Goal: Task Accomplishment & Management: Use online tool/utility

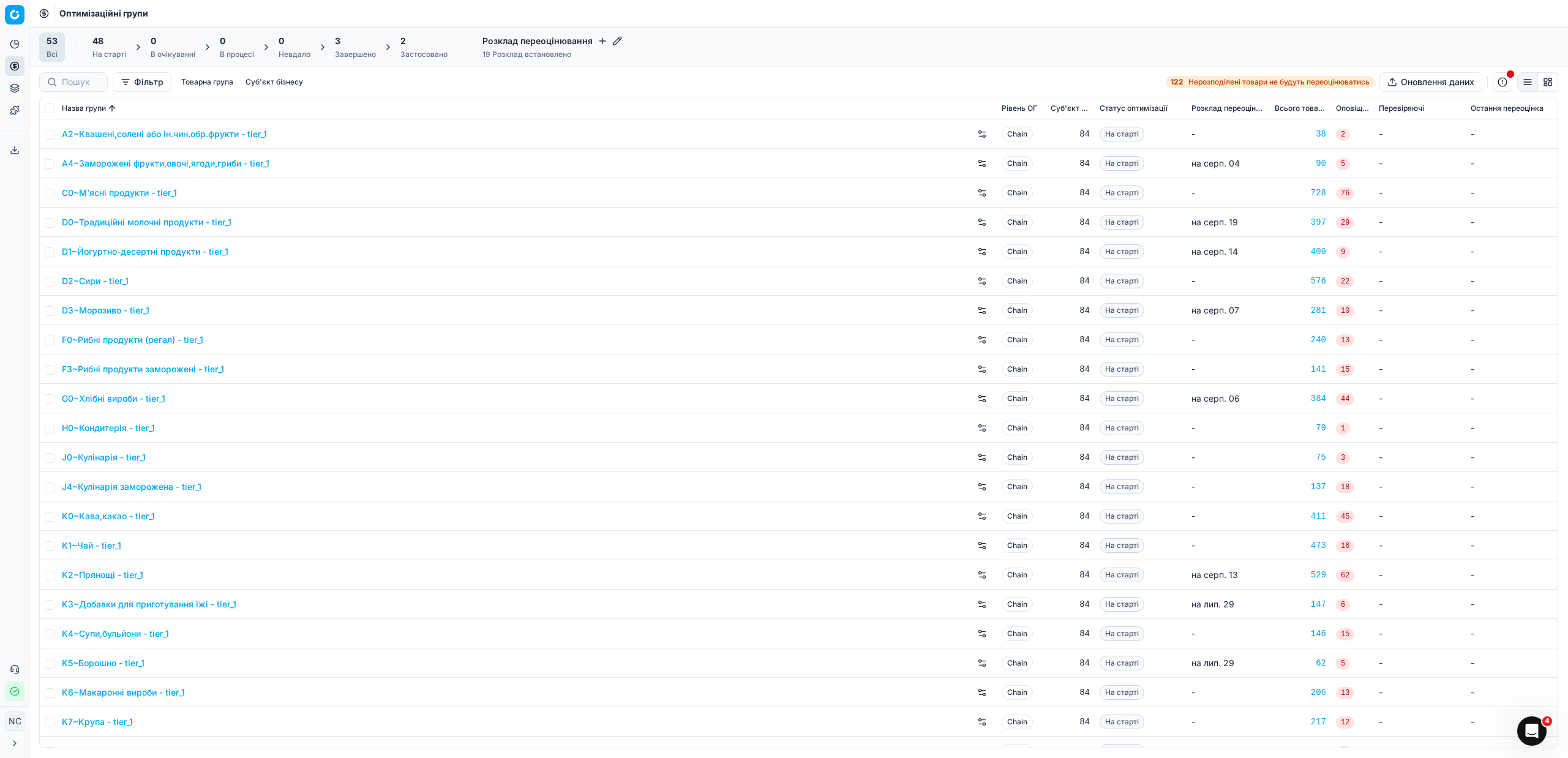
click at [363, 52] on div "Завершено" at bounding box center [356, 54] width 41 height 9
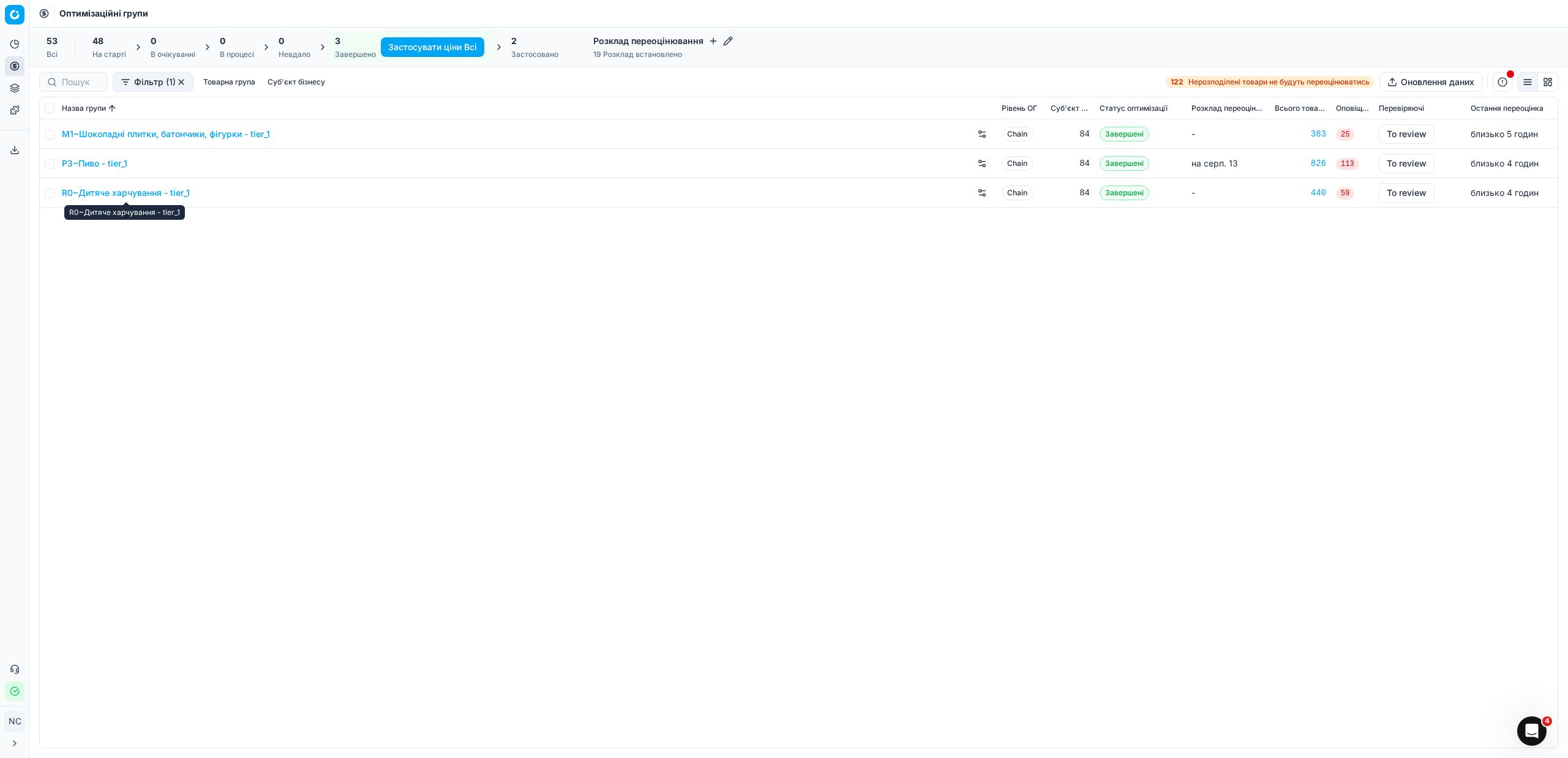
click at [101, 194] on link "R0~Дитяче харчування - tier_1" at bounding box center [125, 193] width 128 height 12
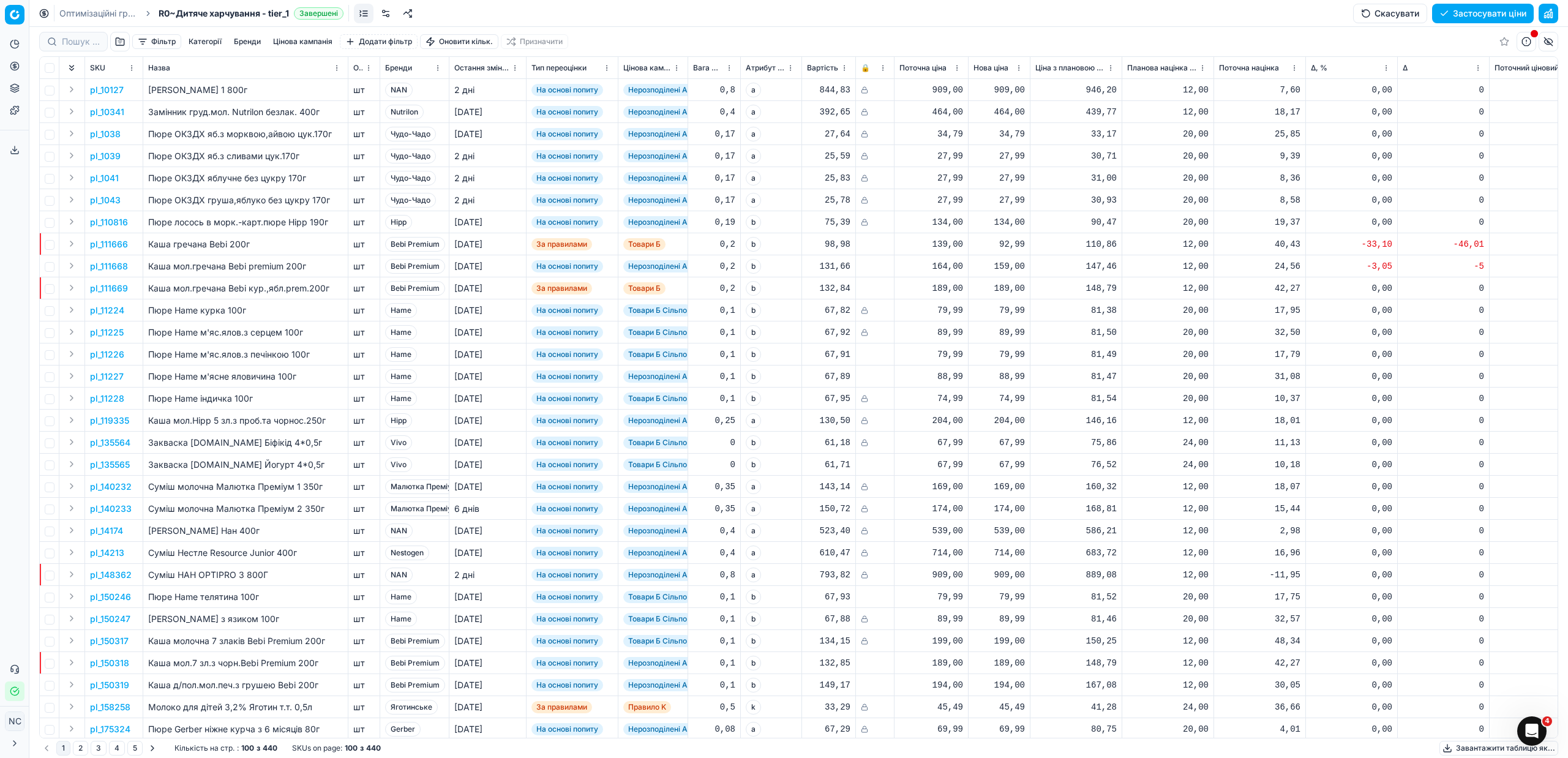
click at [119, 40] on button "button" at bounding box center [120, 41] width 20 height 20
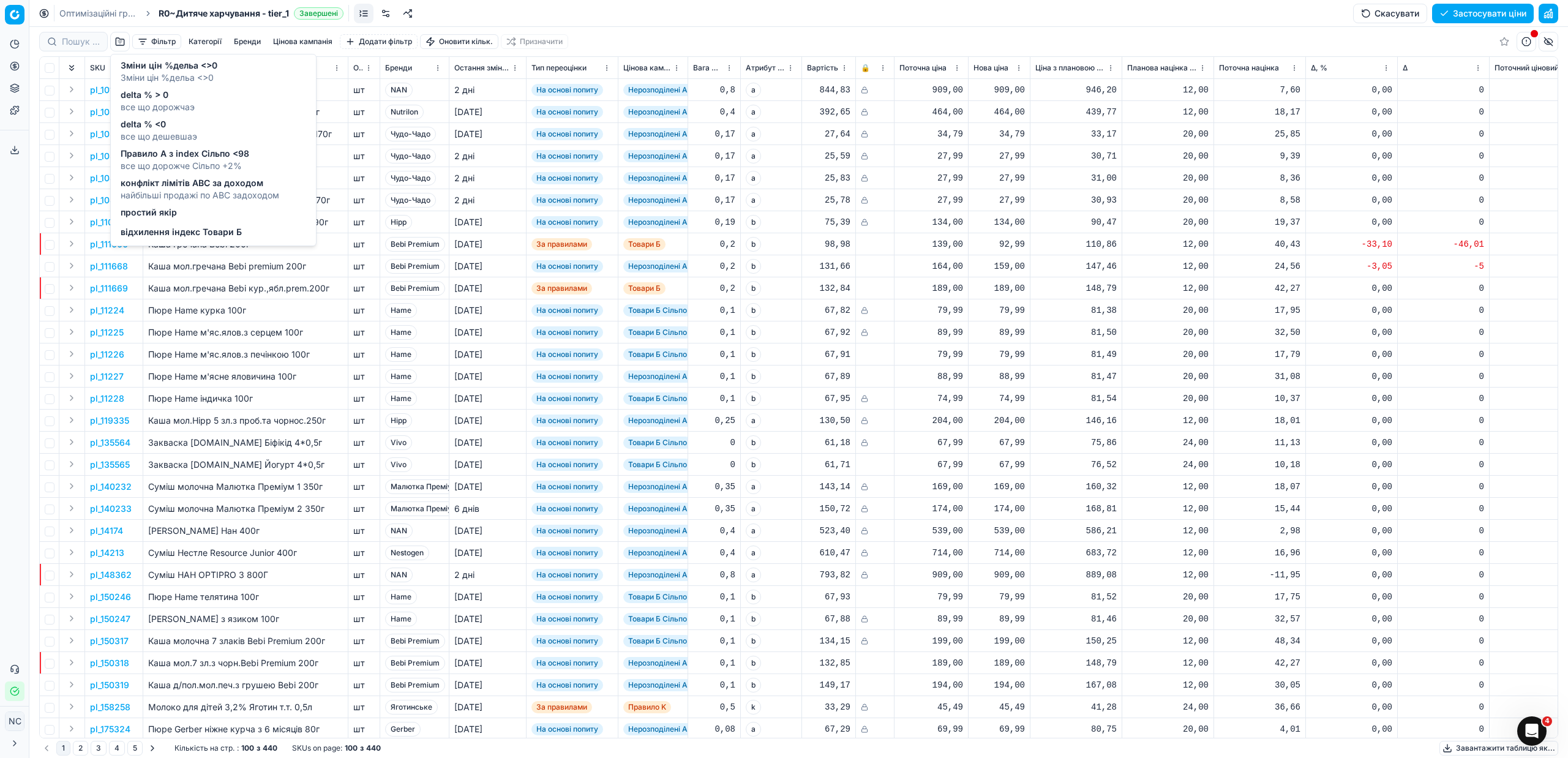
click at [171, 73] on span "Зміни цін %дельа <>0" at bounding box center [169, 78] width 97 height 12
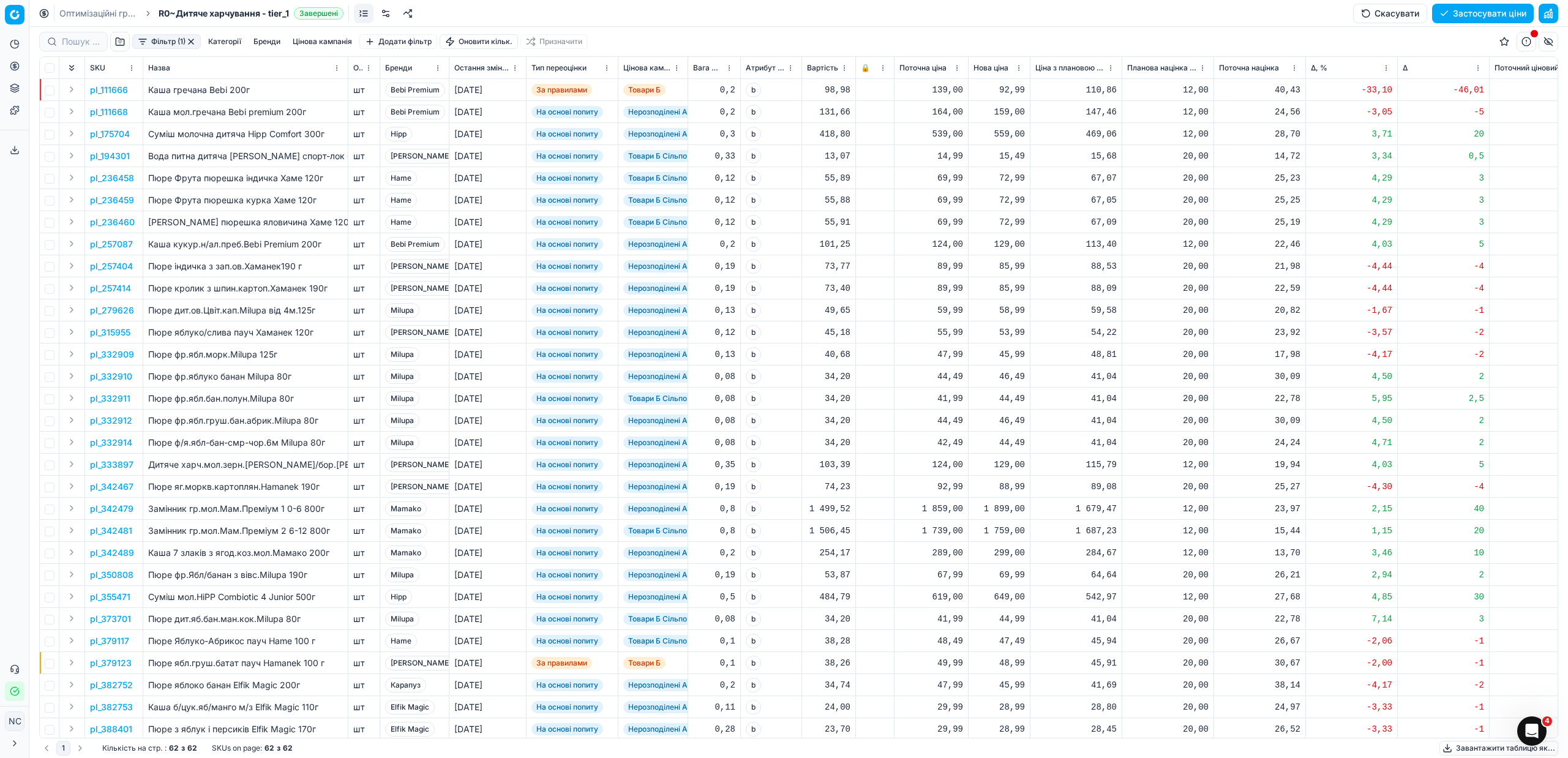
click at [190, 41] on button "button" at bounding box center [190, 41] width 9 height 9
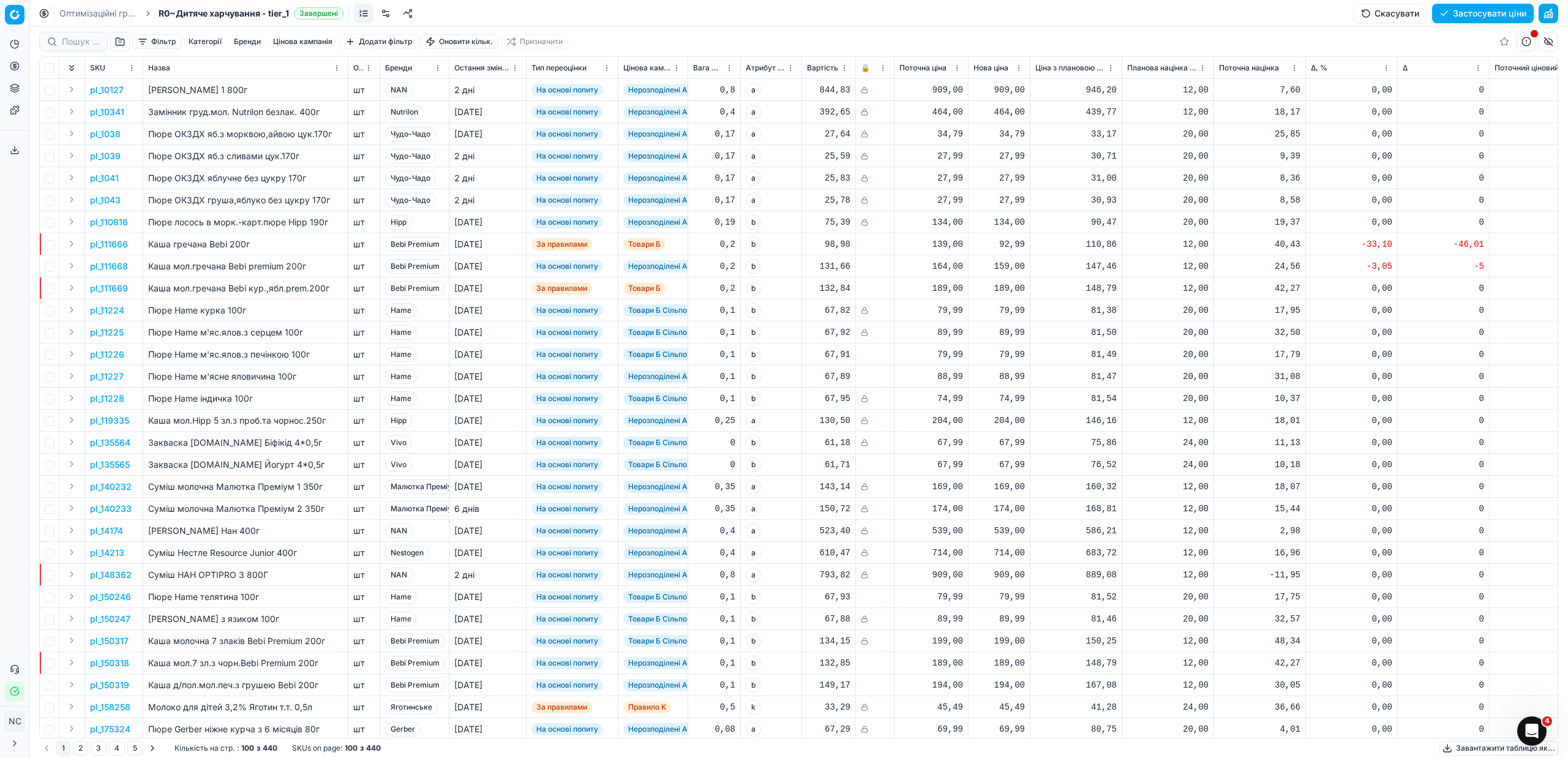
click at [118, 43] on button "button" at bounding box center [120, 41] width 20 height 20
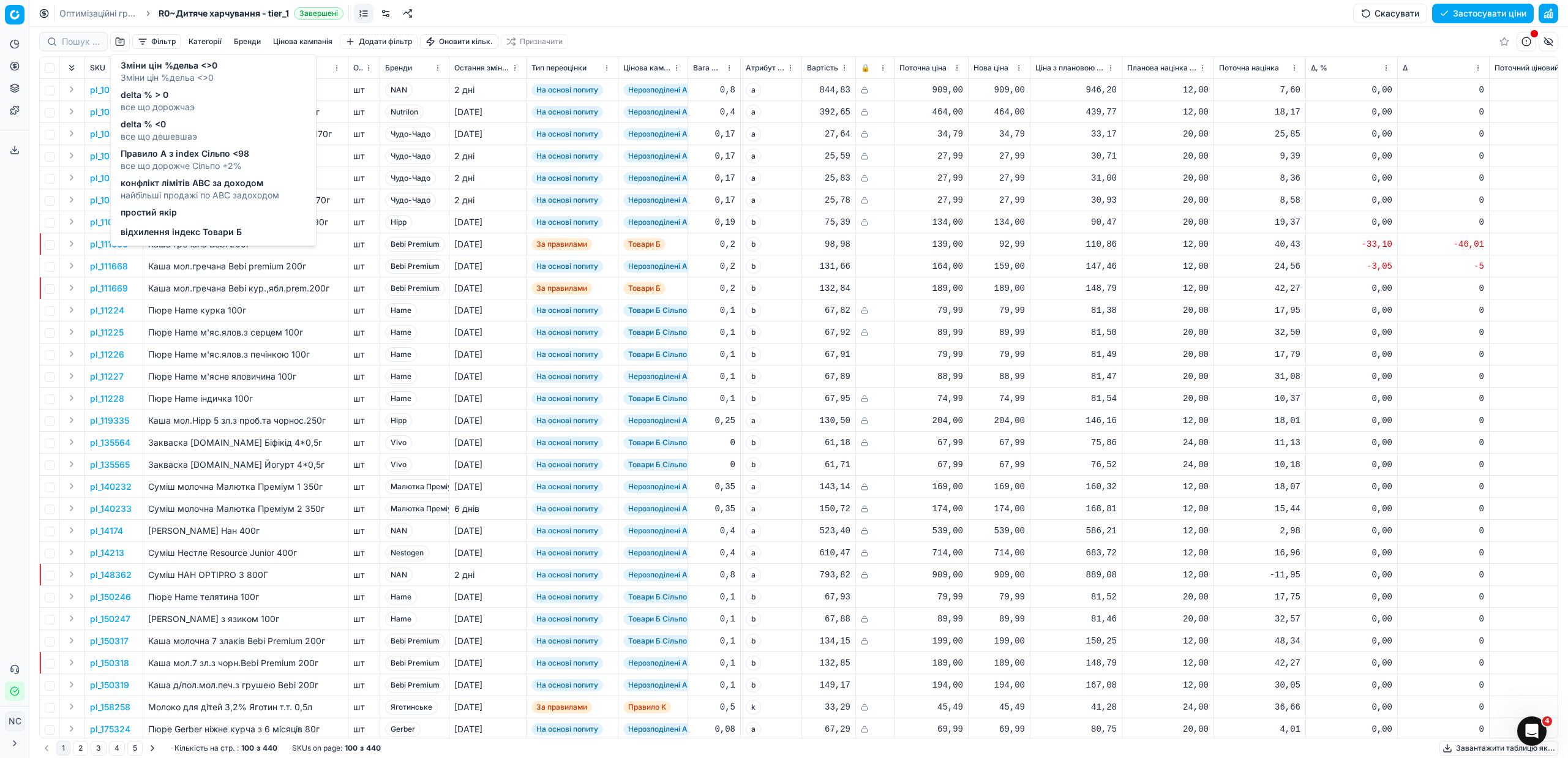
click at [151, 106] on span "все що дорожчаэ" at bounding box center [158, 107] width 74 height 12
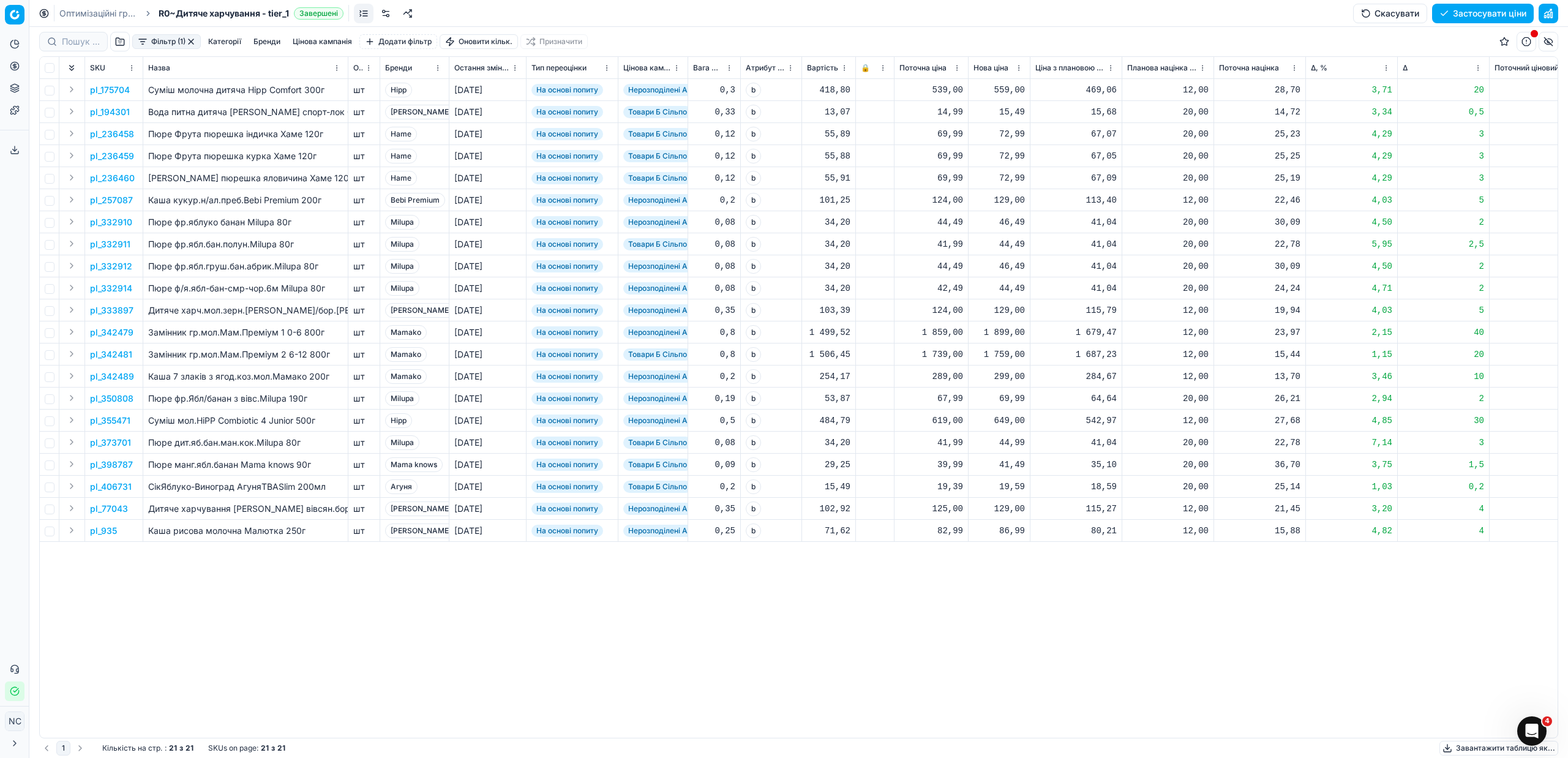
click at [324, 42] on button "Цінова кампанія" at bounding box center [322, 41] width 69 height 15
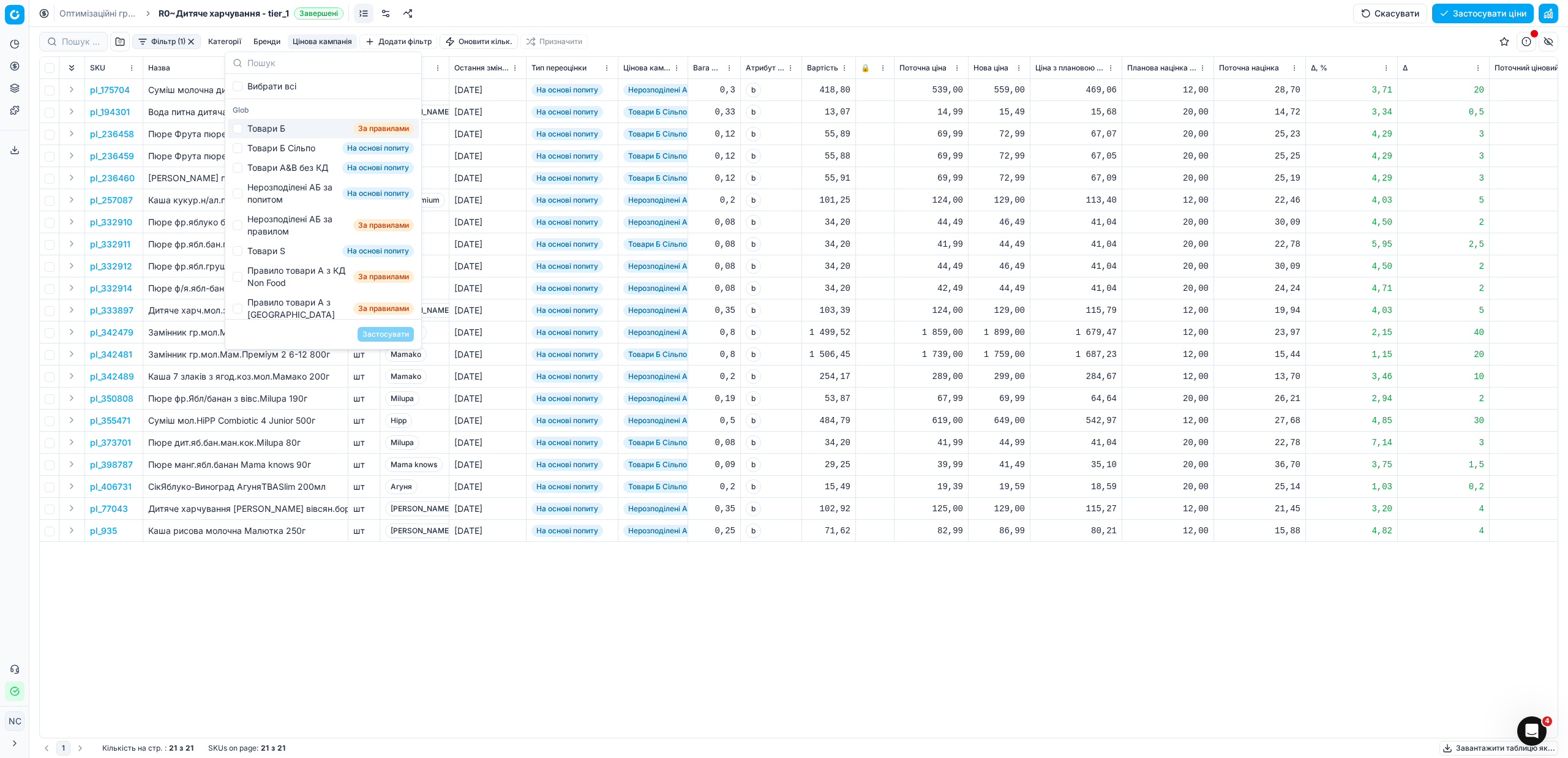
click at [269, 128] on div "Товари Б" at bounding box center [266, 129] width 38 height 12
checkbox input "true"
click at [387, 333] on button "Застосувати" at bounding box center [386, 334] width 57 height 15
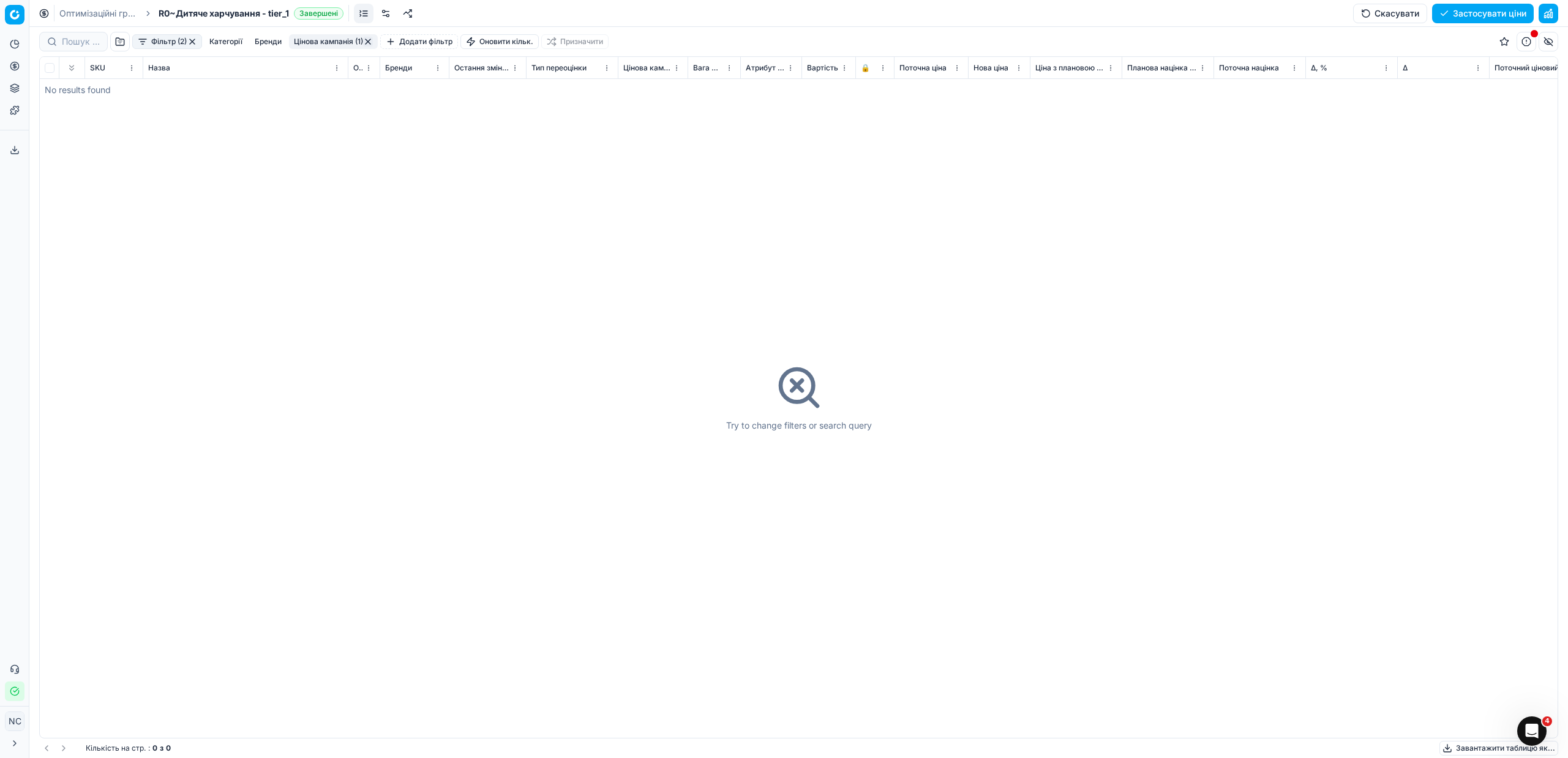
click at [330, 38] on button "Цінова кампанія (1)" at bounding box center [333, 41] width 89 height 15
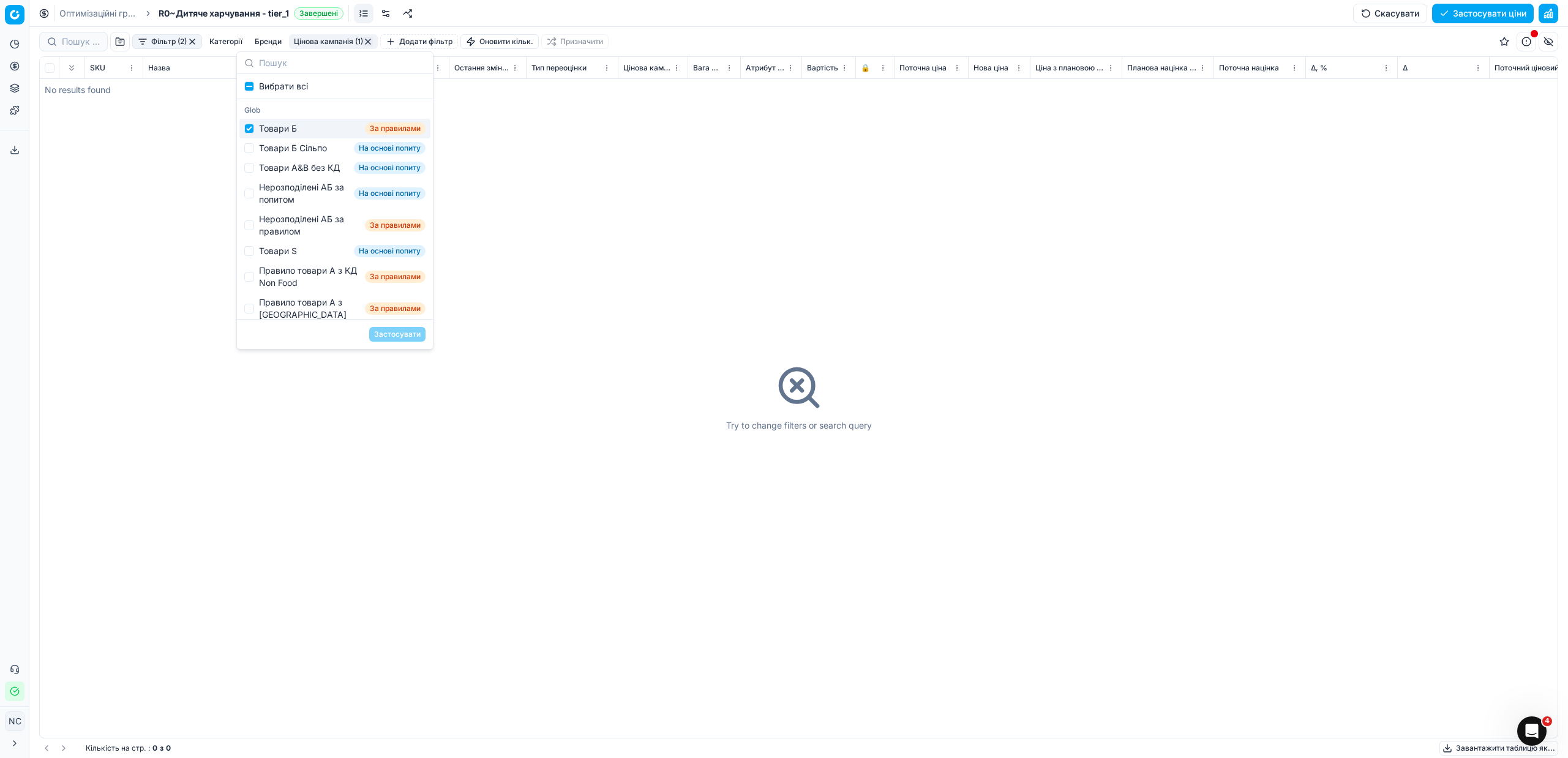
click at [270, 128] on div "Товари Б" at bounding box center [278, 129] width 38 height 12
checkbox input "false"
click at [285, 148] on div "Товари Б Сільпо" at bounding box center [292, 148] width 68 height 12
checkbox input "true"
click at [385, 334] on button "Застосувати" at bounding box center [398, 334] width 57 height 15
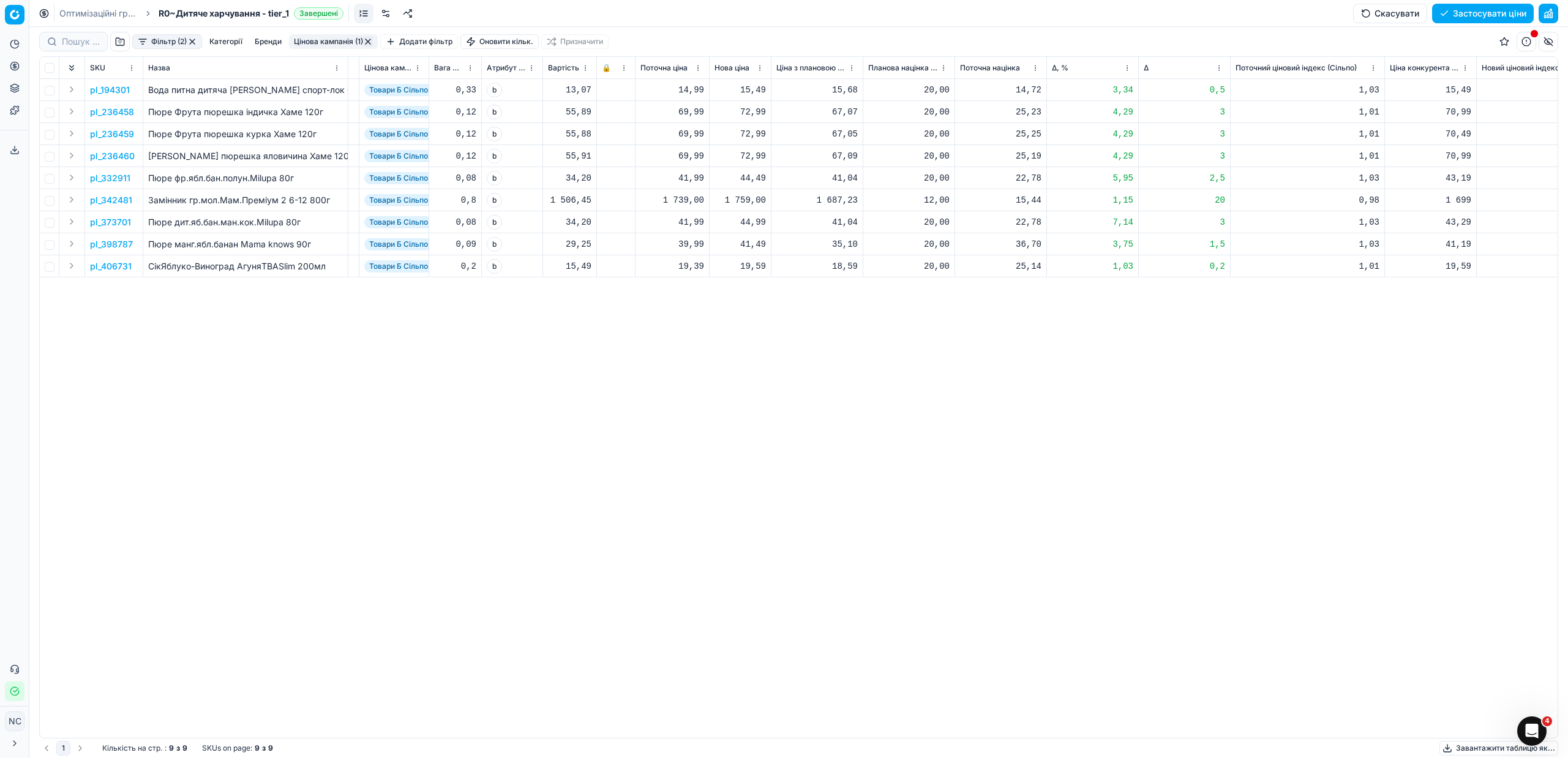
scroll to position [0, 219]
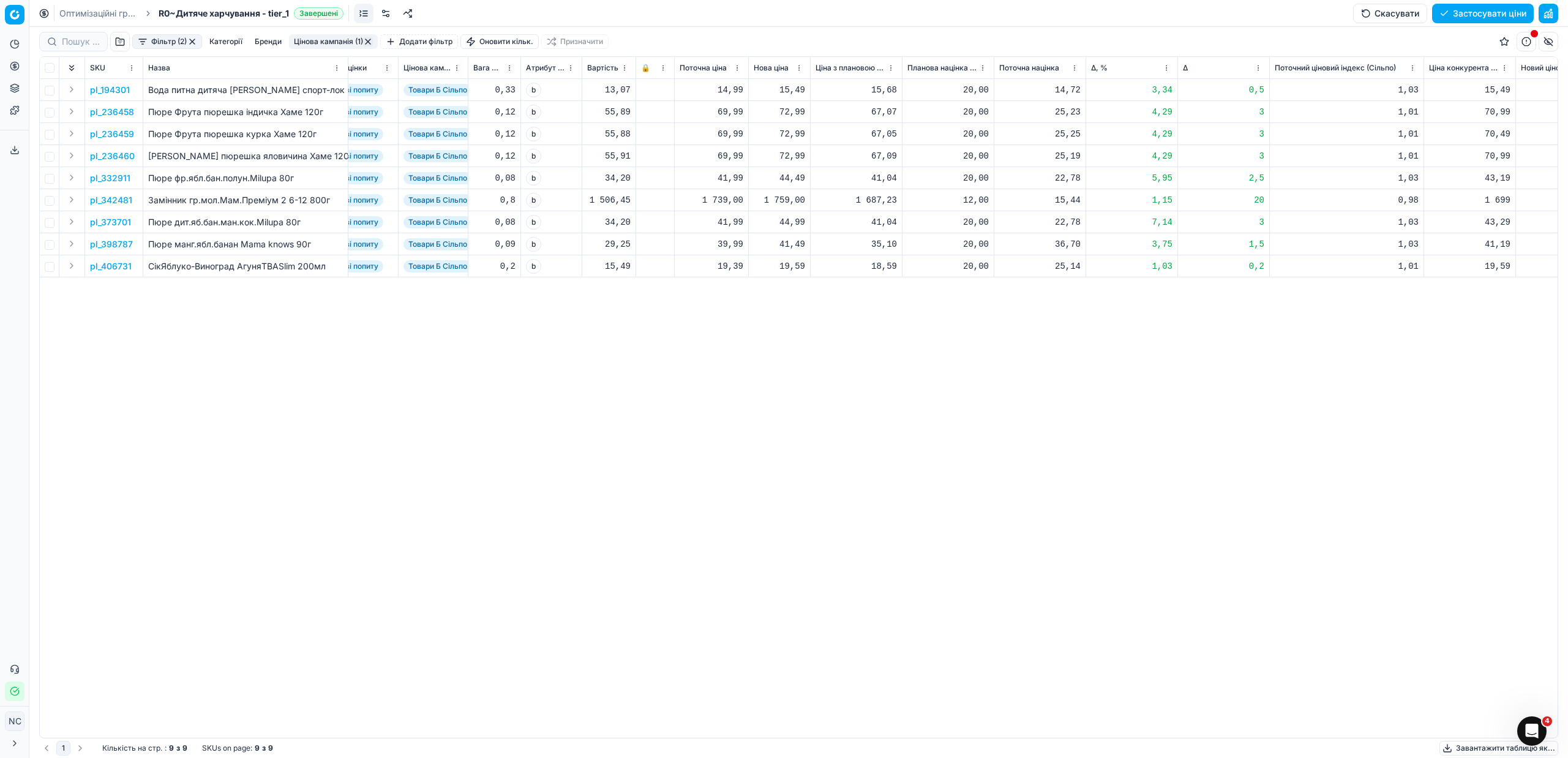
click at [702, 272] on td "19,39" at bounding box center [712, 267] width 74 height 22
click at [345, 39] on button "Цінова кампанія (1)" at bounding box center [333, 41] width 89 height 15
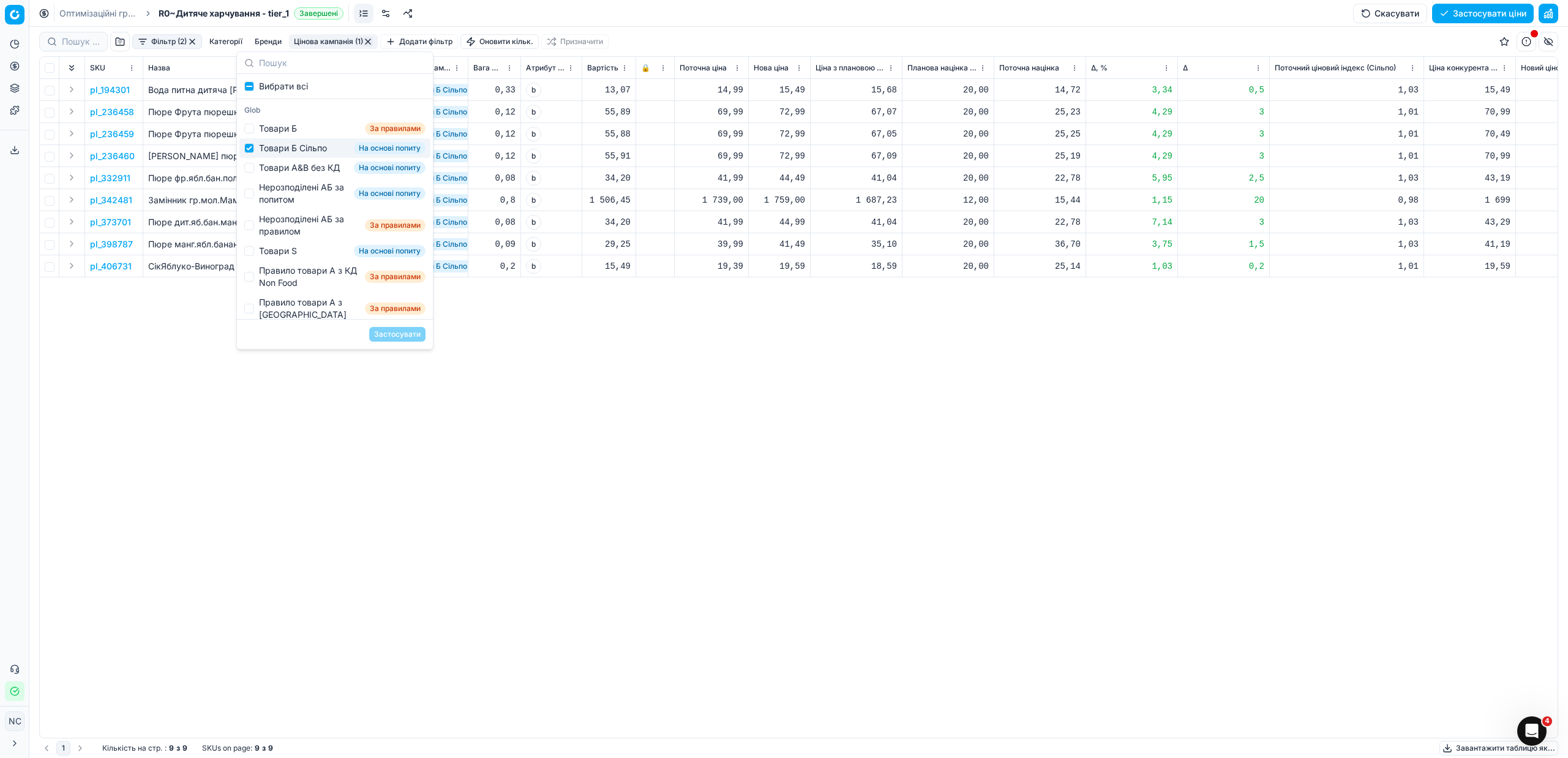
click at [273, 147] on div "Товари Б Сільпо" at bounding box center [292, 148] width 68 height 12
checkbox input "false"
click at [283, 168] on div "Товари А&B без КД" at bounding box center [299, 168] width 81 height 12
checkbox input "true"
click at [412, 333] on button "Застосувати" at bounding box center [398, 334] width 57 height 15
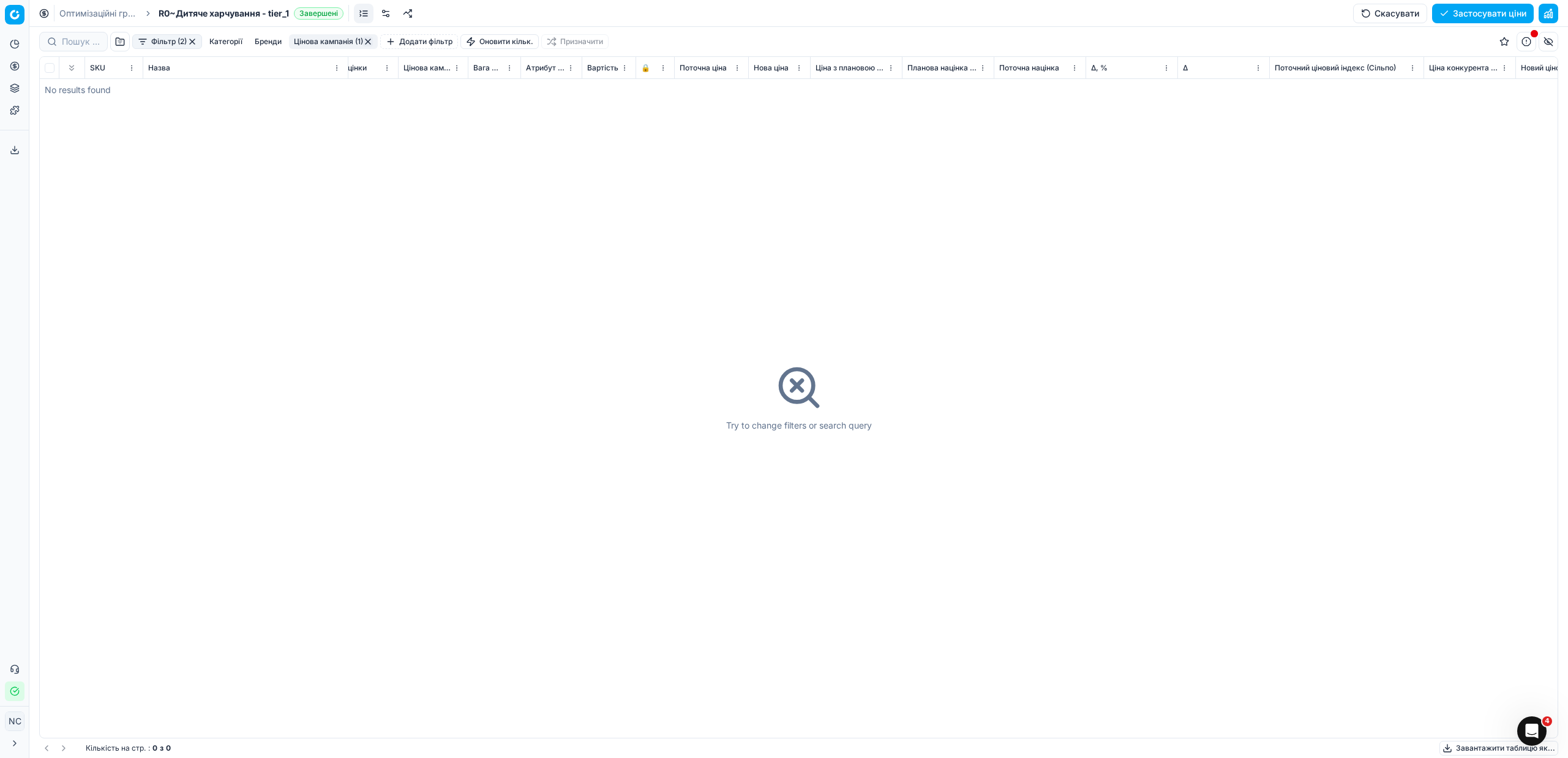
click at [333, 38] on button "Цінова кампанія (1)" at bounding box center [333, 41] width 89 height 15
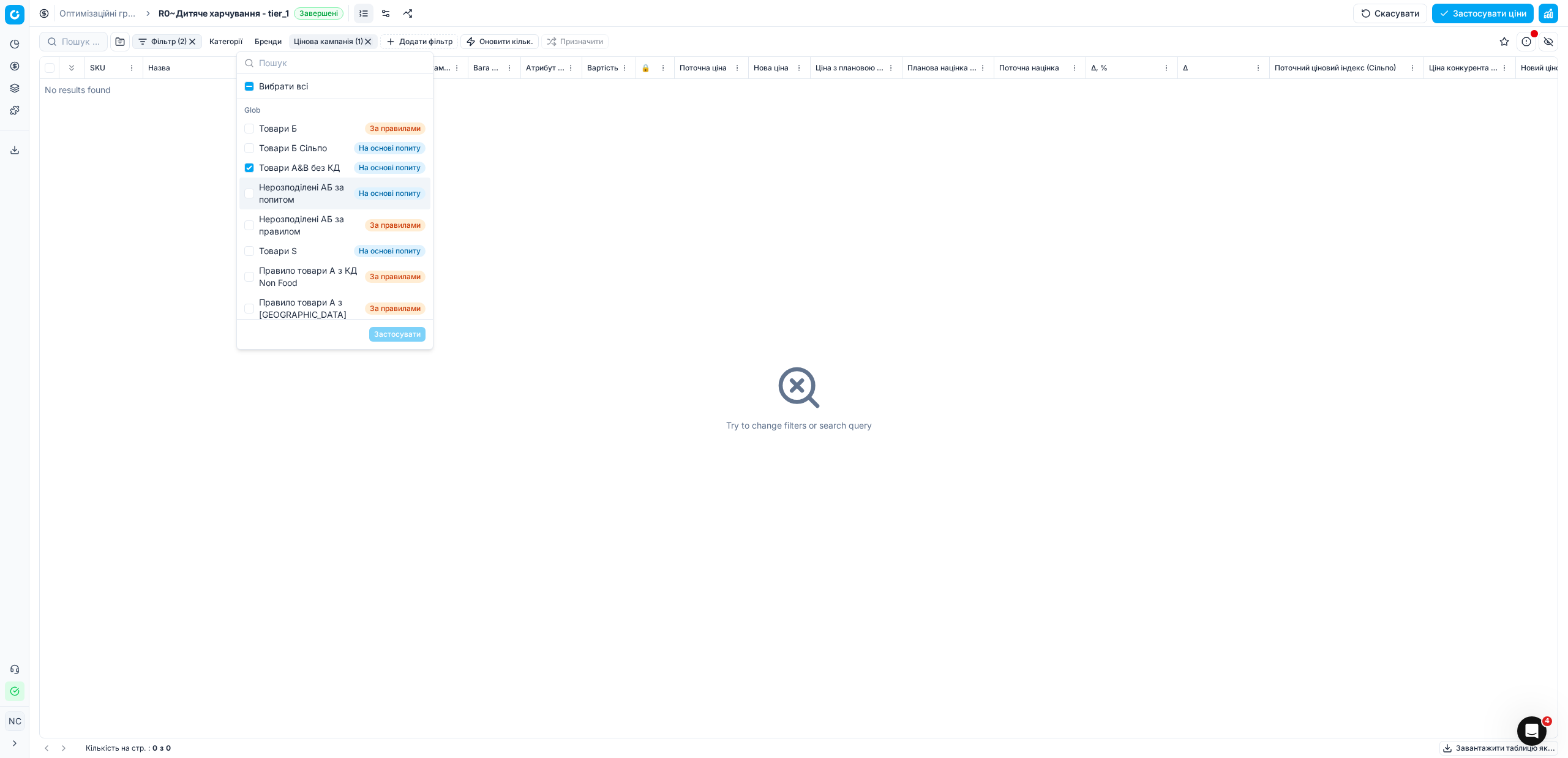
click at [294, 204] on div "Нерозподілені АБ за попитом" at bounding box center [303, 193] width 90 height 25
checkbox input "true"
click at [271, 173] on div "Товари А&B без КД" at bounding box center [299, 168] width 81 height 12
checkbox input "false"
click at [381, 330] on button "Застосувати" at bounding box center [398, 334] width 57 height 15
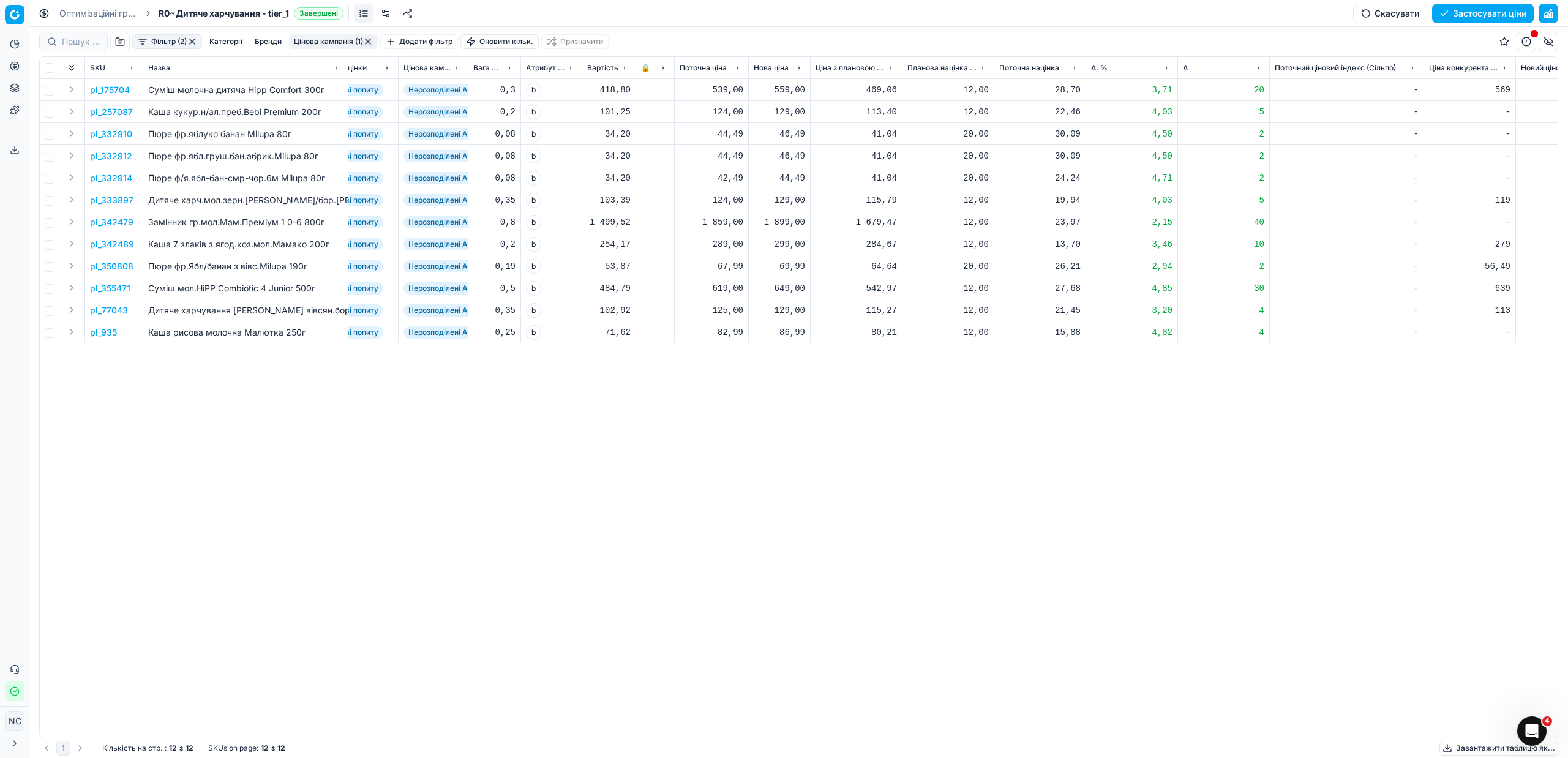
click at [116, 200] on p "pl_333897" at bounding box center [111, 200] width 44 height 12
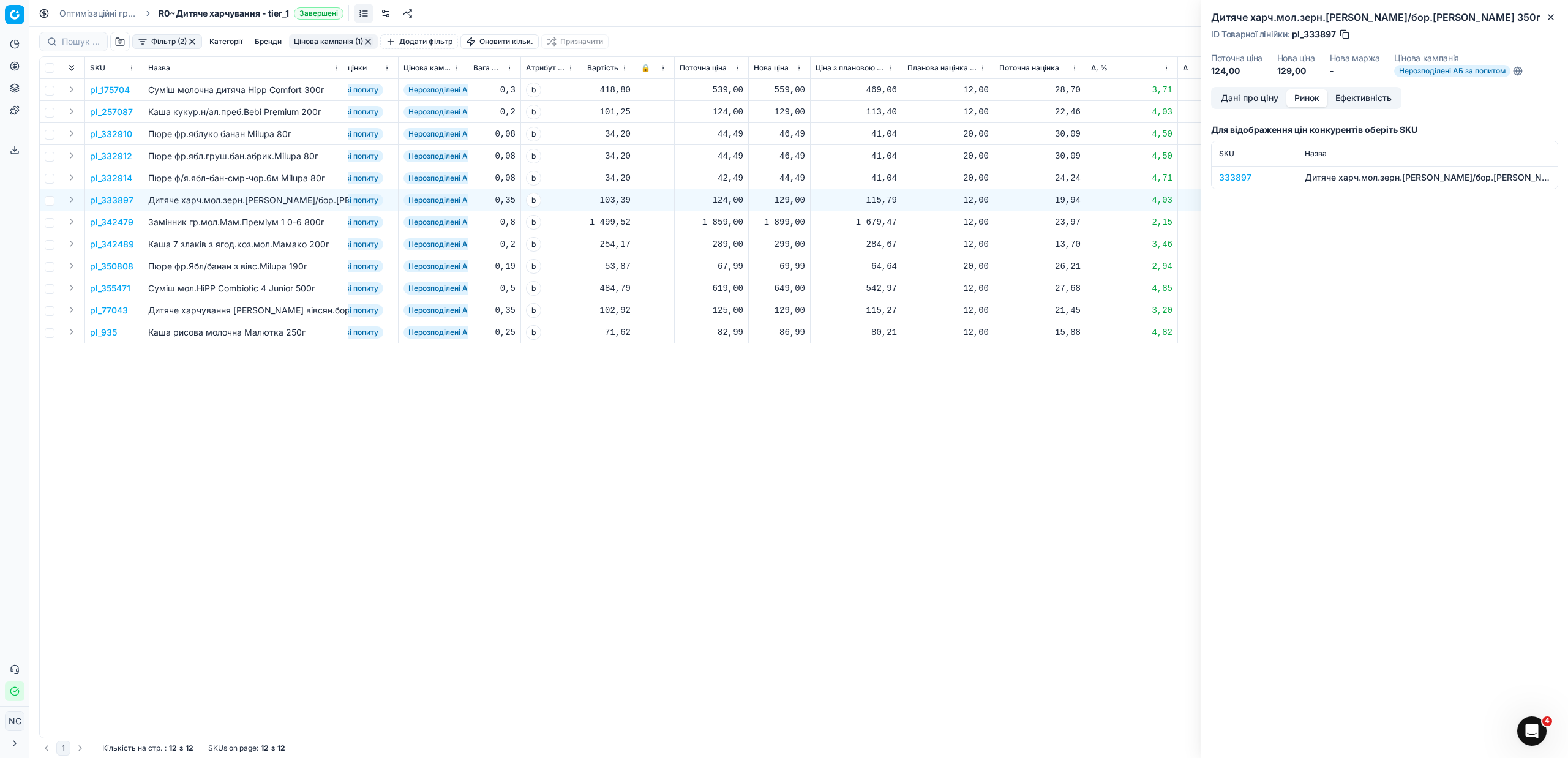
click at [1311, 101] on button "Ринок" at bounding box center [1307, 98] width 41 height 18
click at [1230, 178] on div "333897" at bounding box center [1254, 177] width 71 height 12
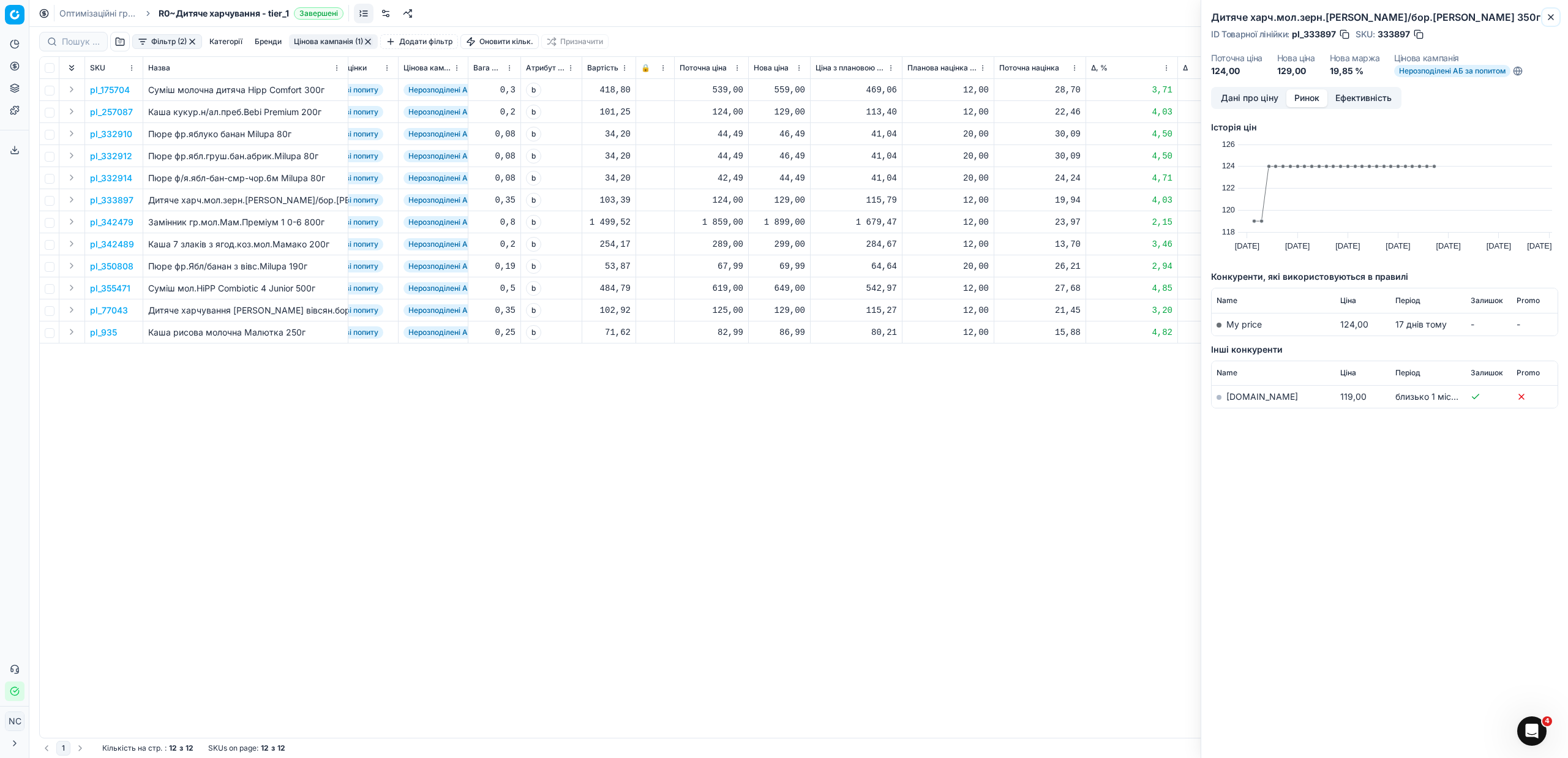
click at [1548, 17] on icon "button" at bounding box center [1550, 16] width 9 height 9
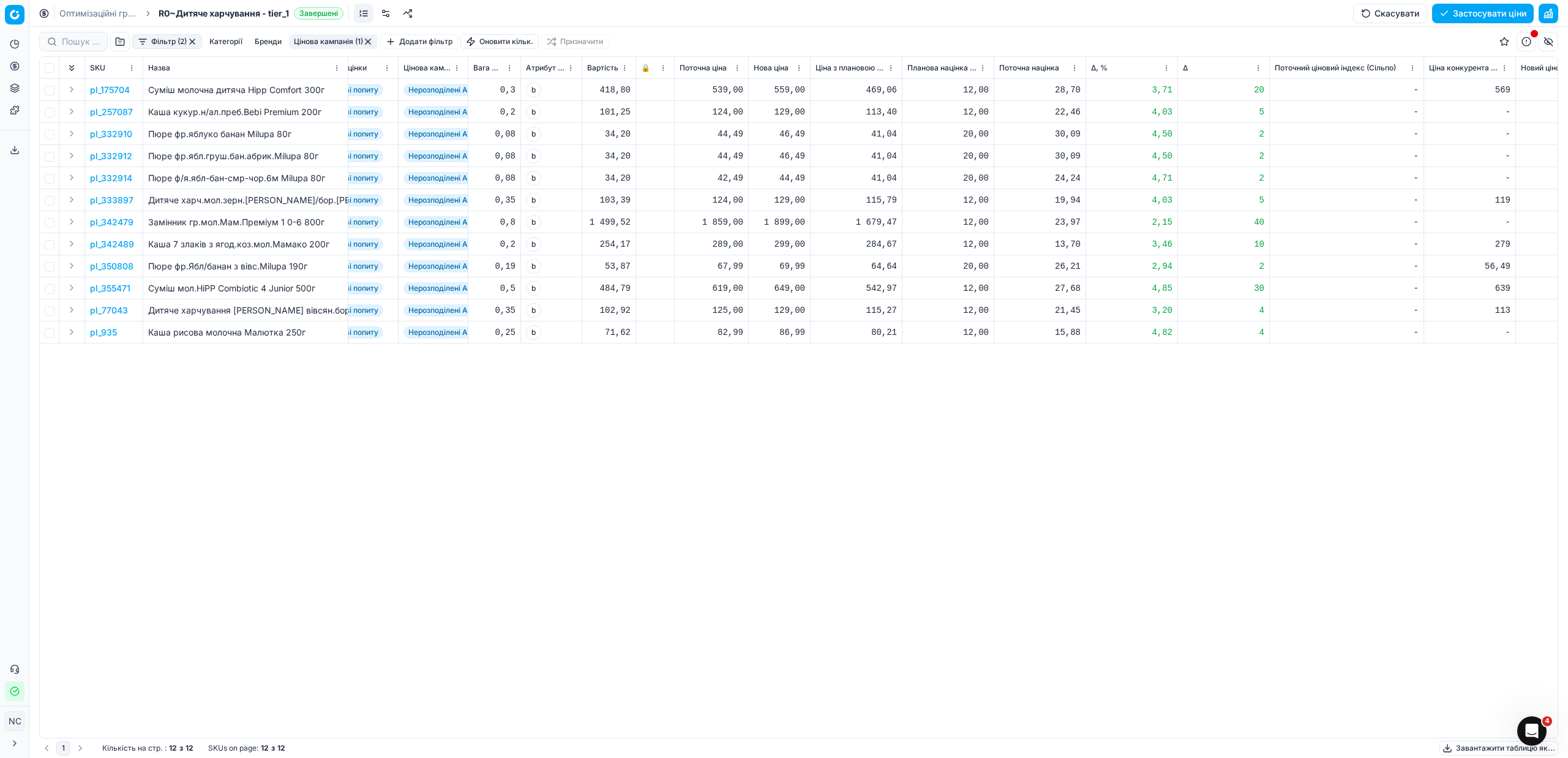
click at [1473, 274] on td "56,49" at bounding box center [1469, 267] width 92 height 22
click at [122, 266] on p "pl_350808" at bounding box center [111, 266] width 44 height 12
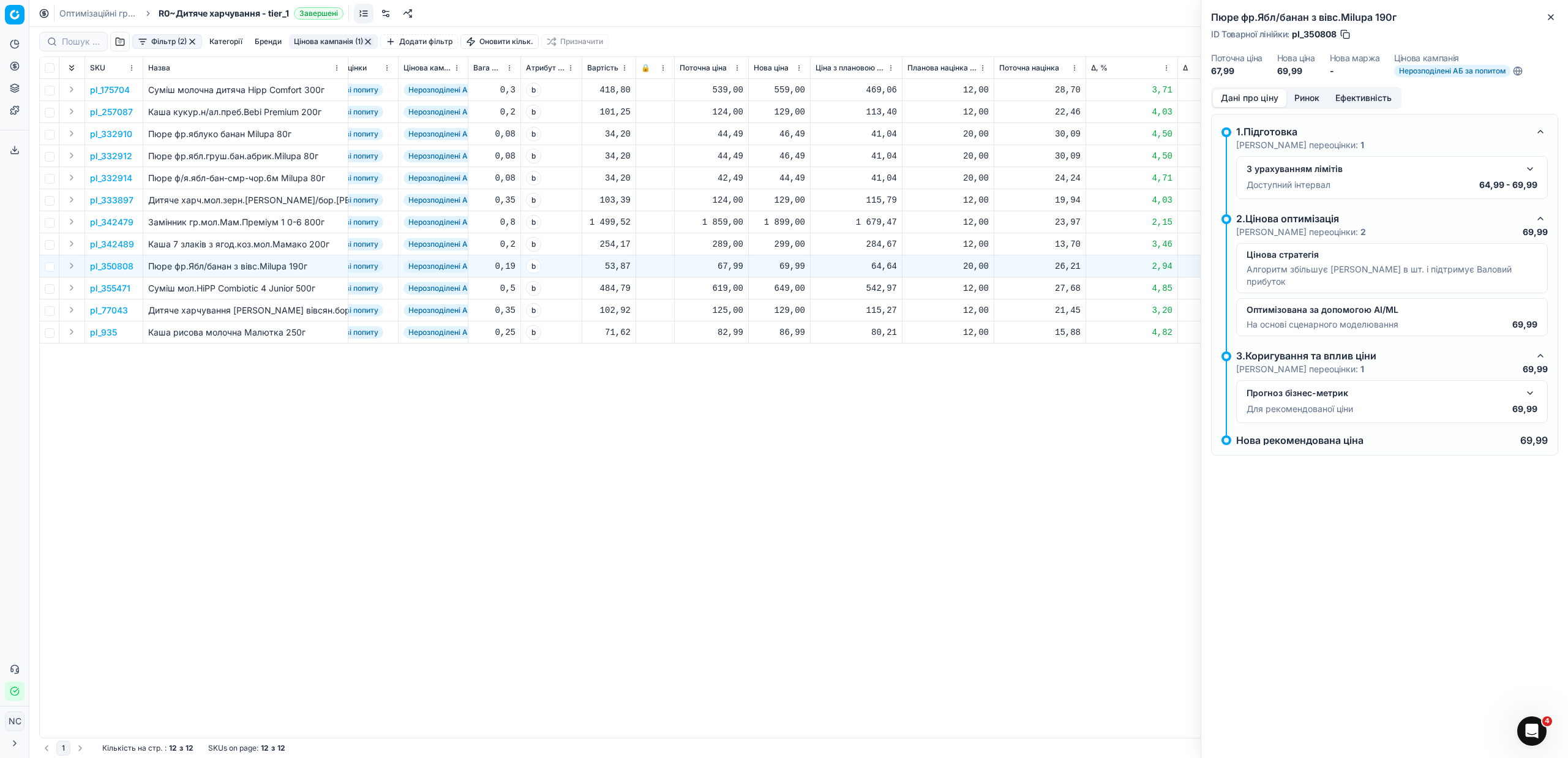
click at [1311, 97] on button "Ринок" at bounding box center [1307, 98] width 41 height 18
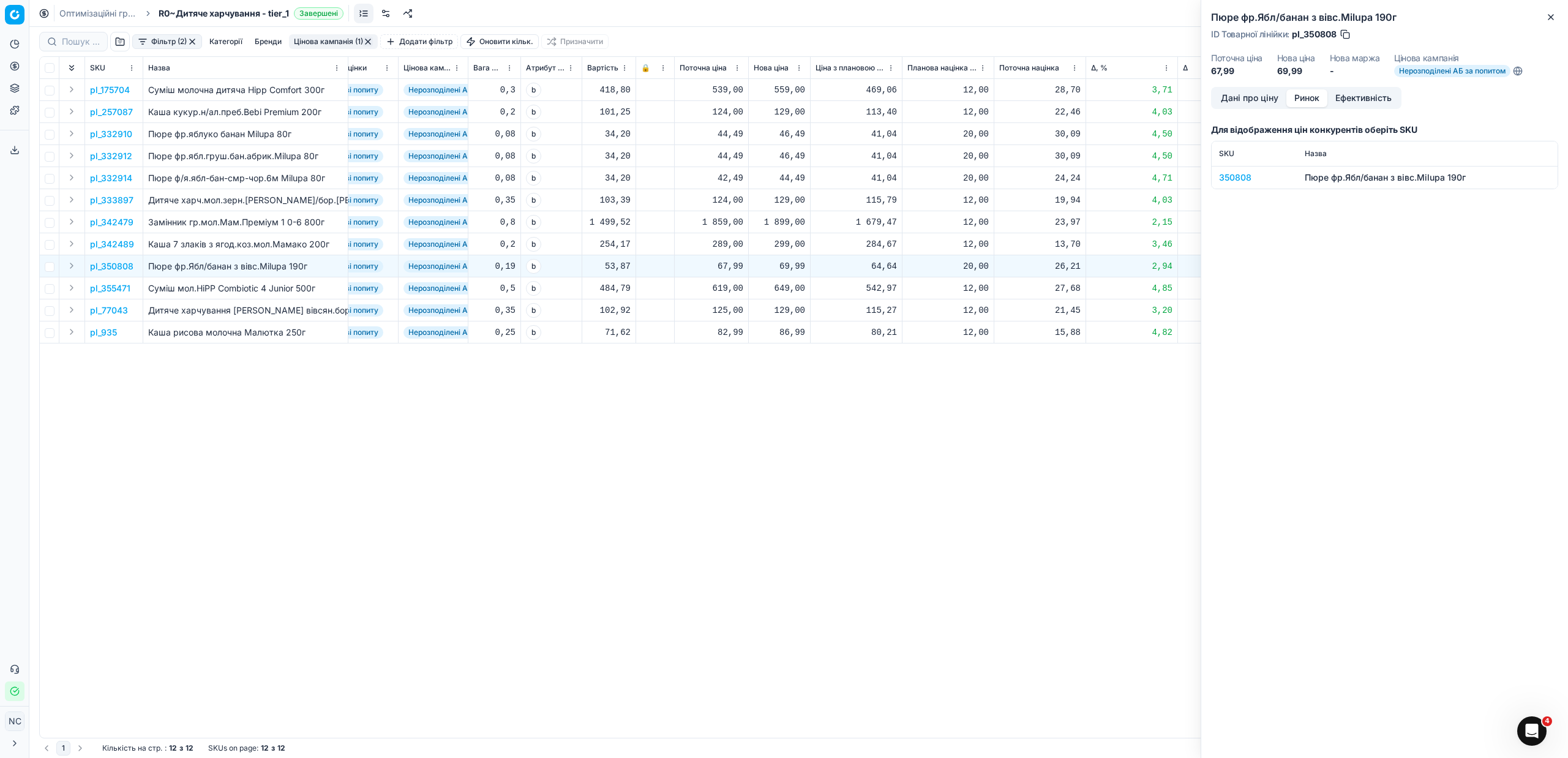
click at [1241, 177] on div "350808" at bounding box center [1254, 177] width 71 height 12
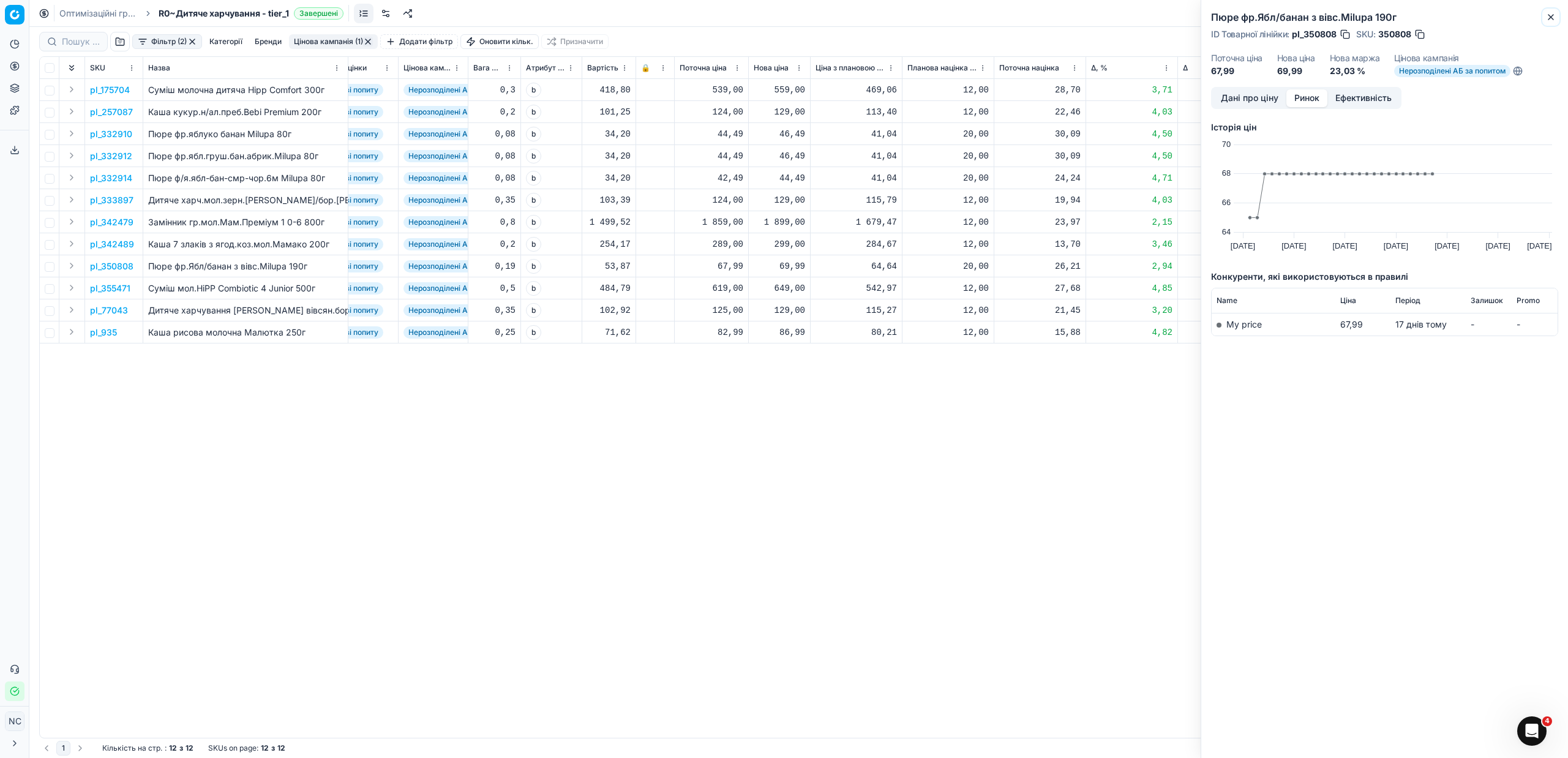
click at [1553, 17] on icon "button" at bounding box center [1550, 16] width 9 height 9
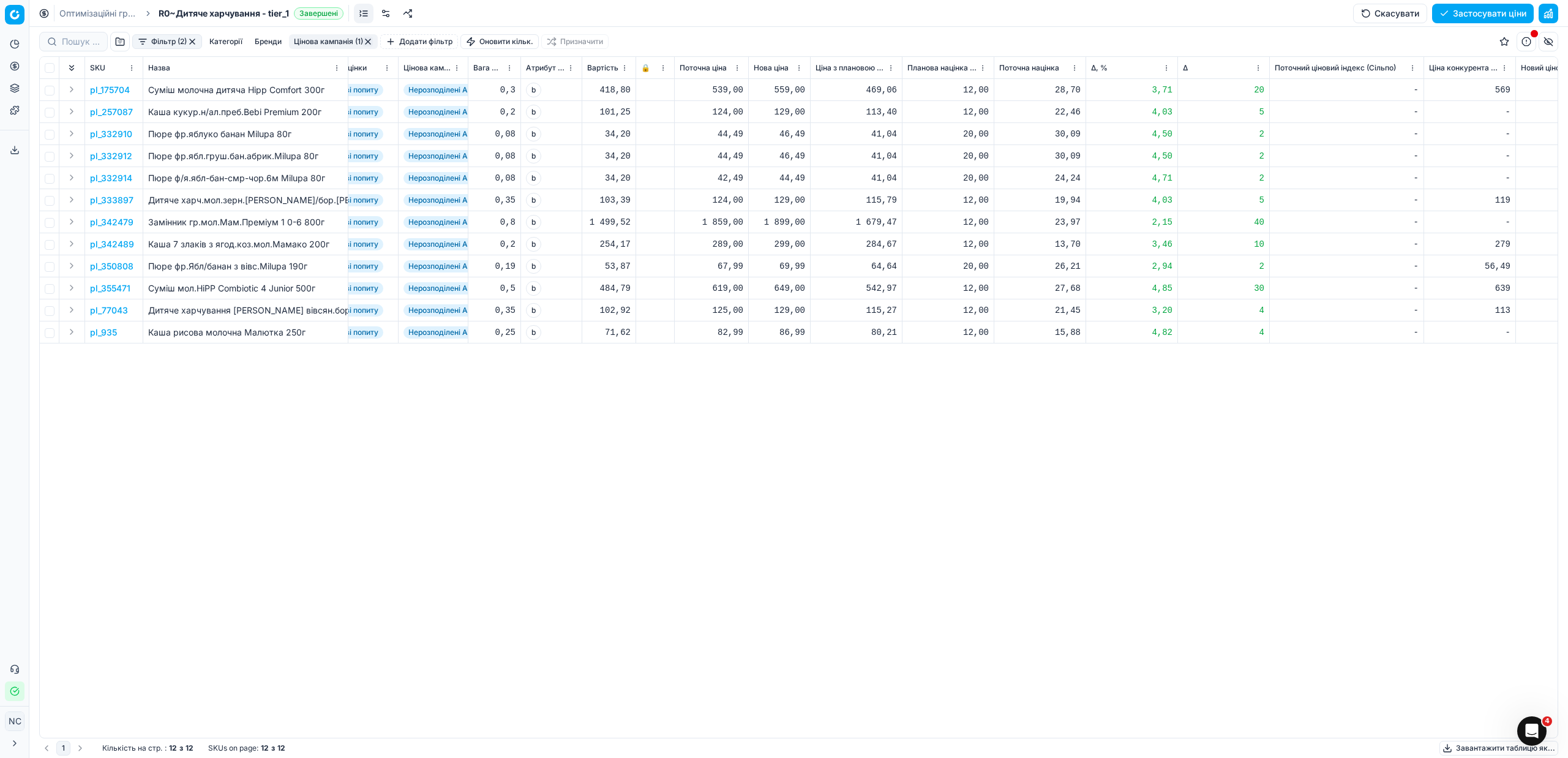
click at [119, 311] on p "pl_77043" at bounding box center [109, 310] width 38 height 12
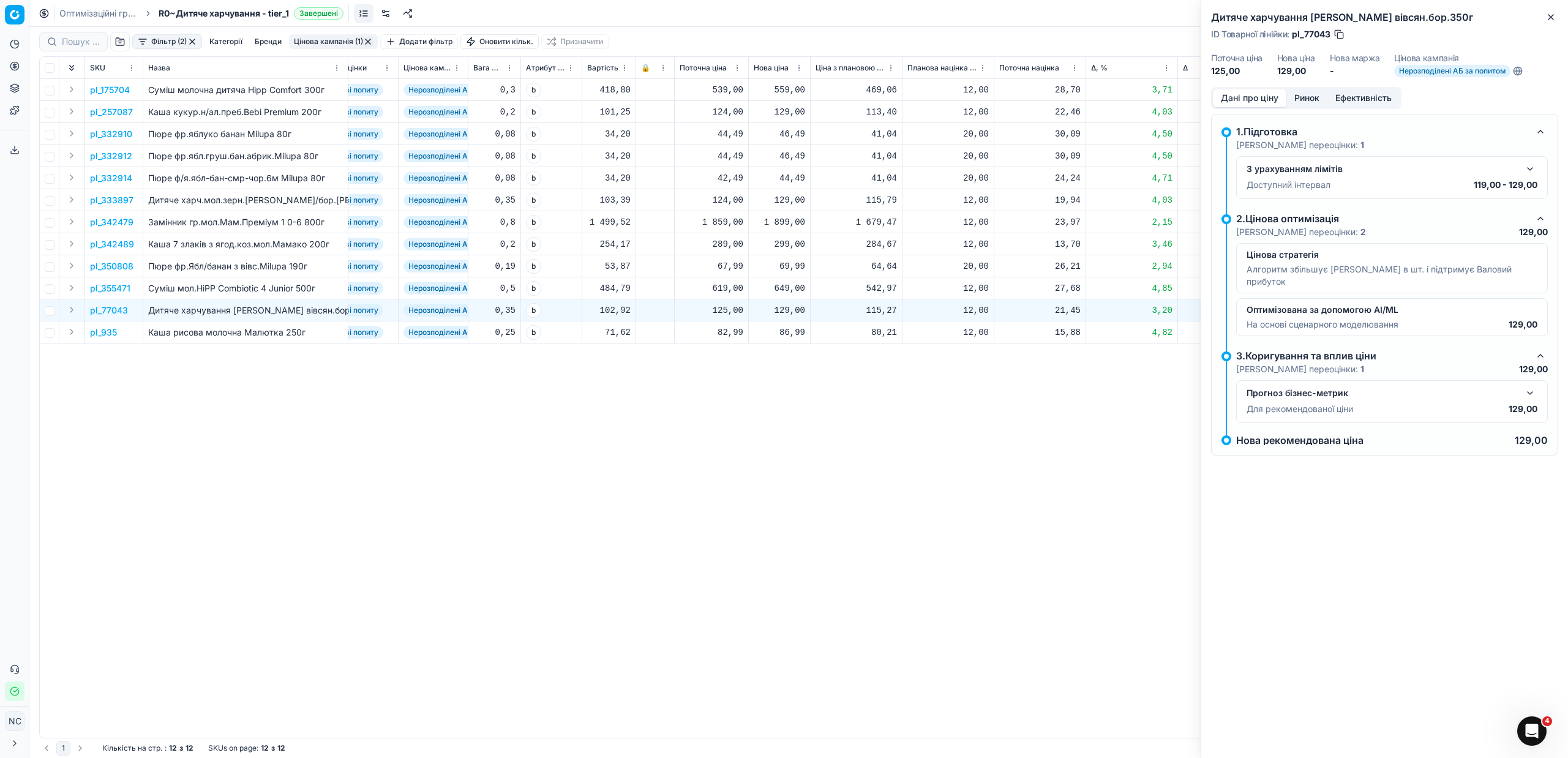
click at [1317, 96] on button "Ринок" at bounding box center [1307, 98] width 41 height 18
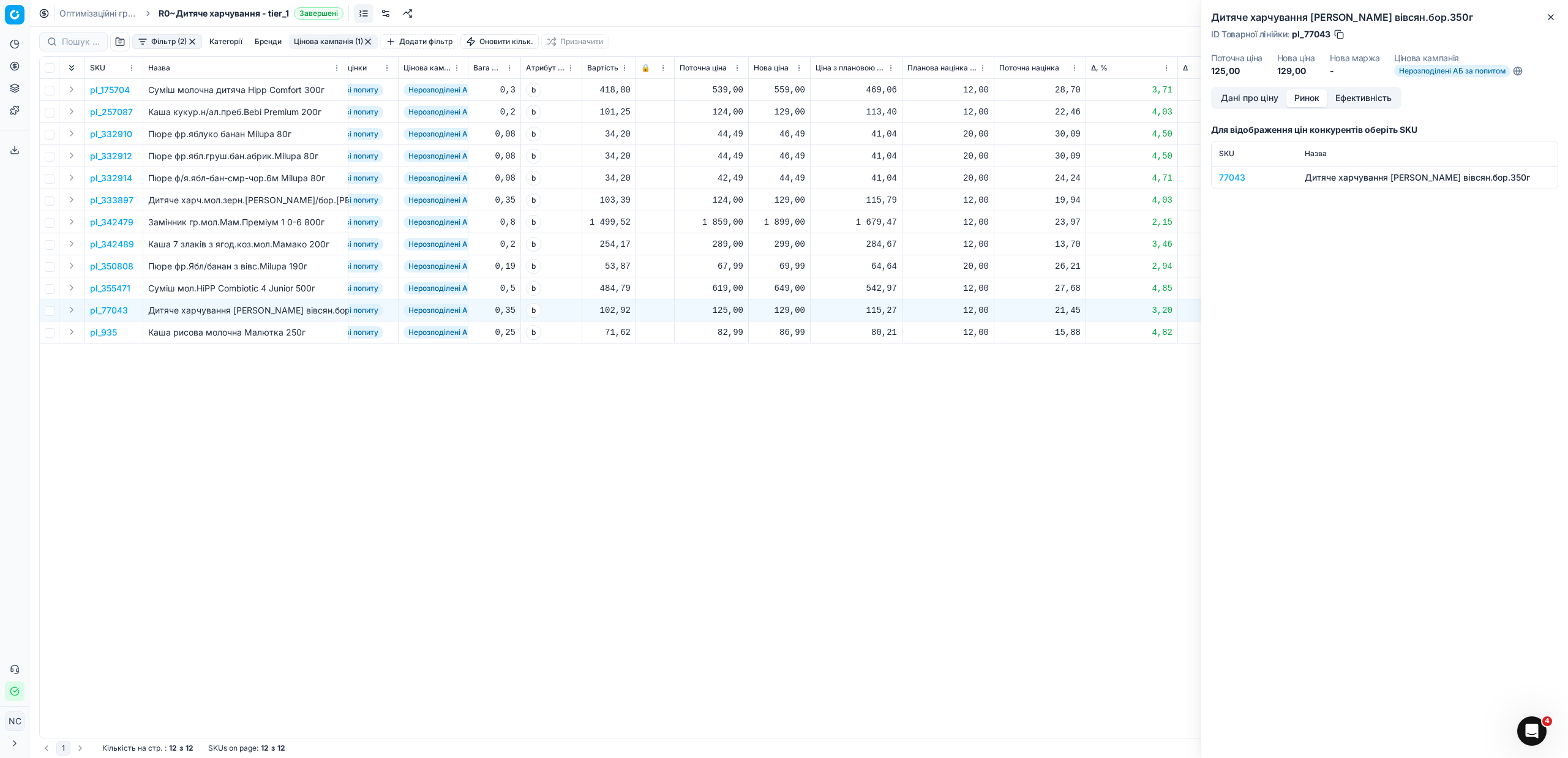
click at [1235, 181] on div "77043" at bounding box center [1254, 177] width 71 height 12
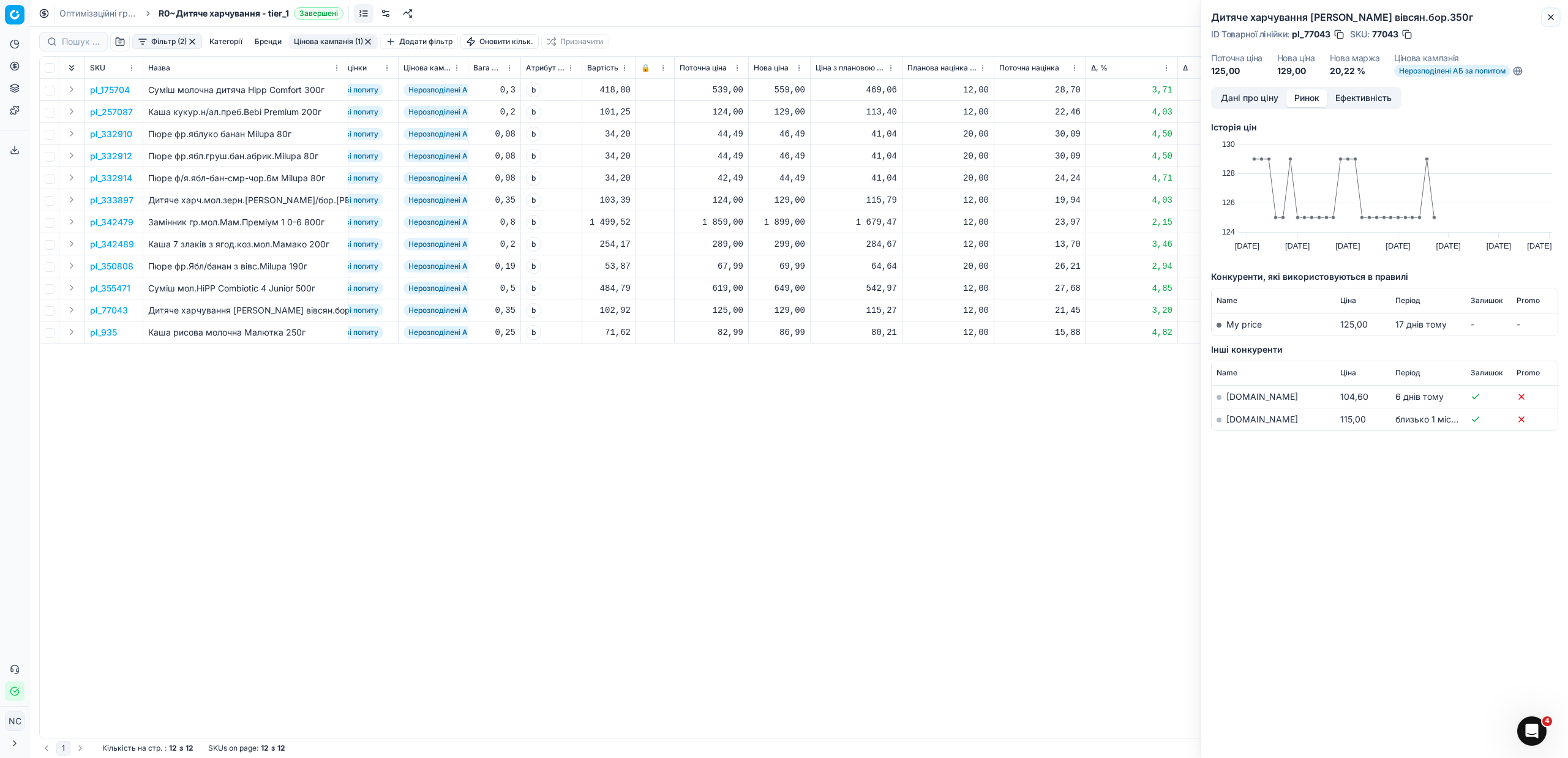
click at [1553, 18] on icon "button" at bounding box center [1551, 17] width 5 height 5
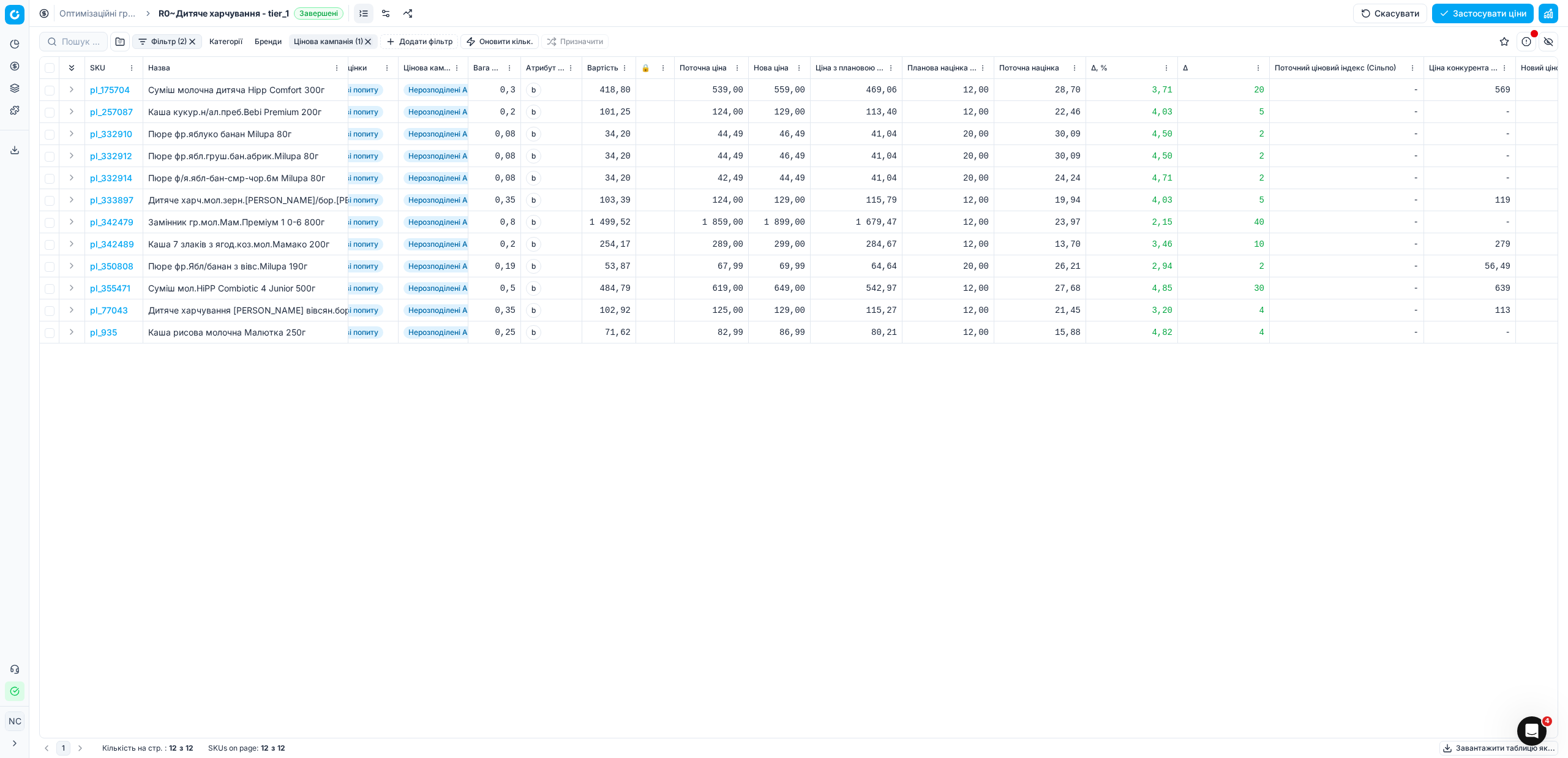
click at [338, 39] on button "Цінова кампанія (1)" at bounding box center [333, 41] width 89 height 15
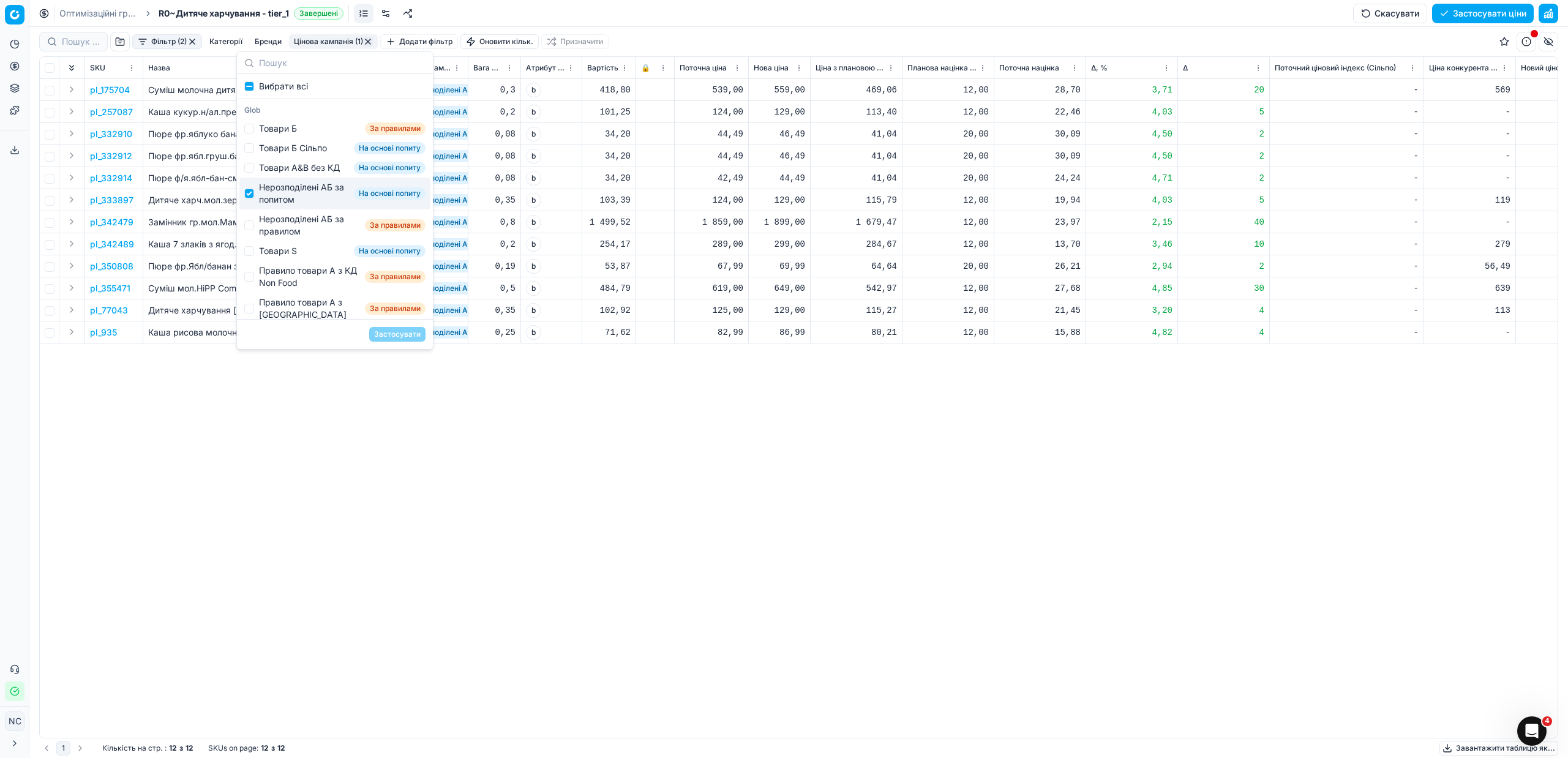
click at [277, 204] on div "Нерозподілені АБ за попитом" at bounding box center [303, 193] width 90 height 25
checkbox input "false"
click at [280, 237] on div "Нерозподілені АБ за правилом" at bounding box center [309, 225] width 101 height 25
checkbox input "true"
click at [400, 336] on button "Застосувати" at bounding box center [398, 334] width 57 height 15
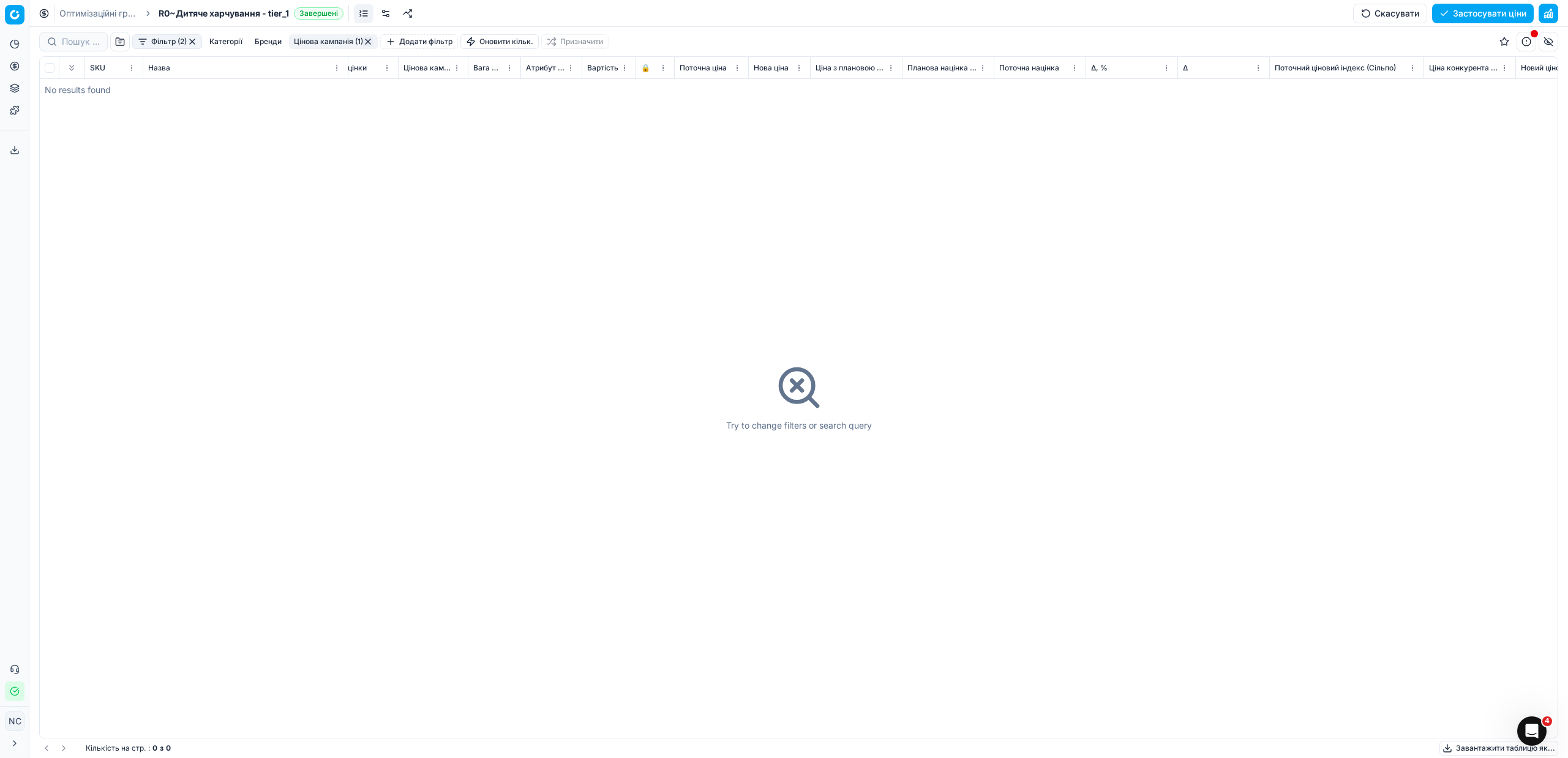
click at [370, 37] on button "button" at bounding box center [367, 41] width 9 height 9
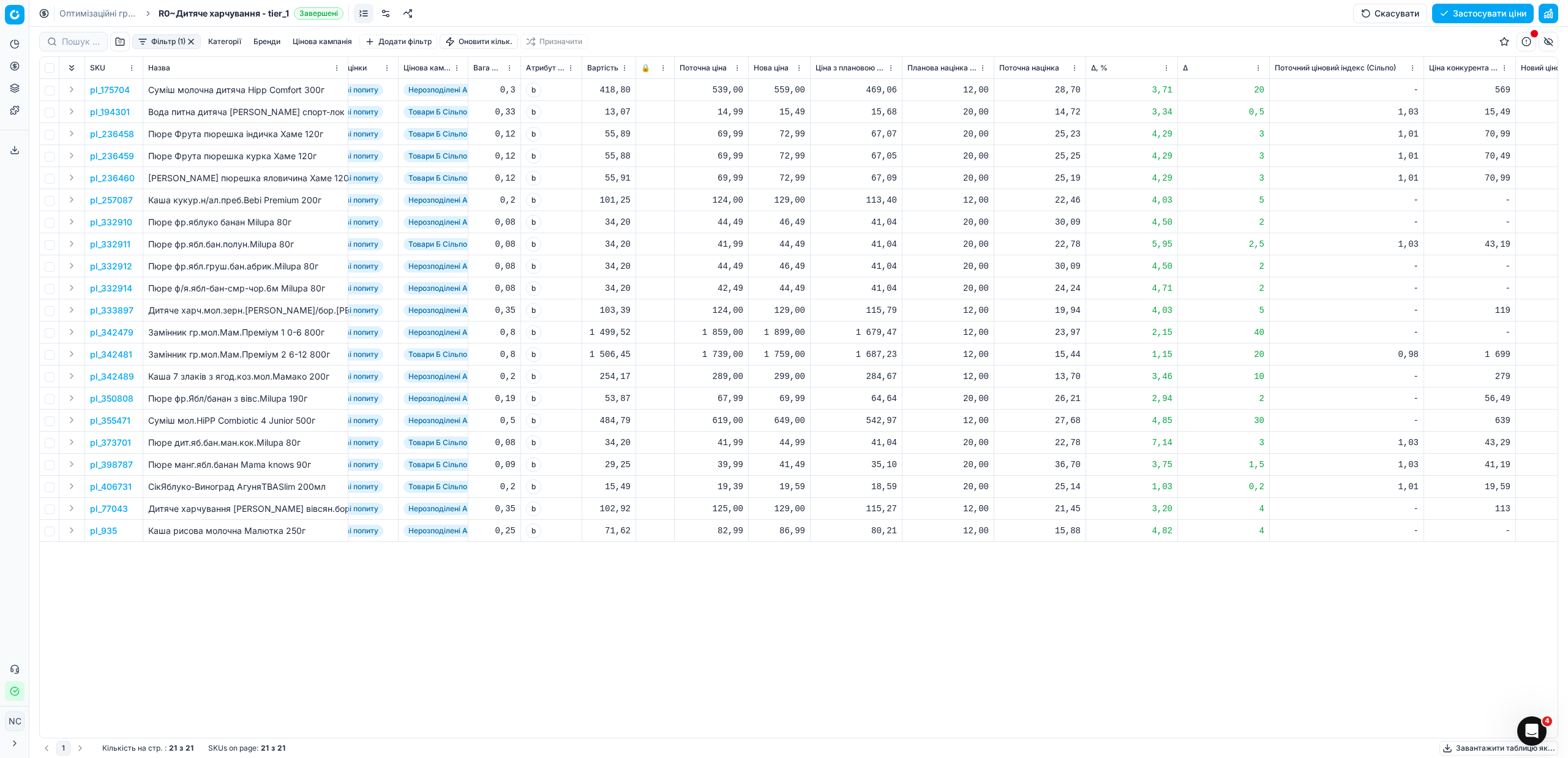
click at [145, 44] on button "Фільтр (1)" at bounding box center [166, 41] width 69 height 15
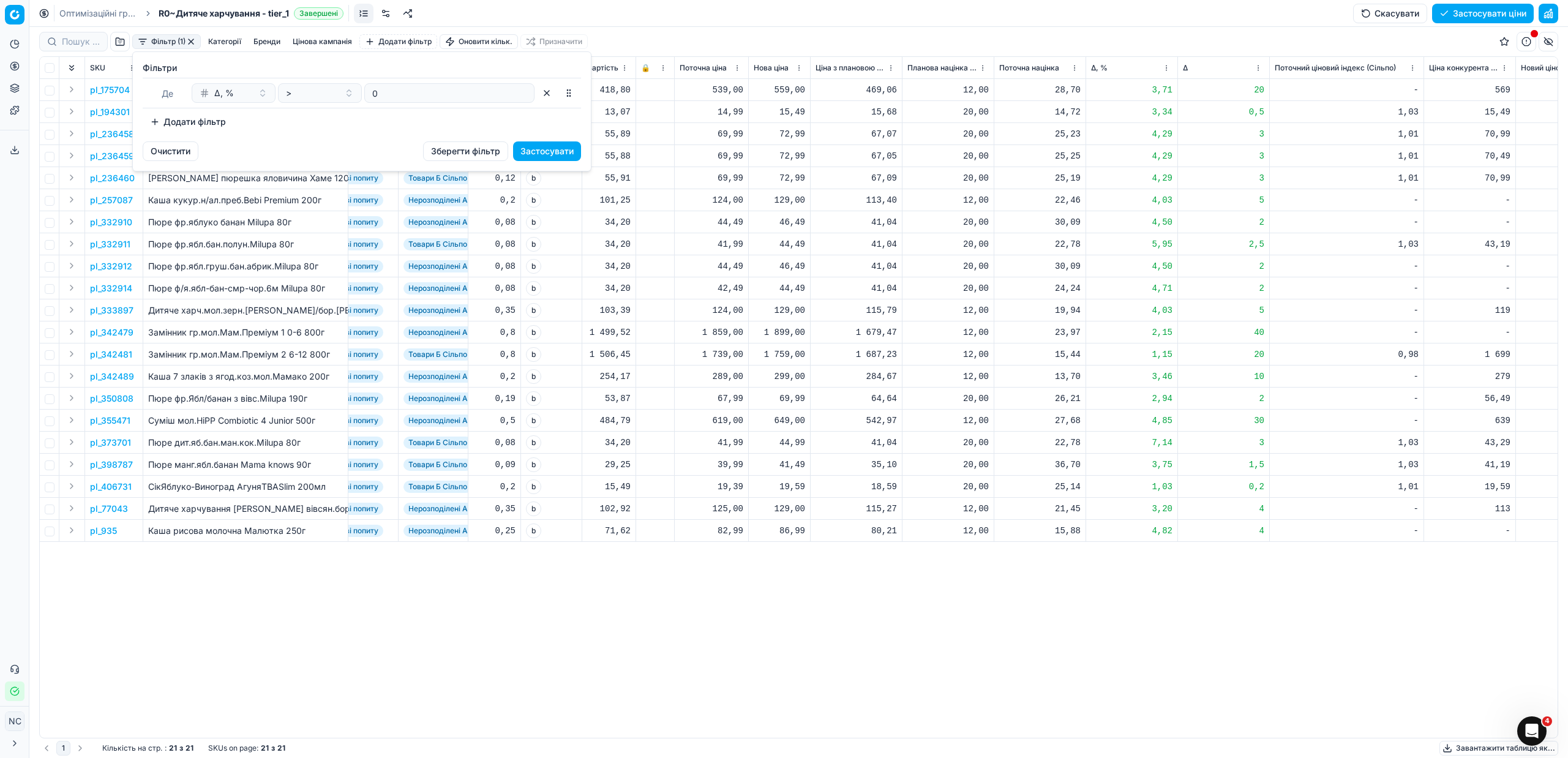
click at [187, 41] on html "Pricing platform Аналітика Цінова оптимізація Асортимент продукції Шаблони Серв…" at bounding box center [784, 379] width 1568 height 758
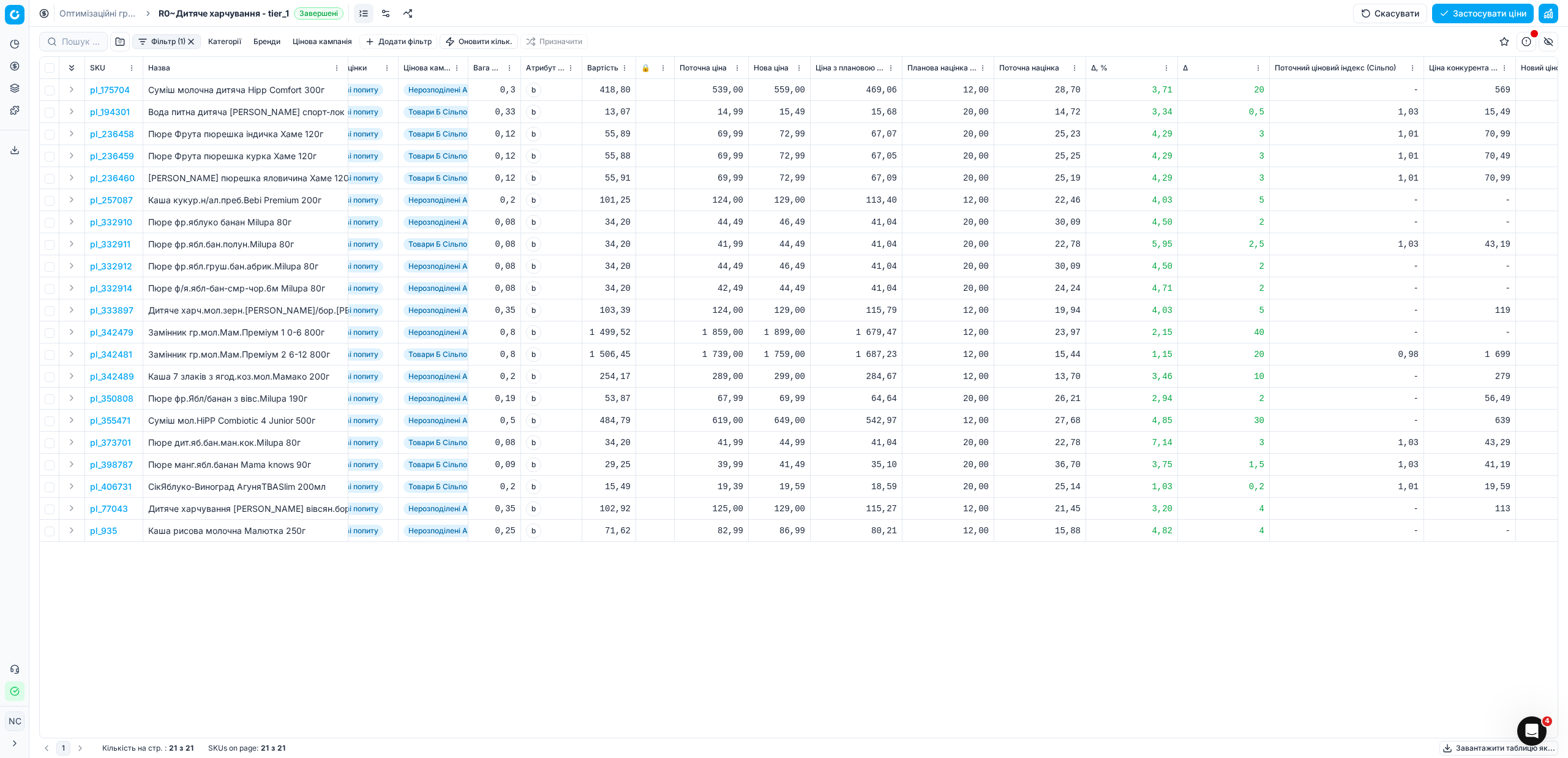
click at [189, 42] on button "button" at bounding box center [190, 41] width 9 height 9
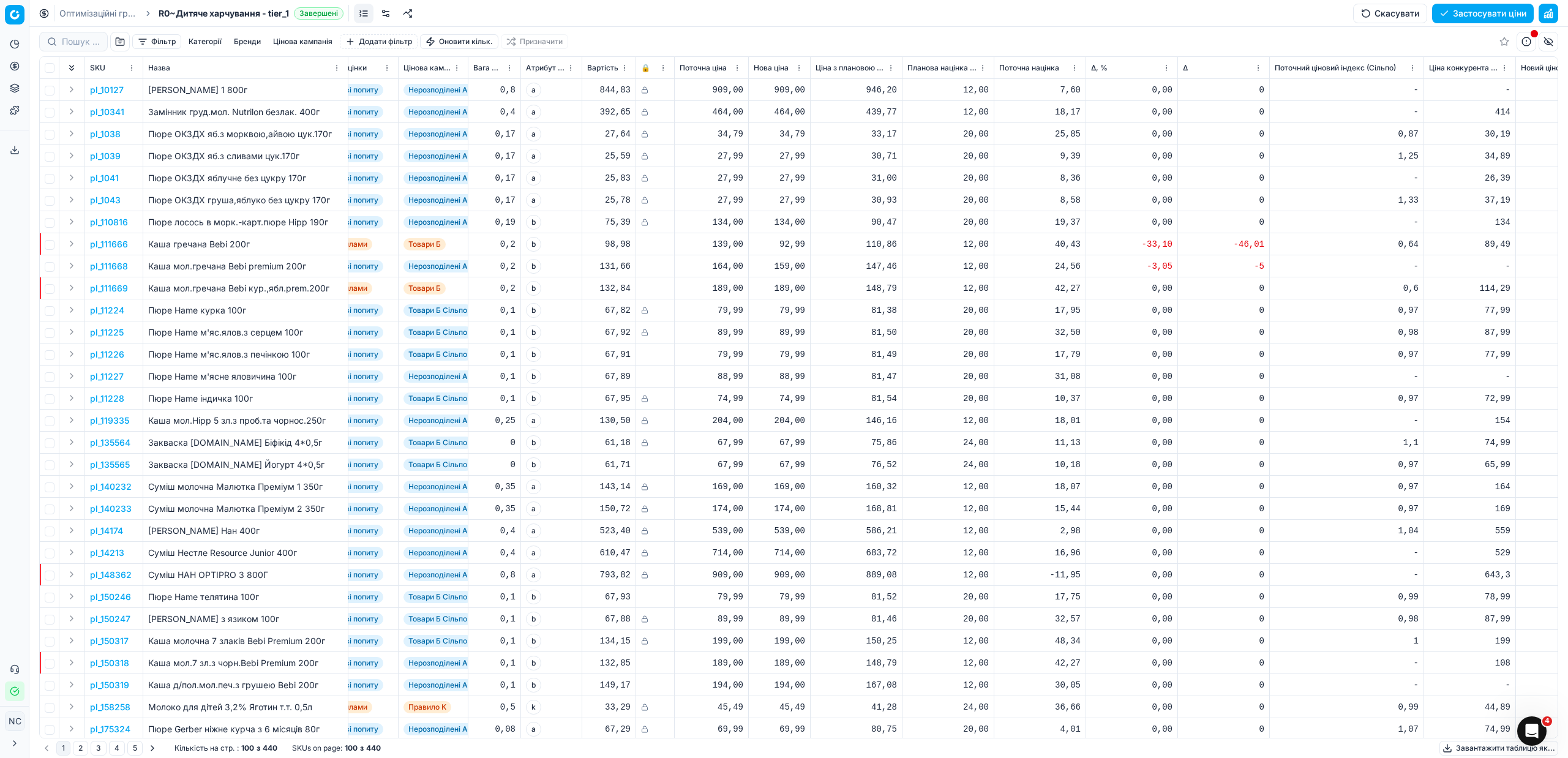
click at [117, 41] on button "button" at bounding box center [120, 41] width 20 height 20
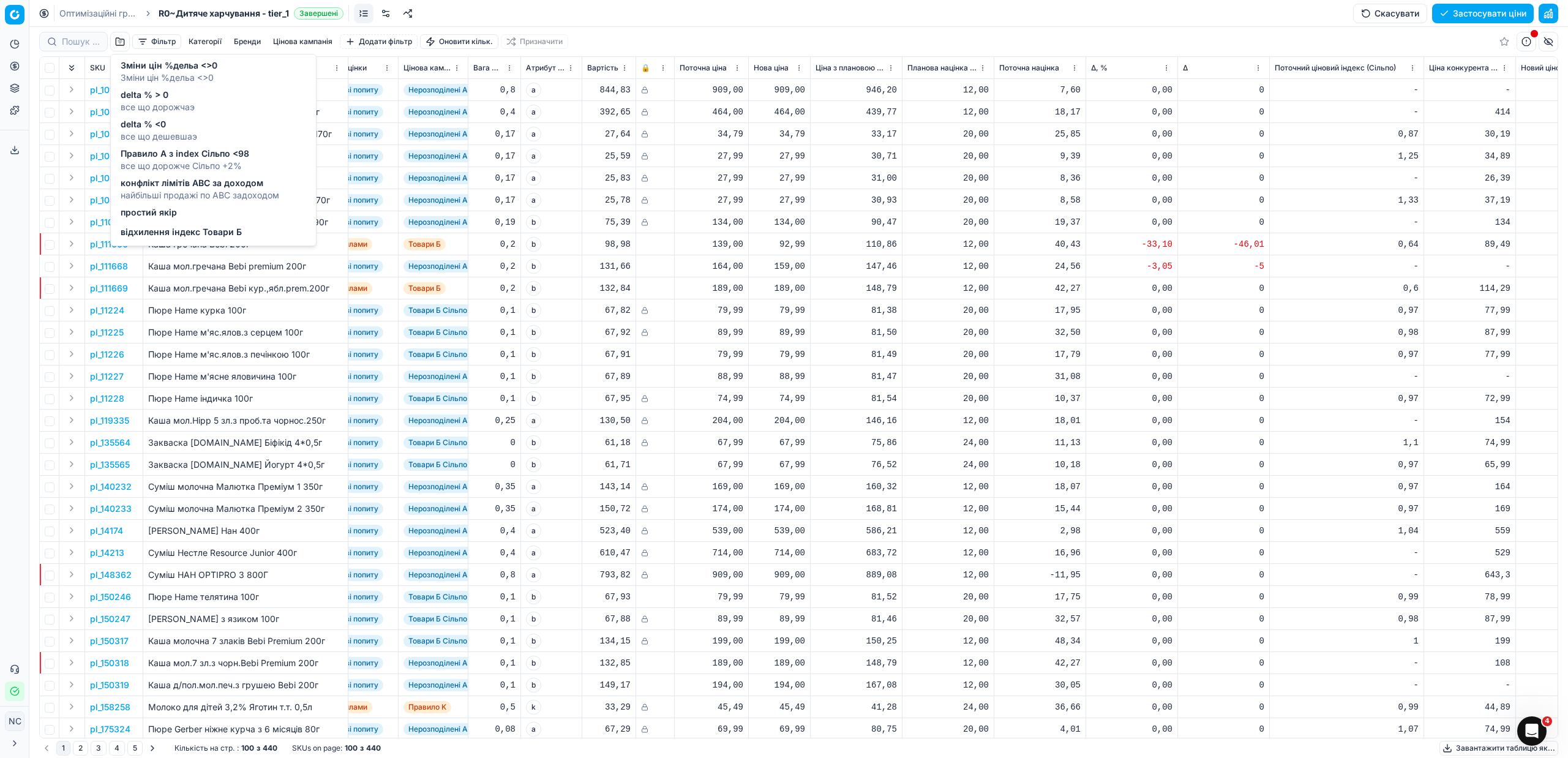
click at [147, 139] on span "все що дешевшаэ" at bounding box center [159, 136] width 76 height 12
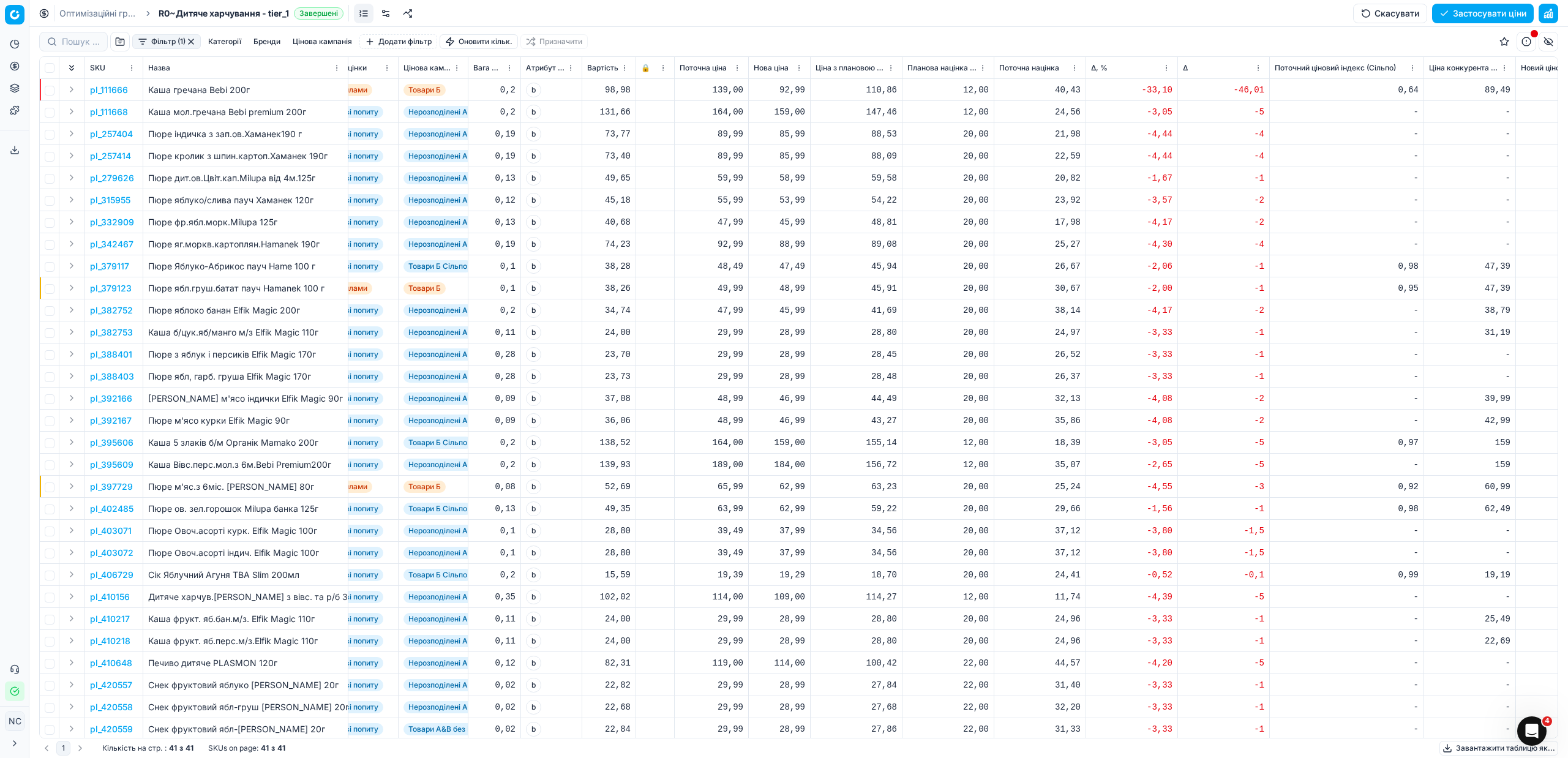
click at [146, 135] on td "Пюре індичка з зап.ов.Хаманек190 г" at bounding box center [245, 135] width 205 height 22
click at [321, 44] on button "Цінова кампанія" at bounding box center [322, 41] width 69 height 15
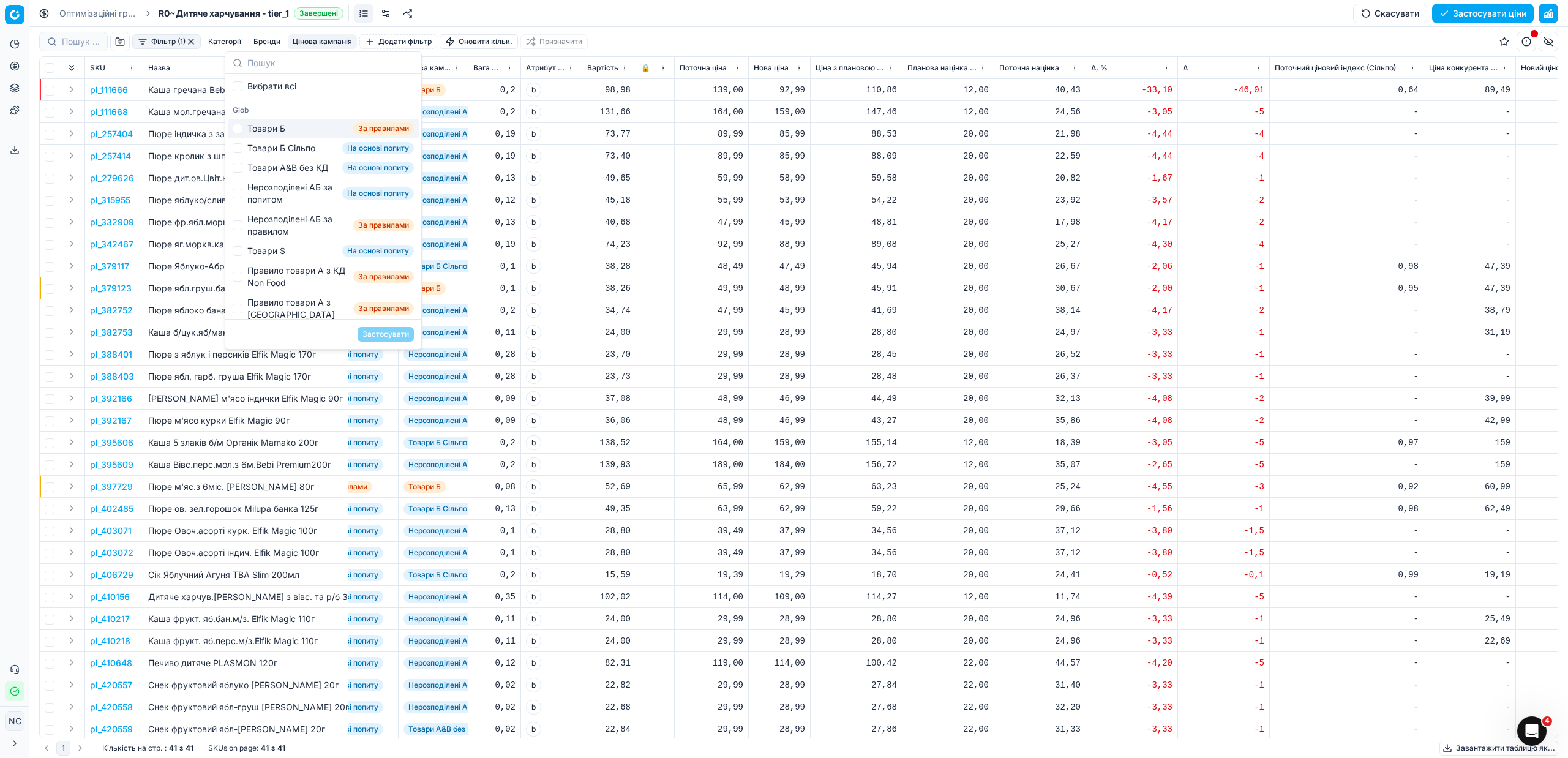
click at [277, 128] on div "Товари Б" at bounding box center [266, 129] width 38 height 12
checkbox input "true"
click at [374, 335] on button "Застосувати" at bounding box center [386, 334] width 57 height 15
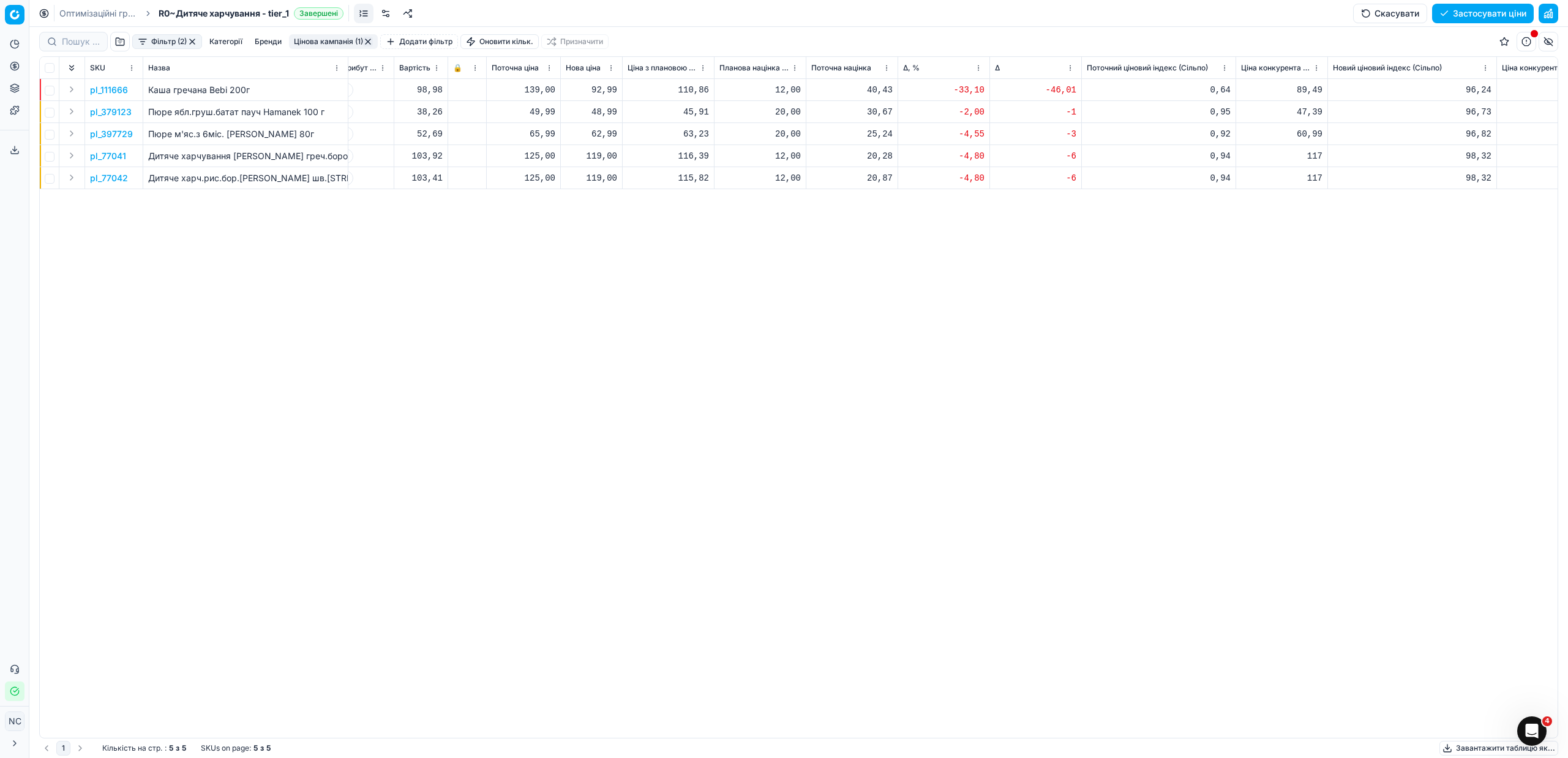
scroll to position [0, 402]
click at [119, 84] on p "pl_111666" at bounding box center [109, 90] width 38 height 12
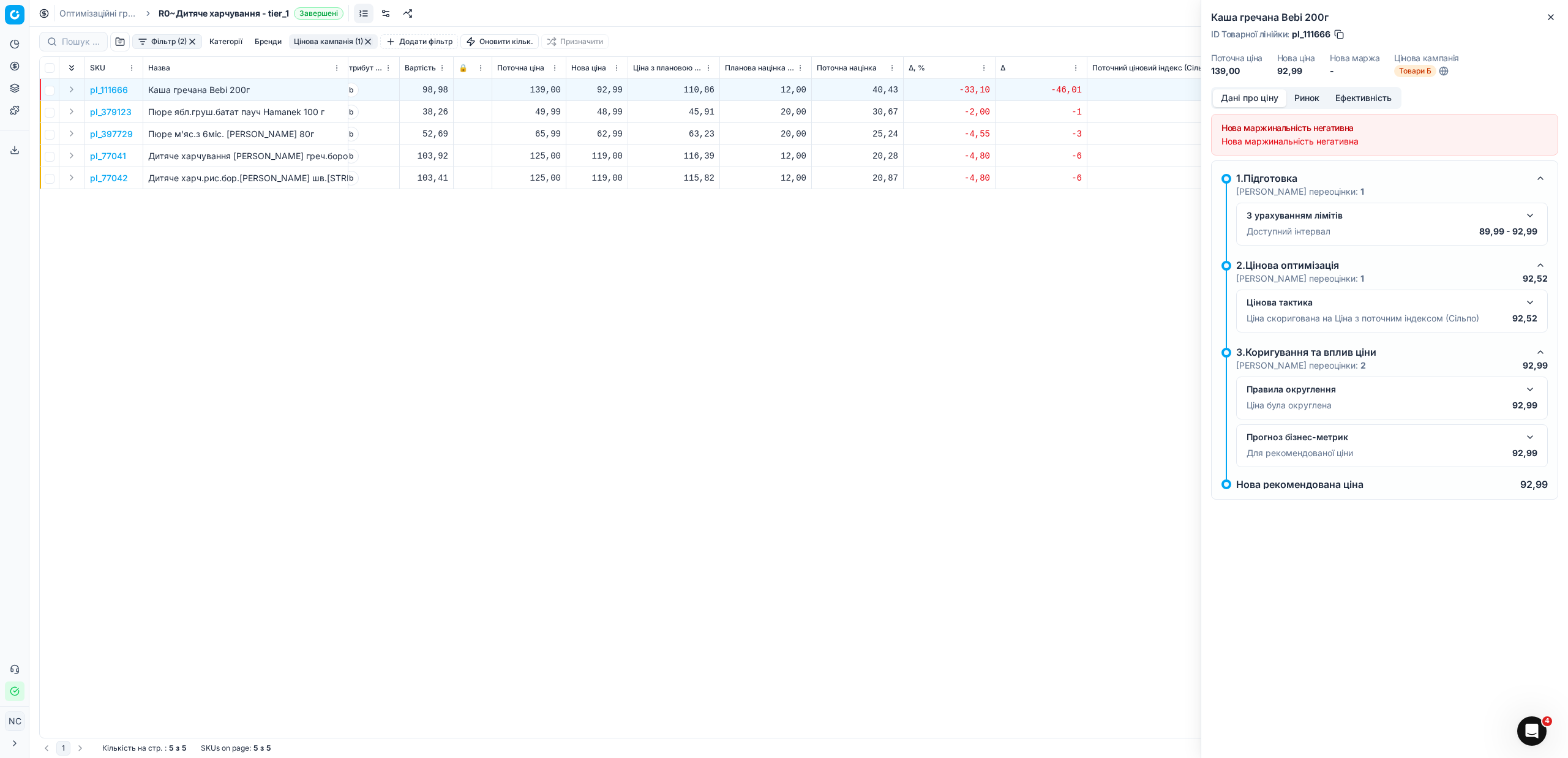
click at [1311, 94] on button "Ринок" at bounding box center [1307, 98] width 41 height 18
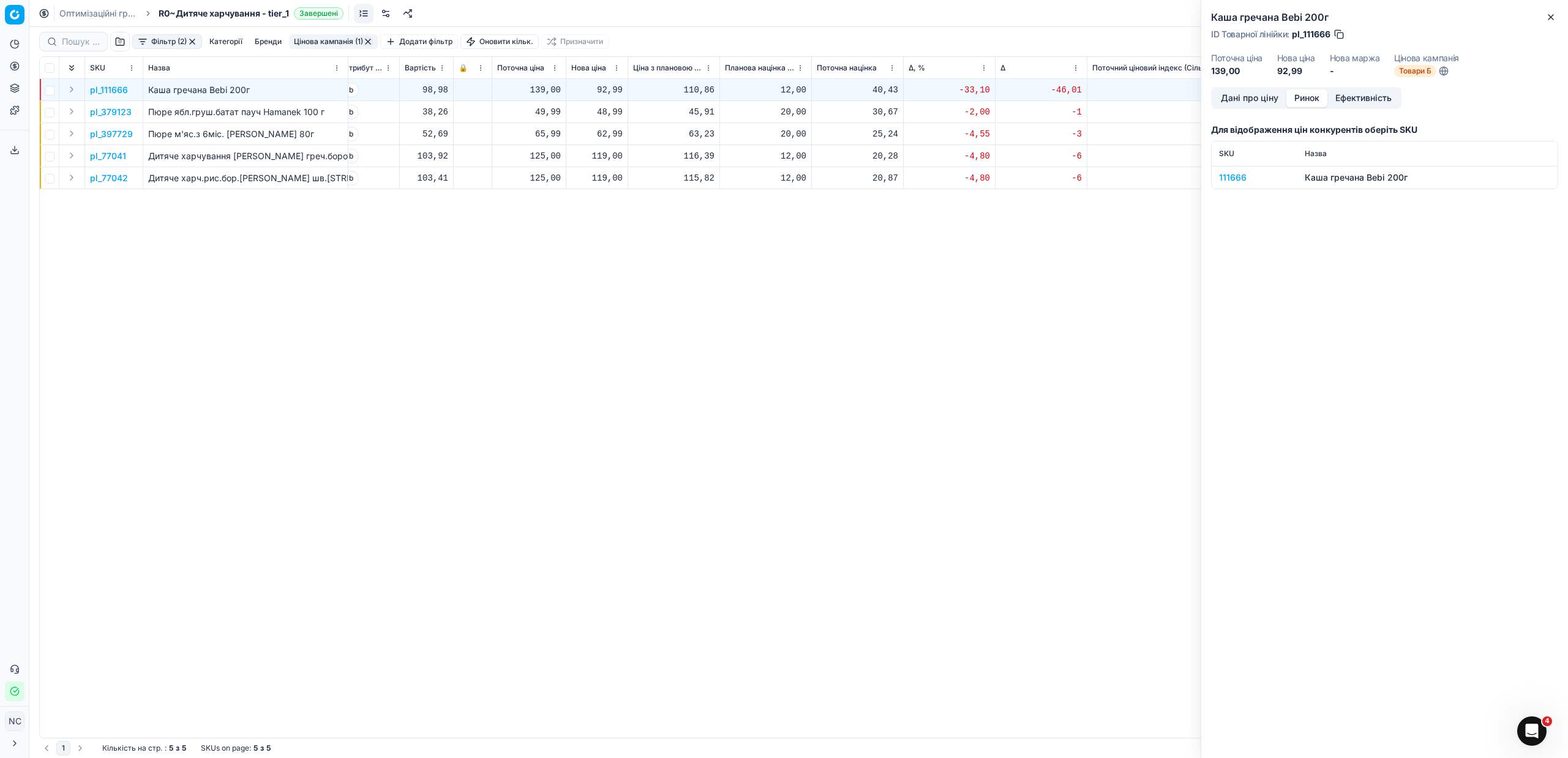
click at [1240, 177] on div "111666" at bounding box center [1254, 177] width 71 height 12
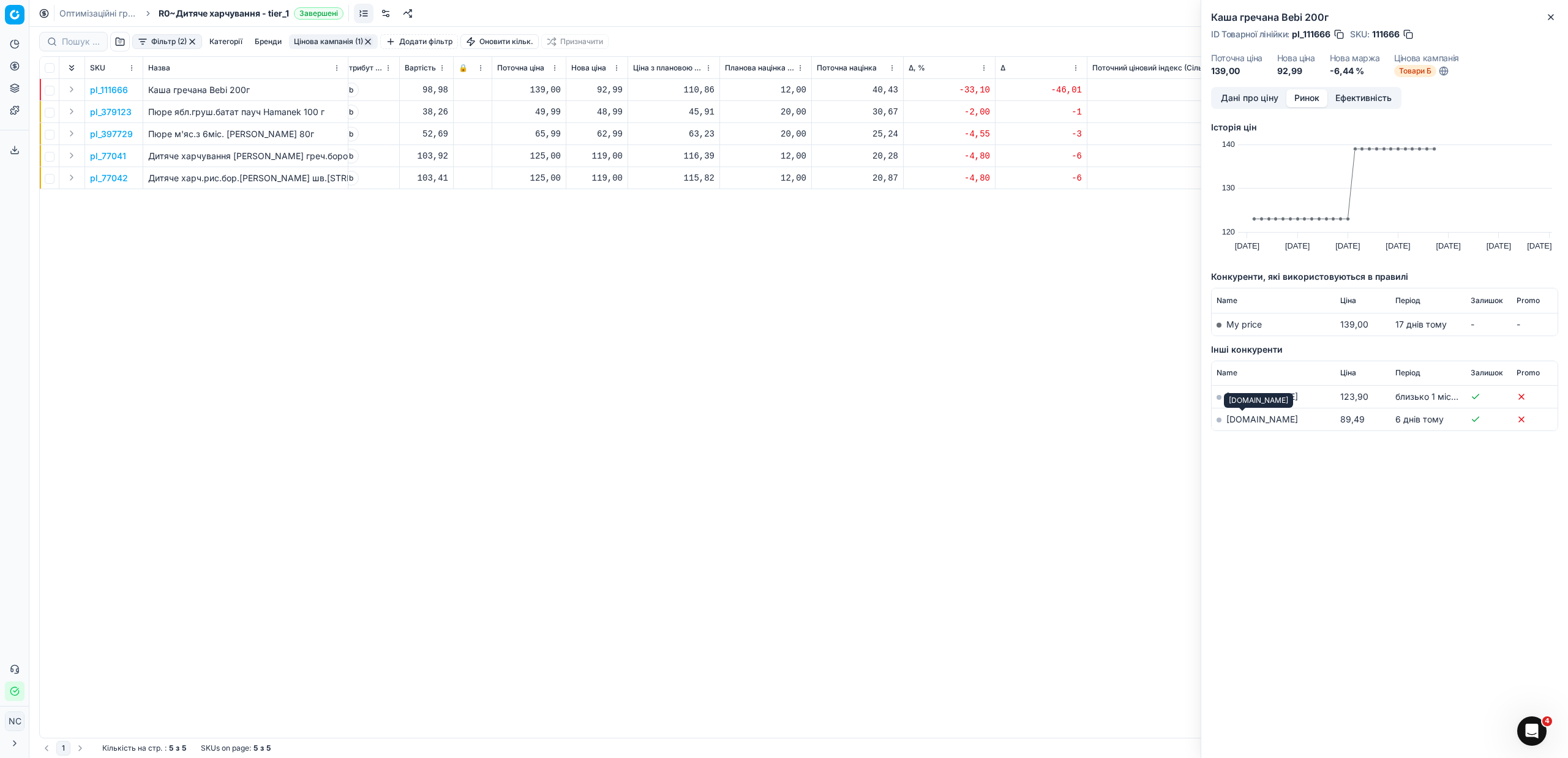
click at [1241, 422] on link "[DOMAIN_NAME]" at bounding box center [1262, 419] width 72 height 10
click at [1022, 307] on div "pl_111666 Каша [PERSON_NAME] 200г шт Bebi Premium [DATE] За правилами Товари Б …" at bounding box center [396, 408] width 1517 height 659
click at [1557, 12] on button "Close" at bounding box center [1550, 16] width 15 height 15
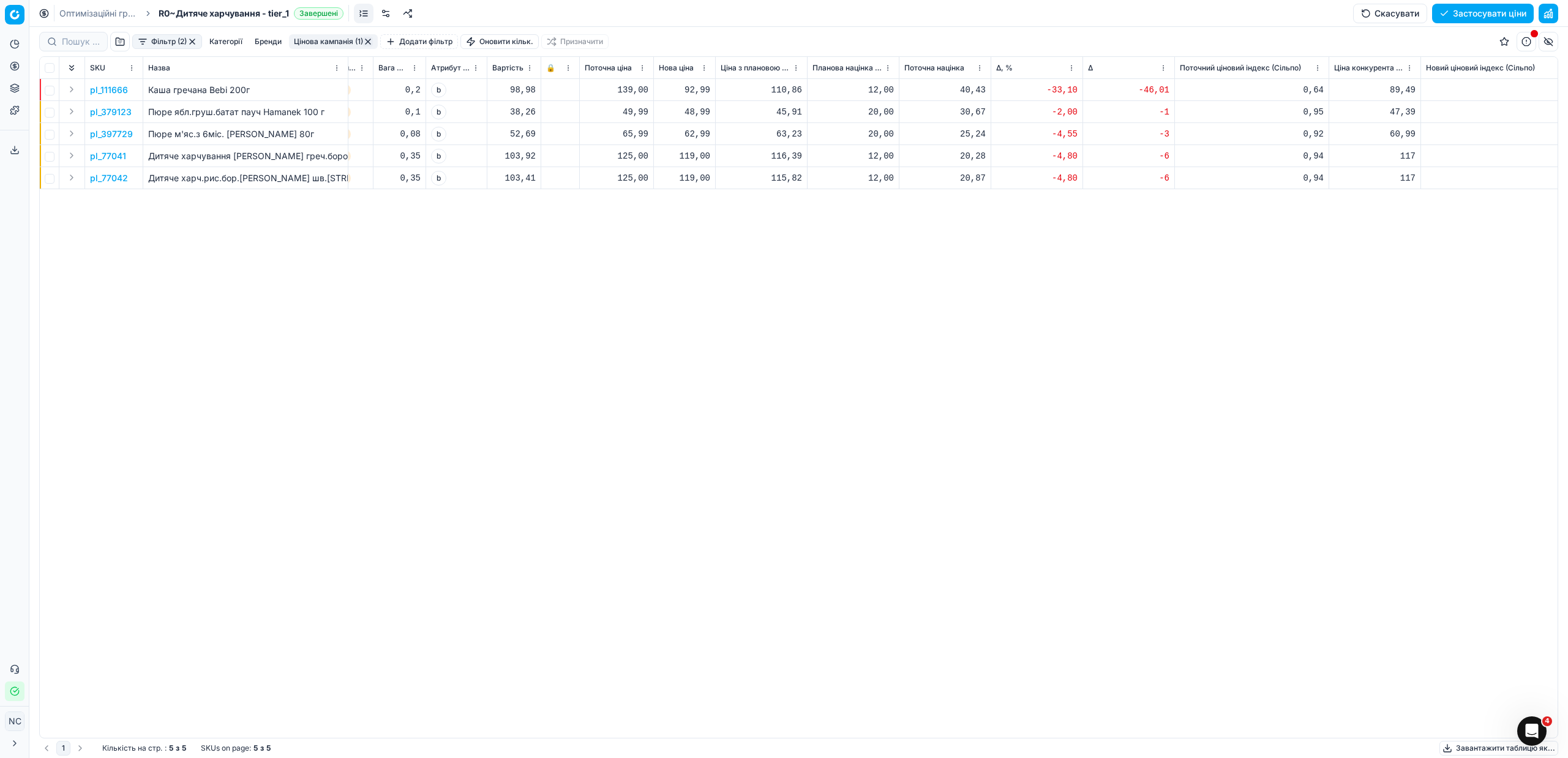
scroll to position [0, 345]
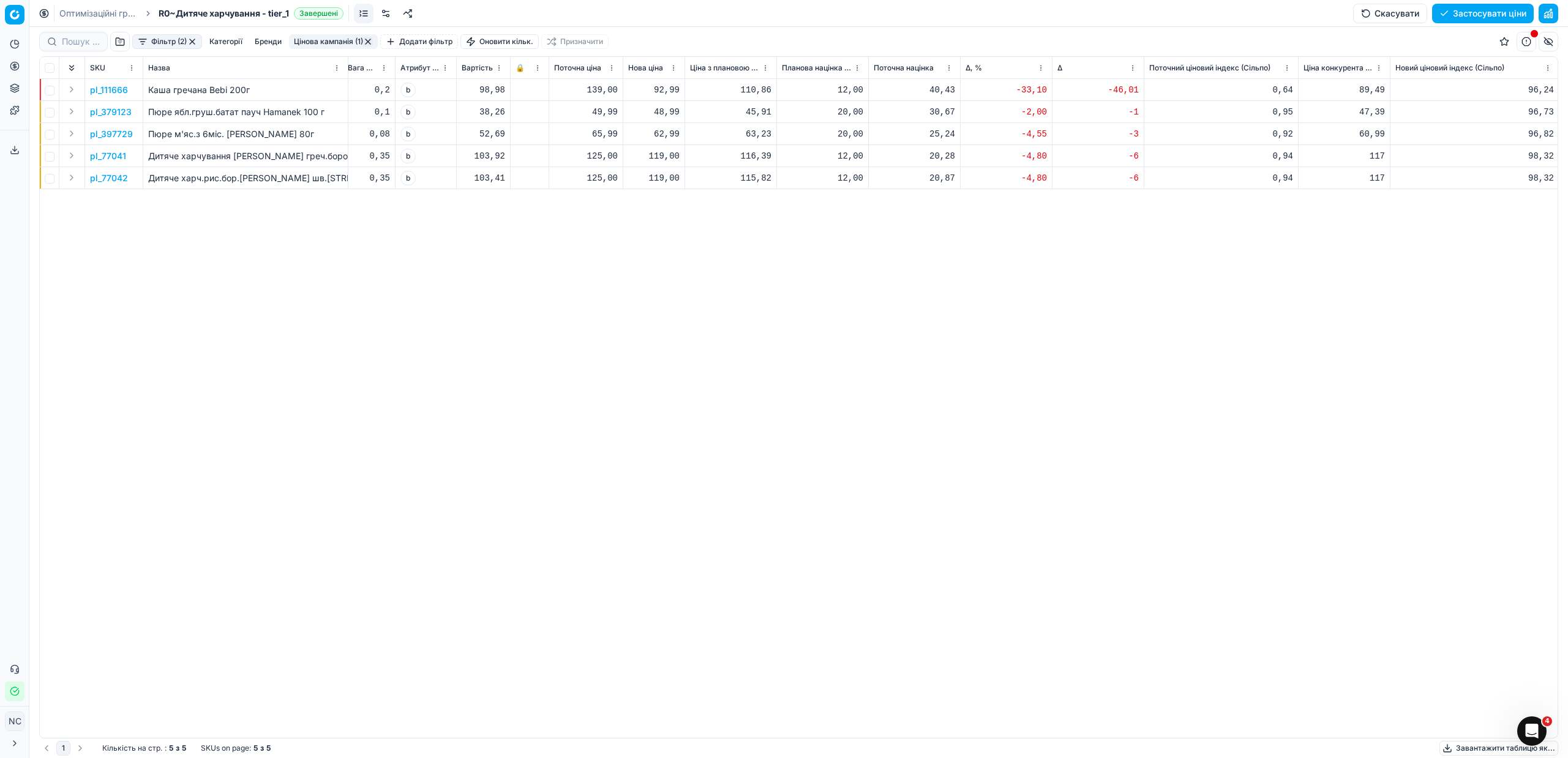
click at [115, 91] on p "pl_111666" at bounding box center [109, 90] width 38 height 12
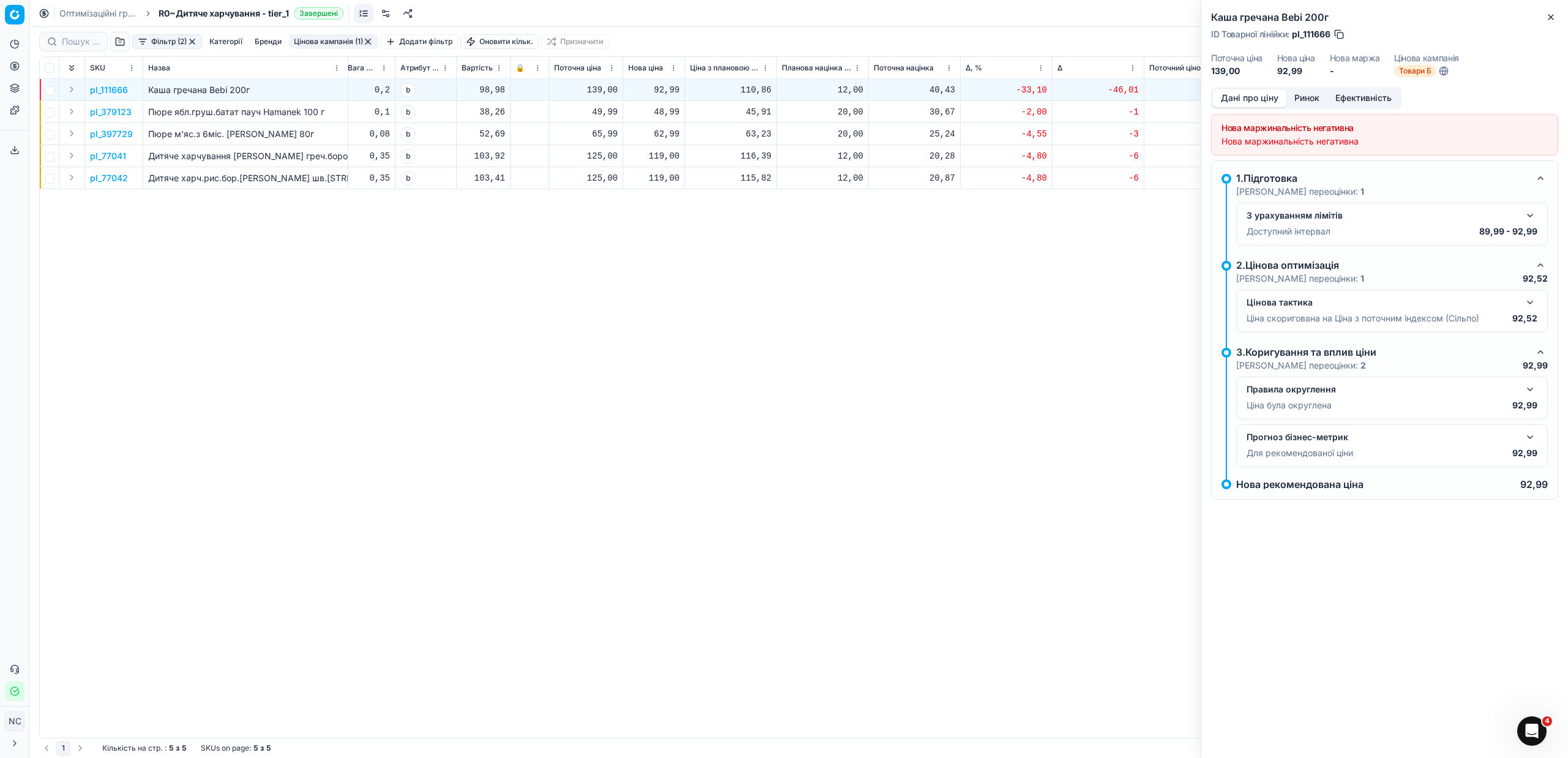
click at [1315, 99] on button "Ринок" at bounding box center [1307, 98] width 41 height 18
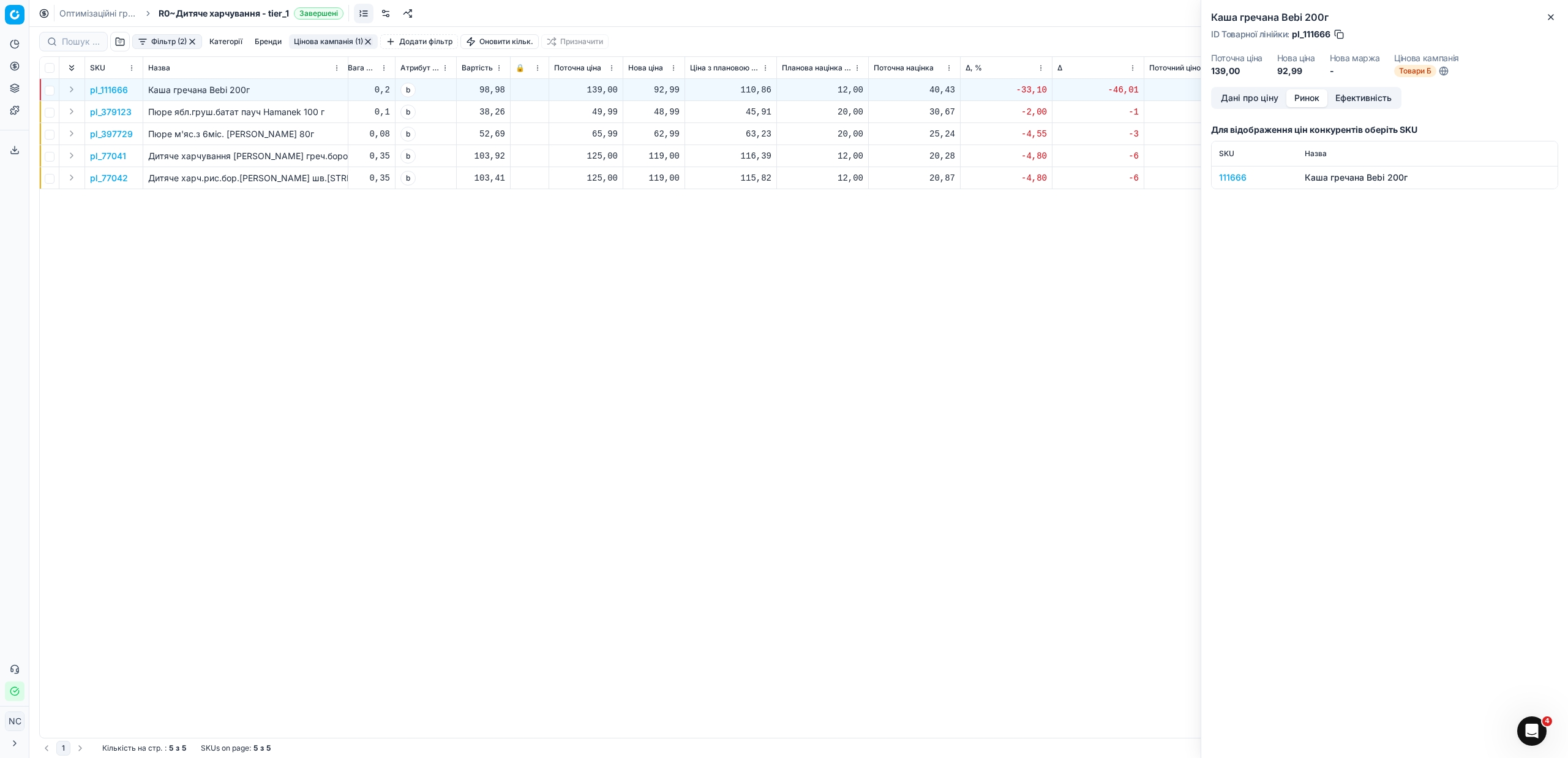
click at [1238, 177] on div "111666" at bounding box center [1254, 177] width 71 height 12
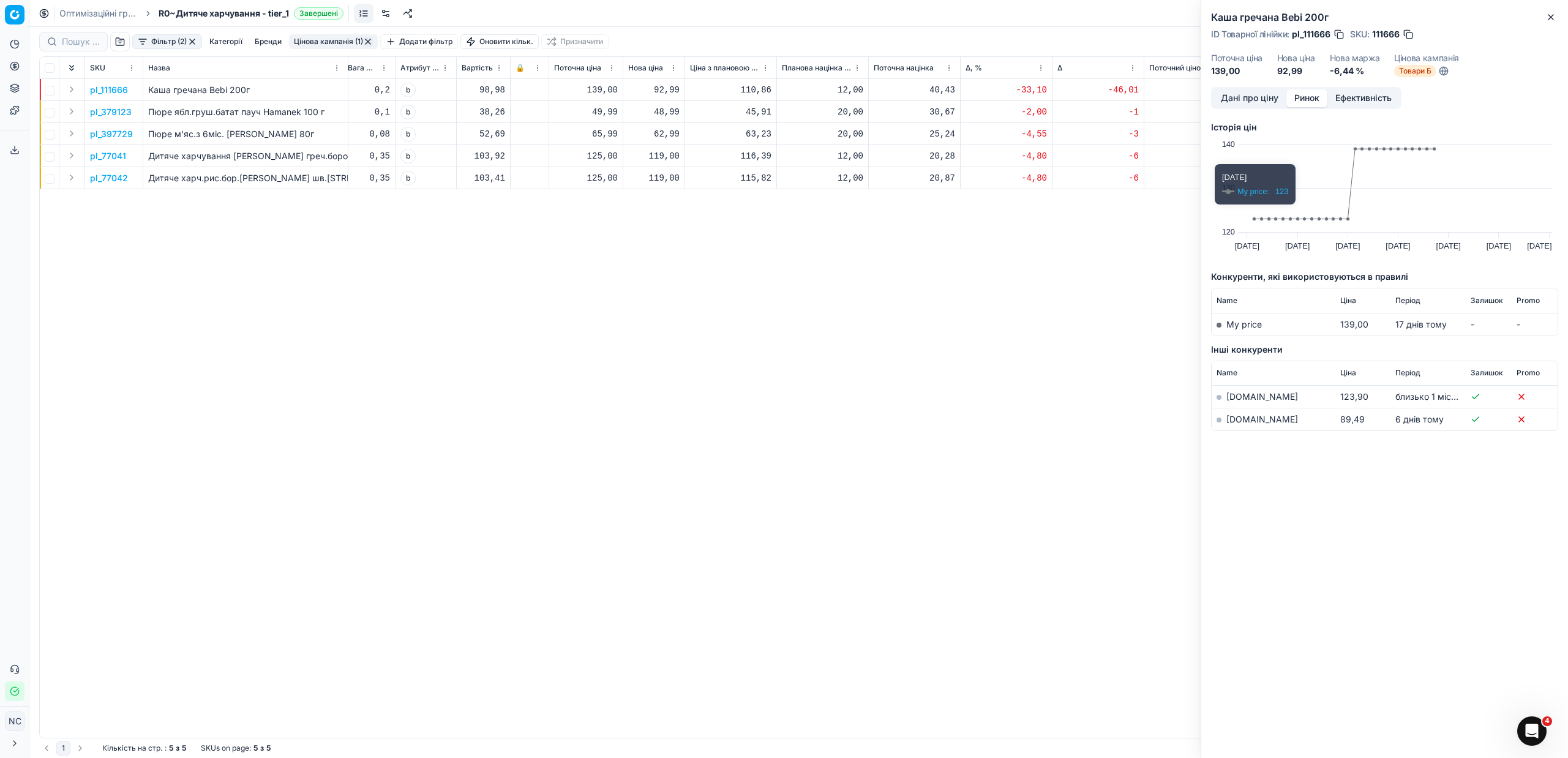
click at [1249, 421] on link "[DOMAIN_NAME]" at bounding box center [1262, 419] width 72 height 10
drag, startPoint x: 1553, startPoint y: 15, endPoint x: 1510, endPoint y: 38, distance: 48.8
click at [1555, 15] on icon "button" at bounding box center [1550, 16] width 9 height 9
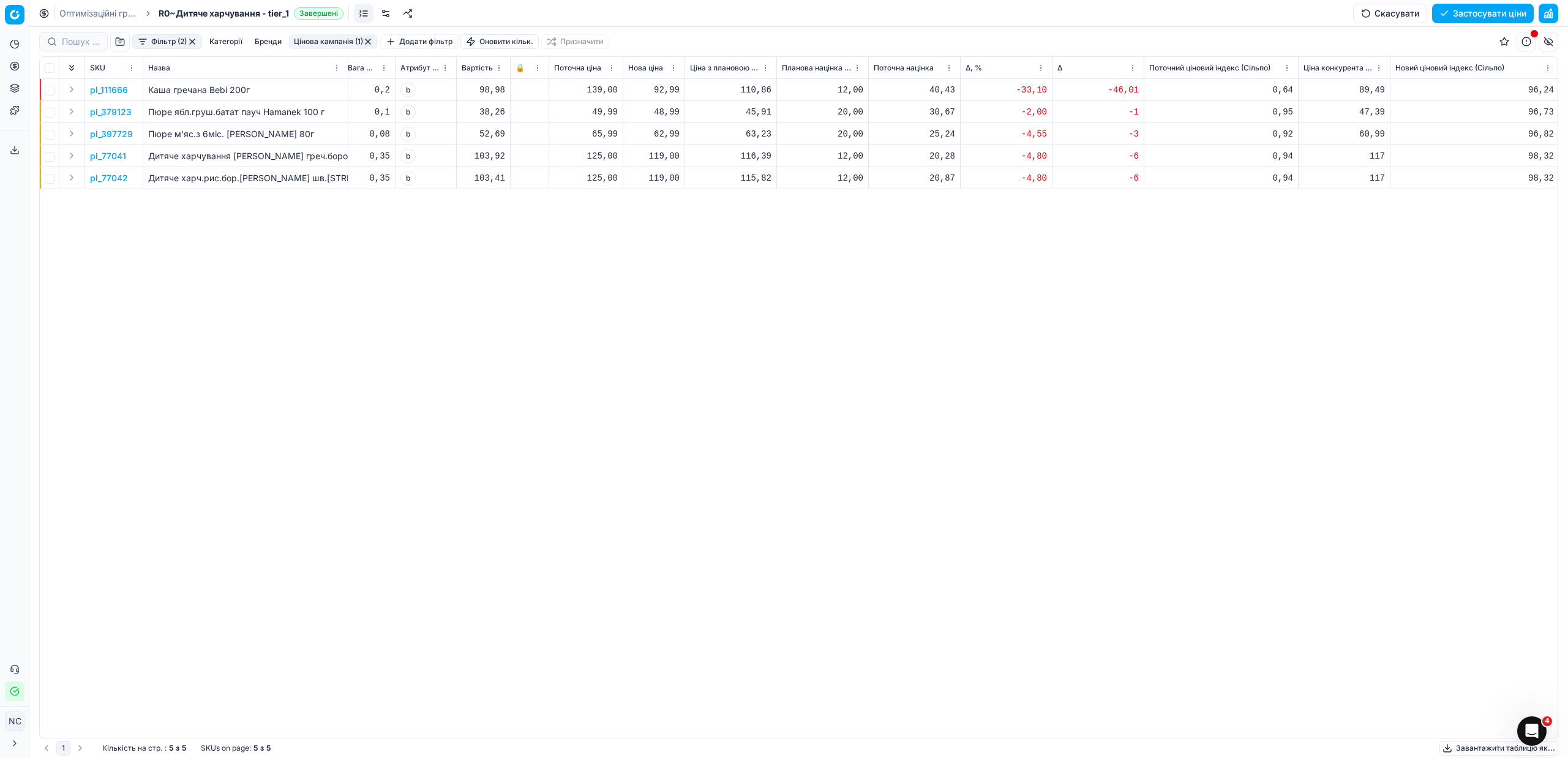
click at [677, 92] on div "92,99" at bounding box center [654, 90] width 51 height 12
type input "9"
type input "139.00"
click at [831, 340] on div "pl_111666 Каша [PERSON_NAME] 200г шт Bebi Premium [DATE] За правилами Товари Б …" at bounding box center [454, 408] width 1517 height 659
click at [117, 115] on p "pl_379123" at bounding box center [111, 112] width 42 height 12
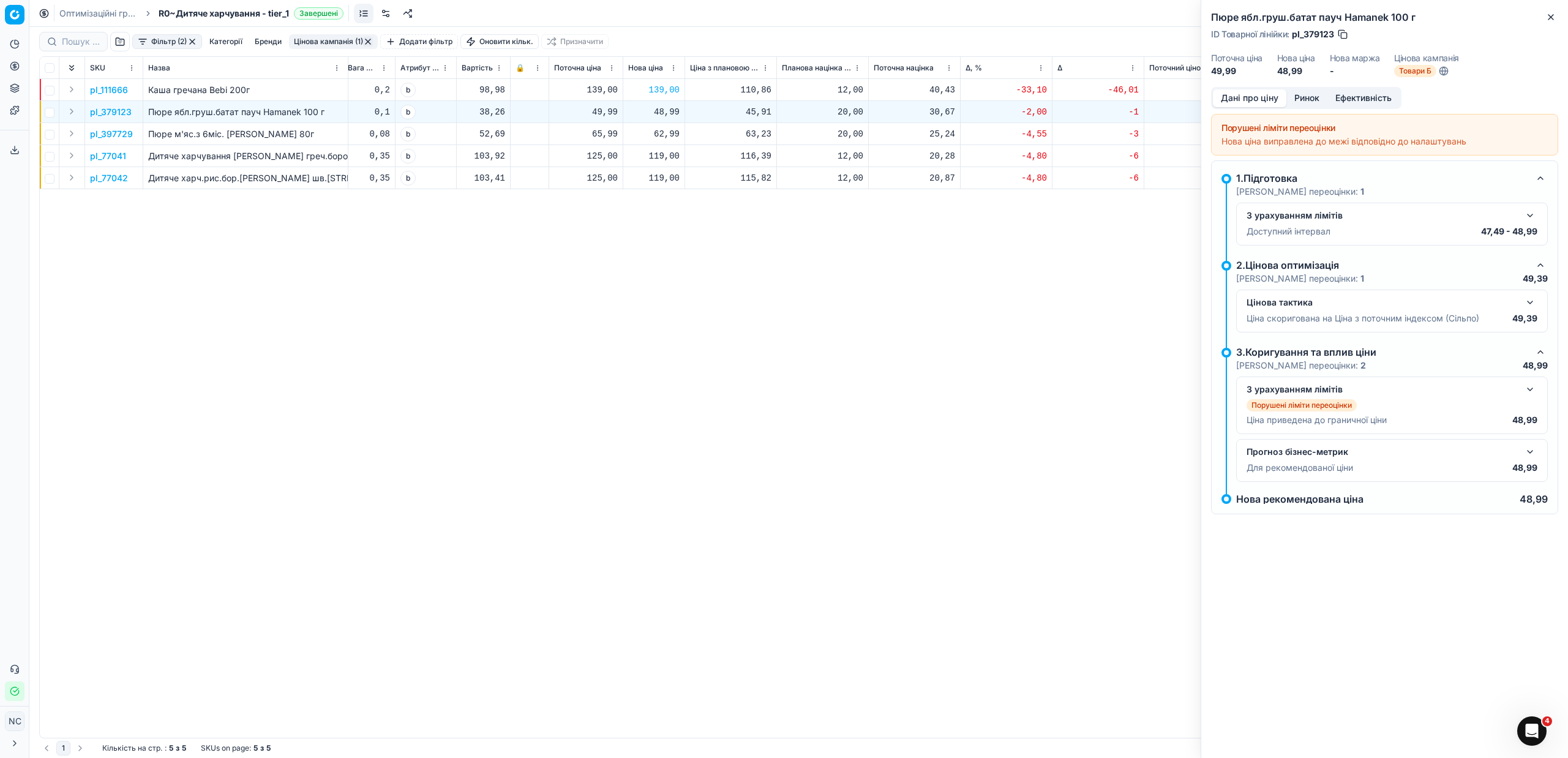
click at [1308, 97] on button "Ринок" at bounding box center [1307, 98] width 41 height 18
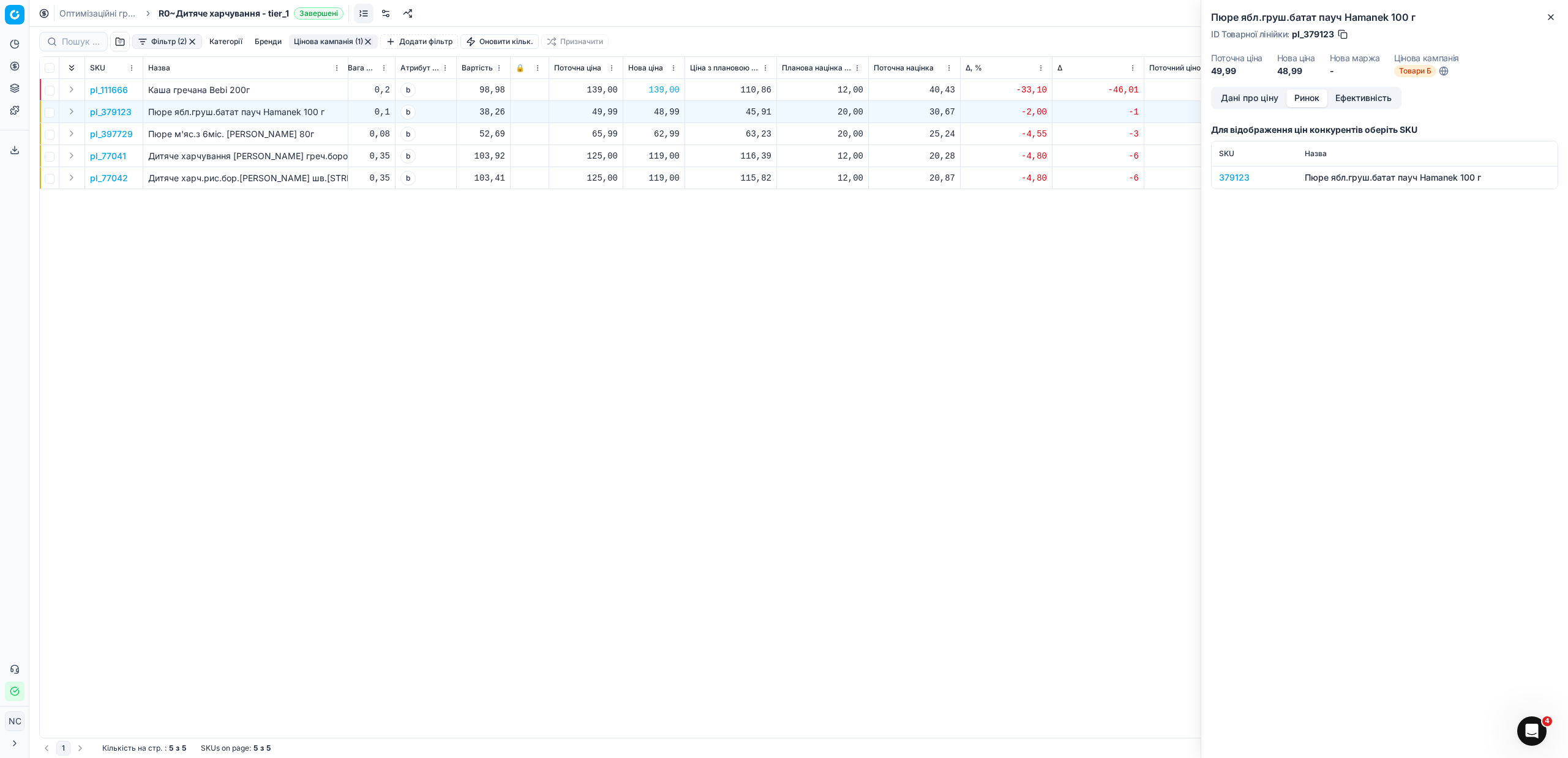
click at [1249, 177] on div "379123" at bounding box center [1254, 177] width 71 height 12
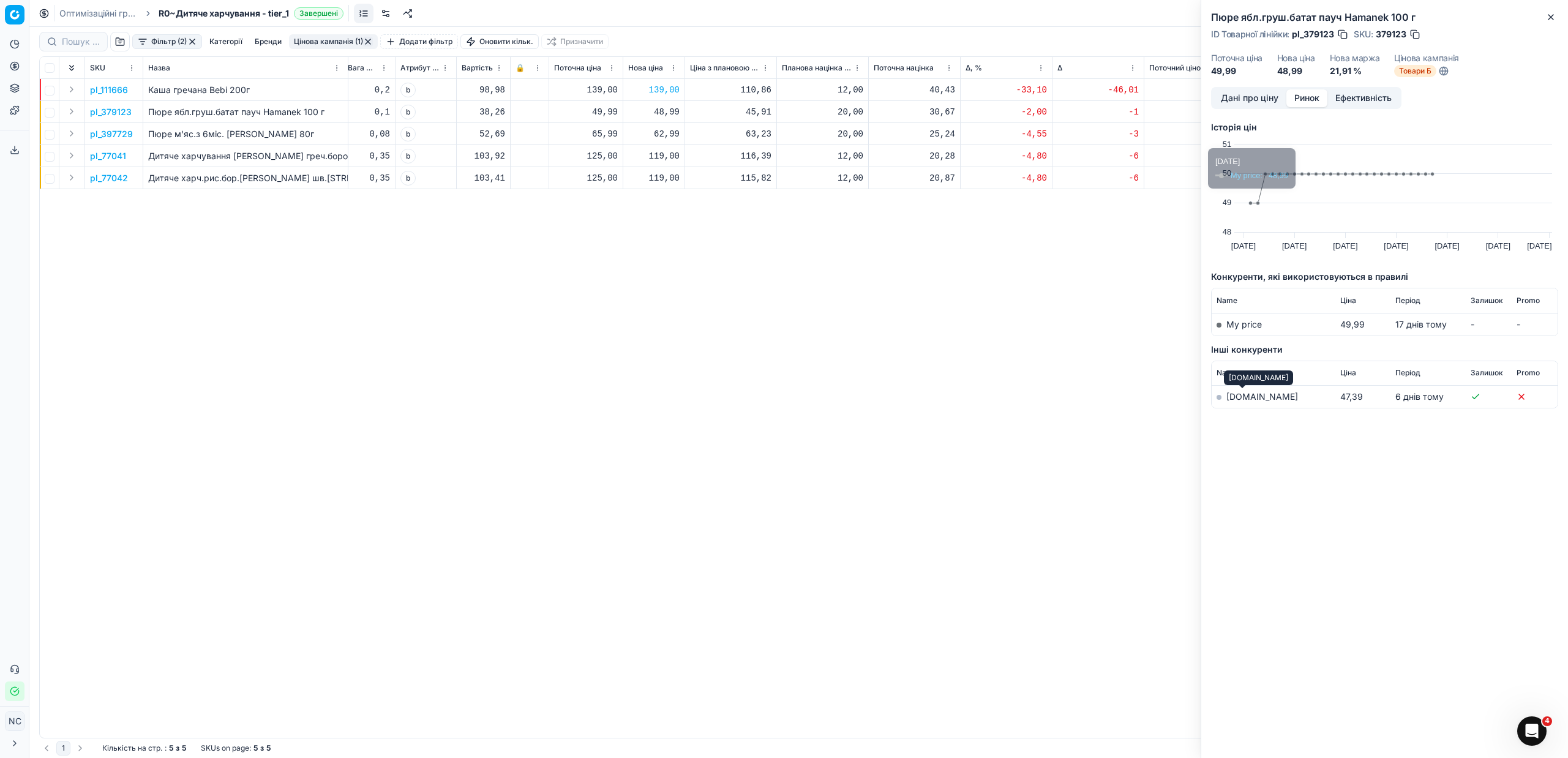
click at [1238, 394] on link "[DOMAIN_NAME]" at bounding box center [1262, 396] width 72 height 10
click at [1247, 397] on link "[DOMAIN_NAME]" at bounding box center [1262, 396] width 72 height 10
click at [1554, 14] on icon "button" at bounding box center [1550, 16] width 9 height 9
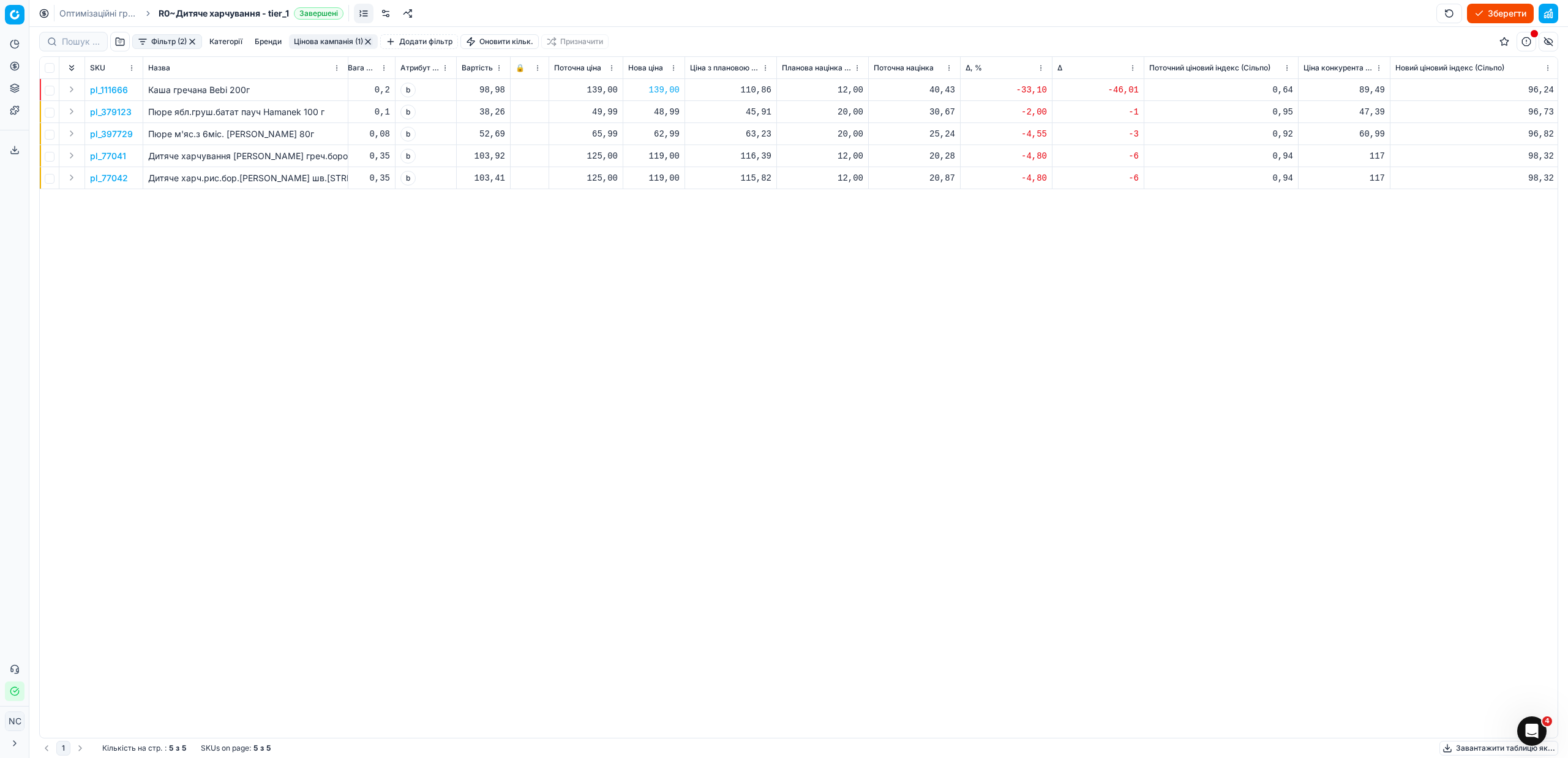
click at [673, 112] on div "48,99" at bounding box center [654, 112] width 51 height 12
click at [109, 116] on p "pl_379123" at bounding box center [111, 112] width 42 height 12
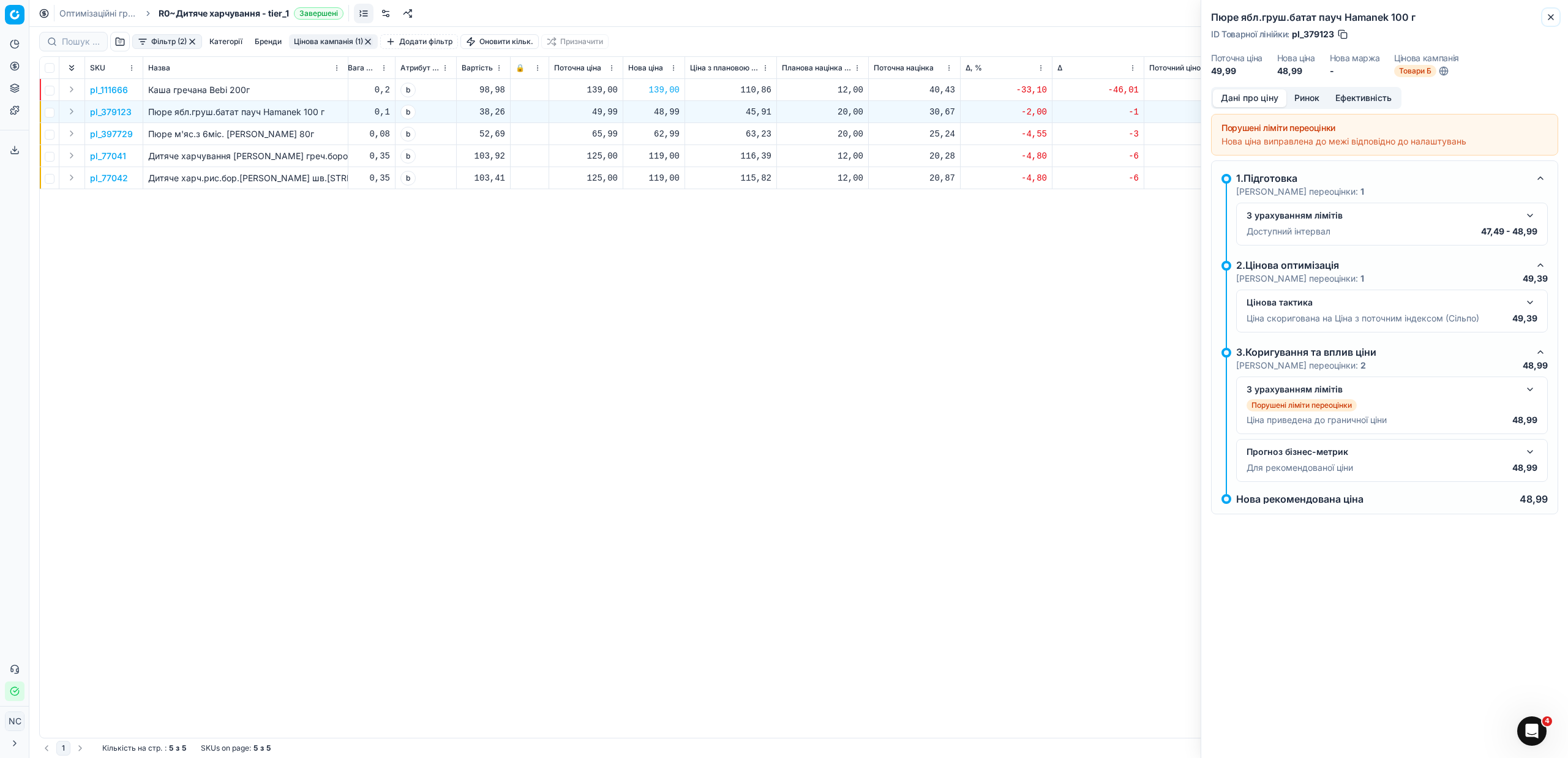
click at [1551, 15] on icon "button" at bounding box center [1550, 16] width 9 height 9
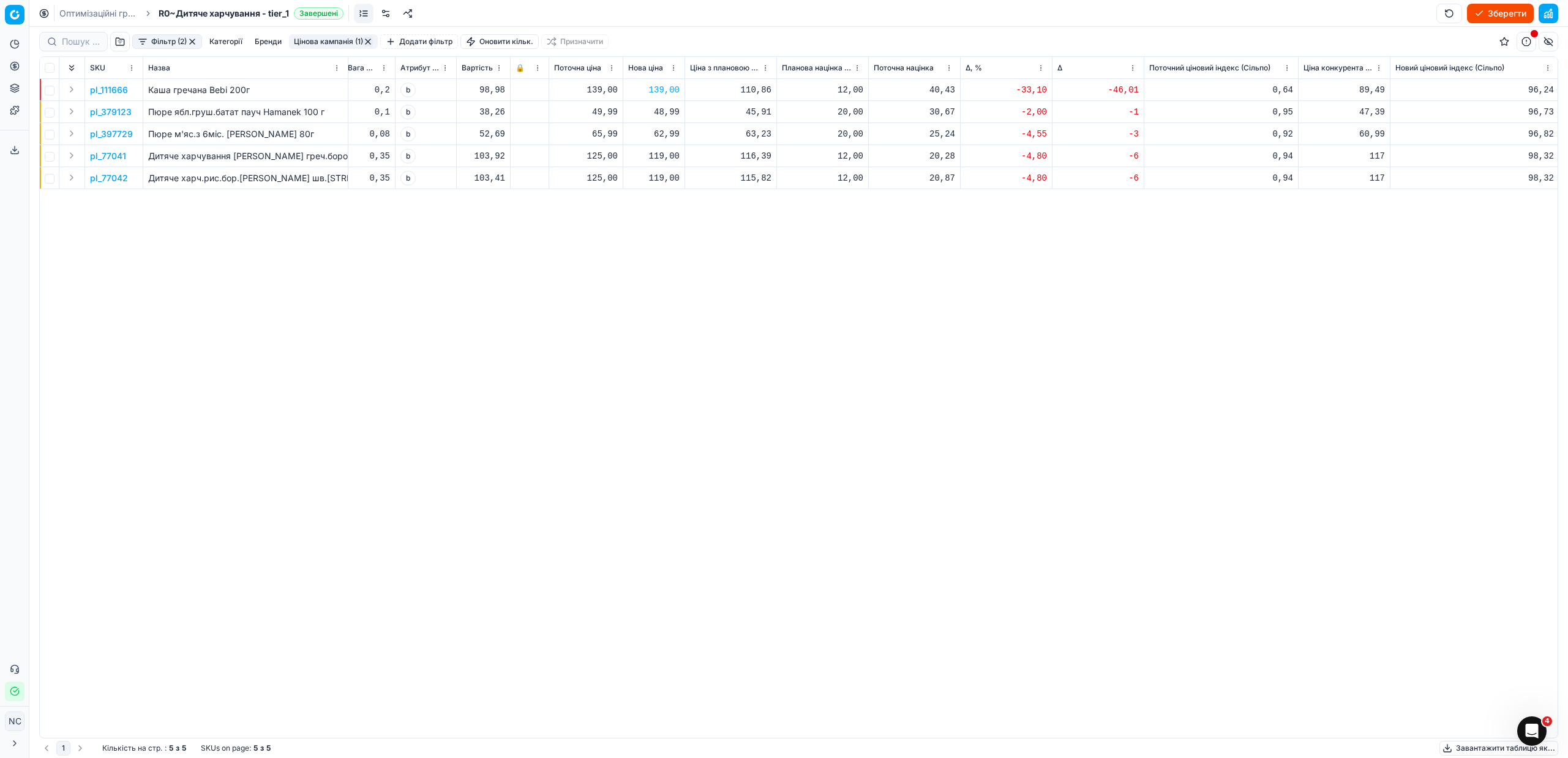
click at [674, 117] on div "48,99" at bounding box center [654, 112] width 51 height 12
type input "47"
type input "47.49"
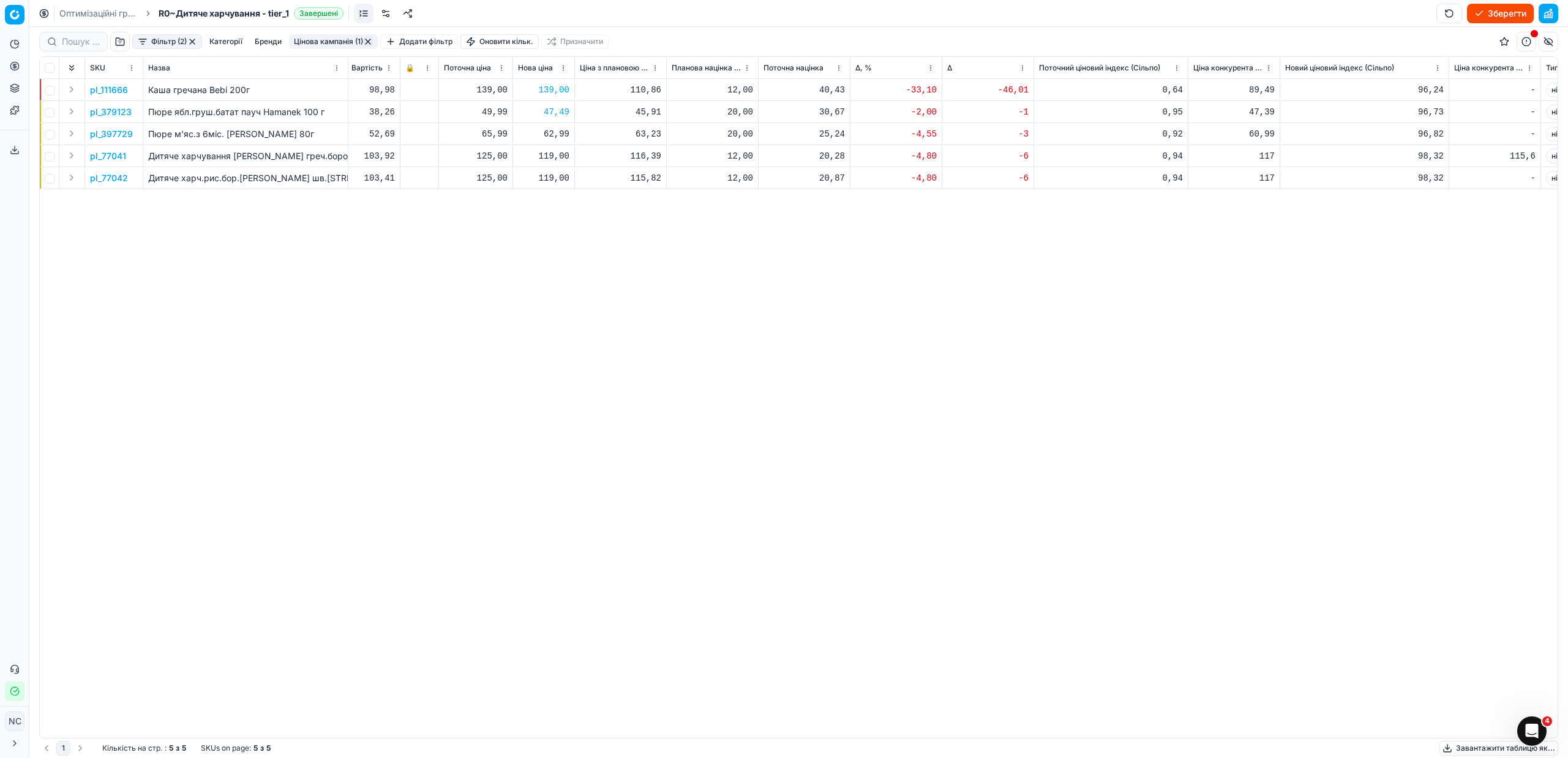
scroll to position [0, 492]
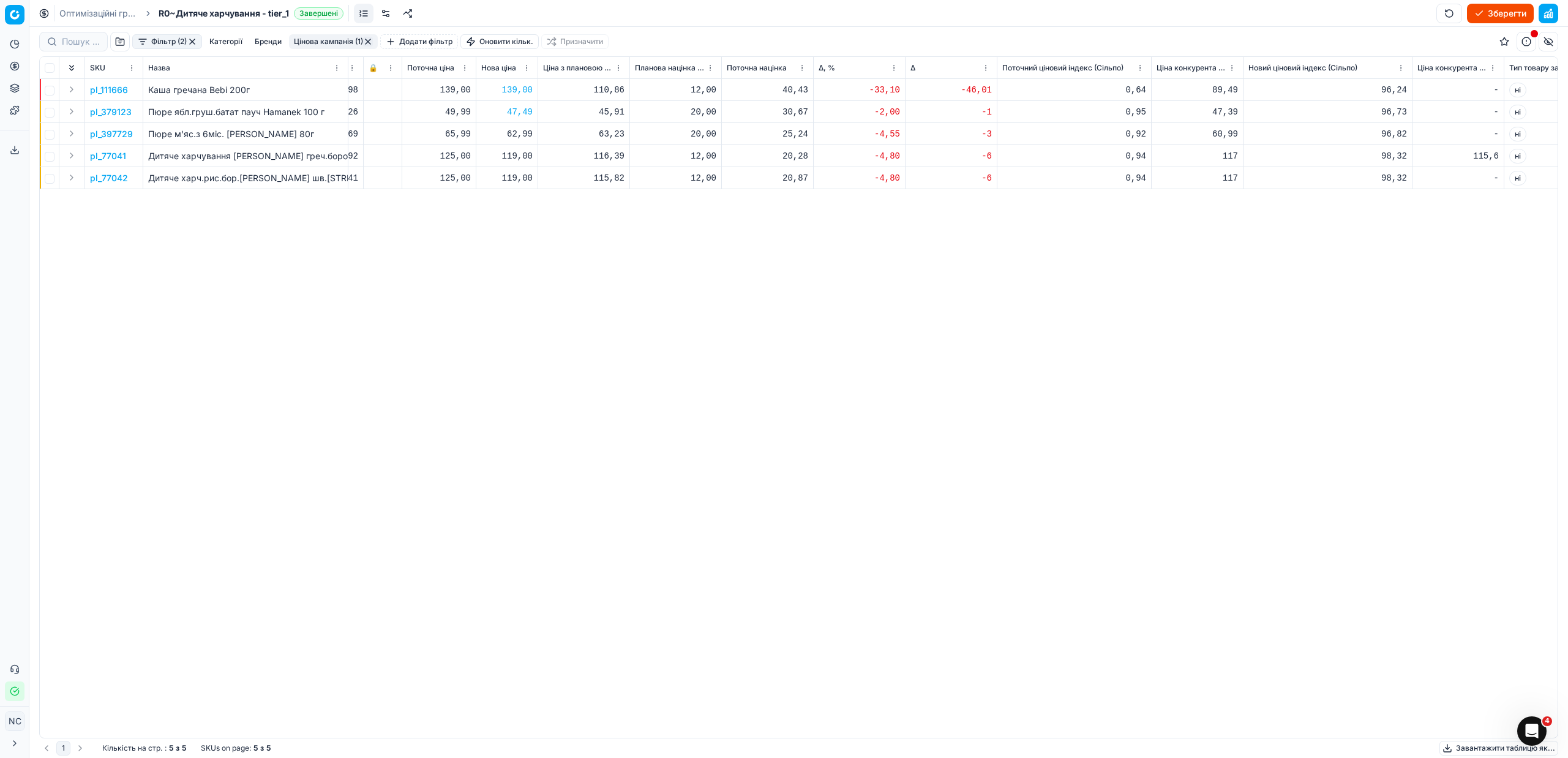
click at [122, 133] on p "pl_397729" at bounding box center [111, 134] width 43 height 12
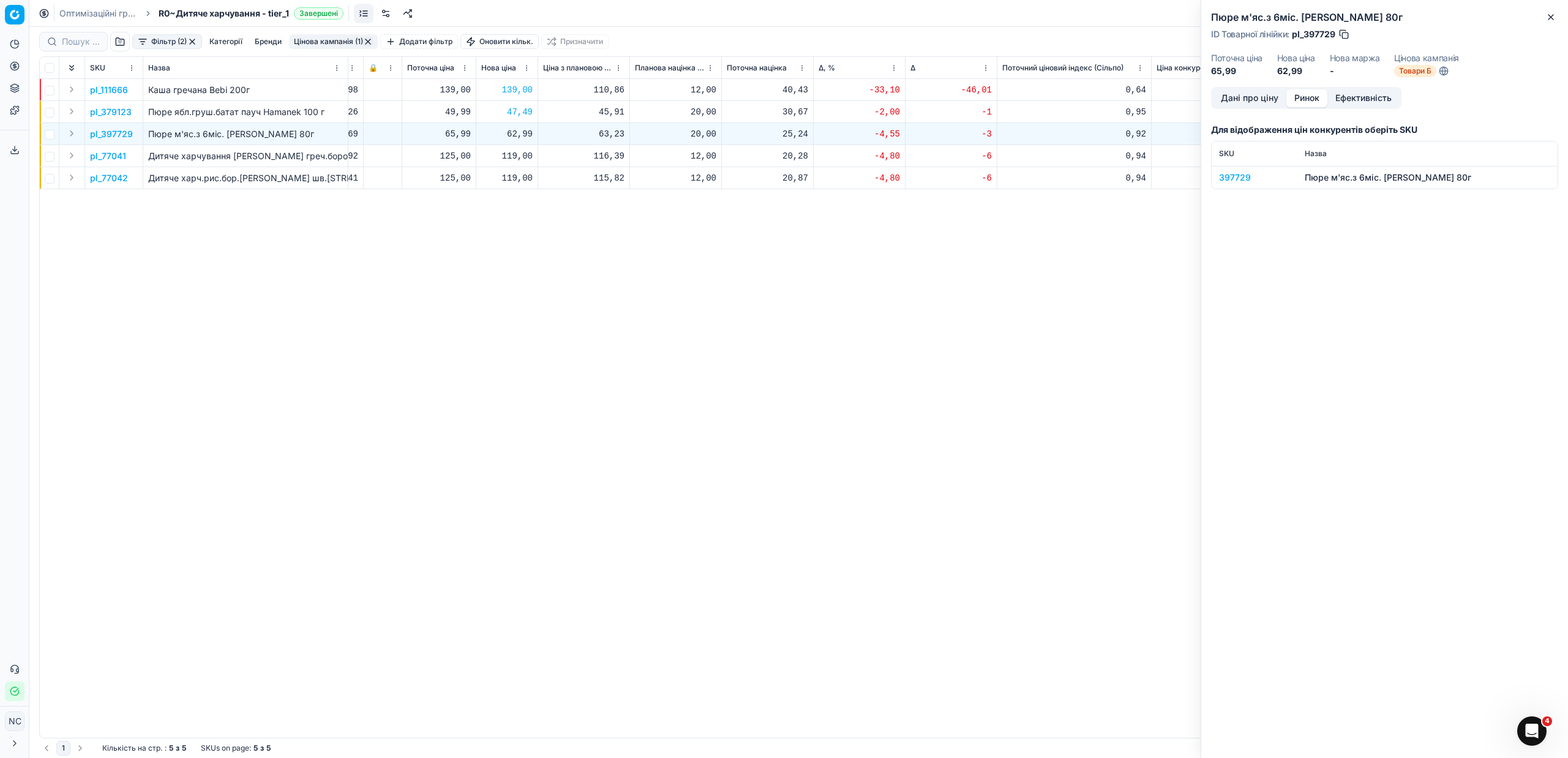
click at [1315, 95] on button "Ринок" at bounding box center [1307, 98] width 41 height 18
click at [1241, 175] on div "397729" at bounding box center [1254, 177] width 71 height 12
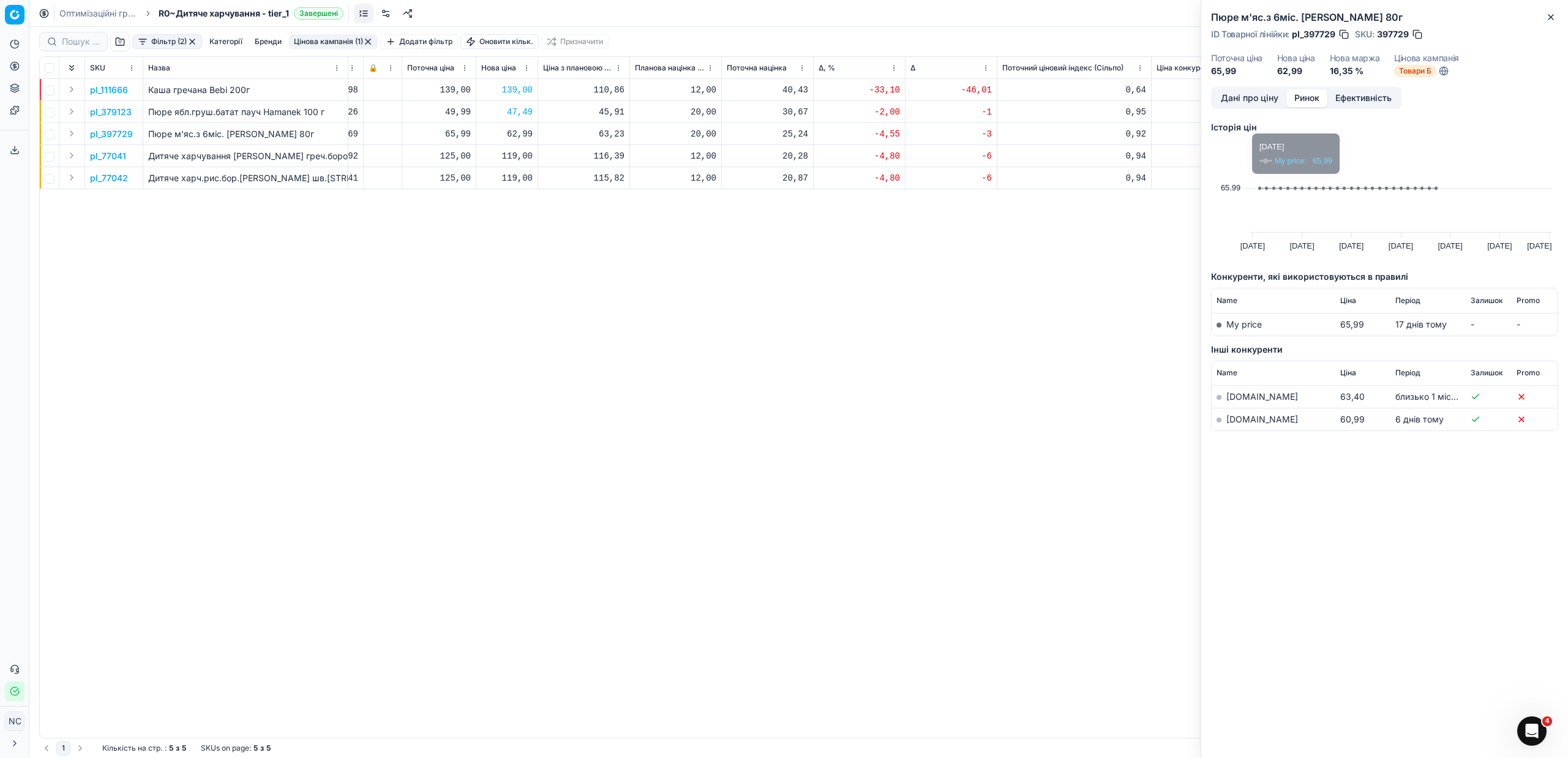
click at [1246, 421] on link "[DOMAIN_NAME]" at bounding box center [1262, 419] width 72 height 10
click at [1559, 16] on div "Пюре м'яс.з 6міс. Яловичина Milupa 80г ID Товарної лінійки : pl_397729 SKU : 39…" at bounding box center [1385, 43] width 367 height 87
click at [1553, 16] on icon "button" at bounding box center [1550, 16] width 9 height 9
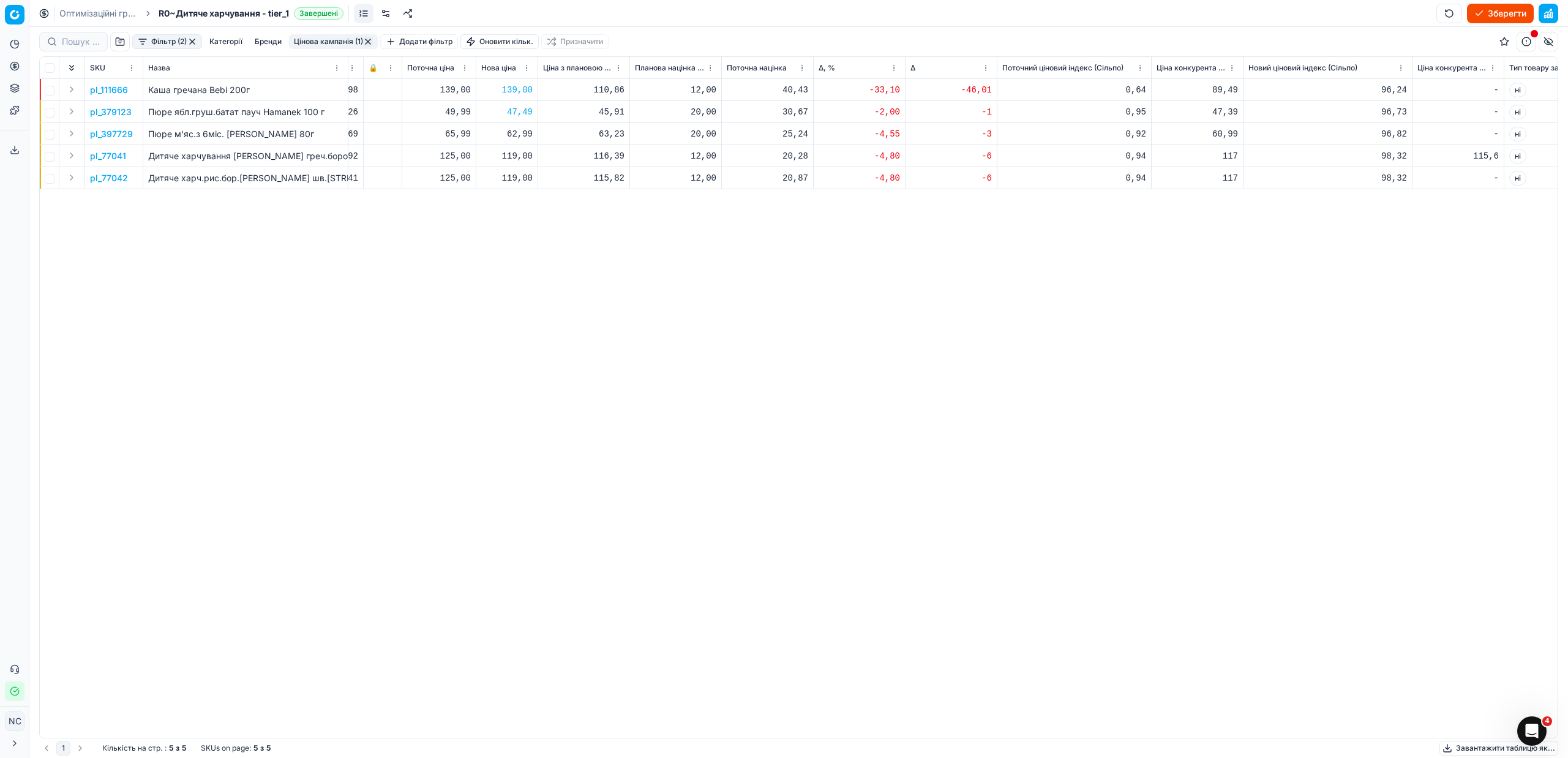
click at [117, 155] on p "pl_77041" at bounding box center [108, 156] width 36 height 12
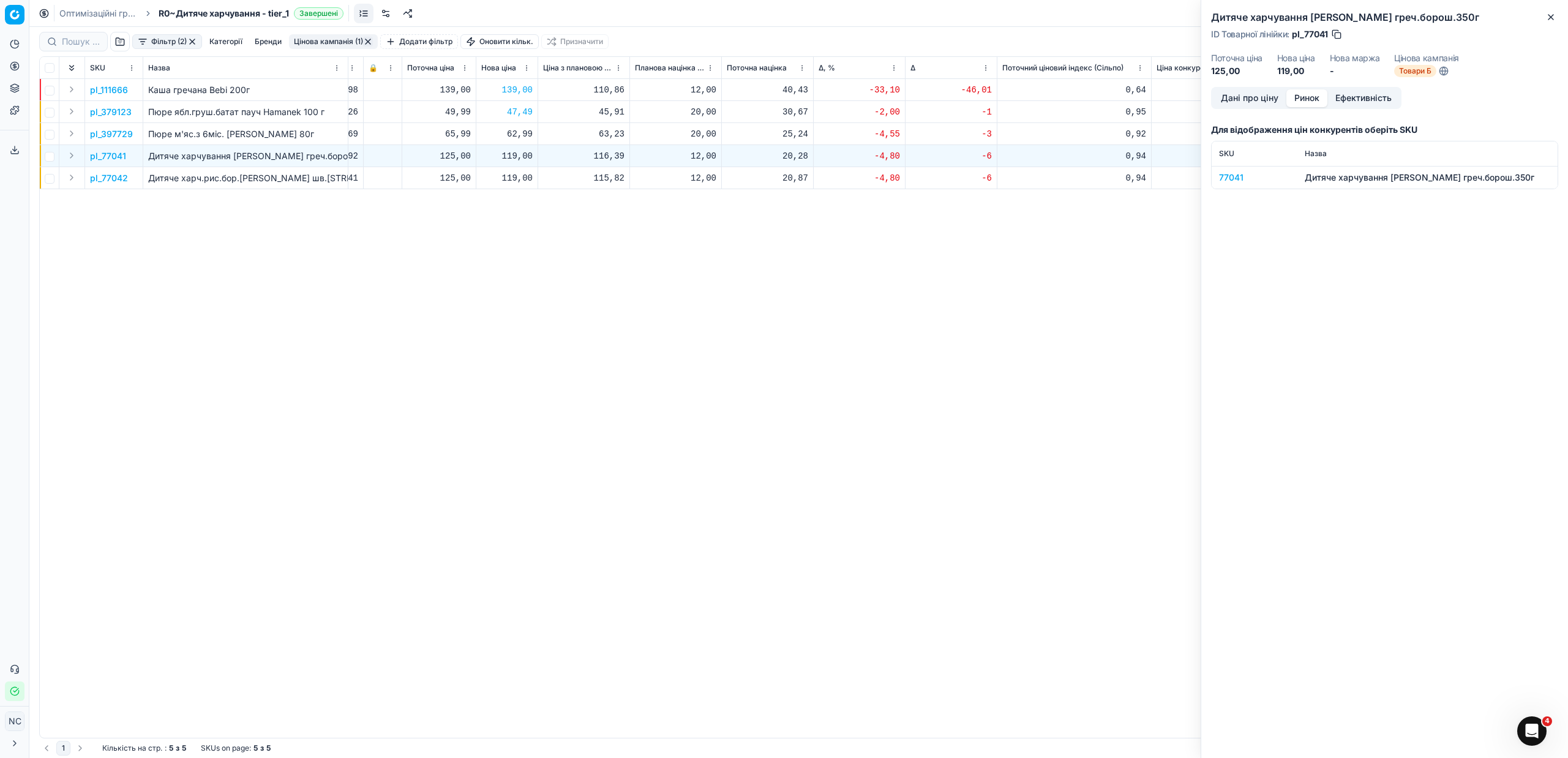
click at [1315, 95] on button "Ринок" at bounding box center [1307, 98] width 41 height 18
click at [1235, 173] on div "77041" at bounding box center [1254, 177] width 71 height 12
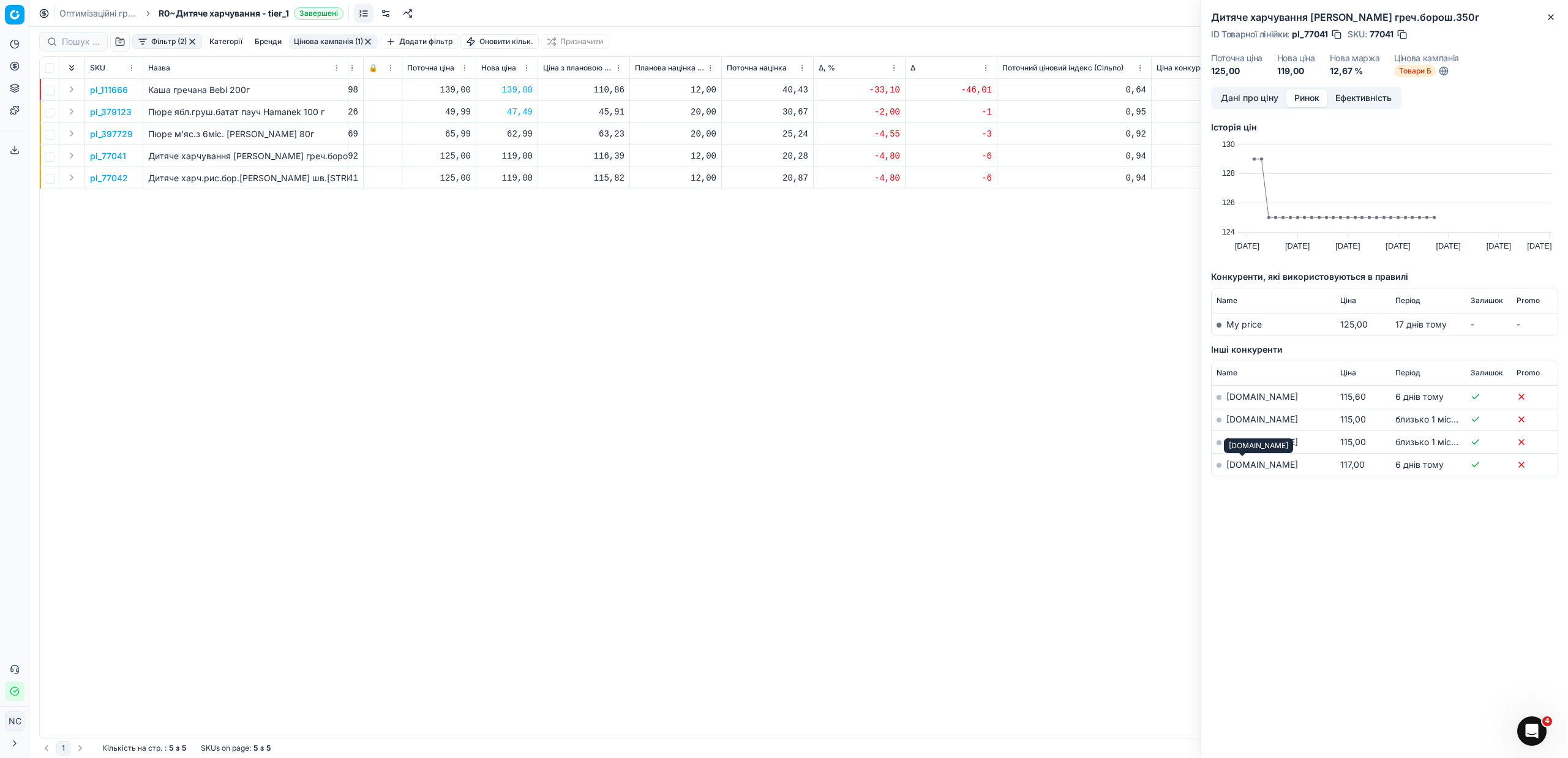
click at [1249, 466] on link "[DOMAIN_NAME]" at bounding box center [1262, 465] width 72 height 10
click at [1558, 18] on div "Дитяче харчування [PERSON_NAME] греч.борош.350г ID Товарної лінійки : pl_77041 …" at bounding box center [1385, 43] width 367 height 87
click at [1548, 14] on icon "button" at bounding box center [1550, 16] width 9 height 9
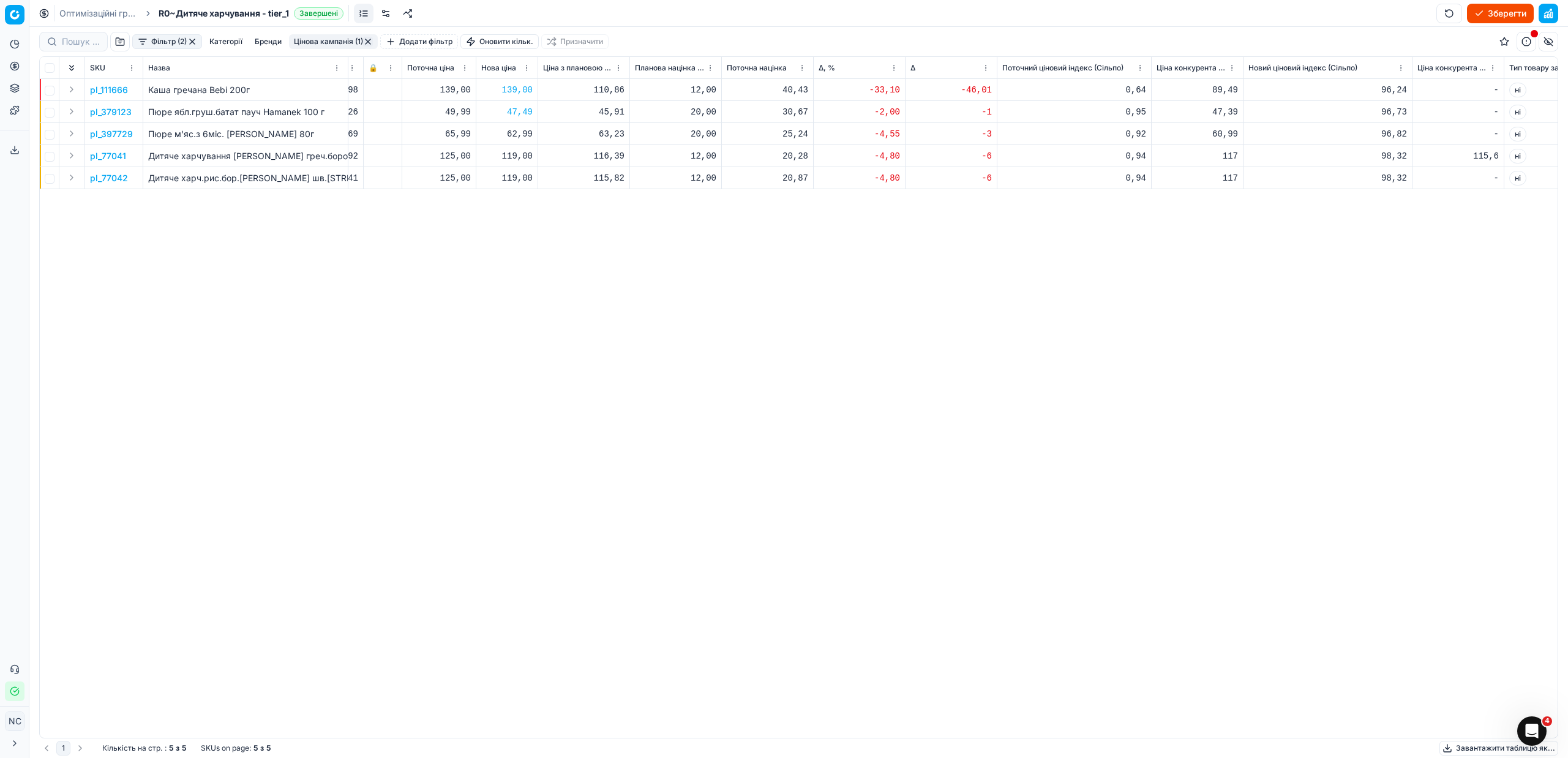
click at [335, 39] on button "Цінова кампанія (1)" at bounding box center [333, 41] width 89 height 15
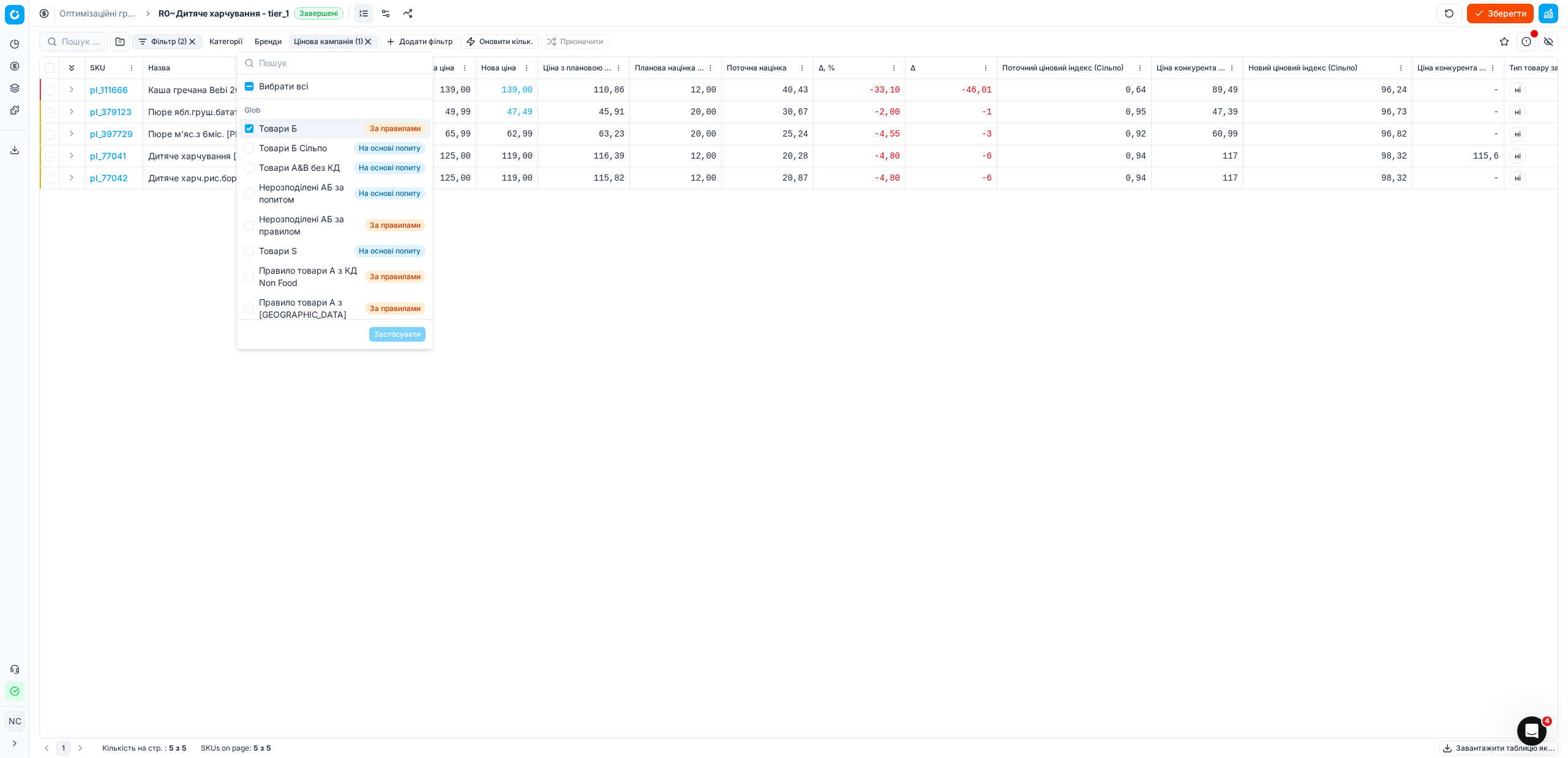
click at [268, 129] on div "Товари Б" at bounding box center [278, 129] width 38 height 12
checkbox input "false"
click at [277, 147] on div "Товари Б Сільпо" at bounding box center [292, 148] width 68 height 12
checkbox input "true"
click at [395, 333] on button "Застосувати" at bounding box center [398, 334] width 57 height 15
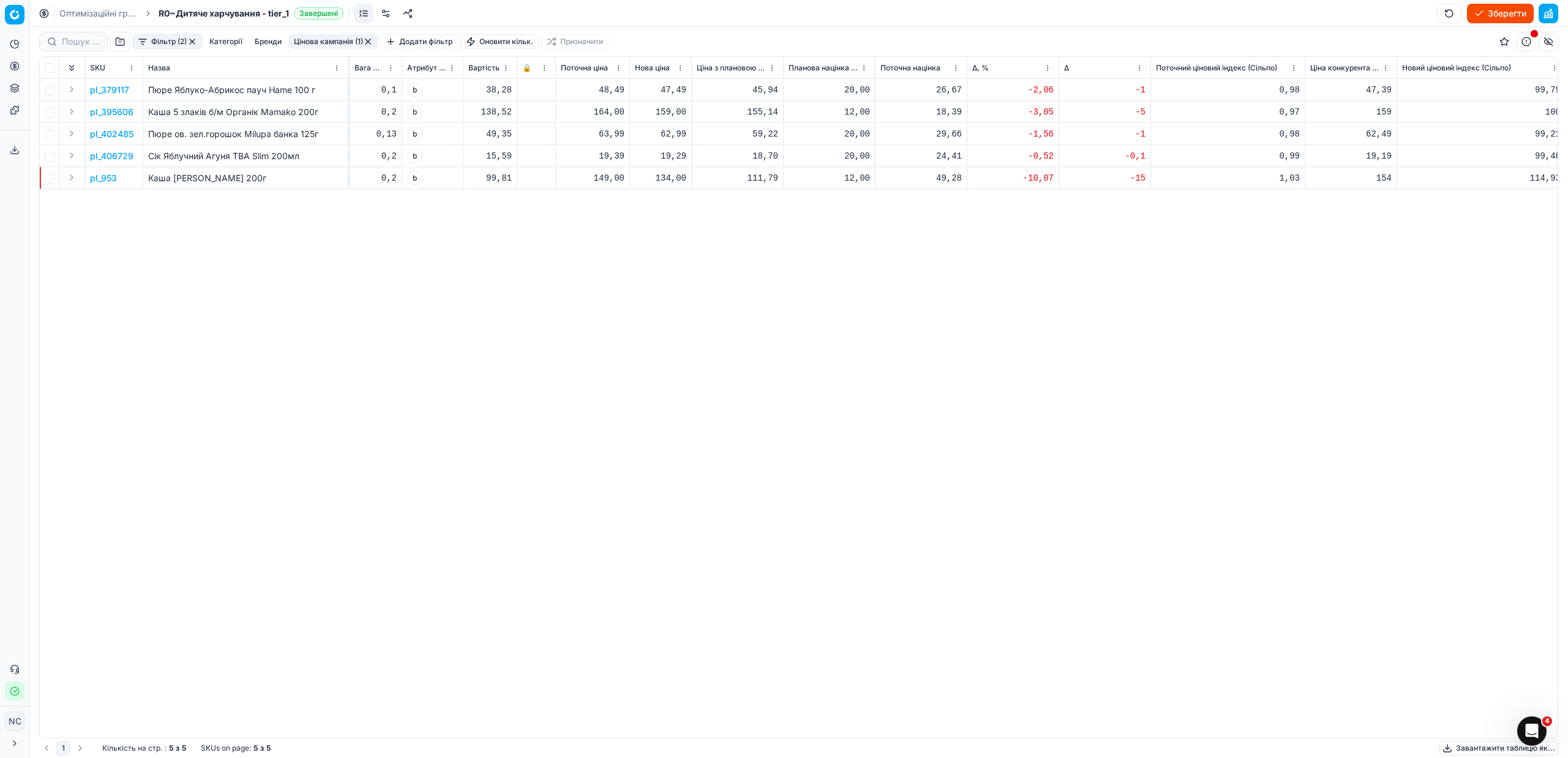
scroll to position [0, 330]
click at [113, 178] on p "pl_953" at bounding box center [103, 178] width 27 height 12
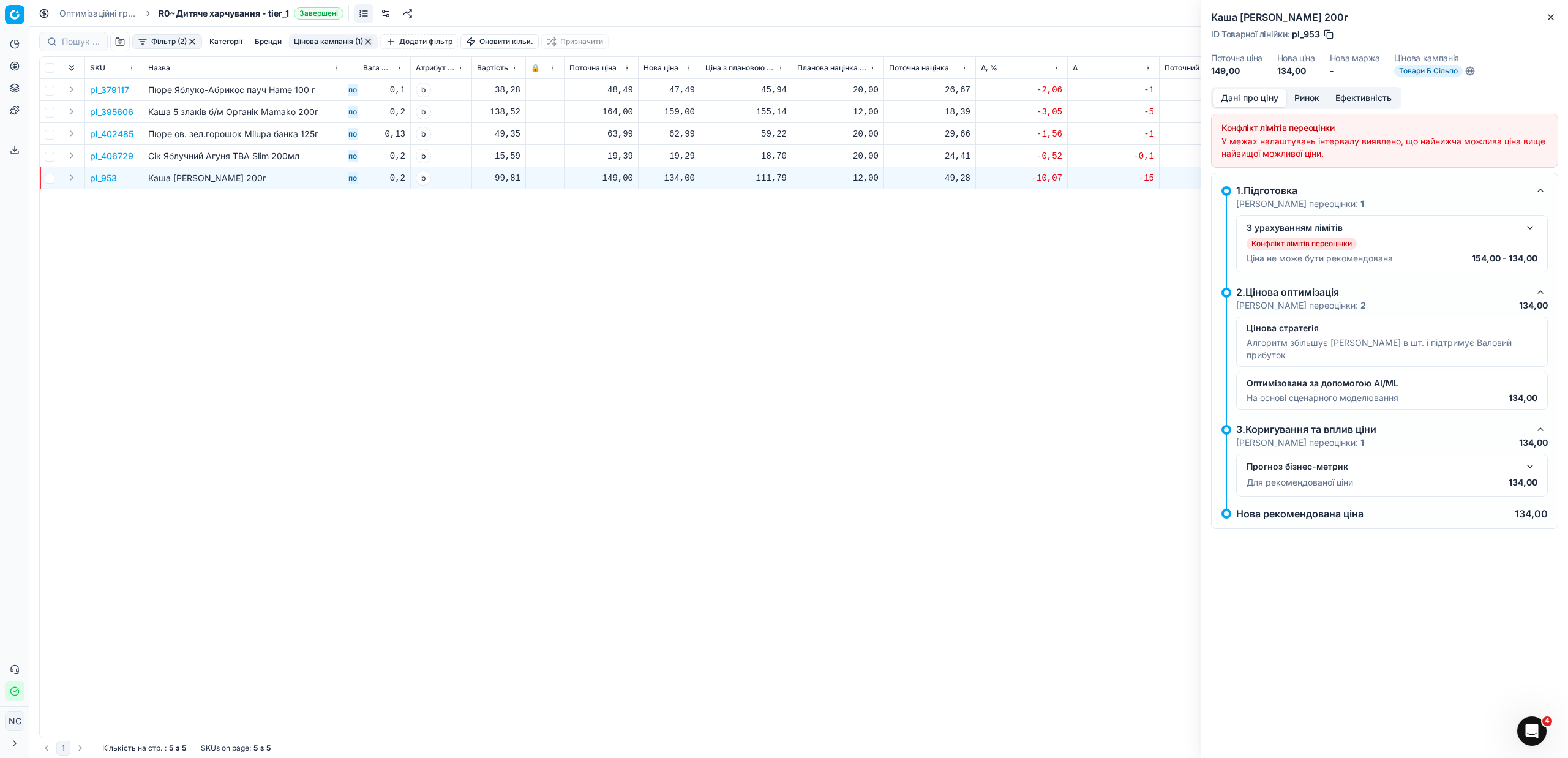
click at [1305, 98] on button "Ринок" at bounding box center [1307, 98] width 41 height 18
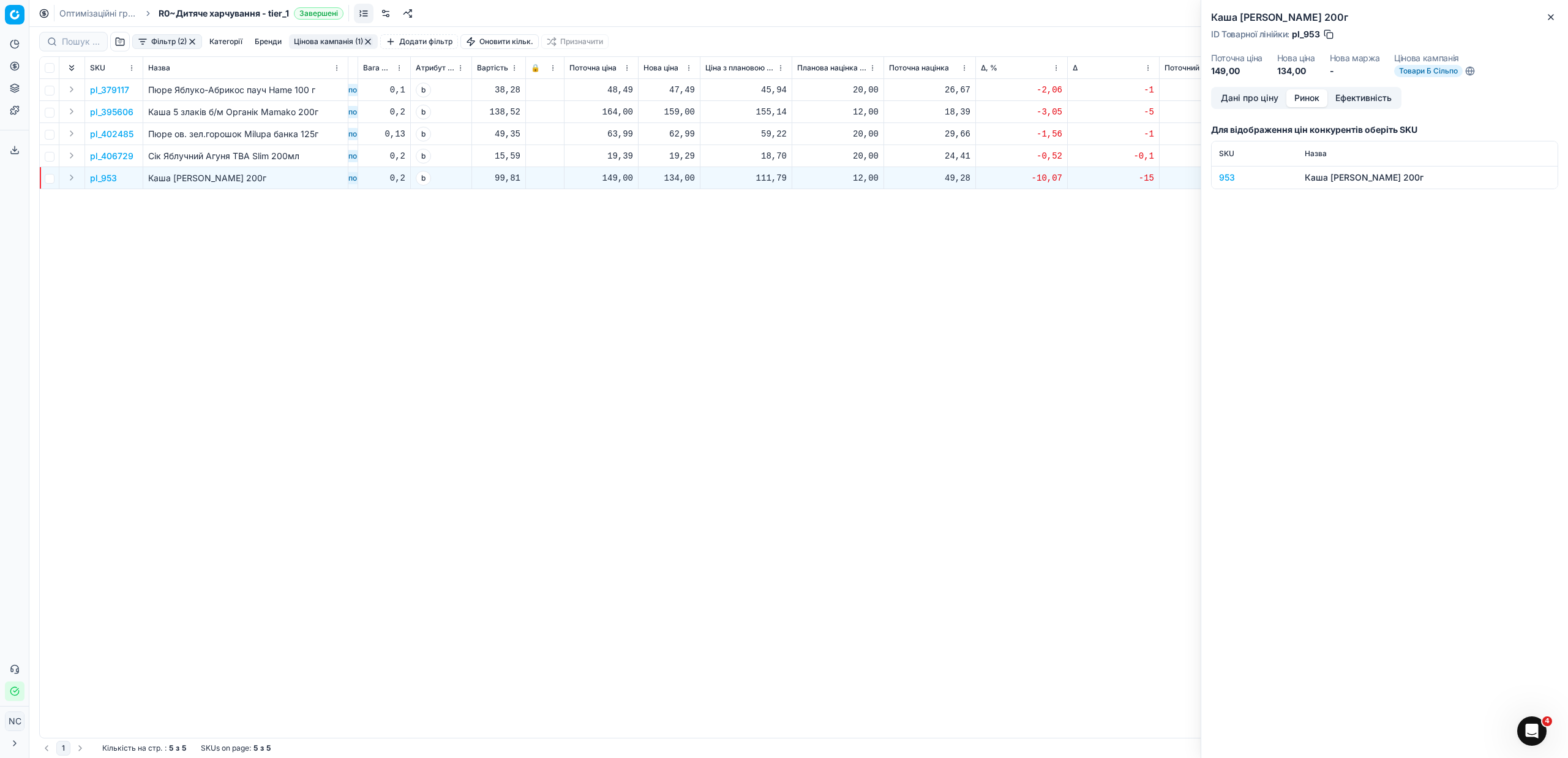
click at [1227, 177] on div "953" at bounding box center [1254, 177] width 71 height 12
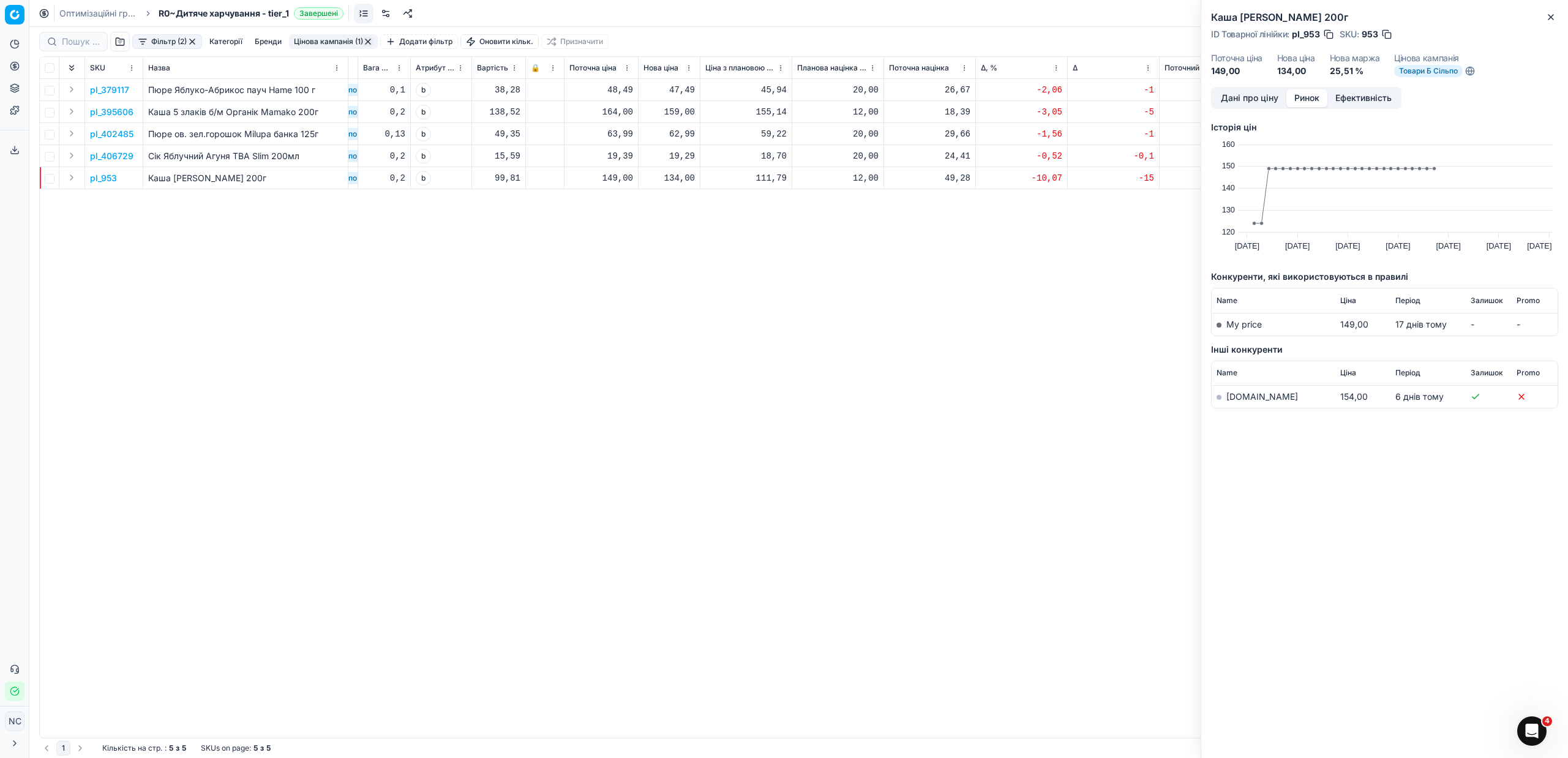
click at [1246, 398] on link "[DOMAIN_NAME]" at bounding box center [1262, 396] width 72 height 10
click at [1551, 18] on icon "button" at bounding box center [1550, 16] width 9 height 9
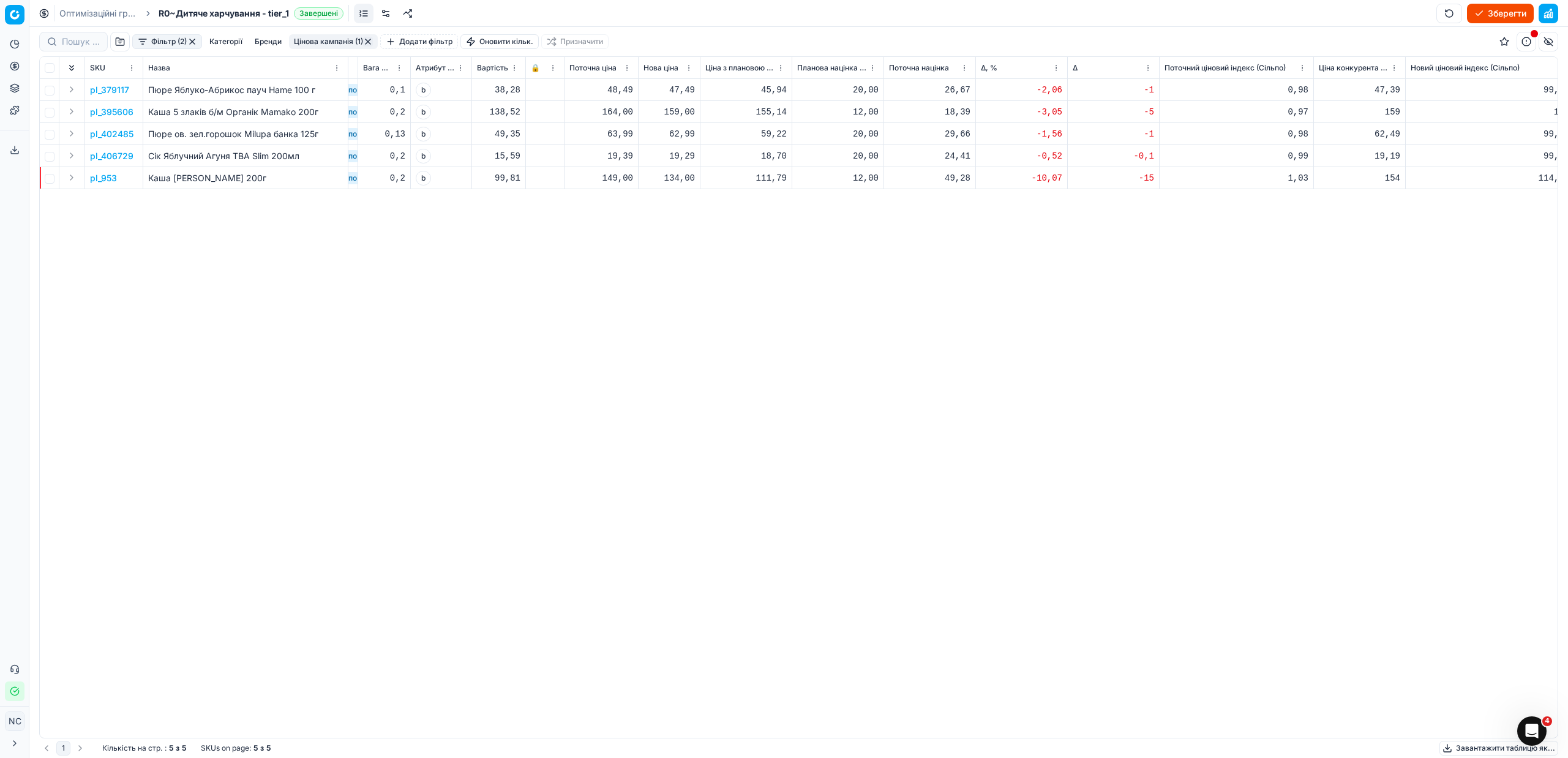
click at [686, 176] on div "134,00" at bounding box center [669, 178] width 51 height 12
type input "149.00"
click at [333, 39] on button "Цінова кампанія (1)" at bounding box center [333, 41] width 89 height 15
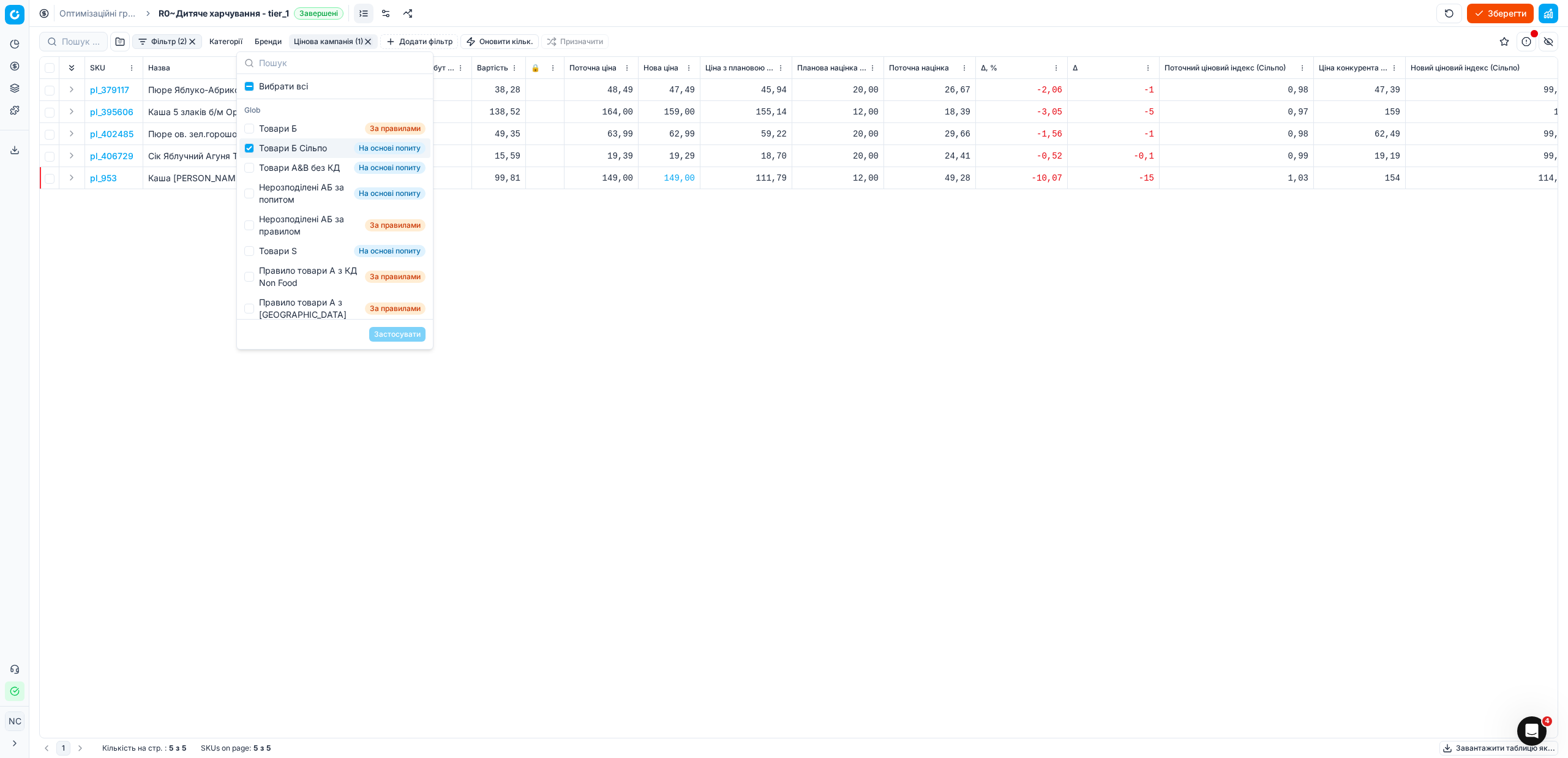
click at [271, 147] on div "Товари Б Сільпо" at bounding box center [292, 148] width 68 height 12
checkbox input "false"
click at [279, 172] on div "Товари А&B без КД" at bounding box center [299, 168] width 81 height 12
checkbox input "true"
click at [401, 328] on button "Застосувати" at bounding box center [398, 334] width 57 height 15
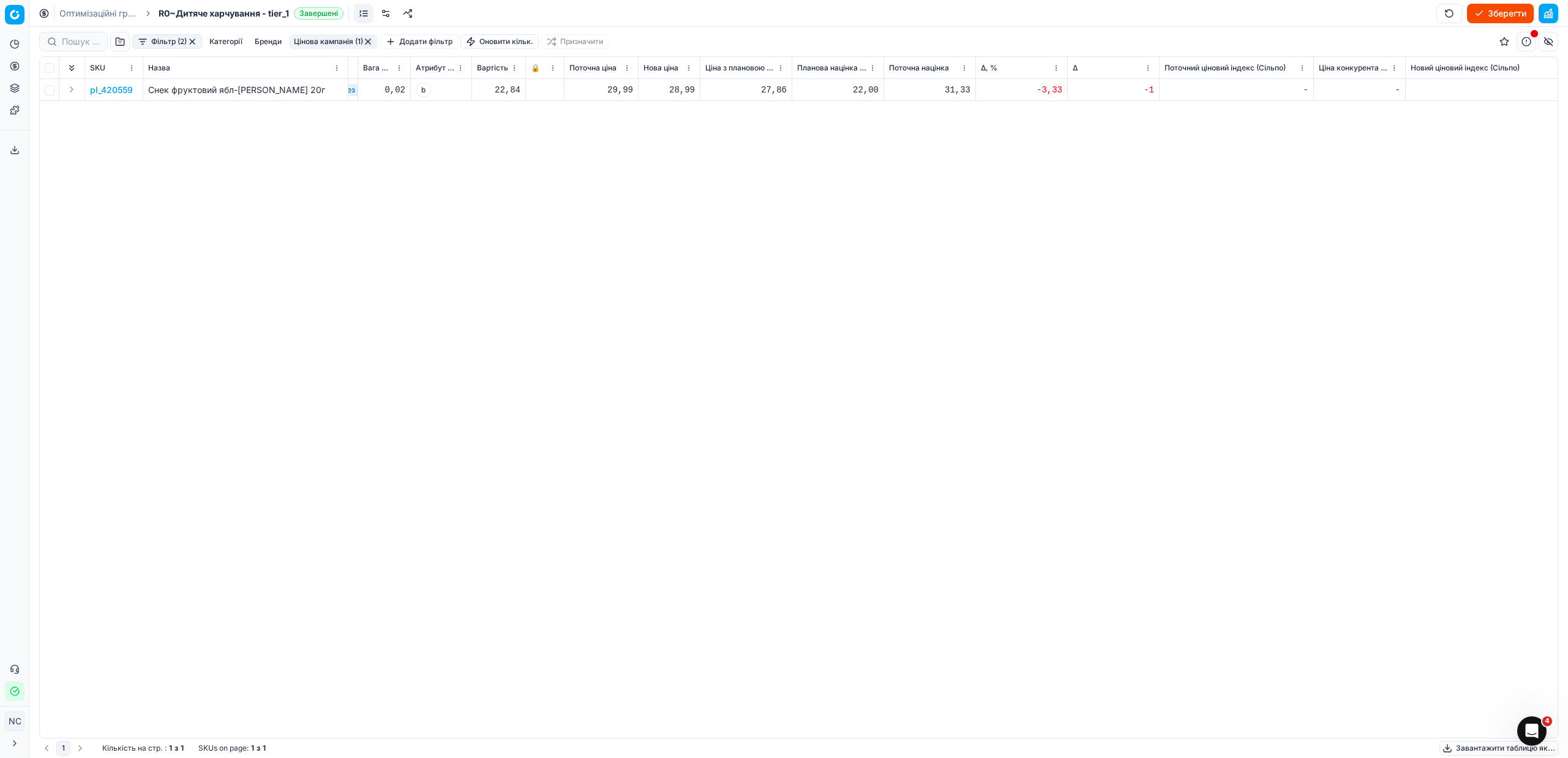
click at [305, 40] on button "Цінова кампанія (1)" at bounding box center [333, 41] width 89 height 15
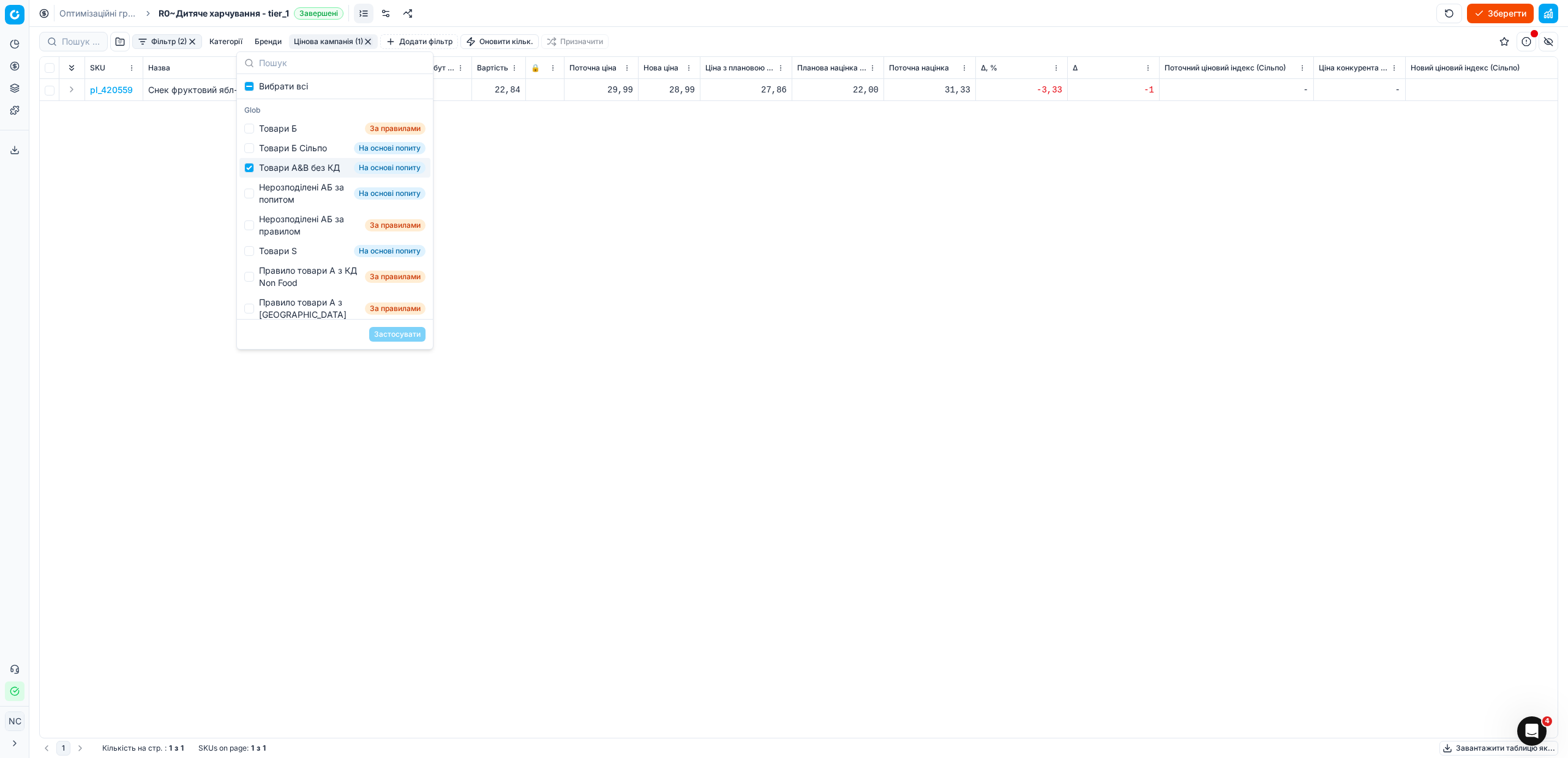
click at [278, 165] on div "Товари А&B без КД" at bounding box center [299, 168] width 81 height 12
checkbox input "false"
click at [288, 202] on div "Нерозподілені АБ за попитом" at bounding box center [303, 193] width 90 height 25
checkbox input "true"
click at [401, 337] on button "Застосувати" at bounding box center [398, 334] width 57 height 15
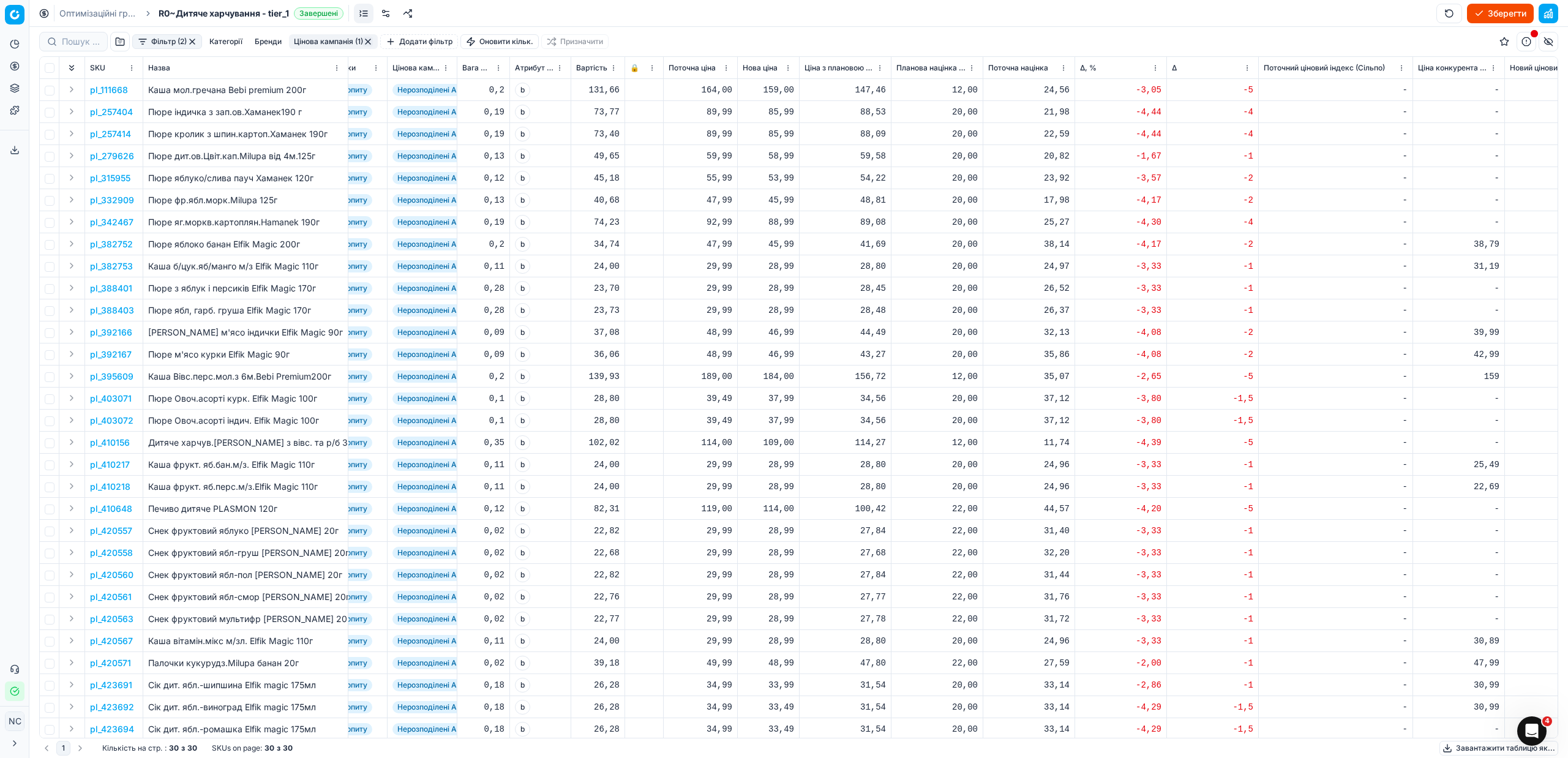
scroll to position [0, 323]
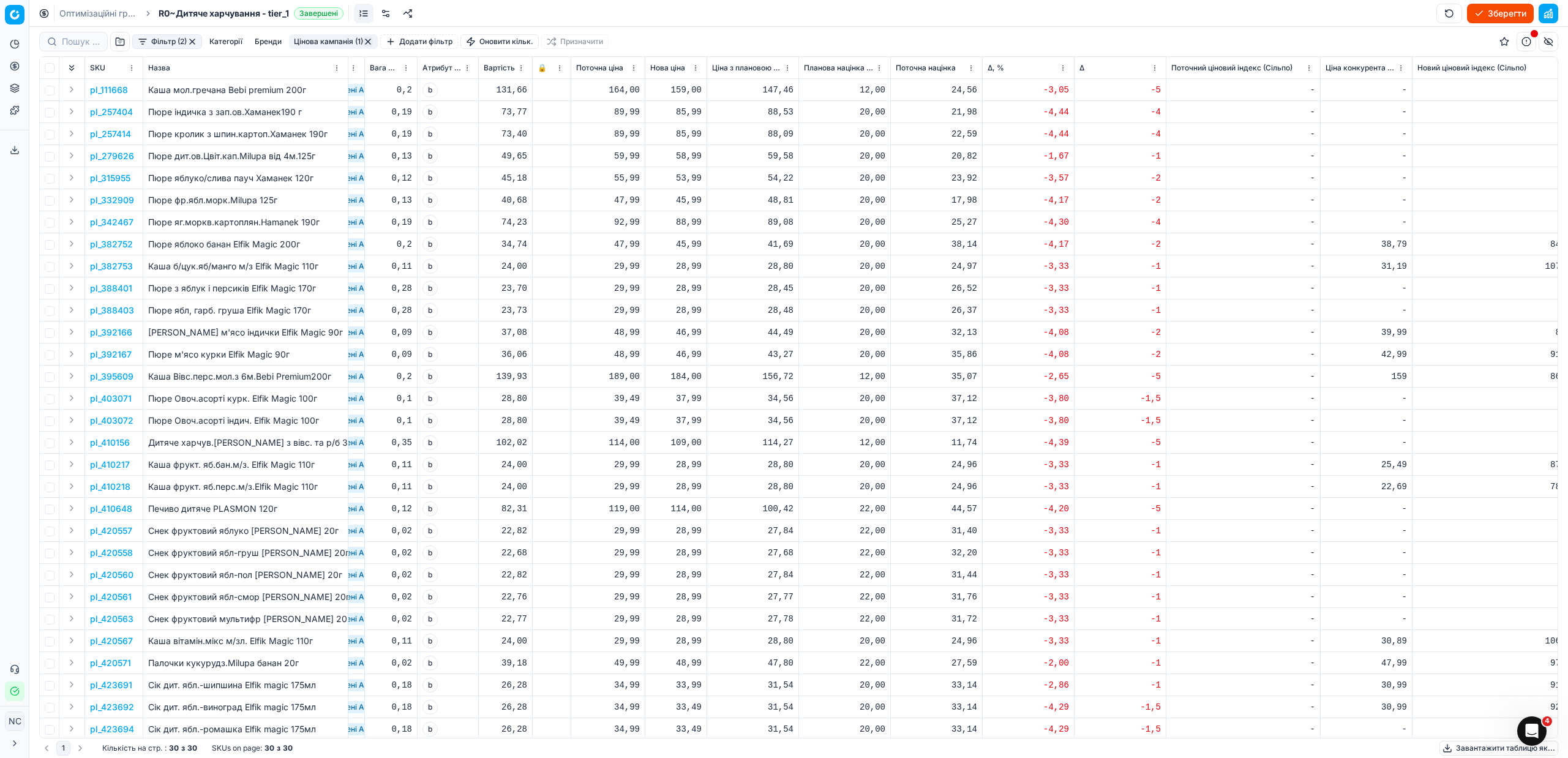
click at [117, 246] on p "pl_382752" at bounding box center [111, 244] width 43 height 12
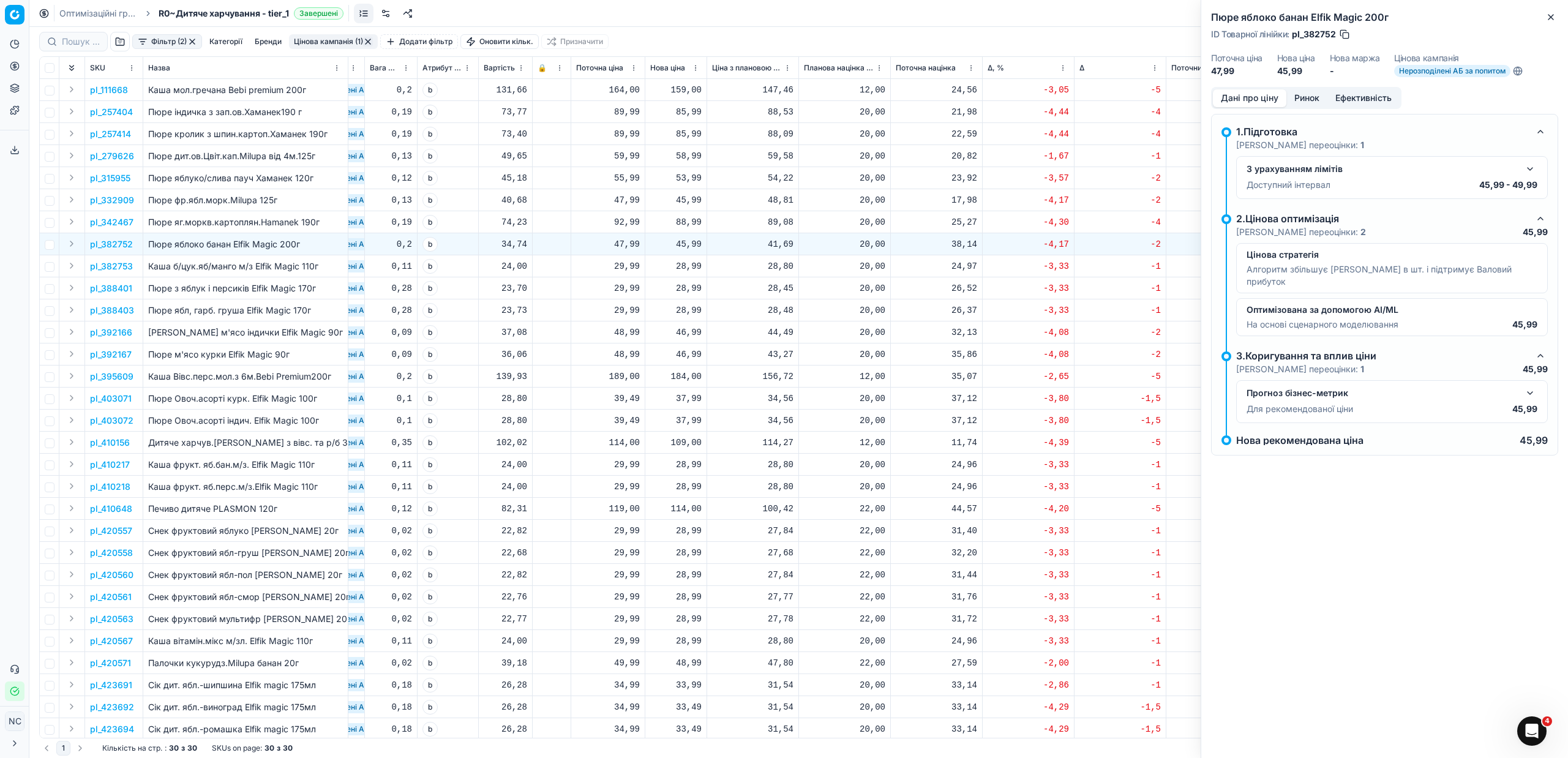
click at [1313, 97] on button "Ринок" at bounding box center [1307, 98] width 41 height 18
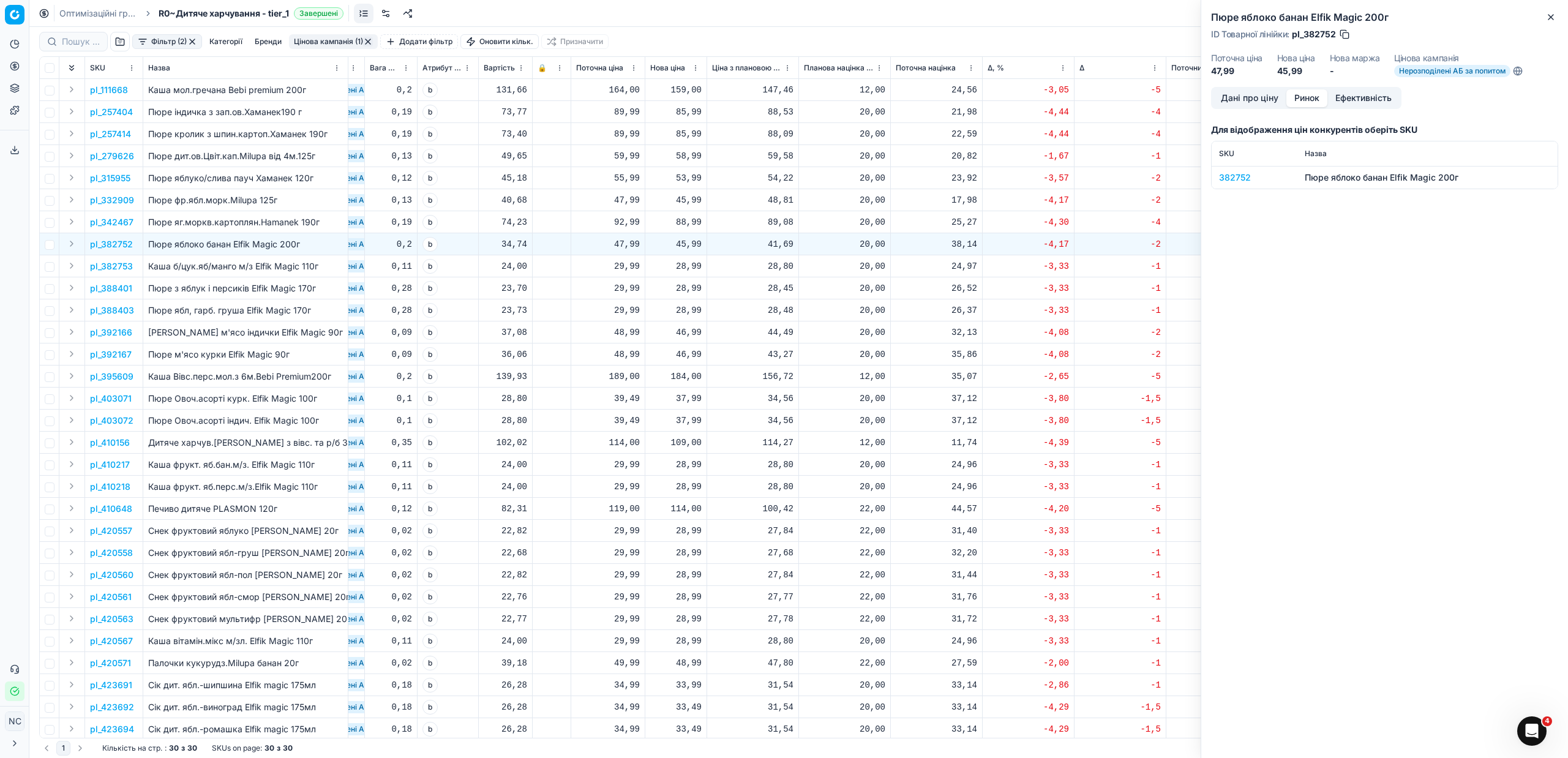
click at [1231, 182] on div "382752" at bounding box center [1254, 177] width 71 height 12
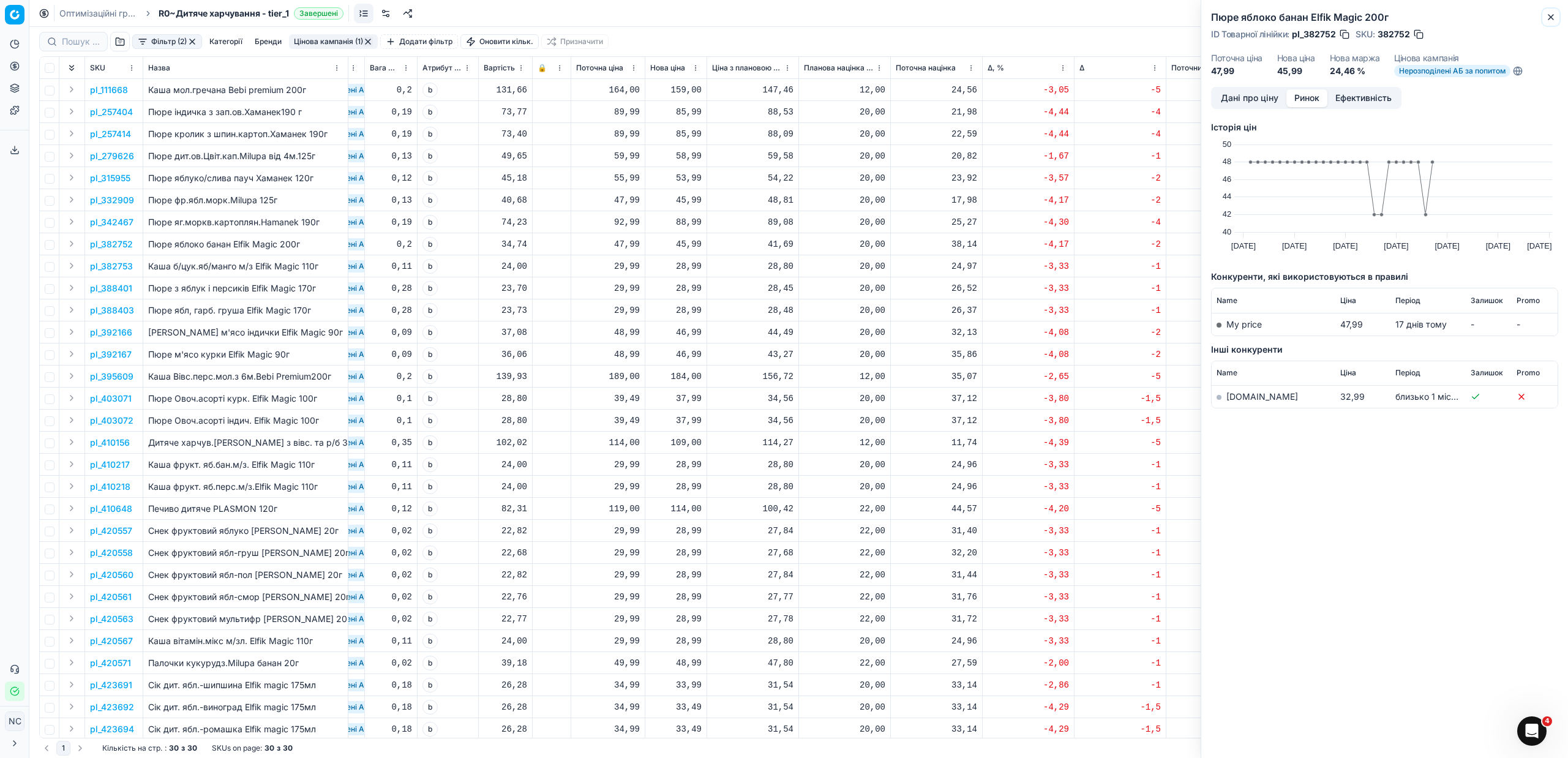
click at [1550, 19] on icon "button" at bounding box center [1550, 16] width 9 height 9
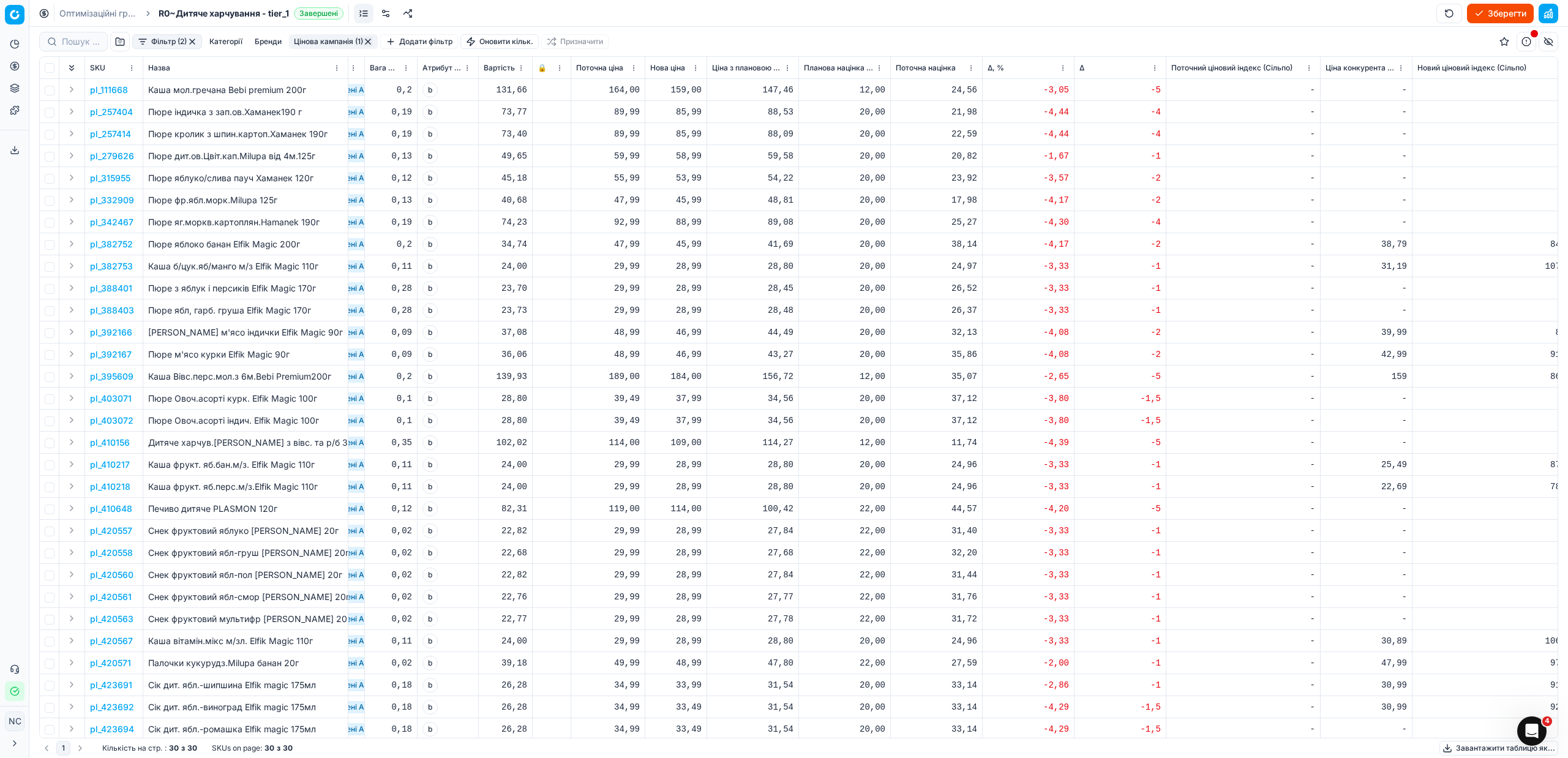
click at [105, 268] on p "pl_382753" at bounding box center [111, 266] width 43 height 12
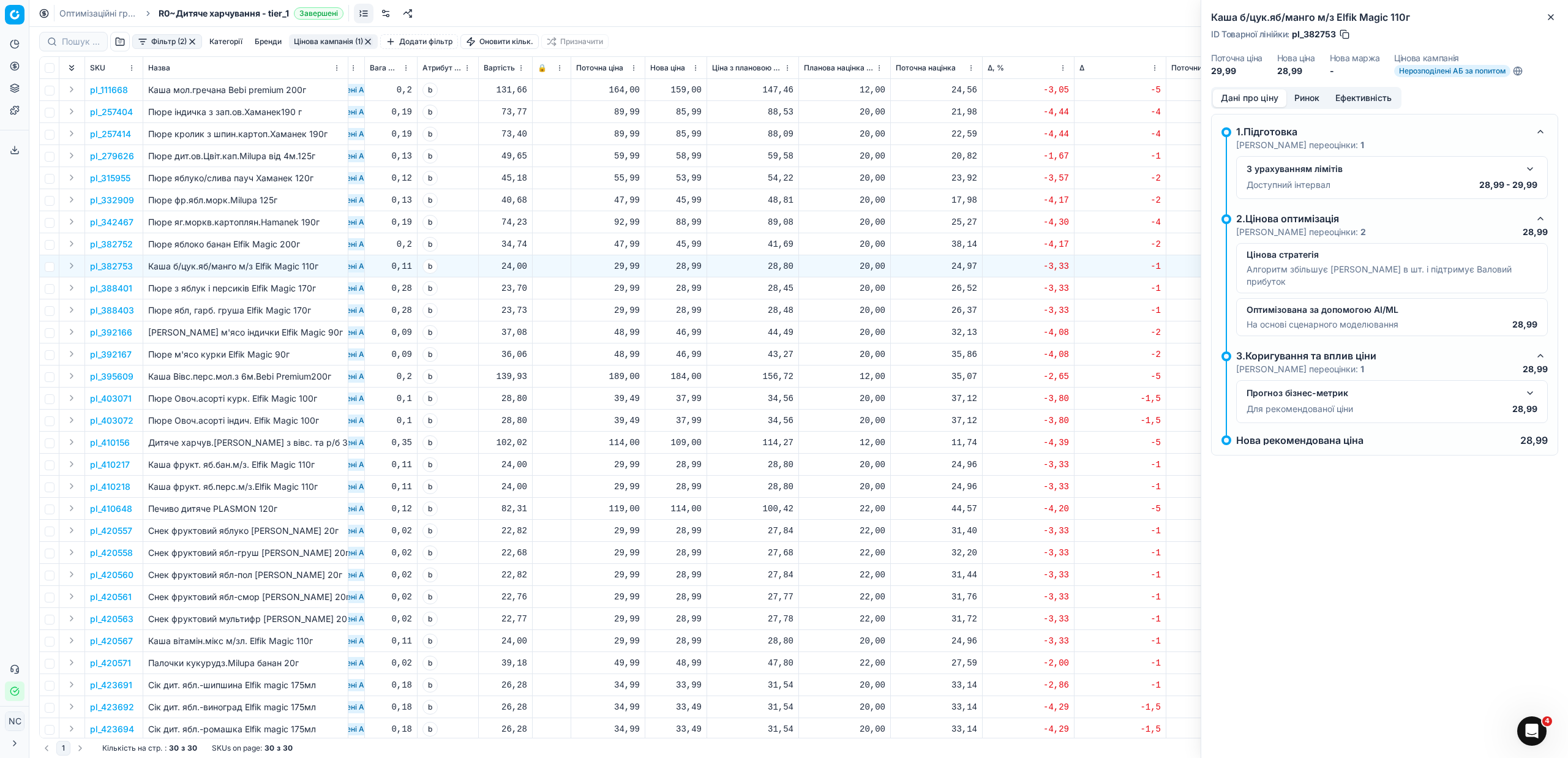
click at [1305, 99] on button "Ринок" at bounding box center [1307, 98] width 41 height 18
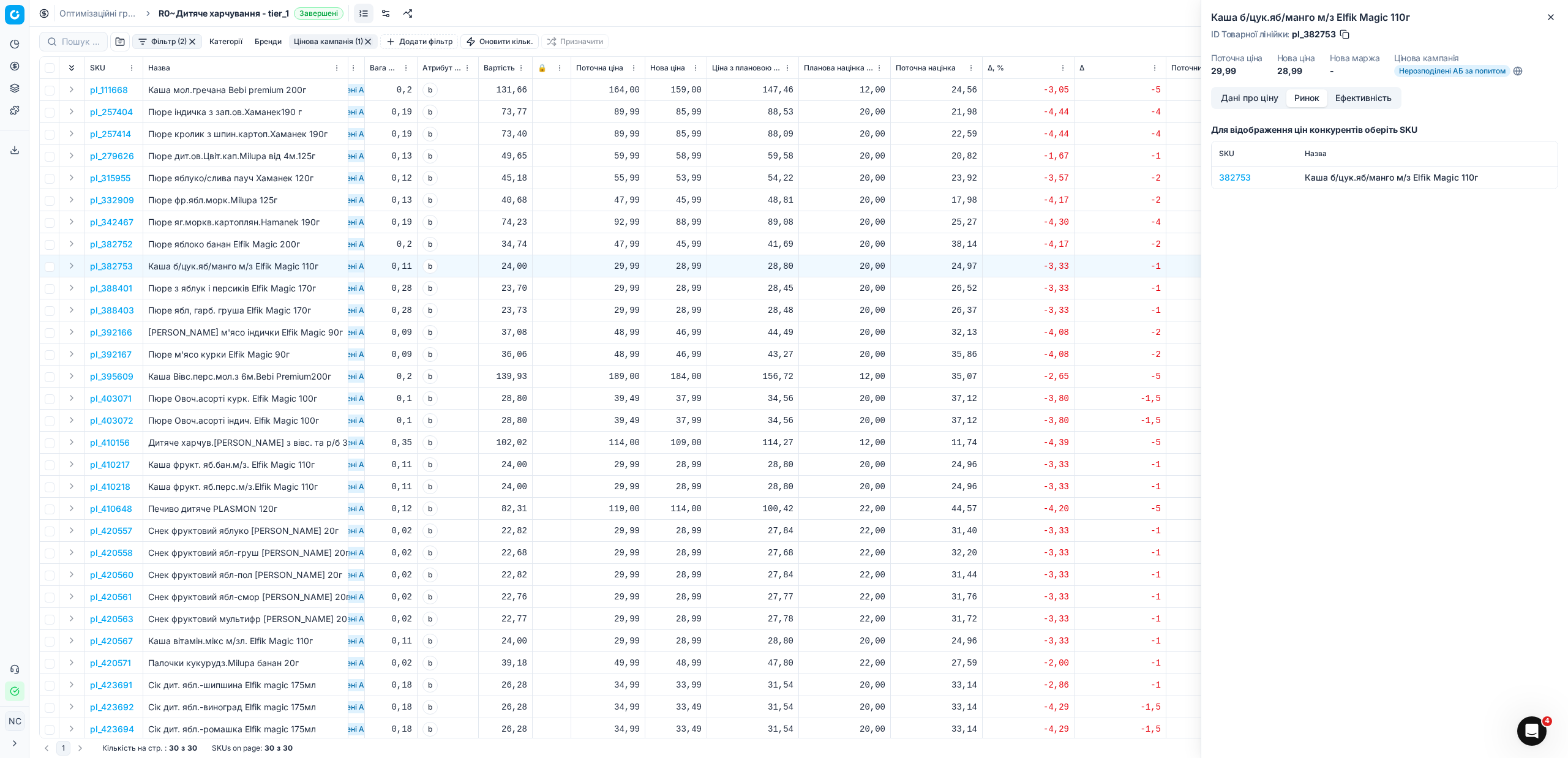
click at [1240, 181] on div "382753" at bounding box center [1254, 177] width 71 height 12
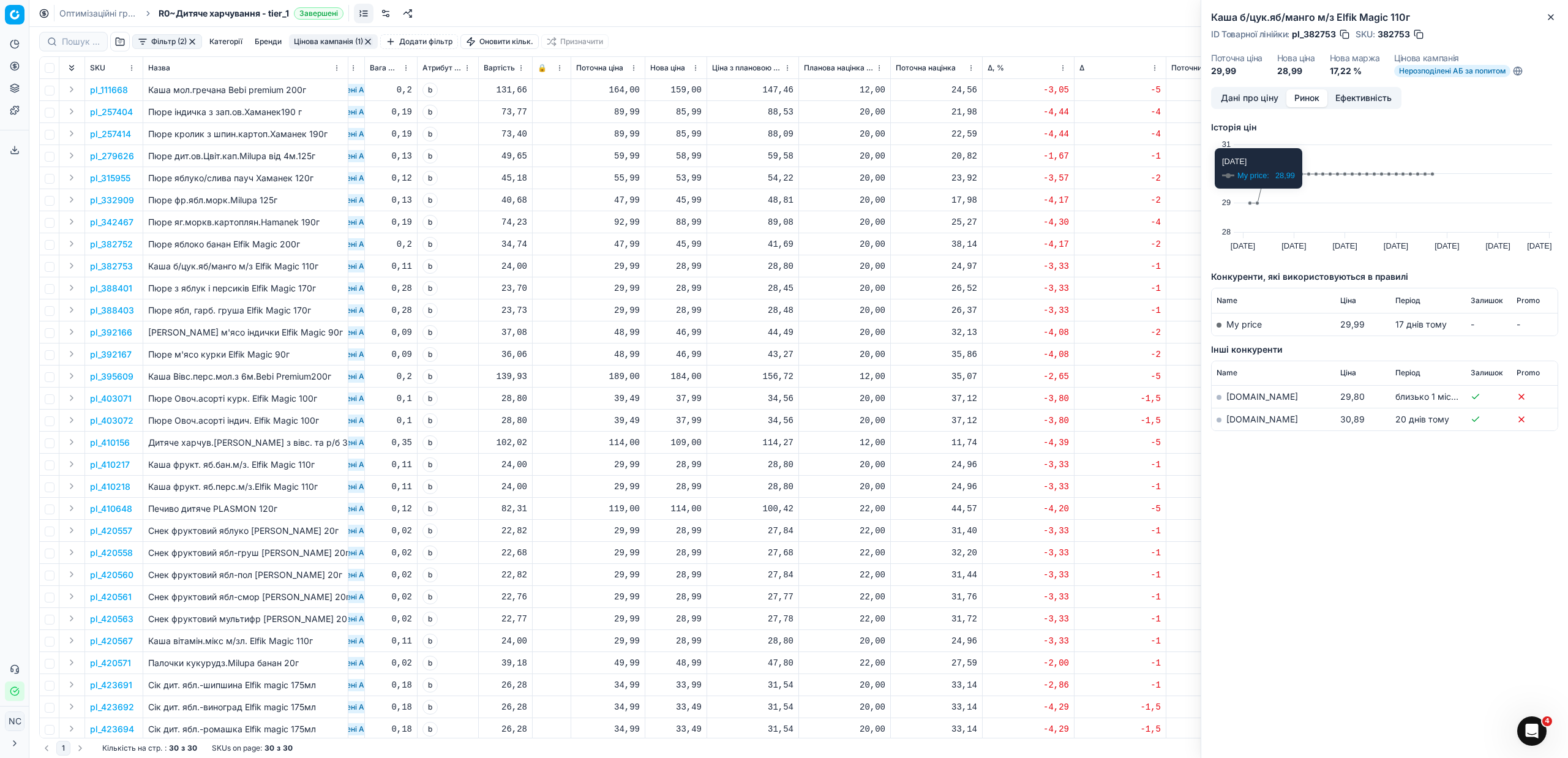
click at [1244, 424] on td "[DOMAIN_NAME]" at bounding box center [1273, 419] width 123 height 22
click at [1244, 421] on link "[DOMAIN_NAME]" at bounding box center [1262, 419] width 72 height 10
click at [1556, 16] on button "Close" at bounding box center [1550, 16] width 15 height 15
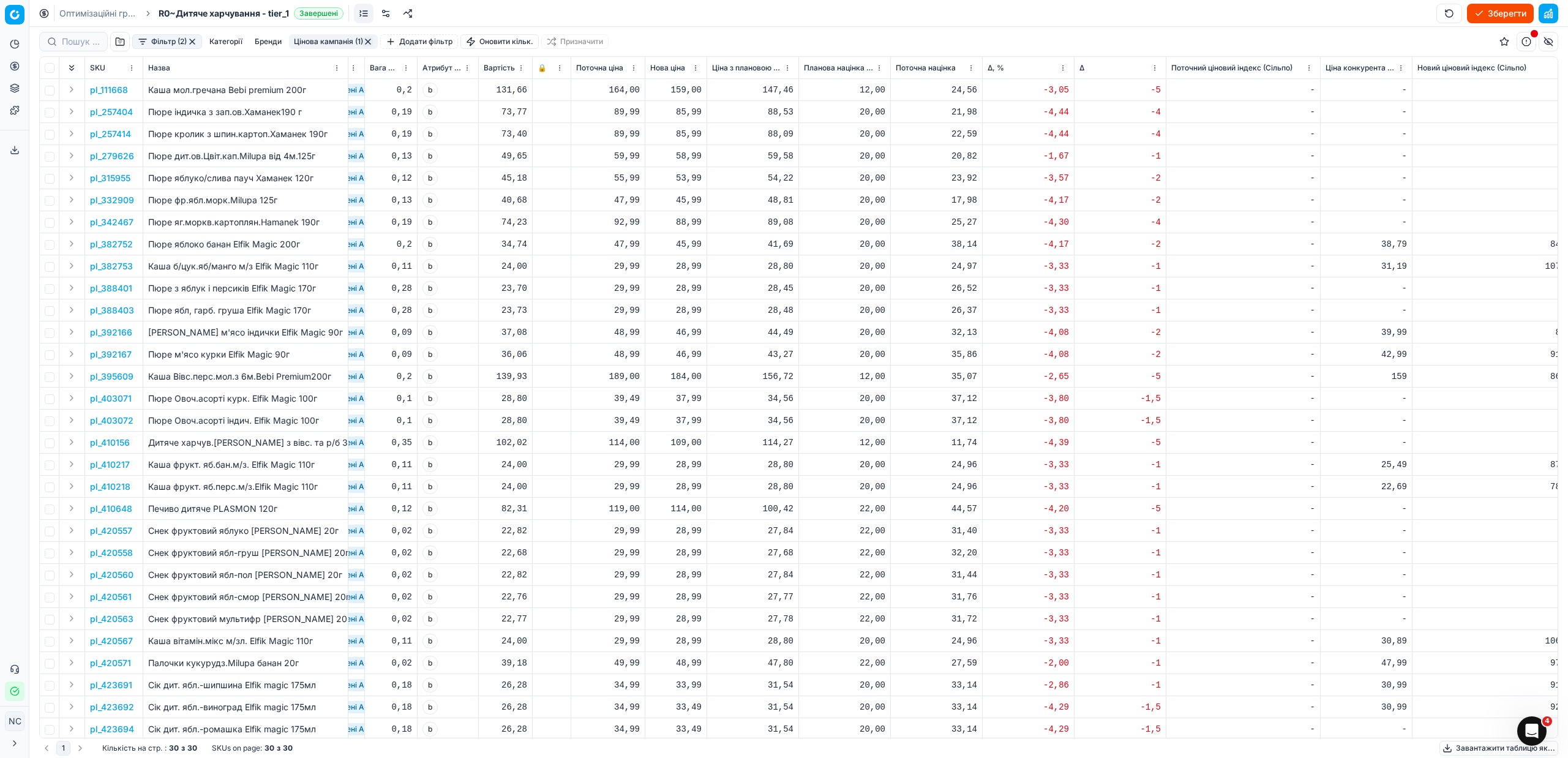
click at [97, 268] on p "pl_382753" at bounding box center [111, 266] width 43 height 12
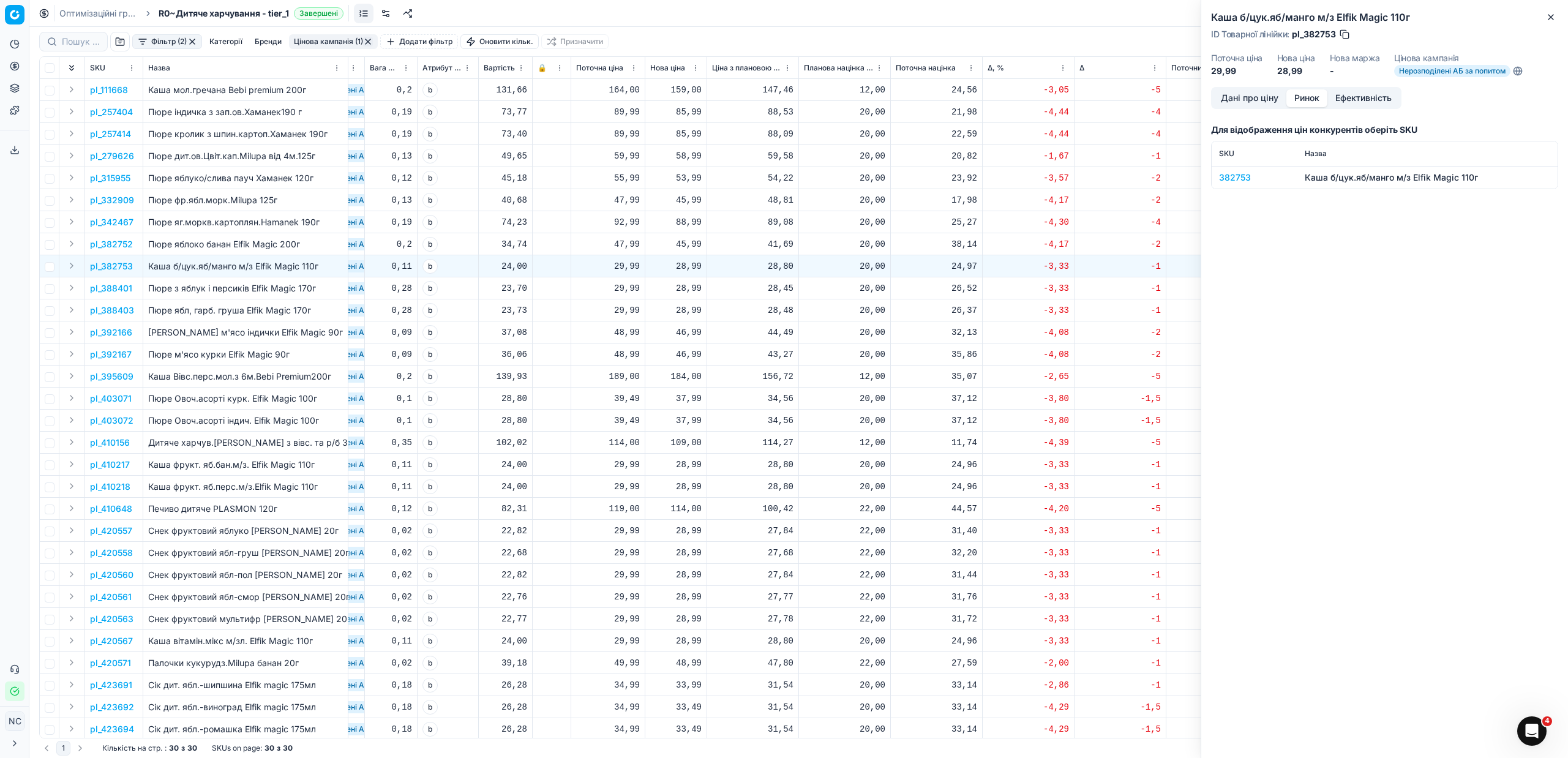
click at [1312, 98] on button "Ринок" at bounding box center [1307, 98] width 41 height 18
click at [1246, 177] on div "382753" at bounding box center [1254, 177] width 71 height 12
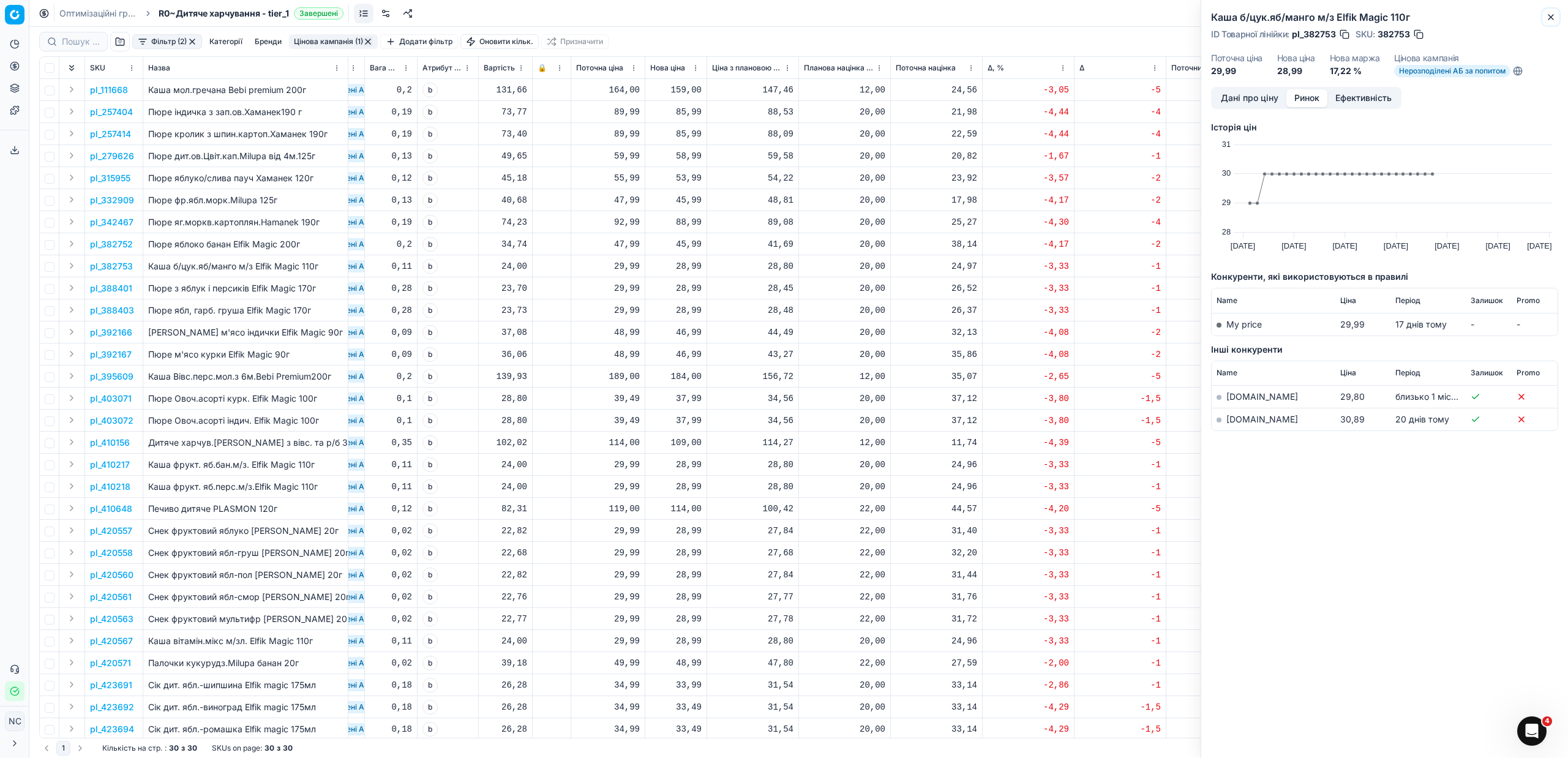
click at [1555, 21] on icon "button" at bounding box center [1550, 16] width 9 height 9
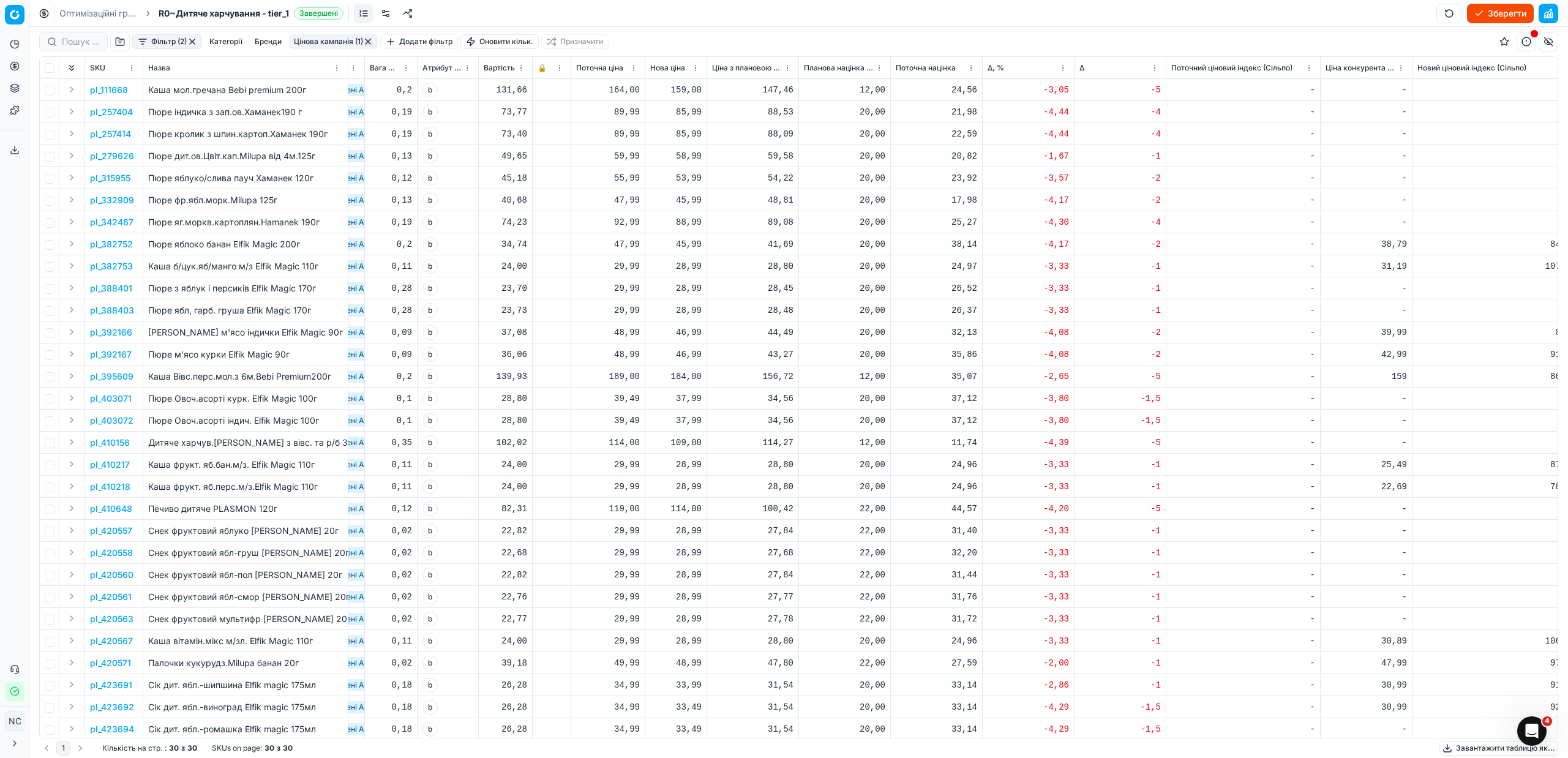
click at [688, 265] on div "28,99" at bounding box center [676, 266] width 51 height 12
type input "2"
type input "29"
type input "29.99"
click at [119, 333] on p "pl_392166" at bounding box center [111, 333] width 42 height 12
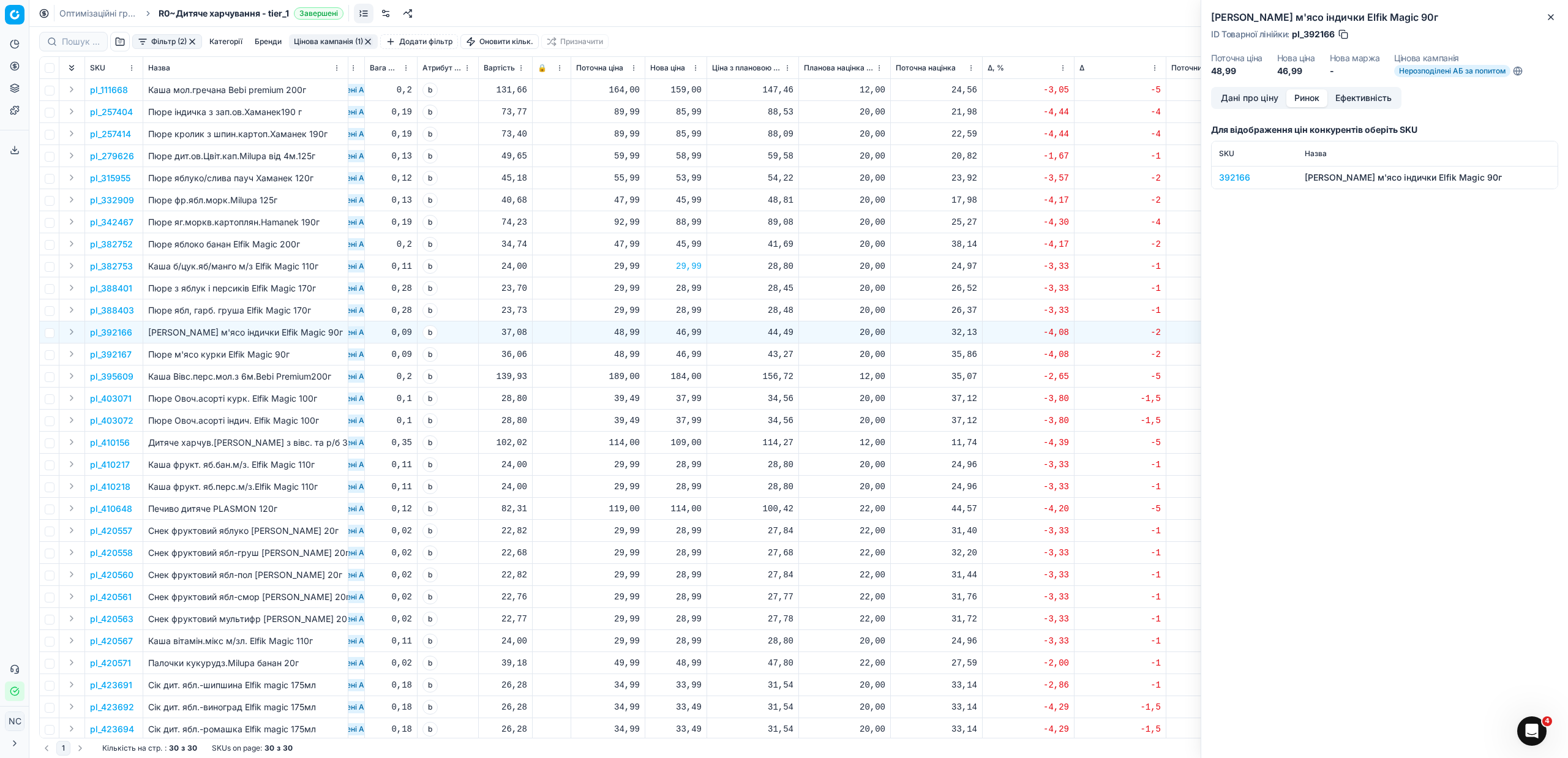
click at [1314, 99] on button "Ринок" at bounding box center [1307, 98] width 41 height 18
click at [1241, 181] on div "392166" at bounding box center [1254, 177] width 71 height 12
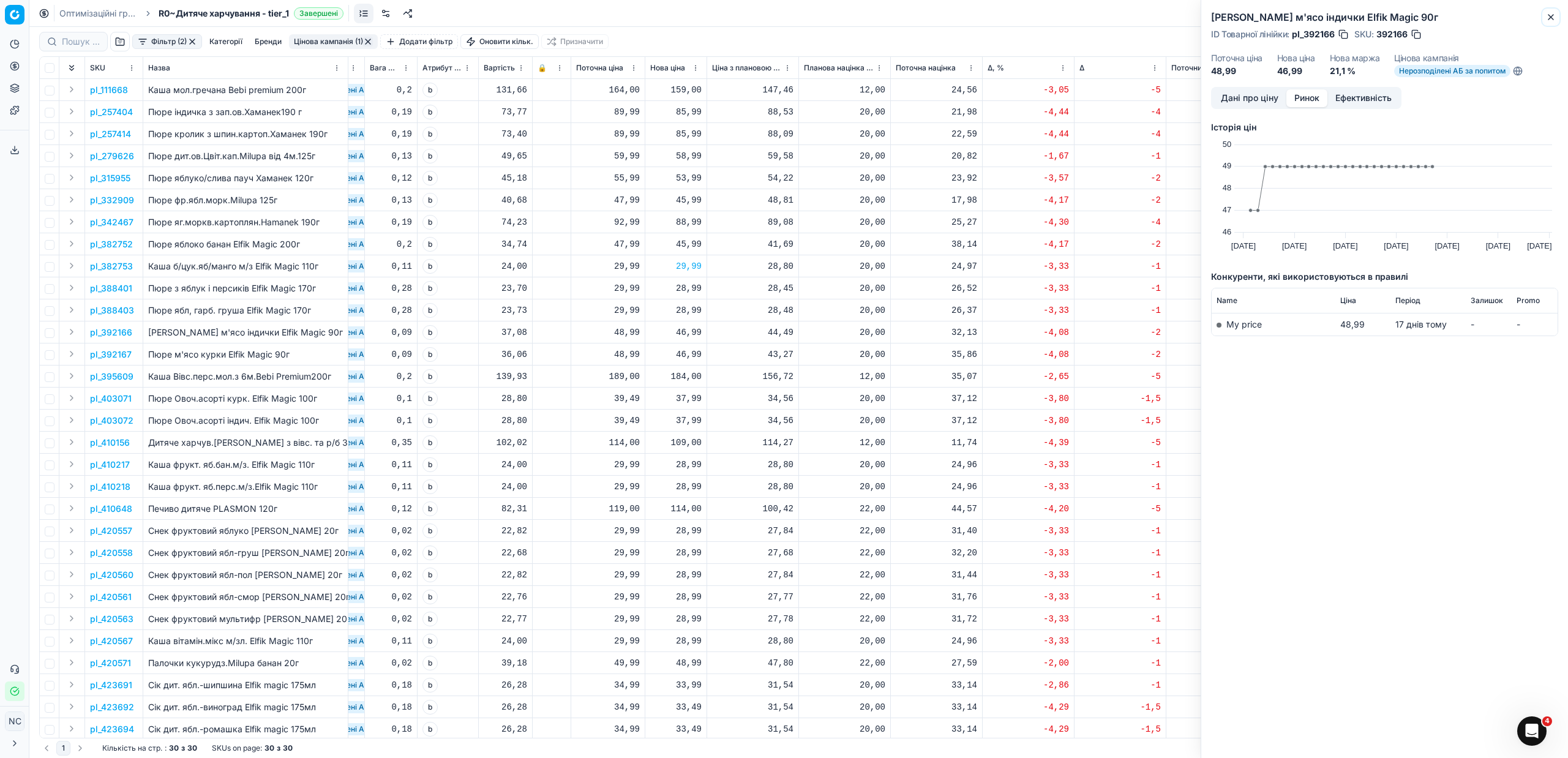
click at [1553, 15] on icon "button" at bounding box center [1550, 16] width 9 height 9
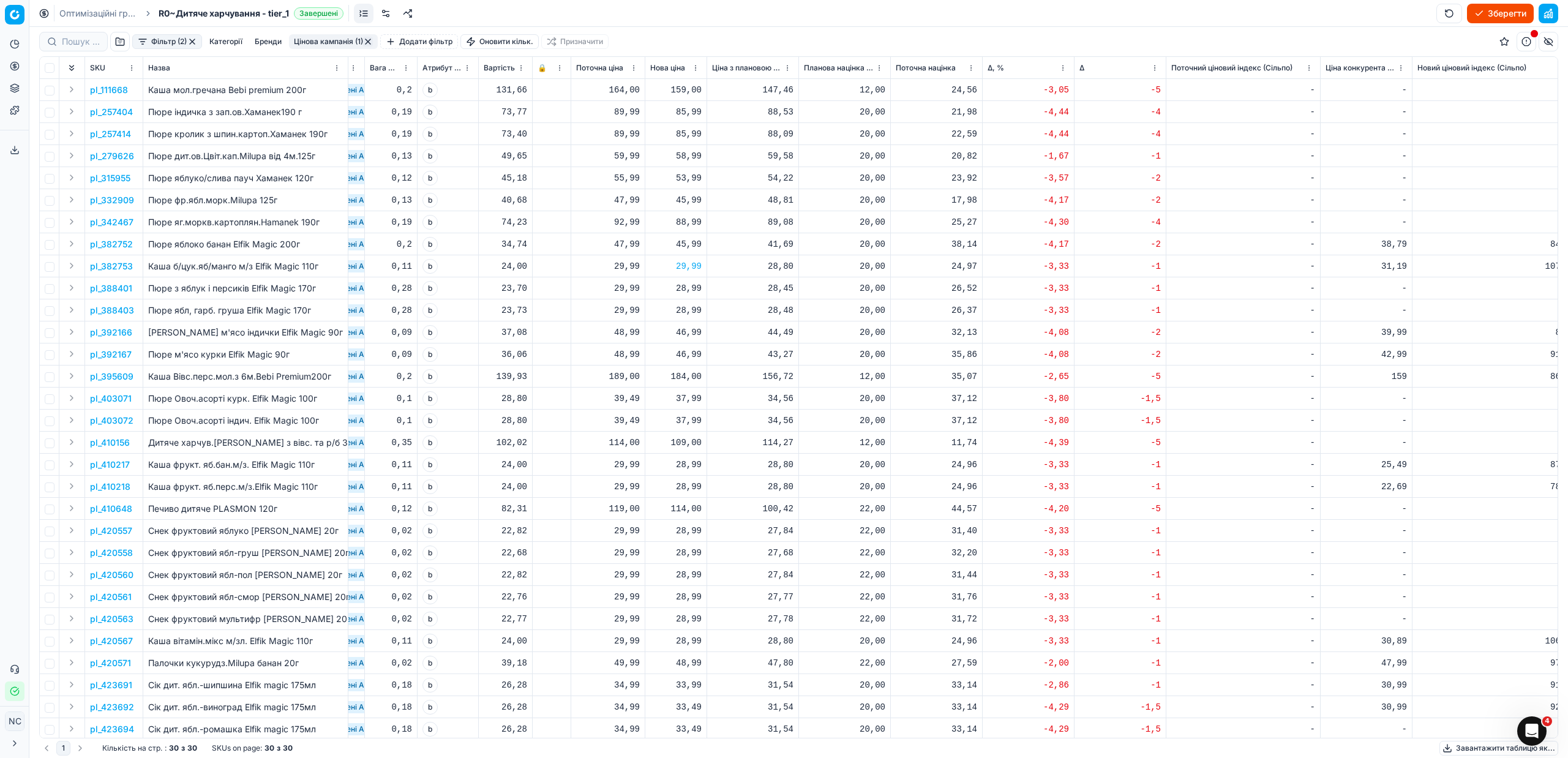
click at [122, 378] on p "pl_395609" at bounding box center [111, 376] width 44 height 12
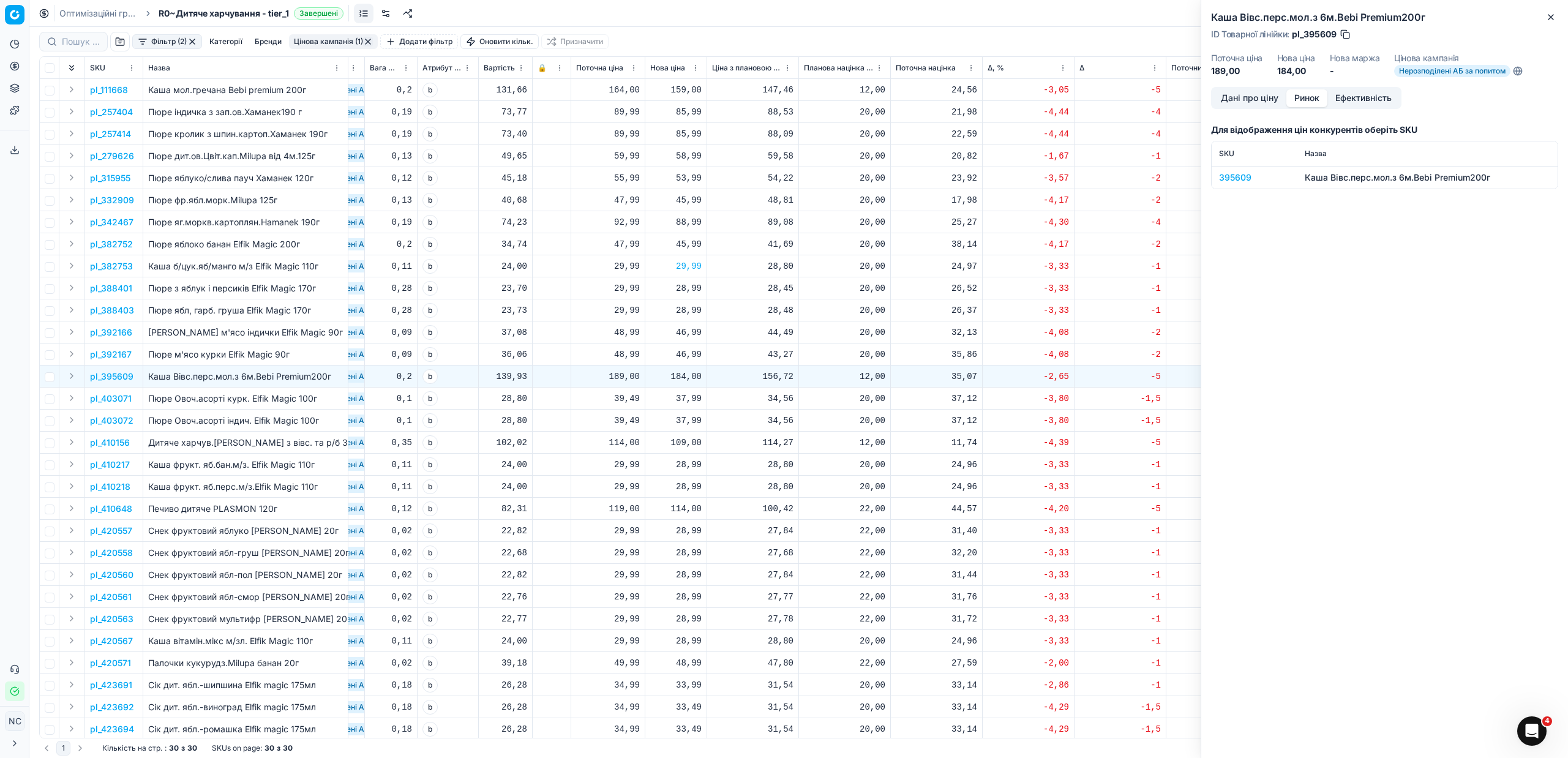
click at [1311, 99] on button "Ринок" at bounding box center [1307, 98] width 41 height 18
click at [1249, 172] on div "395609" at bounding box center [1254, 177] width 71 height 12
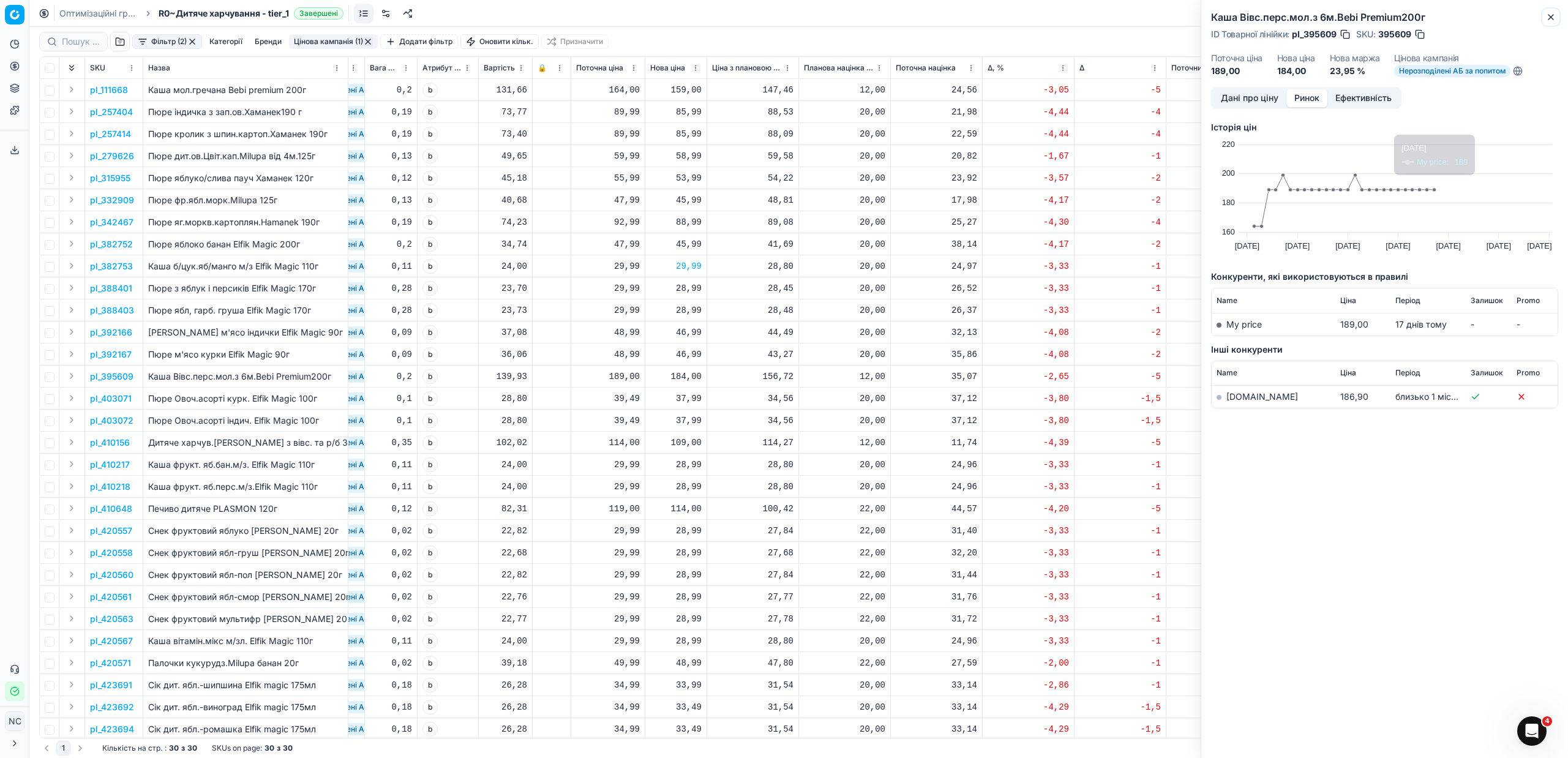
click at [1547, 16] on icon "button" at bounding box center [1550, 16] width 9 height 9
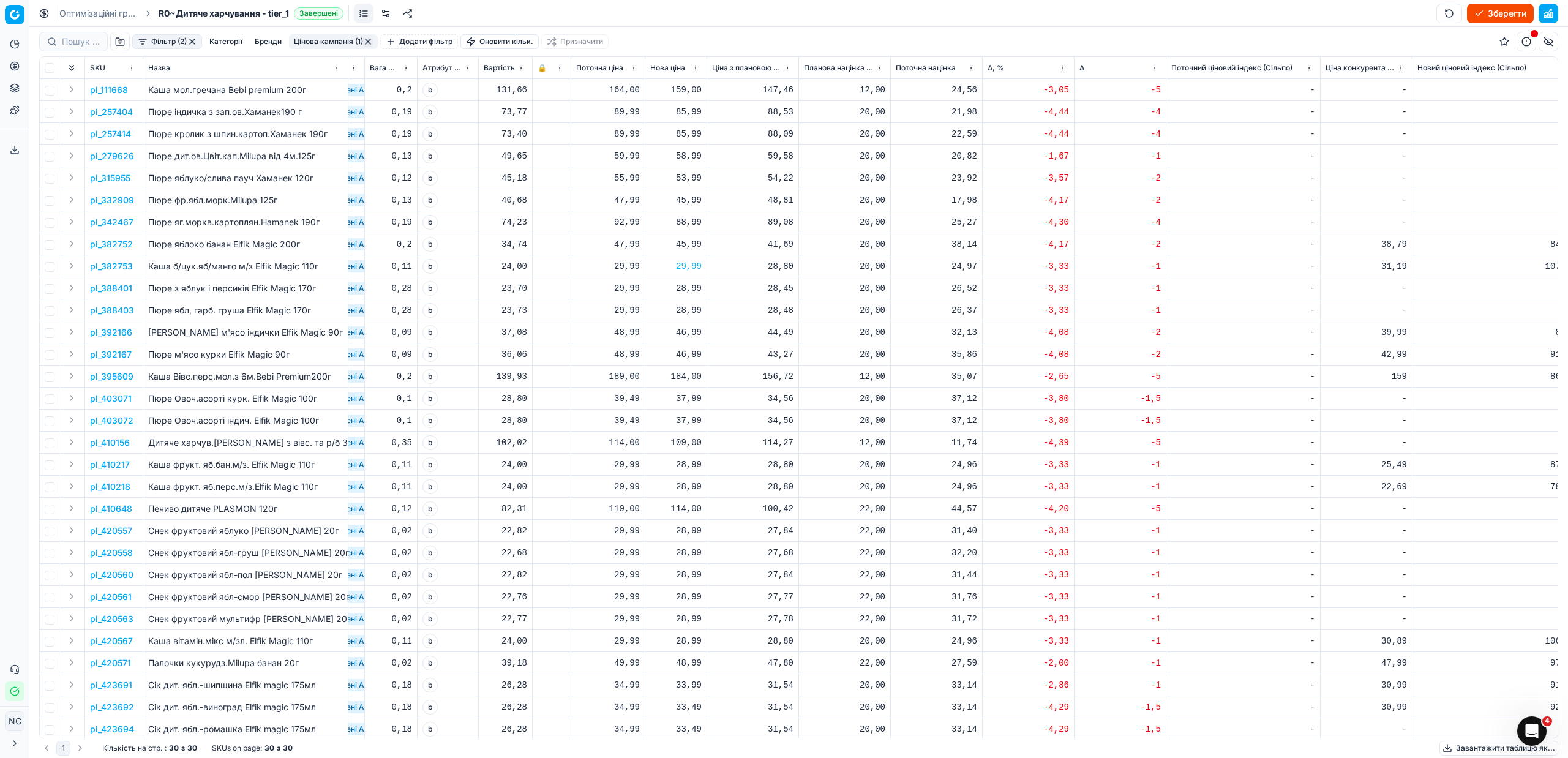
click at [117, 463] on p "pl_410217" at bounding box center [110, 465] width 39 height 12
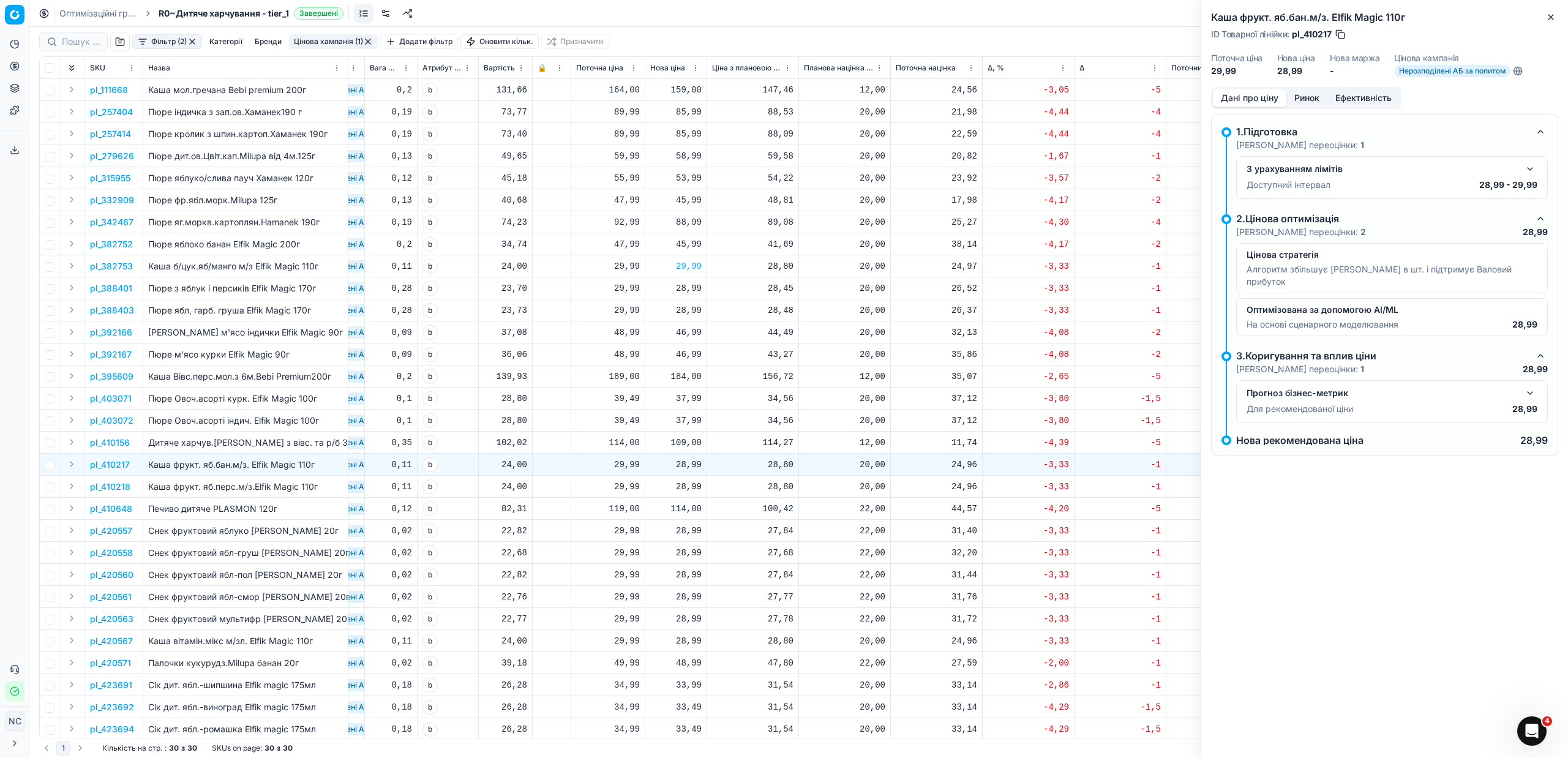
click at [1311, 95] on button "Ринок" at bounding box center [1307, 98] width 41 height 18
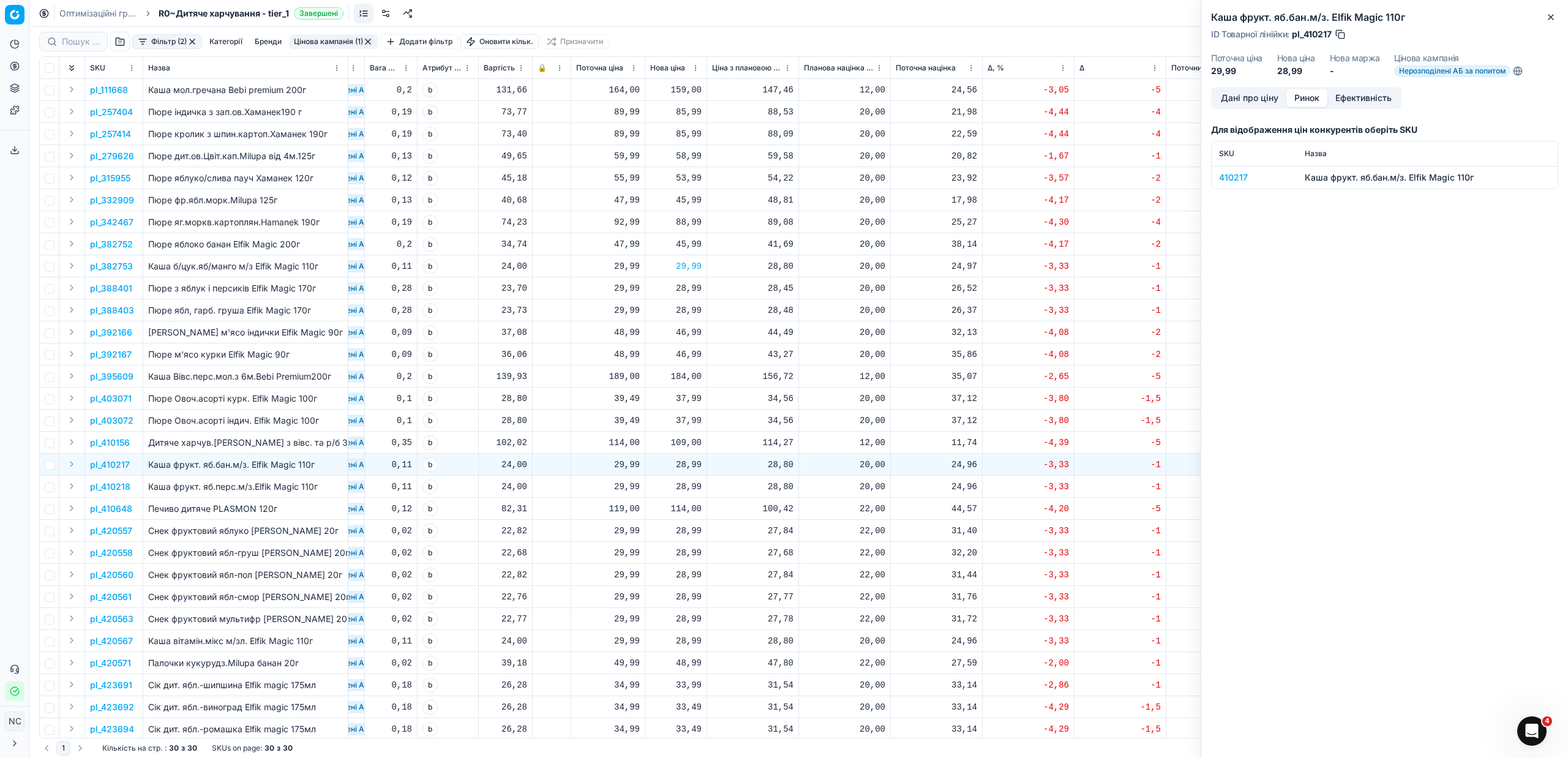
click at [1241, 179] on div "410217" at bounding box center [1254, 177] width 71 height 12
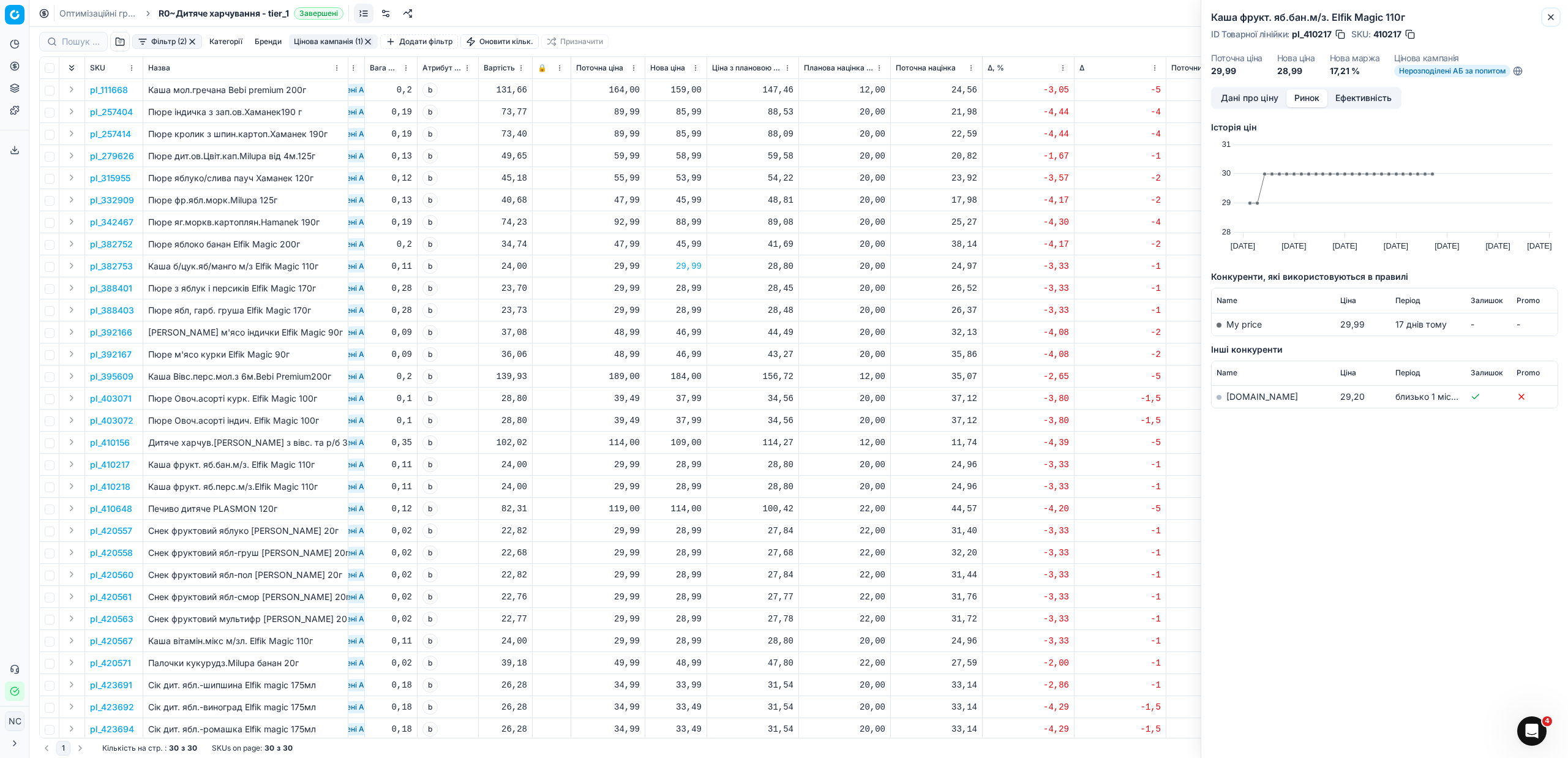
drag, startPoint x: 1552, startPoint y: 18, endPoint x: 1547, endPoint y: 22, distance: 6.4
click at [1551, 18] on icon "button" at bounding box center [1550, 16] width 9 height 9
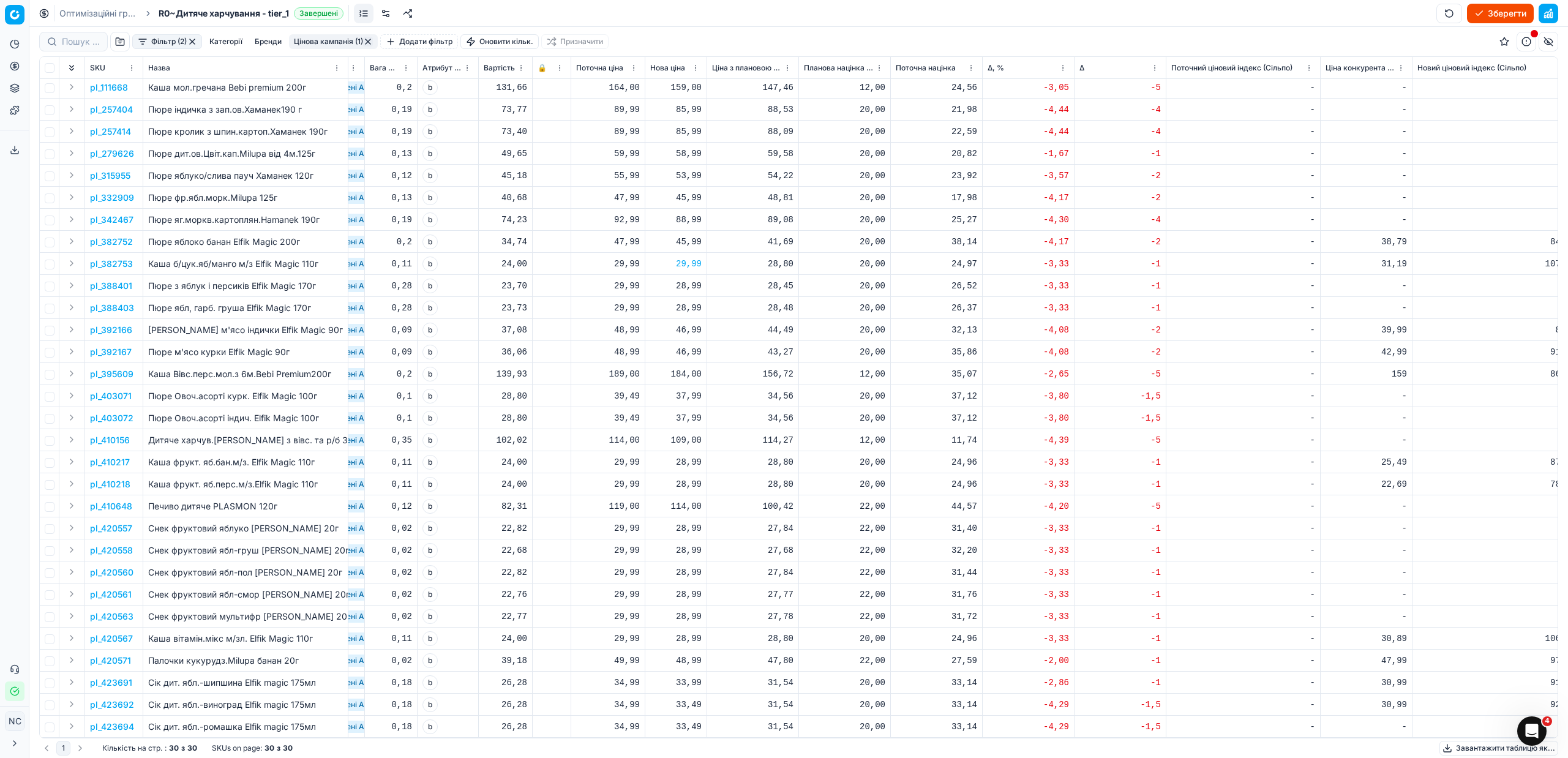
scroll to position [16, 323]
click at [121, 633] on p "pl_420567" at bounding box center [111, 639] width 43 height 12
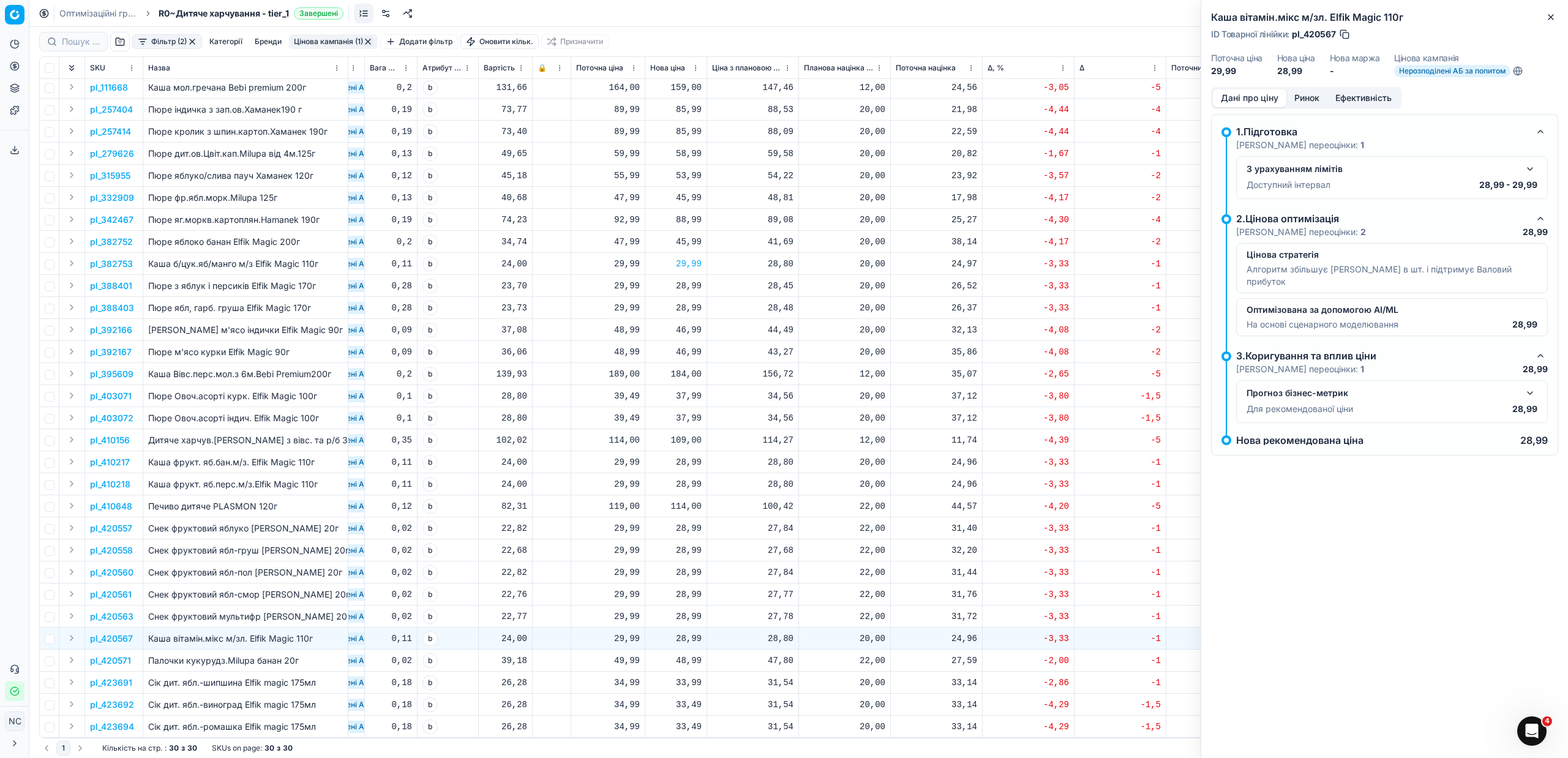
click at [1306, 95] on button "Ринок" at bounding box center [1307, 98] width 41 height 18
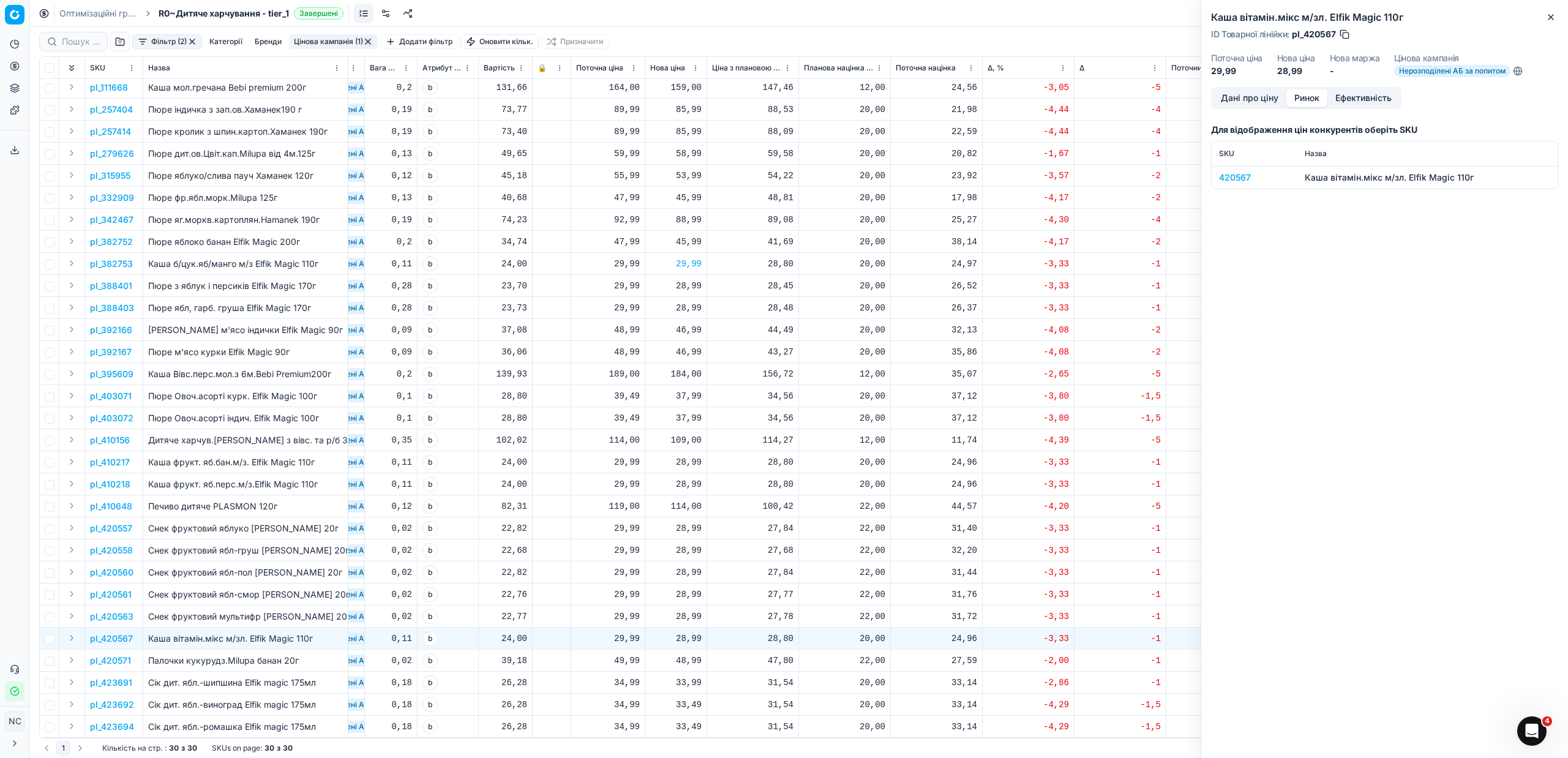
click at [1234, 177] on div "420567" at bounding box center [1254, 177] width 71 height 12
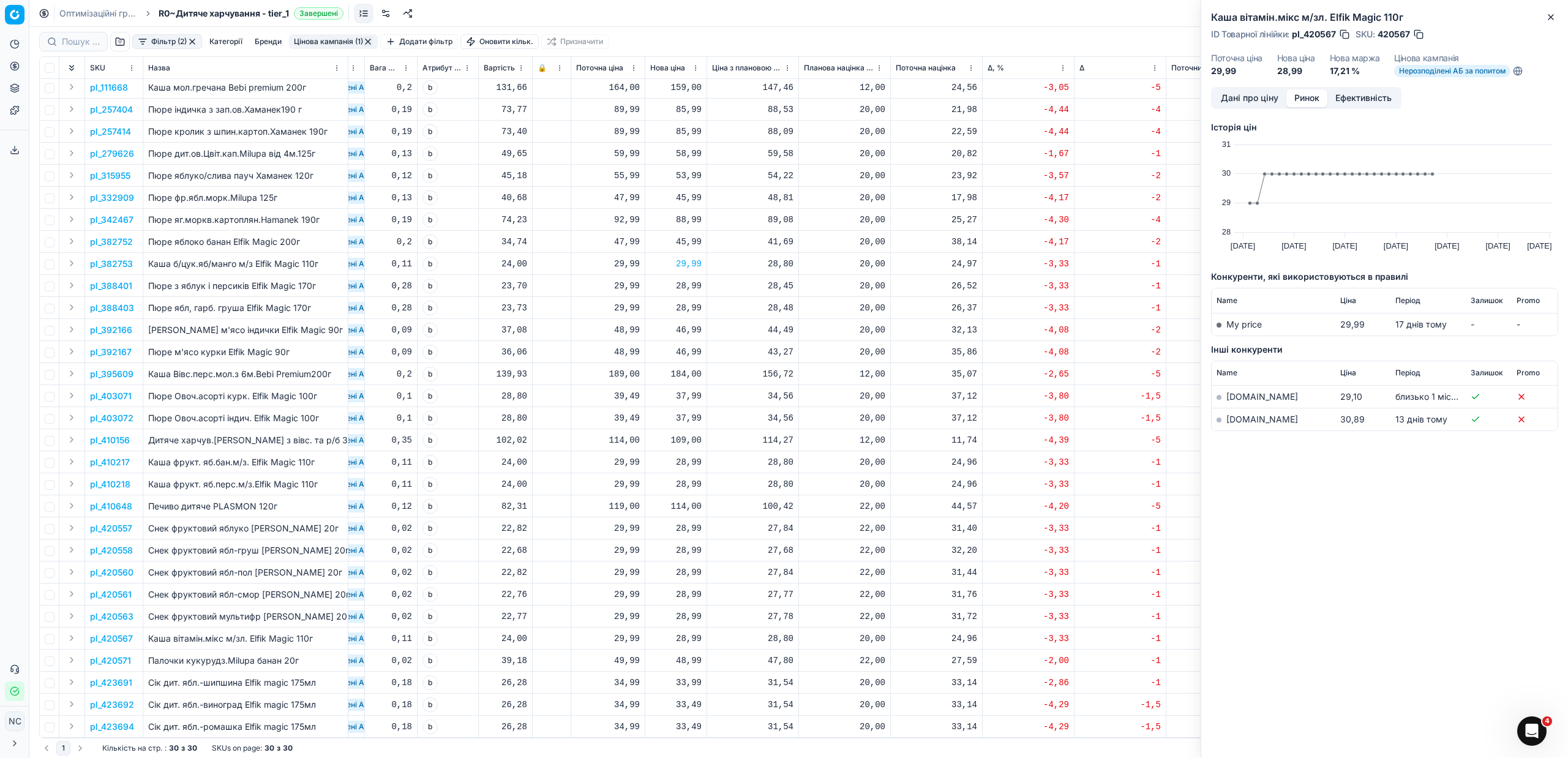
click at [1252, 415] on link "[DOMAIN_NAME]" at bounding box center [1262, 419] width 72 height 10
click at [1553, 18] on icon "button" at bounding box center [1550, 16] width 9 height 9
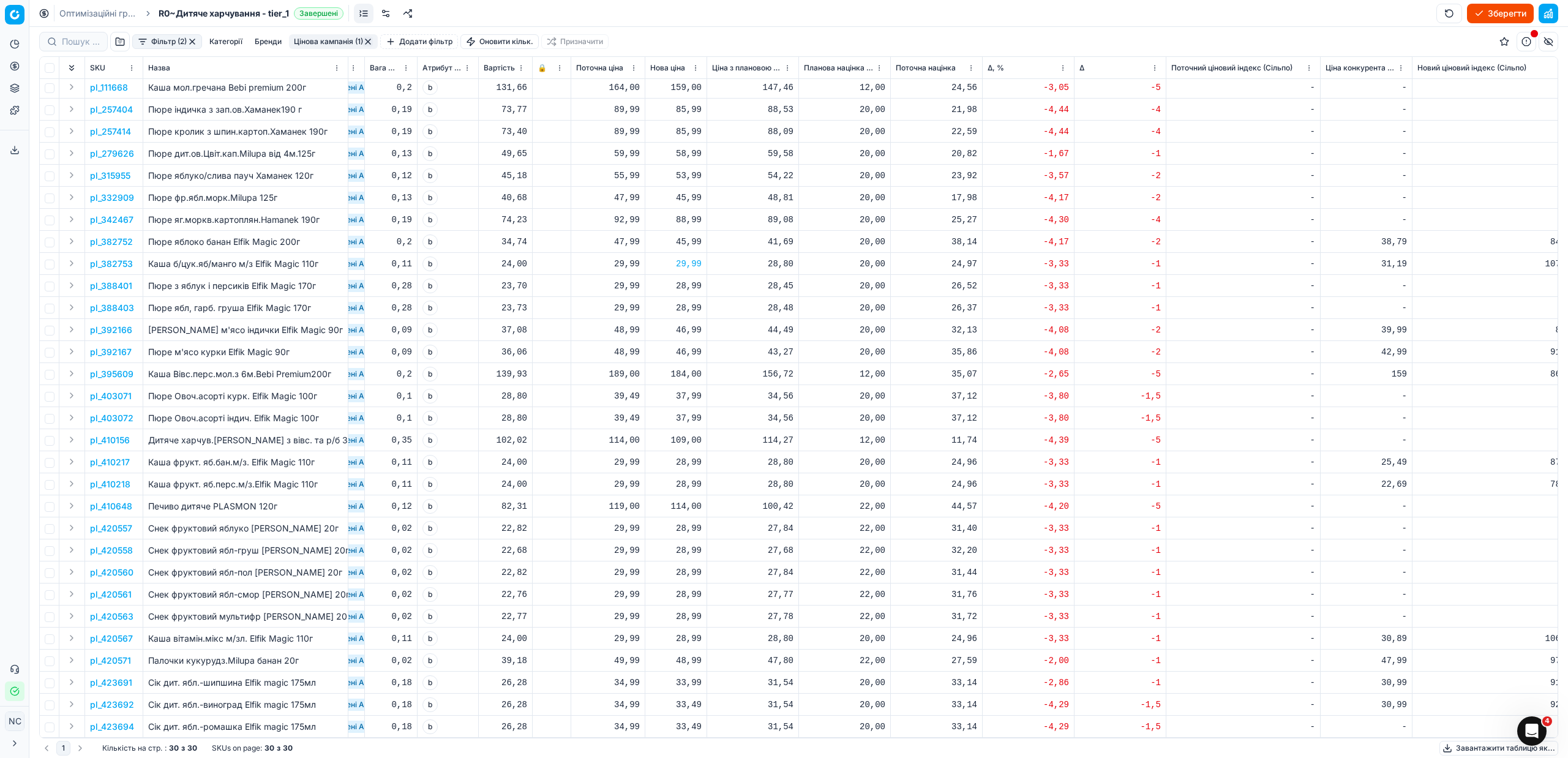
click at [688, 633] on div "28,99" at bounding box center [676, 639] width 51 height 12
type input "29"
type input "29.99"
click at [109, 654] on p "pl_420571" at bounding box center [111, 660] width 41 height 12
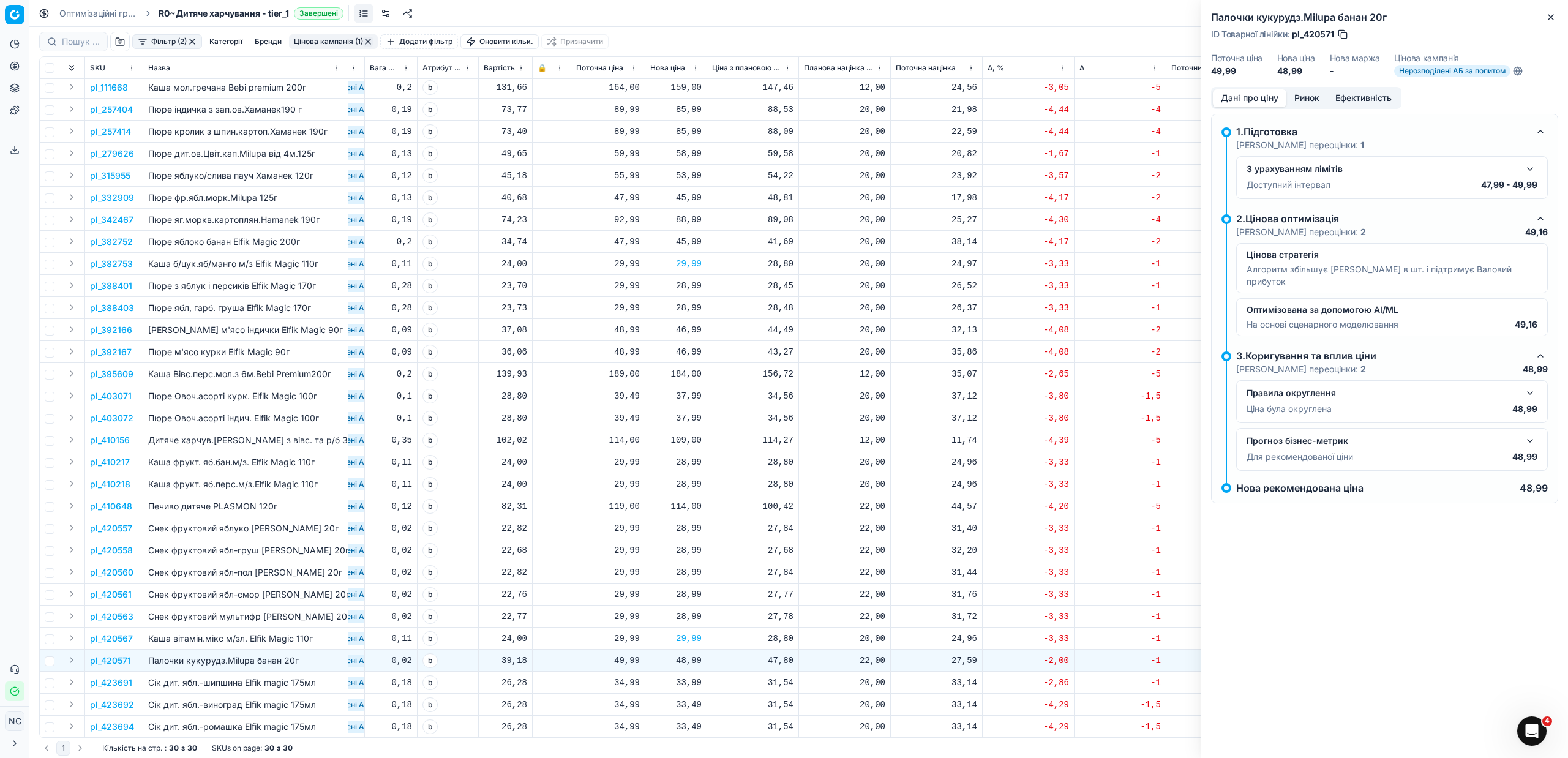
click at [1312, 99] on button "Ринок" at bounding box center [1307, 98] width 41 height 18
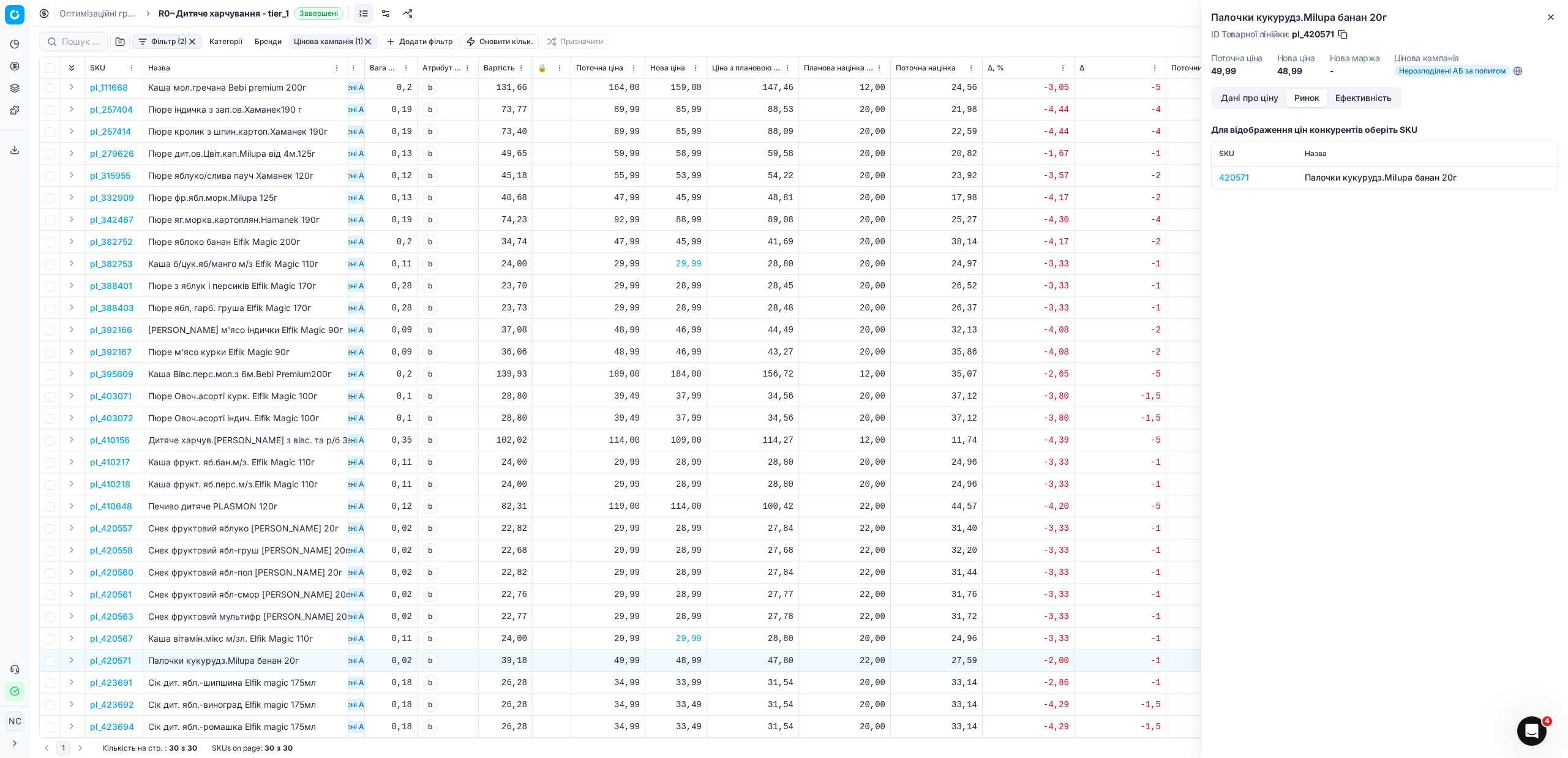
click at [1235, 179] on div "420571" at bounding box center [1254, 177] width 71 height 12
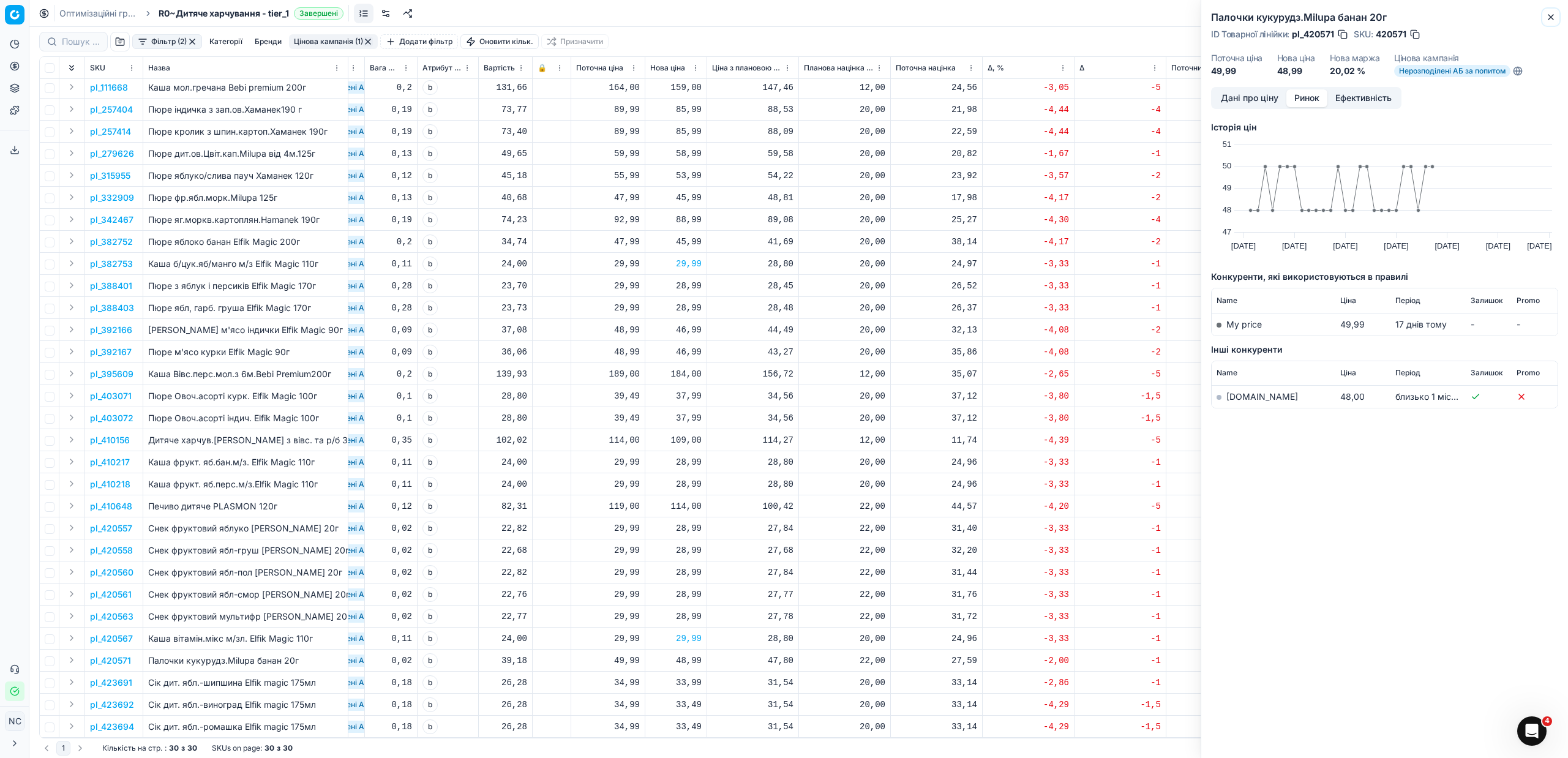
click at [1553, 18] on icon "button" at bounding box center [1550, 16] width 9 height 9
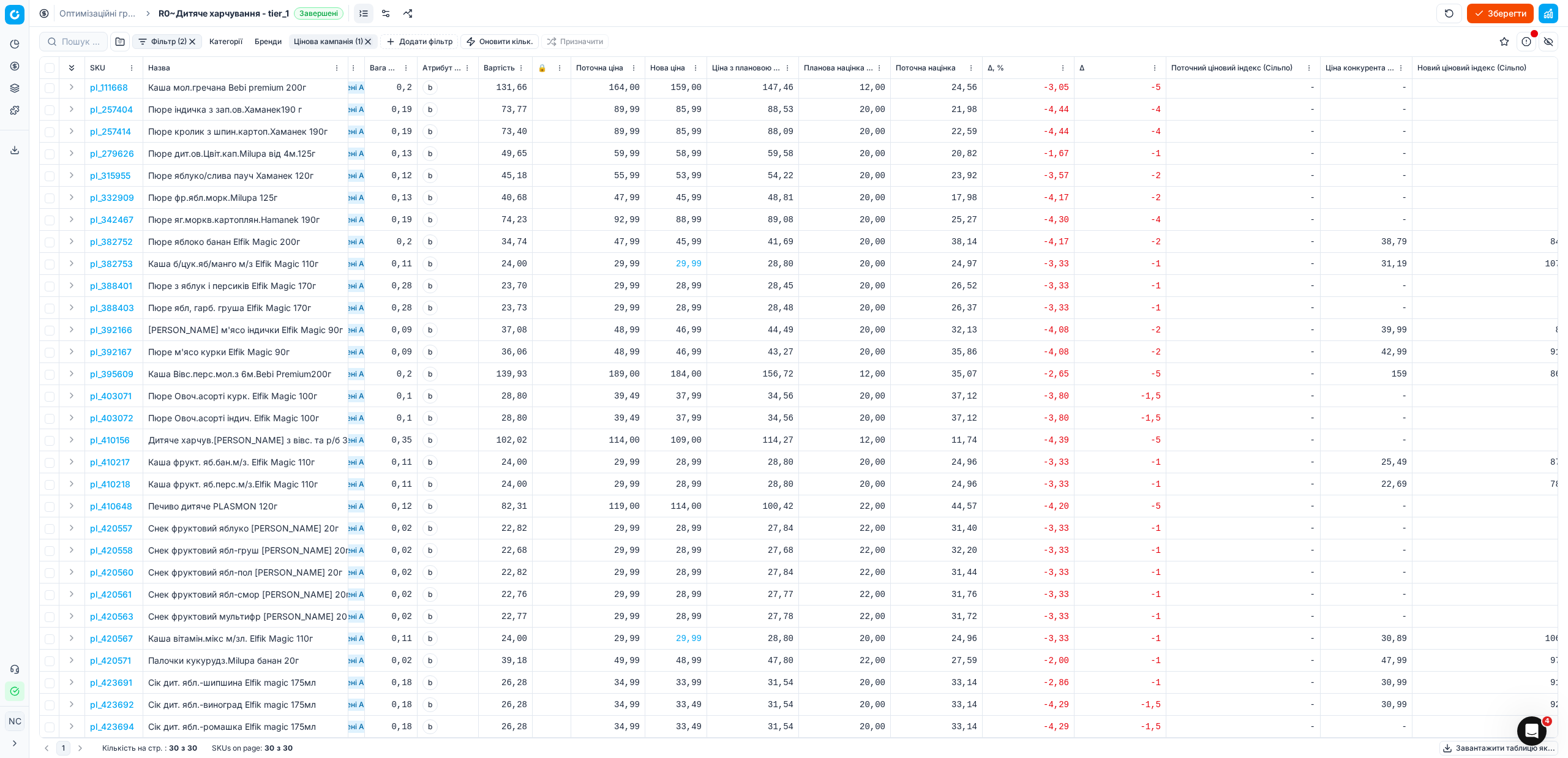
click at [122, 677] on p "pl_423691" at bounding box center [111, 683] width 42 height 12
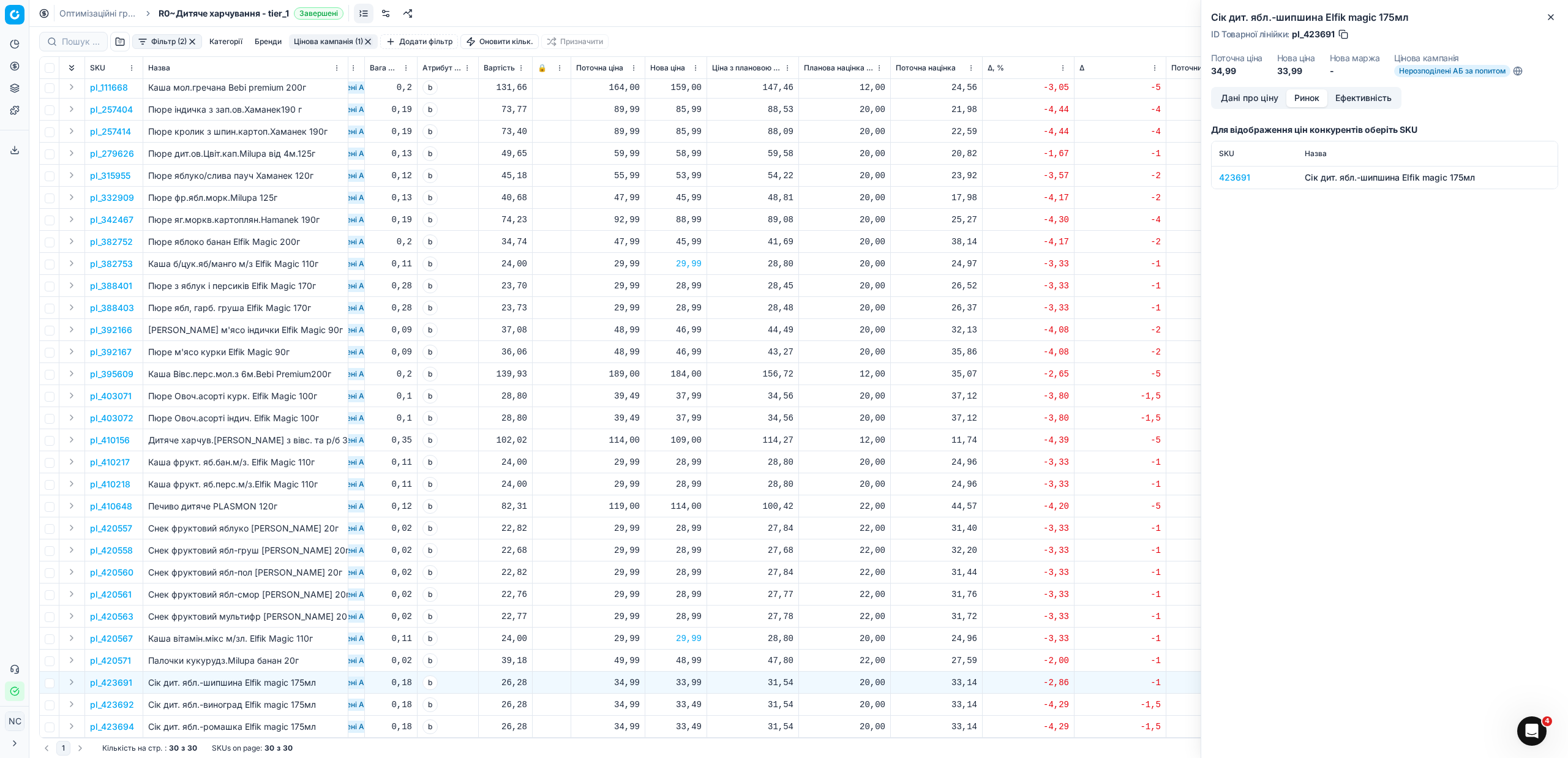
click at [1313, 96] on button "Ринок" at bounding box center [1307, 98] width 41 height 18
click at [1242, 174] on div "423691" at bounding box center [1254, 177] width 71 height 12
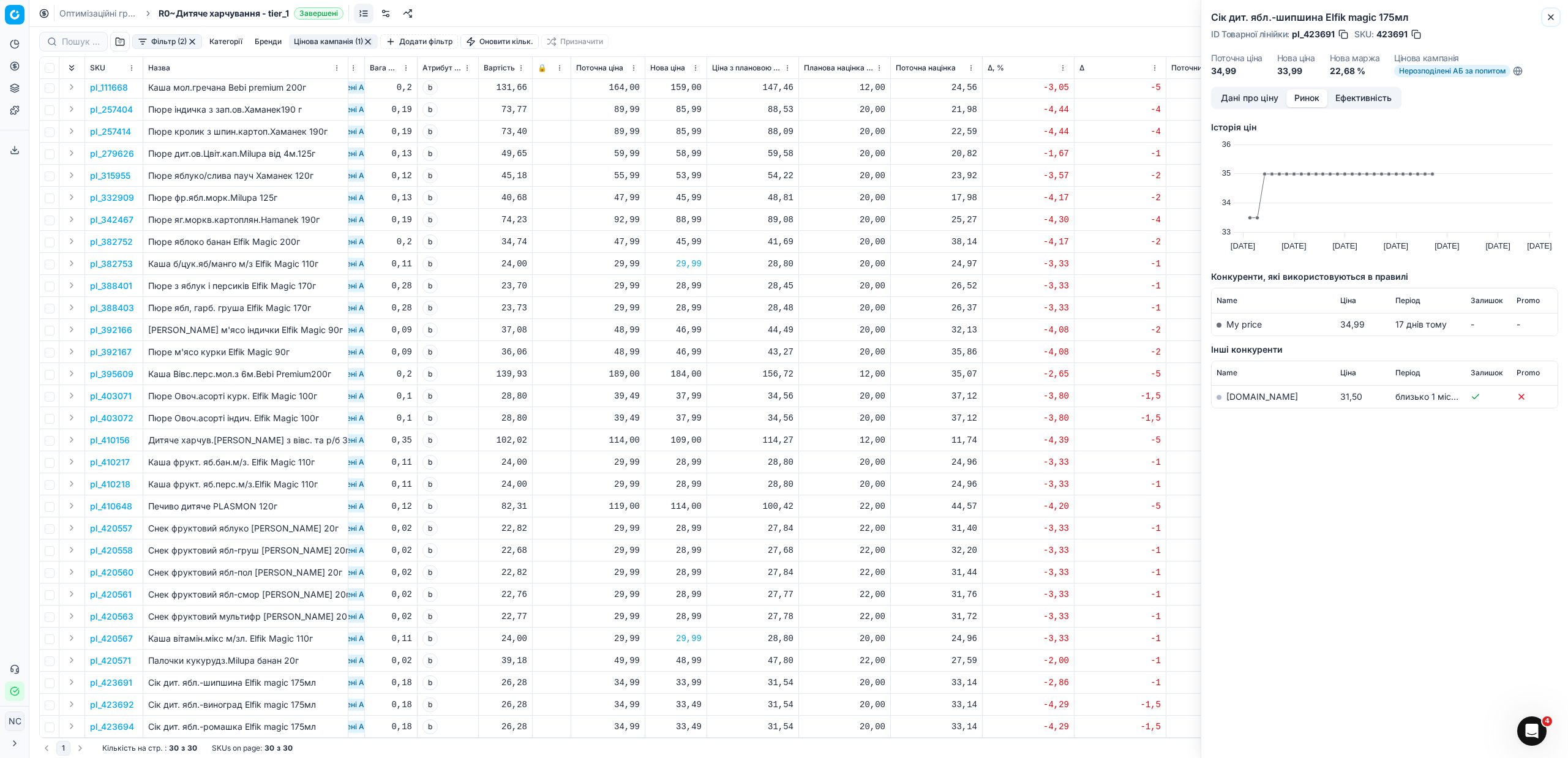
click at [1555, 21] on icon "button" at bounding box center [1550, 16] width 9 height 9
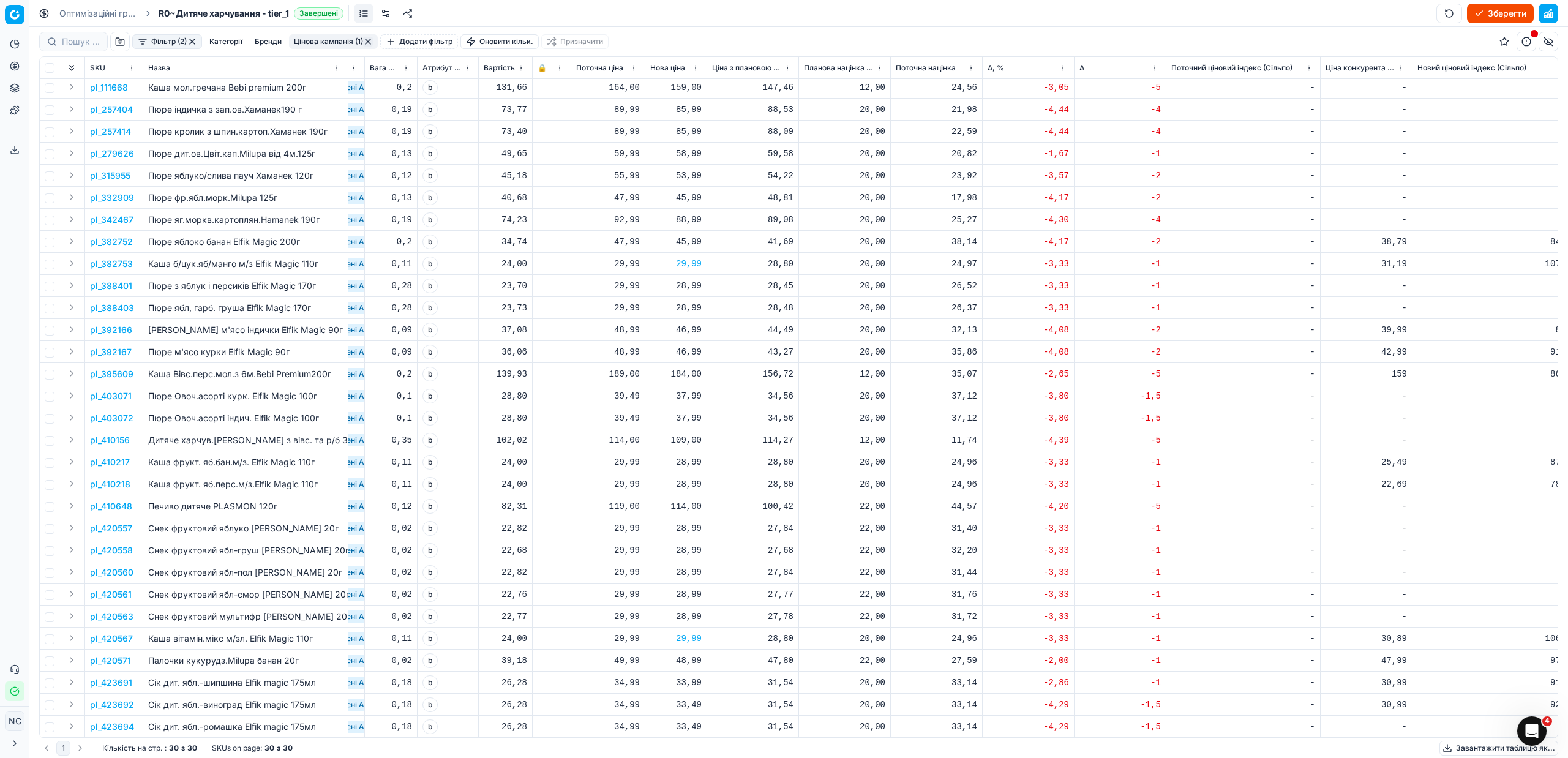
click at [322, 41] on button "Цінова кампанія (1)" at bounding box center [333, 41] width 89 height 15
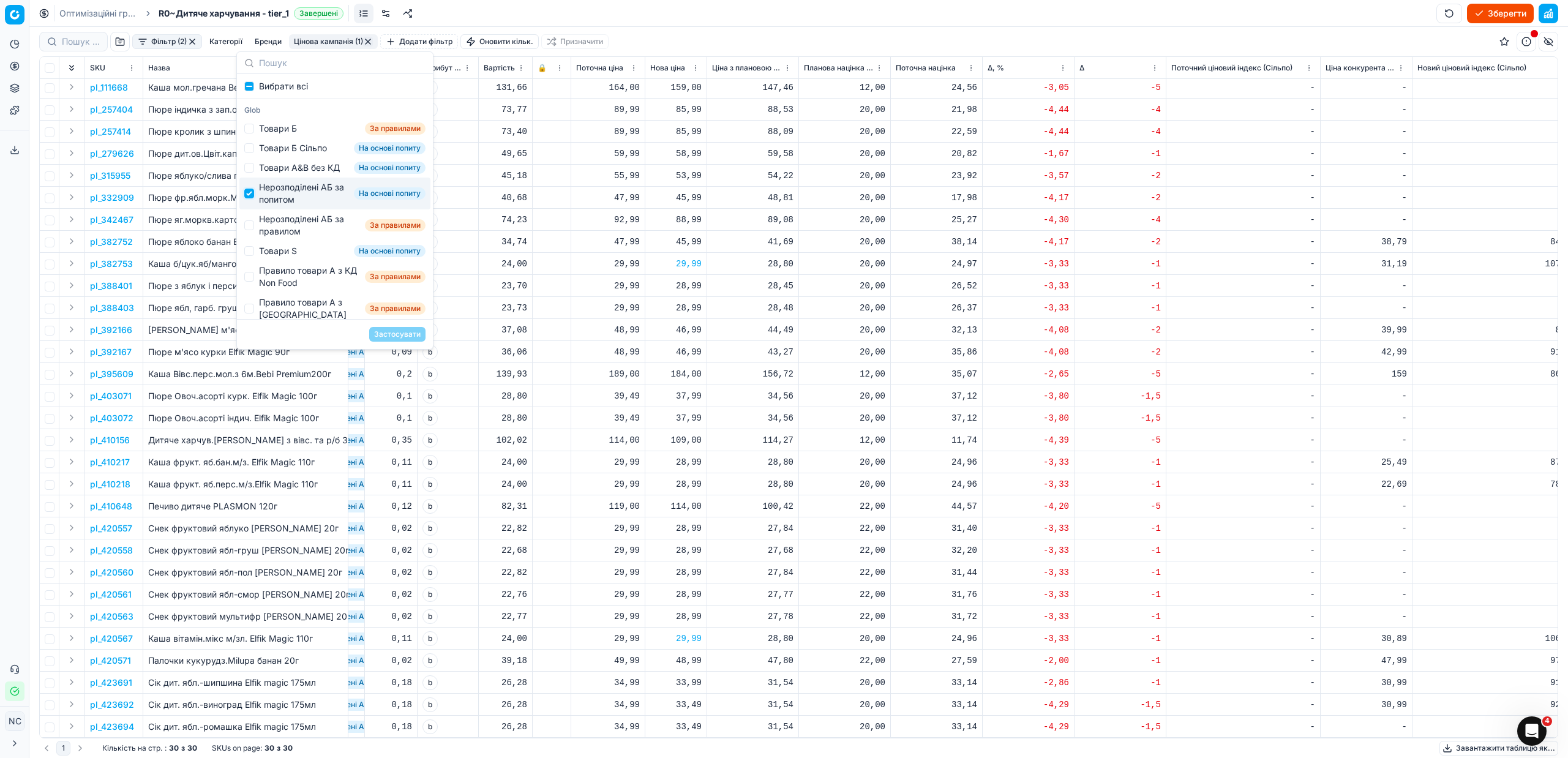
click at [248, 198] on input "Suggestions" at bounding box center [249, 193] width 9 height 9
checkbox input "false"
click at [251, 230] on input "Suggestions" at bounding box center [249, 225] width 9 height 9
checkbox input "true"
click at [385, 329] on button "Застосувати" at bounding box center [398, 334] width 57 height 15
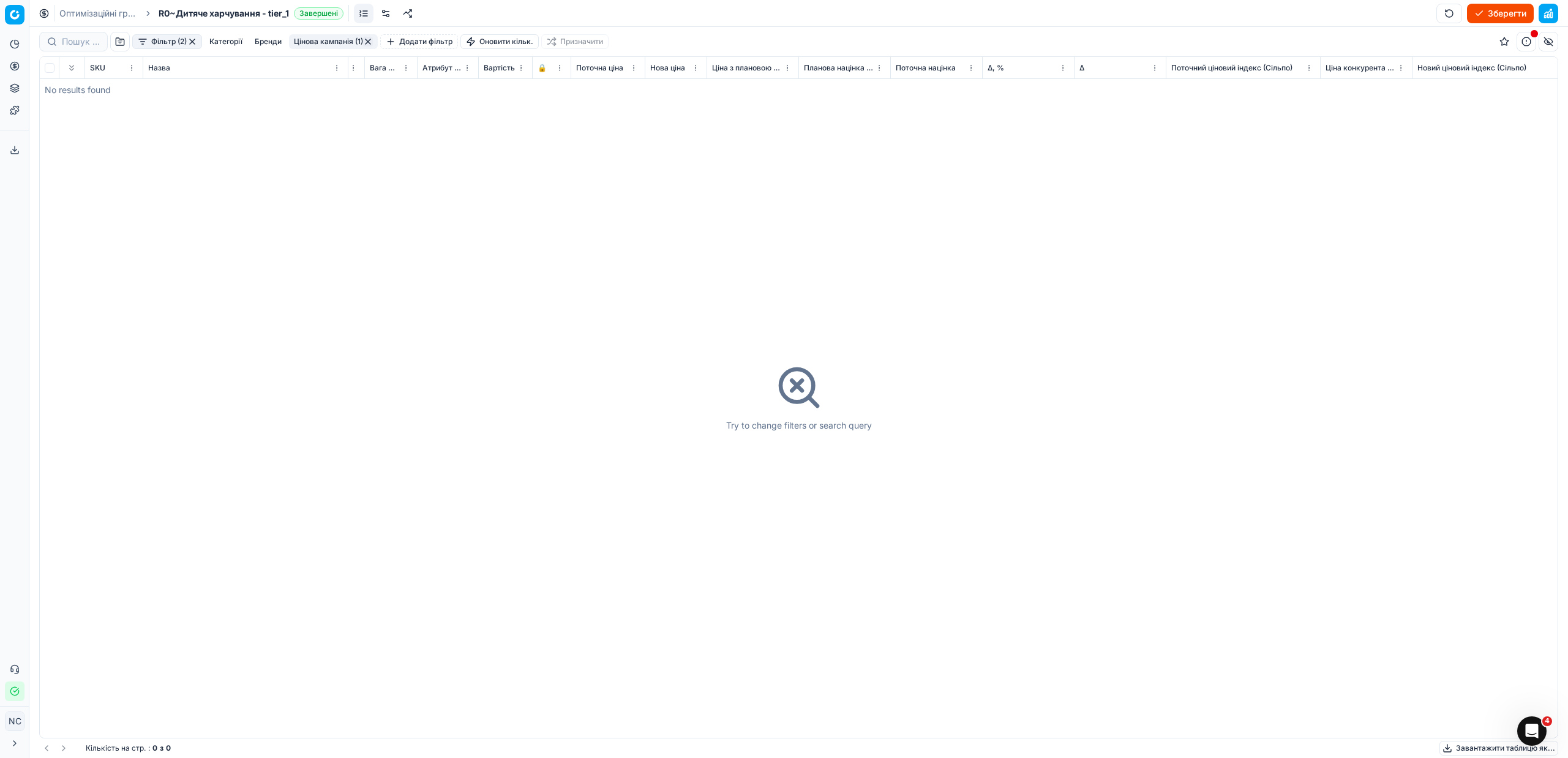
scroll to position [0, 323]
click at [371, 39] on button "button" at bounding box center [367, 41] width 9 height 9
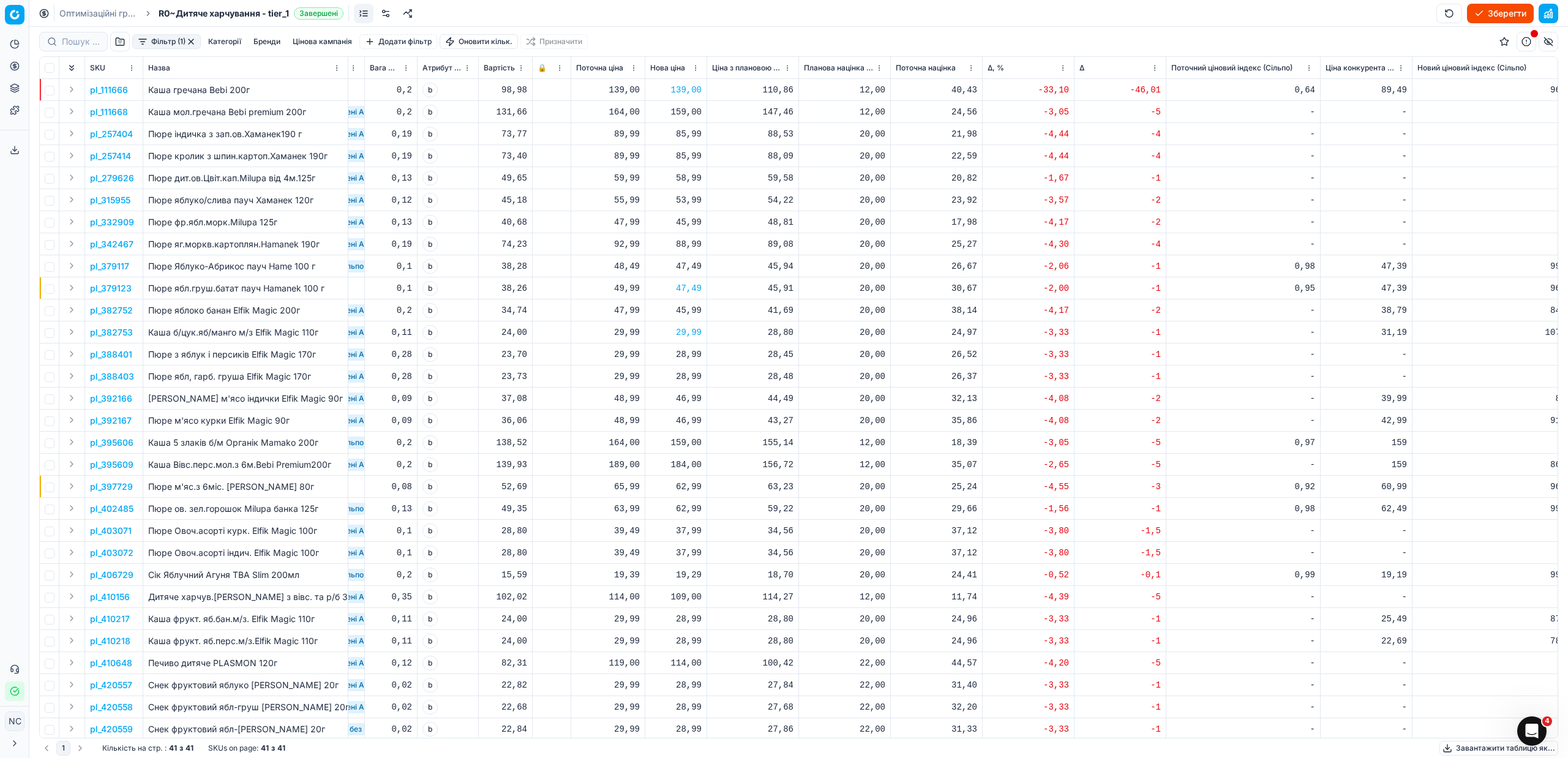
click at [142, 39] on button "Фільтр (1)" at bounding box center [166, 41] width 69 height 15
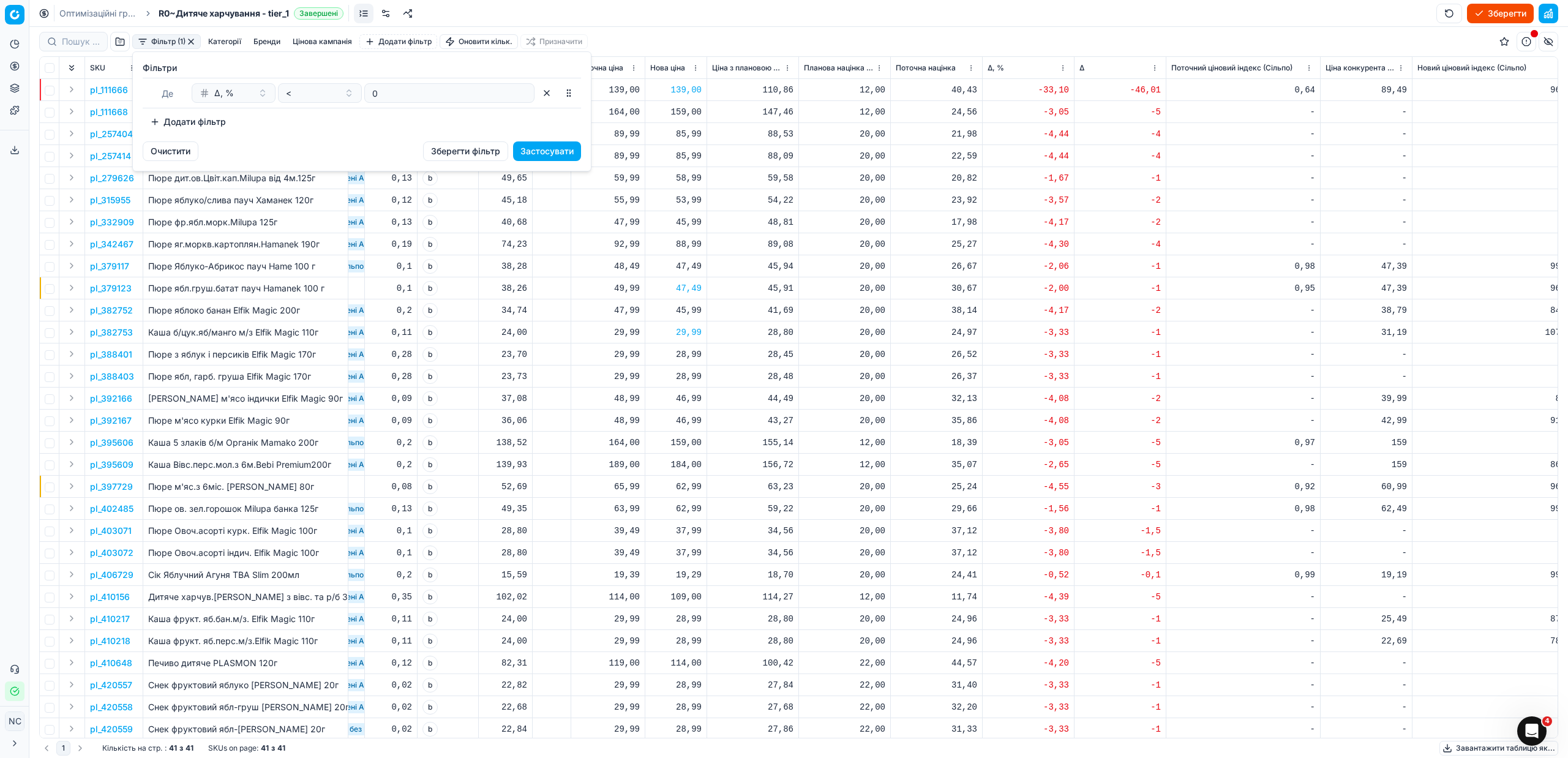
click at [654, 35] on html "Pricing platform Аналітика Цінова оптимізація Асортимент продукції Шаблони Серв…" at bounding box center [784, 379] width 1568 height 758
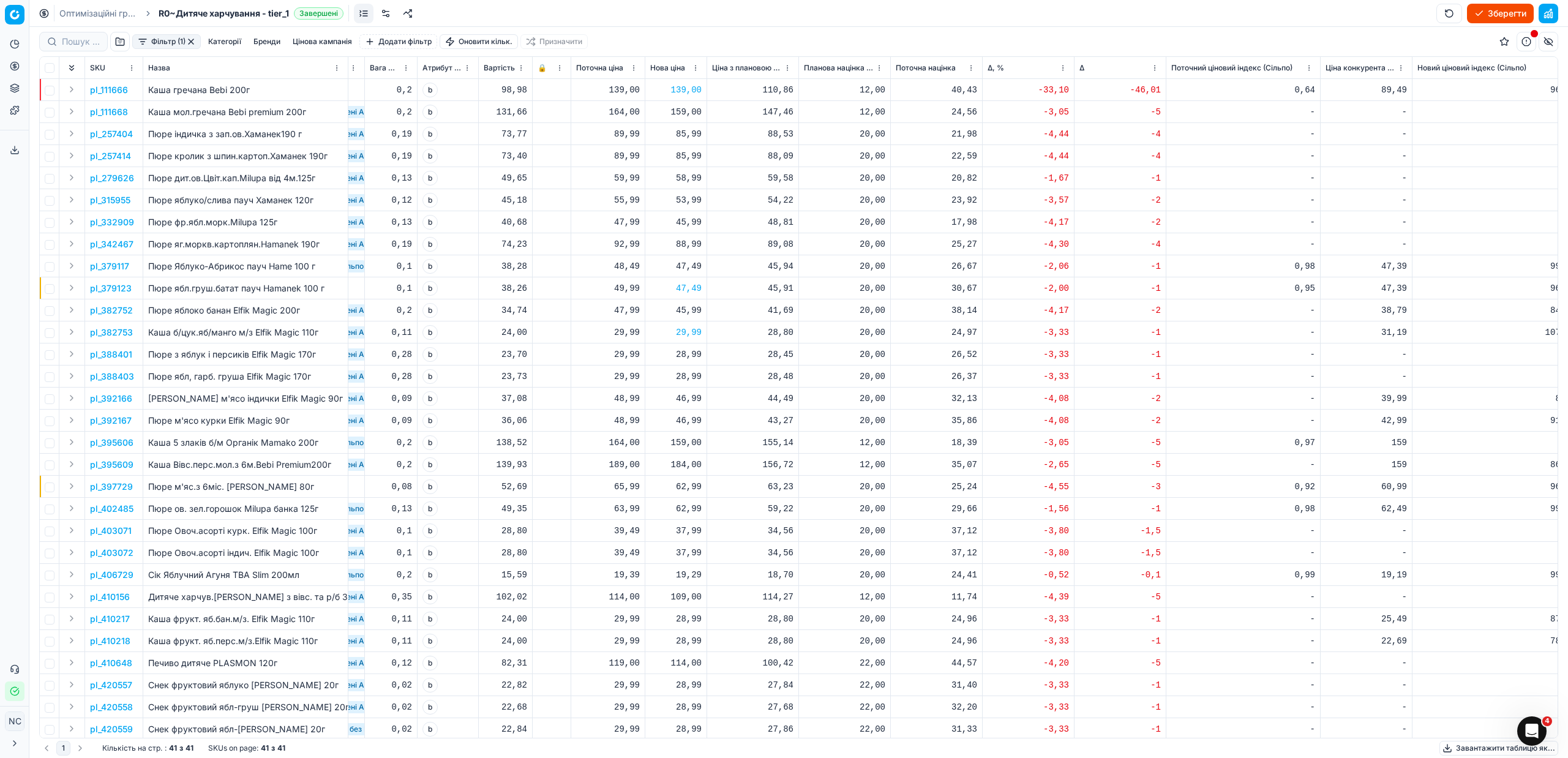
click at [193, 39] on button "button" at bounding box center [190, 41] width 9 height 9
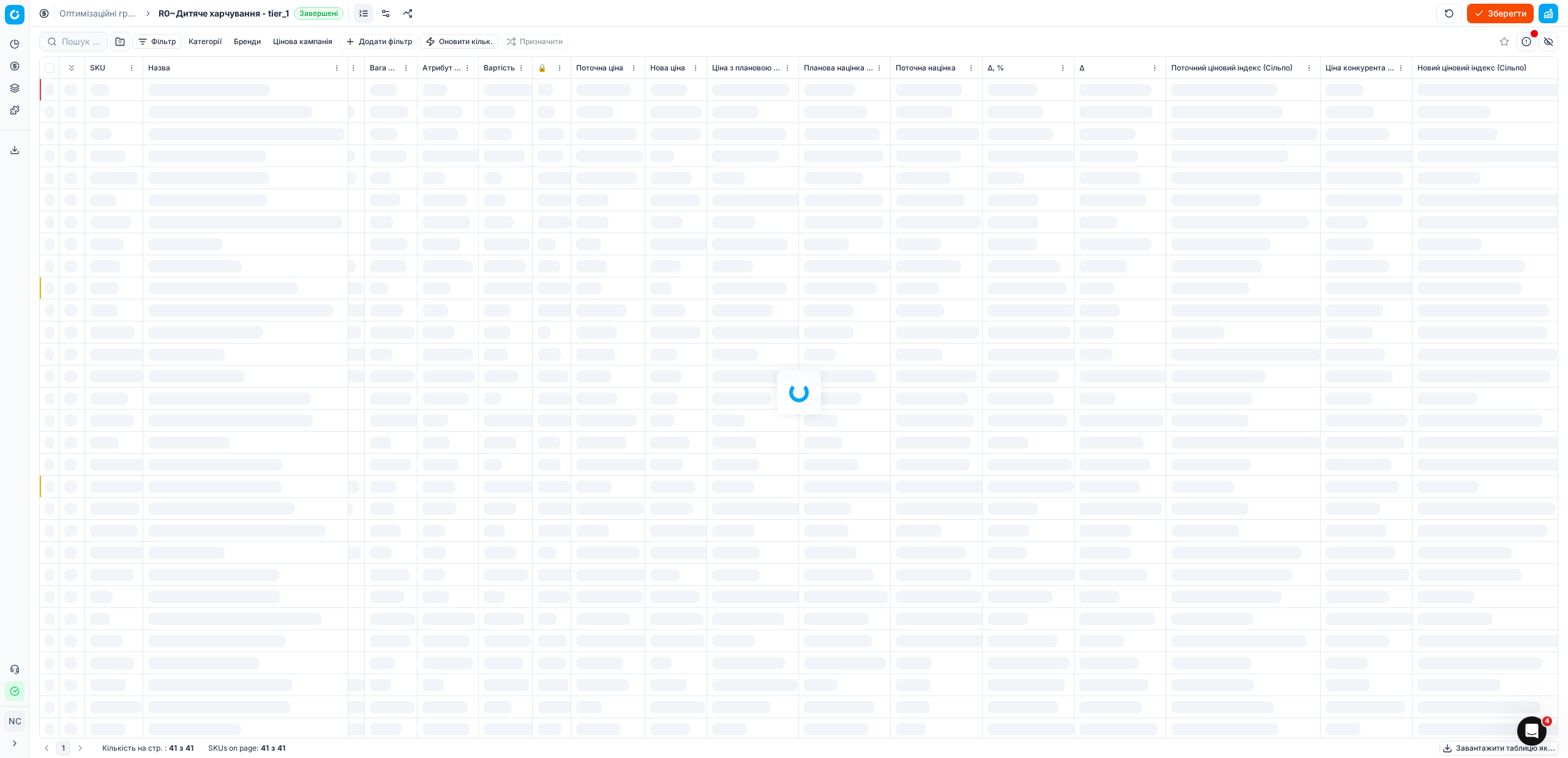
click at [118, 38] on button "button" at bounding box center [120, 41] width 20 height 20
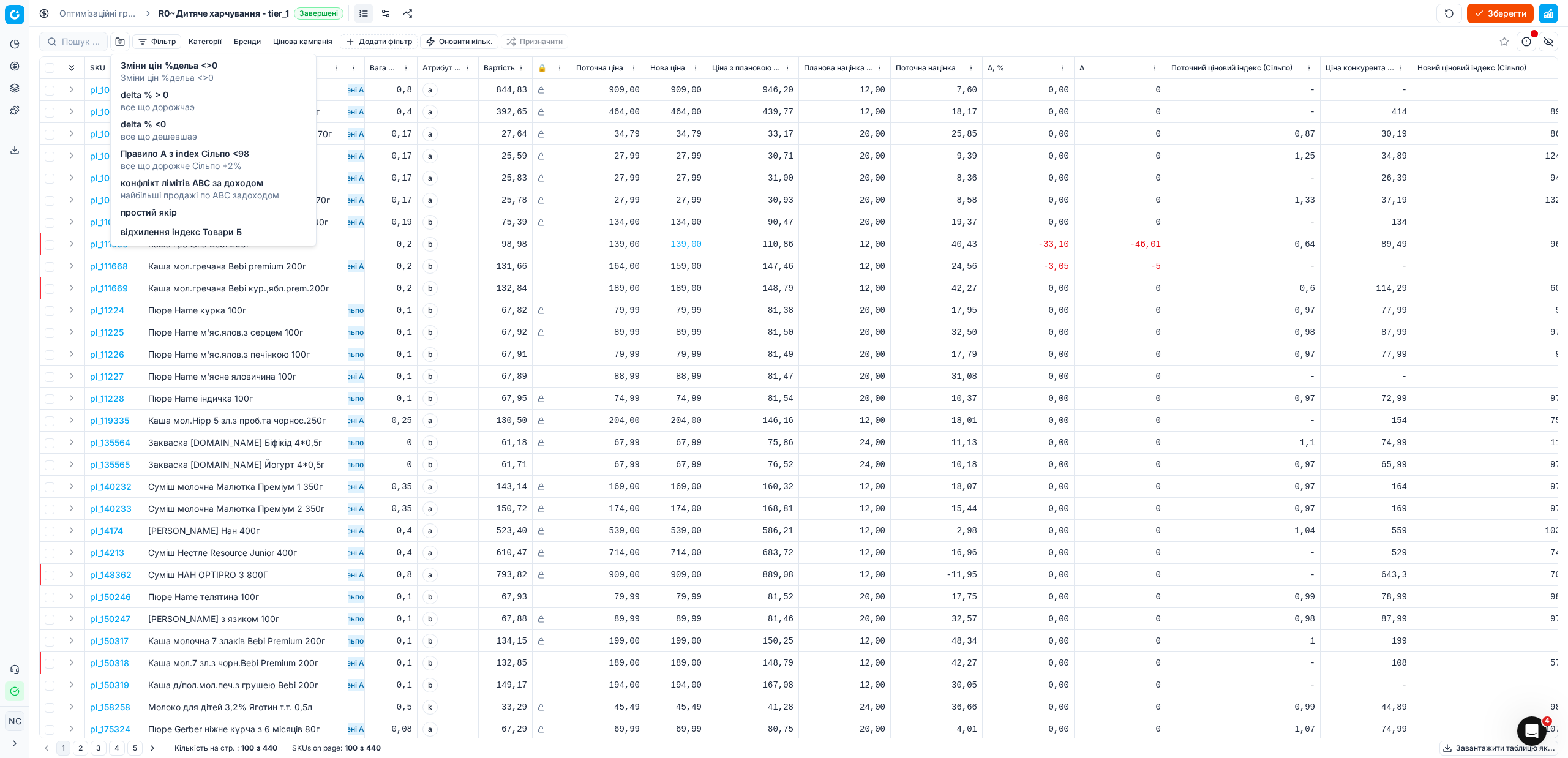
click at [173, 161] on span "все що дорожче Сільпо +2%" at bounding box center [185, 165] width 129 height 12
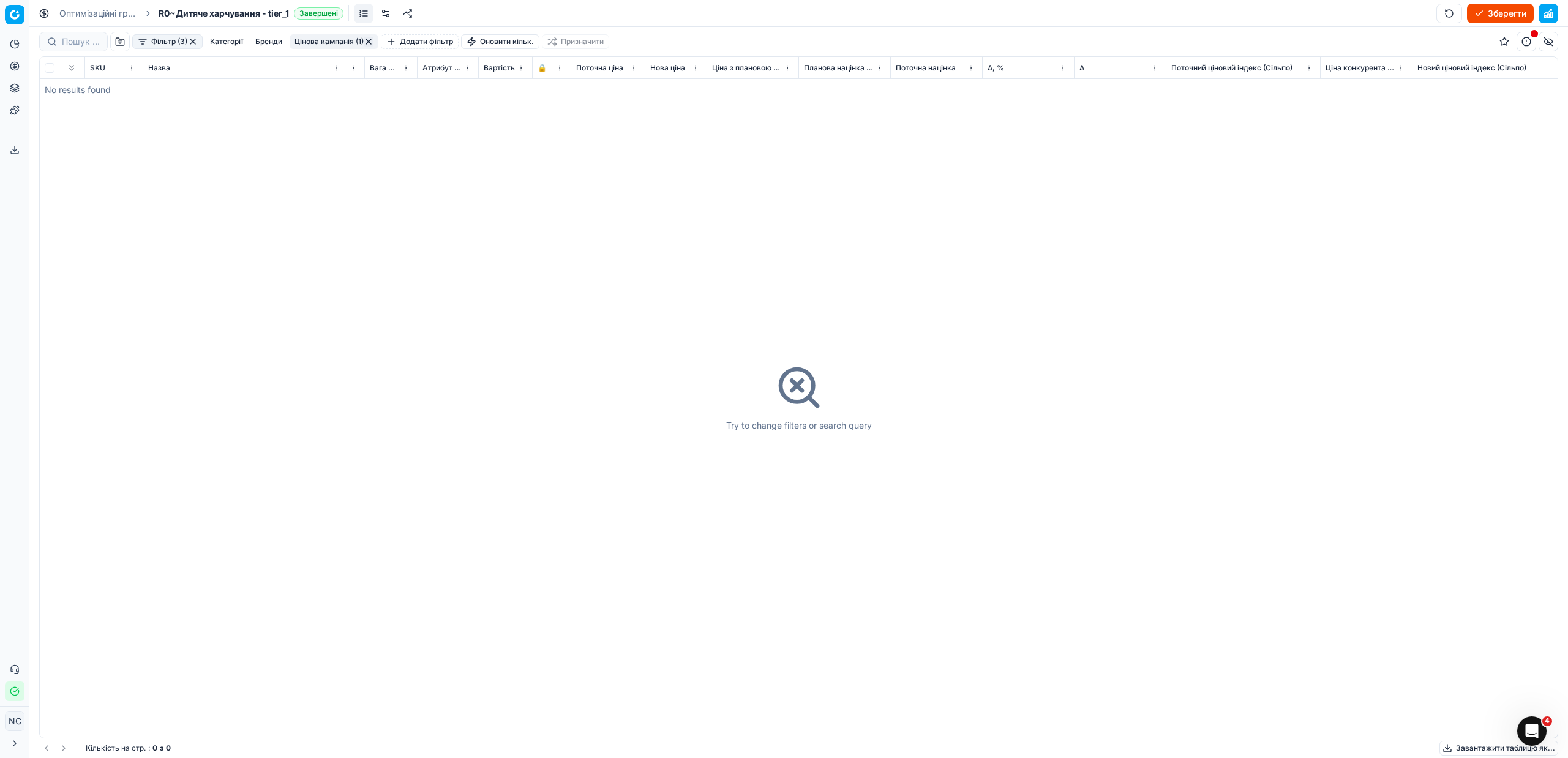
click at [196, 39] on button "button" at bounding box center [192, 41] width 9 height 9
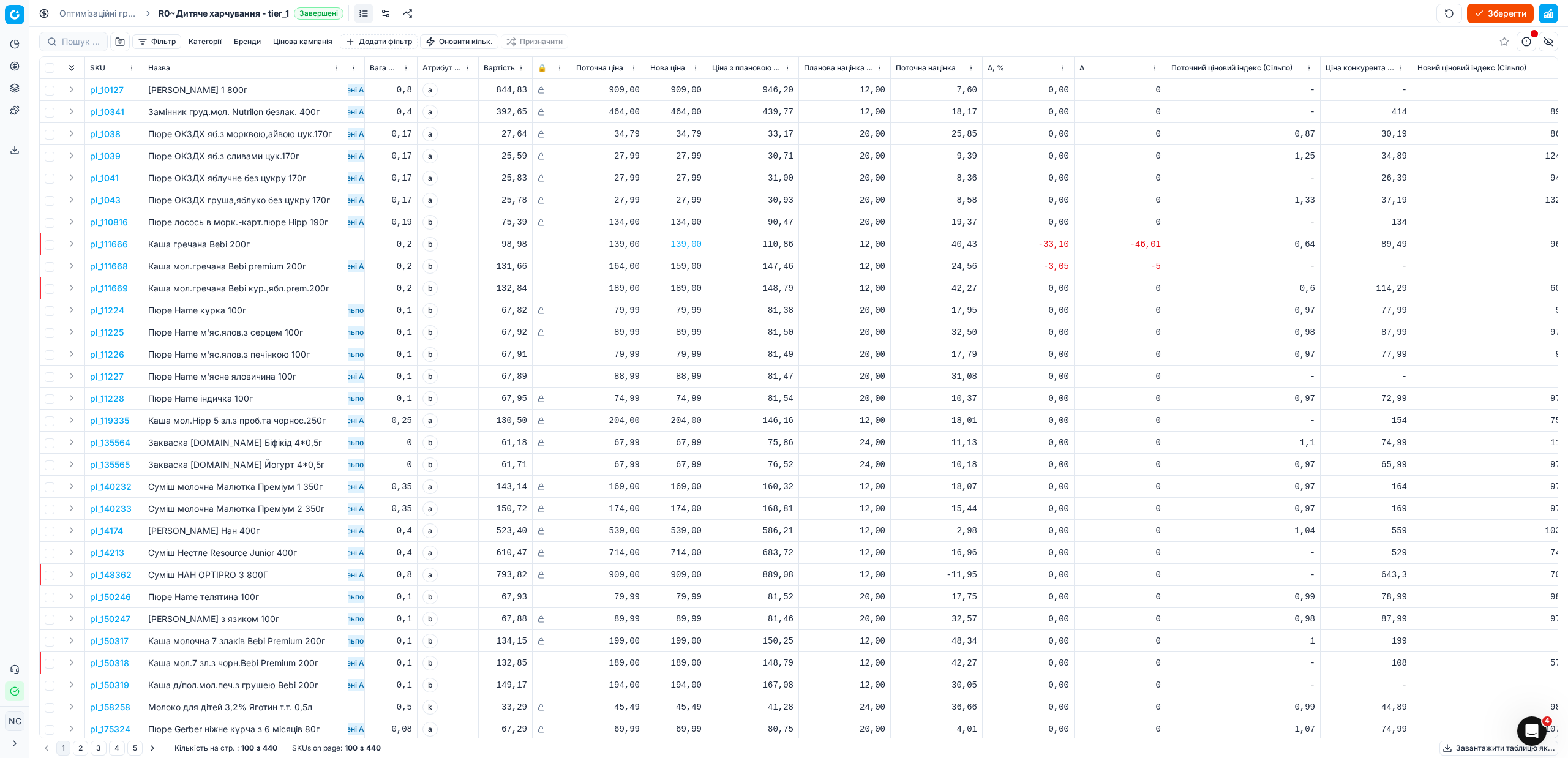
click at [122, 40] on button "button" at bounding box center [120, 41] width 20 height 20
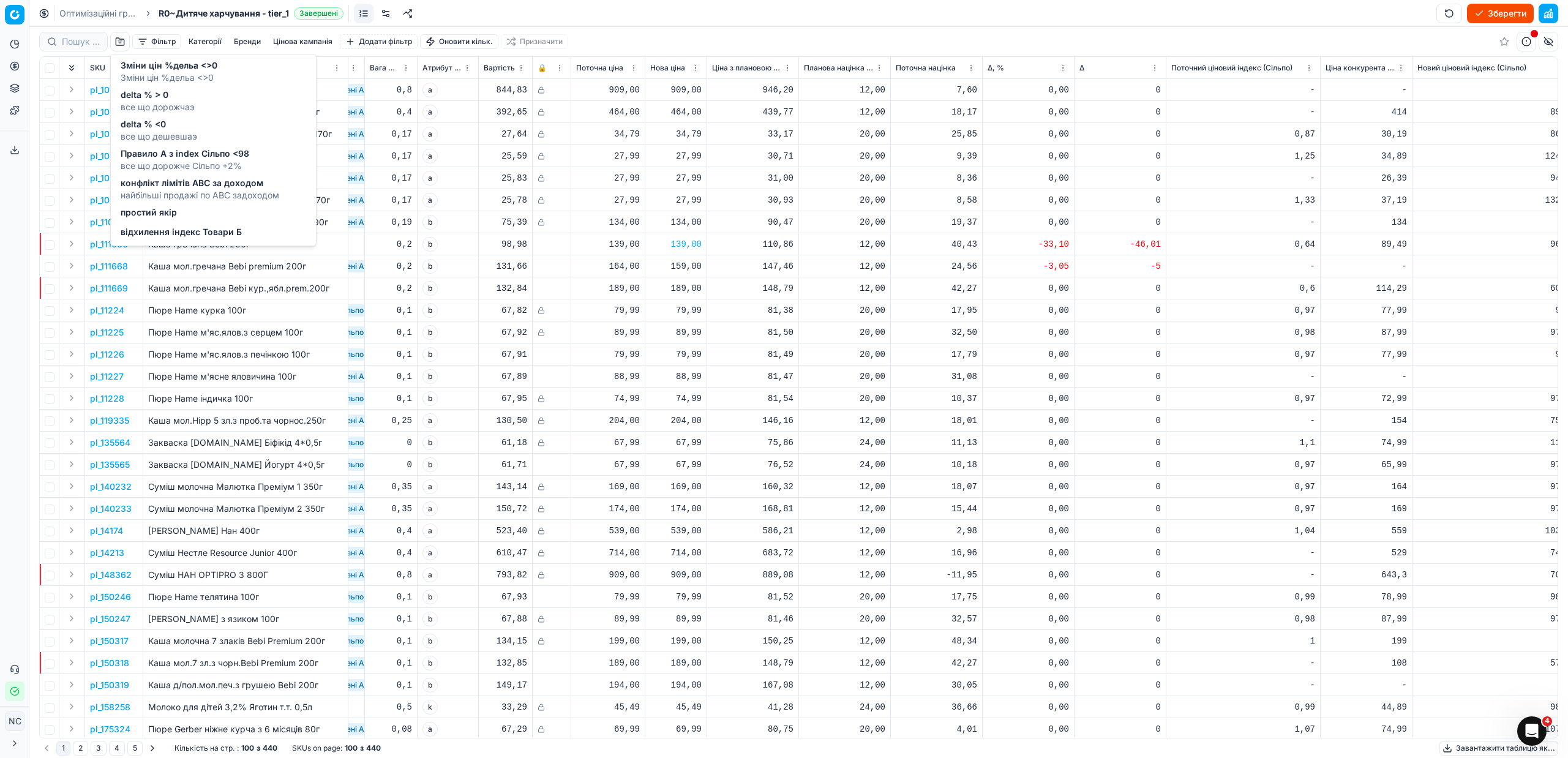
click at [164, 191] on span "найбільші продажі по АВС задоходом" at bounding box center [200, 196] width 159 height 12
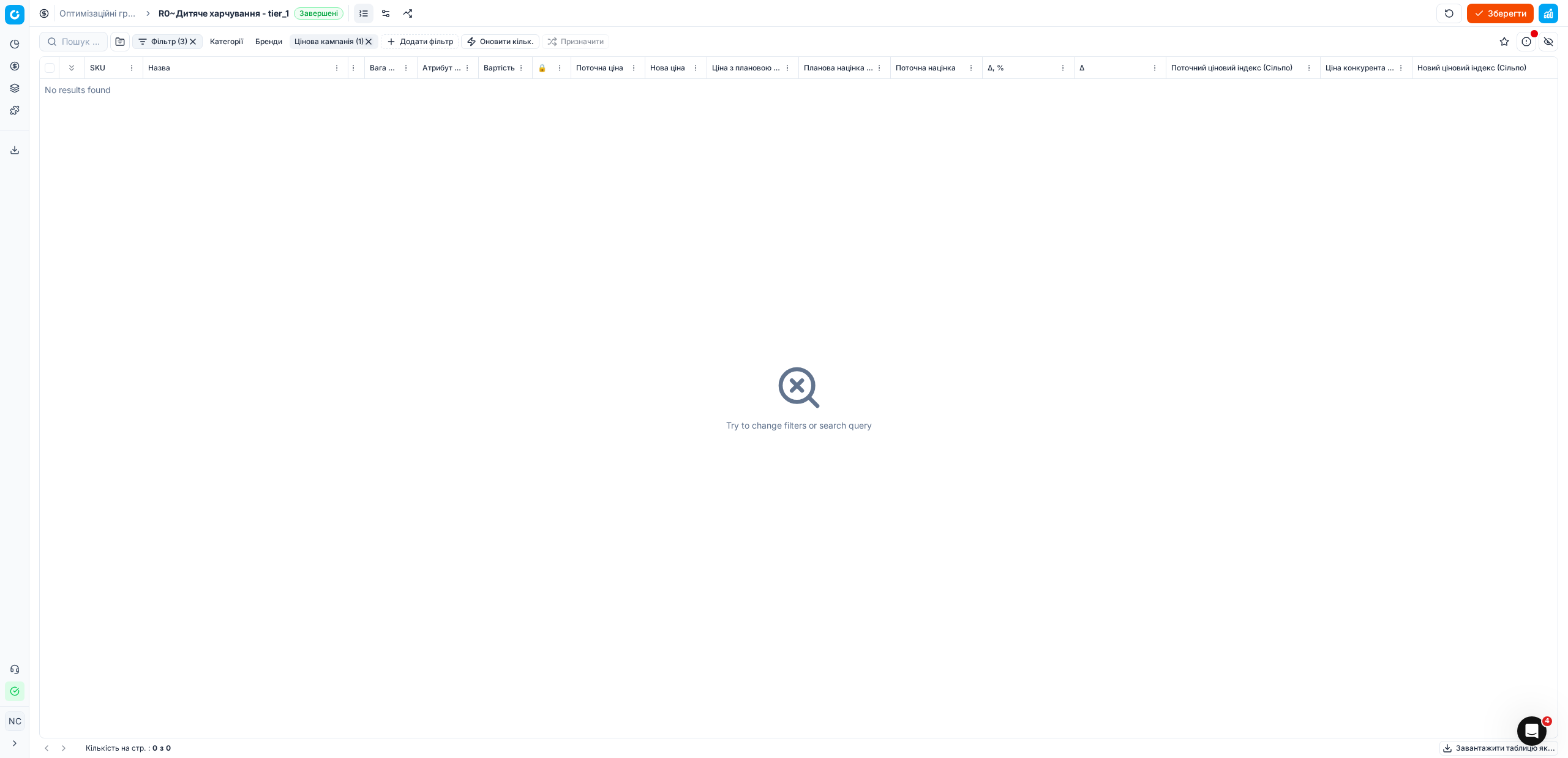
click at [191, 42] on button "button" at bounding box center [192, 41] width 9 height 9
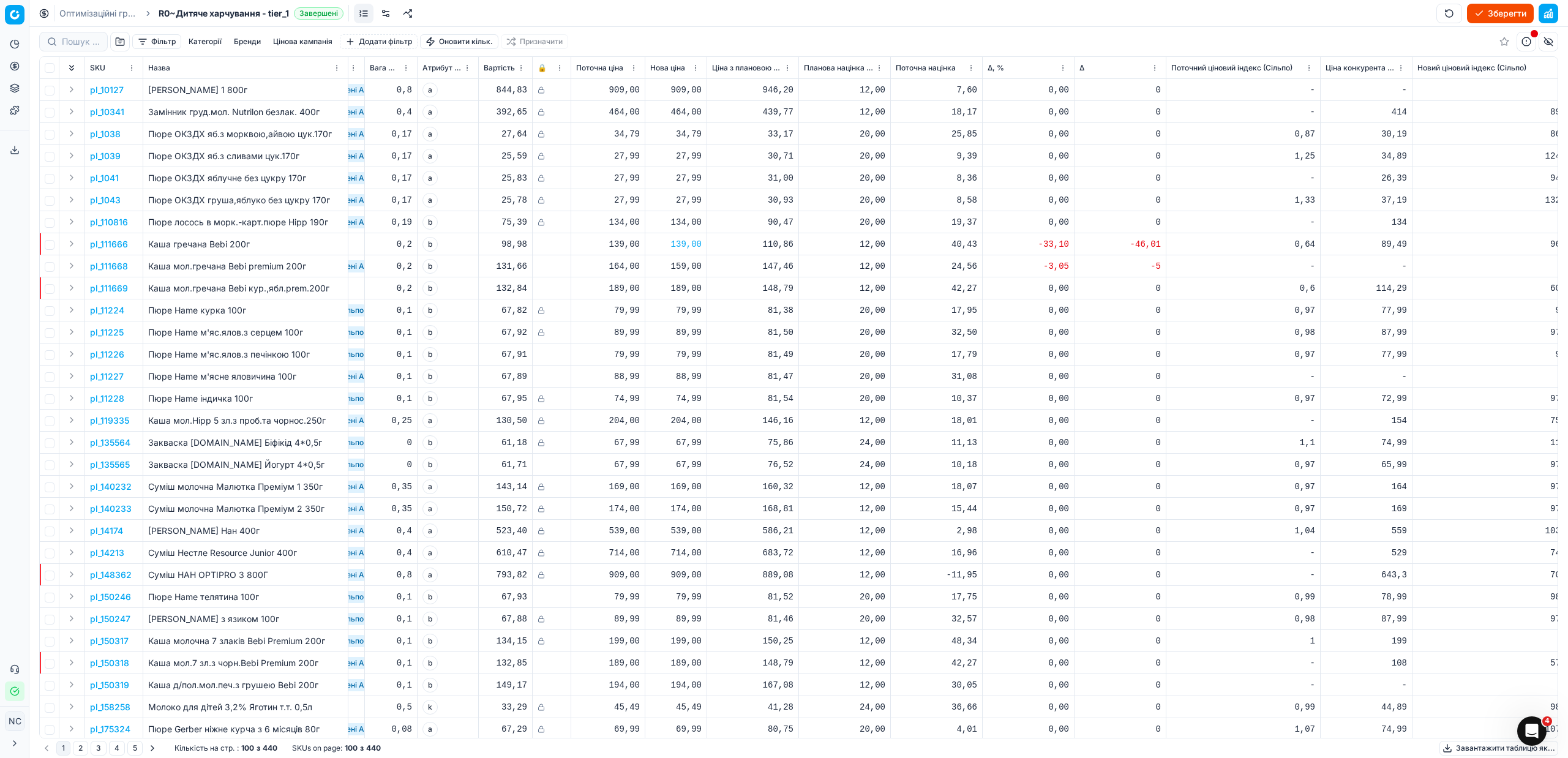
click at [123, 40] on button "button" at bounding box center [120, 41] width 20 height 20
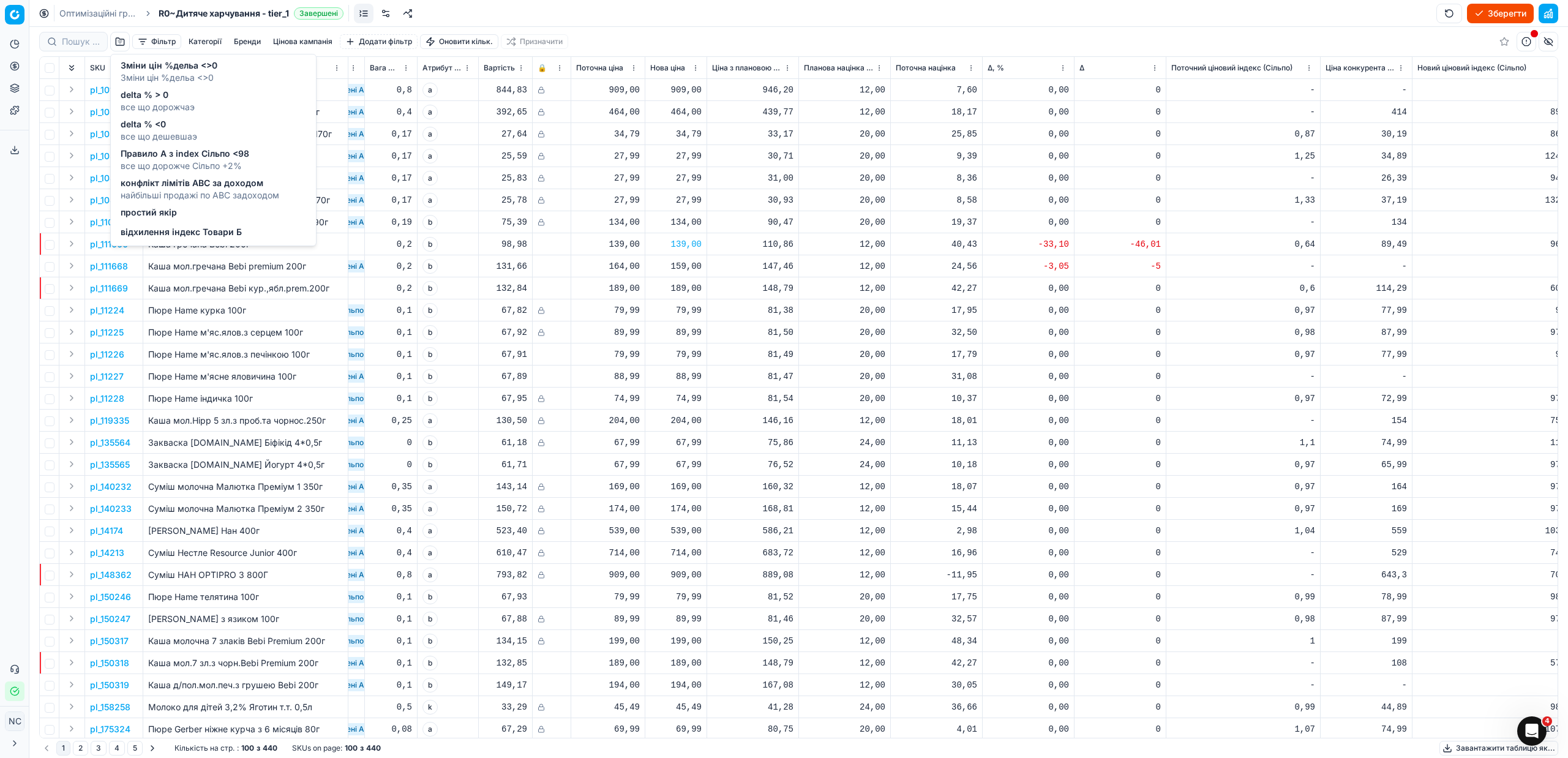
click at [163, 232] on span "відхилення індекс Товари Б" at bounding box center [181, 232] width 121 height 12
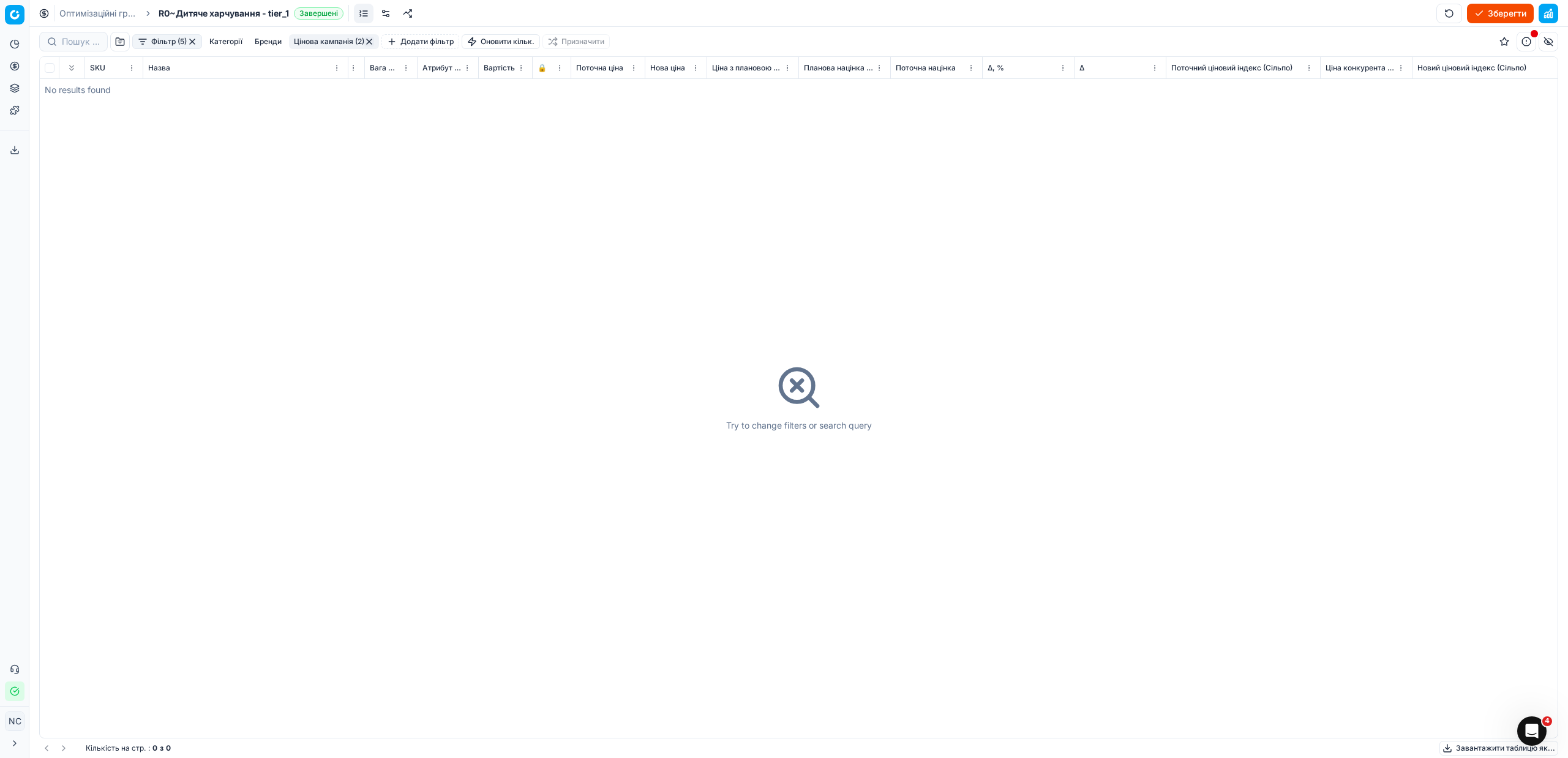
click at [189, 43] on button "button" at bounding box center [191, 41] width 9 height 9
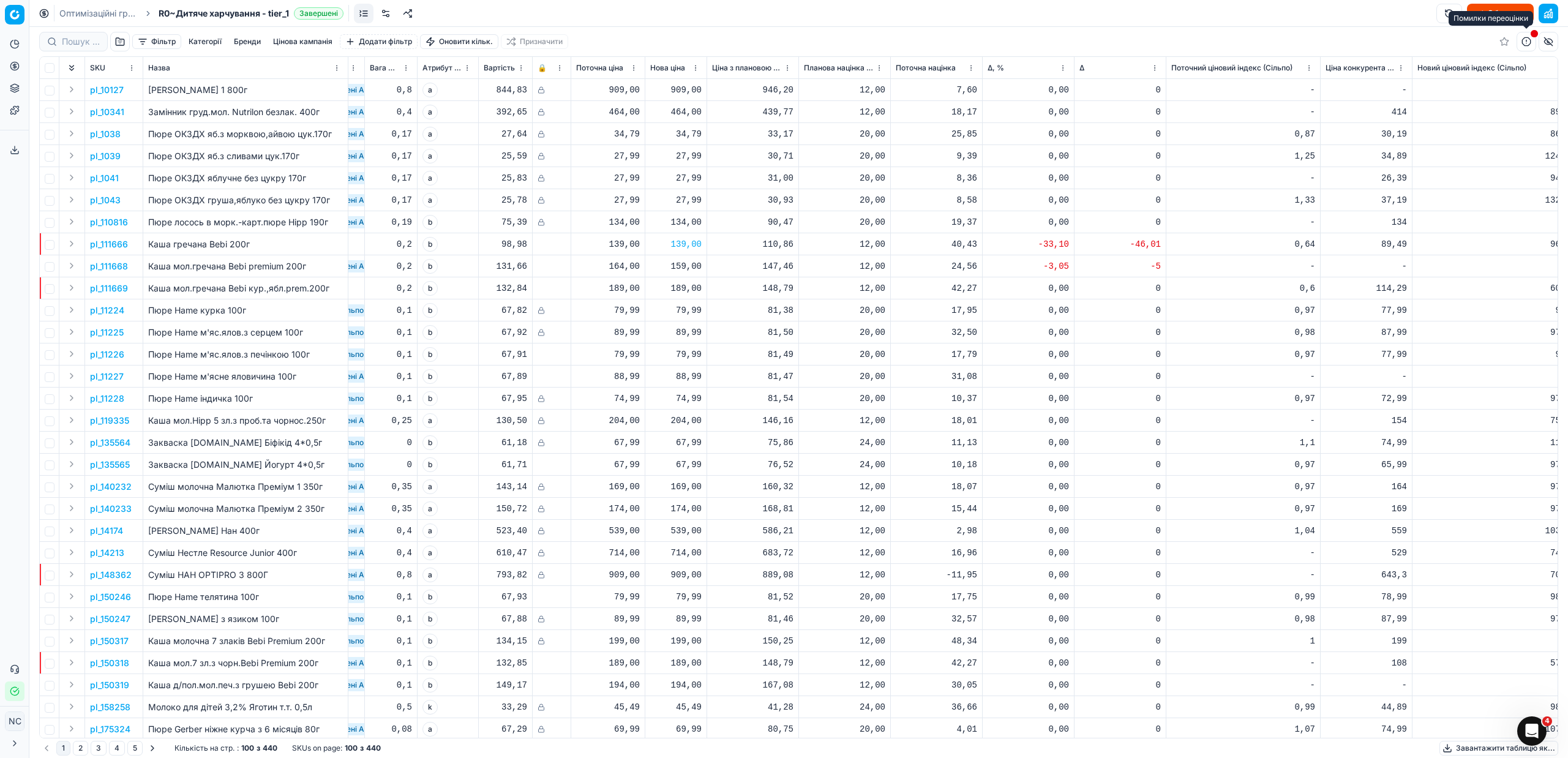
click at [1527, 41] on button "button" at bounding box center [1526, 41] width 20 height 20
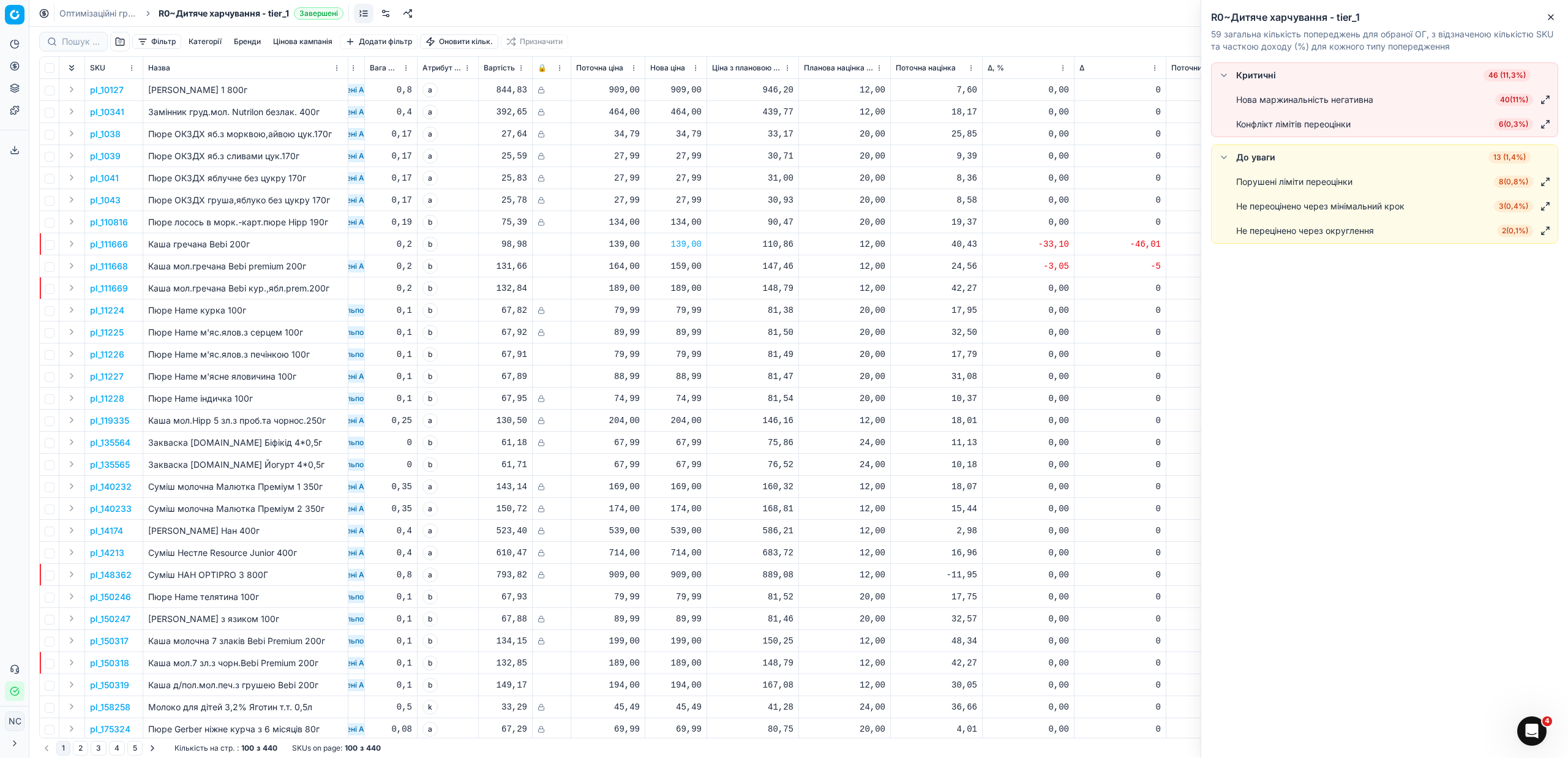
click at [1228, 79] on button "button" at bounding box center [1223, 75] width 15 height 15
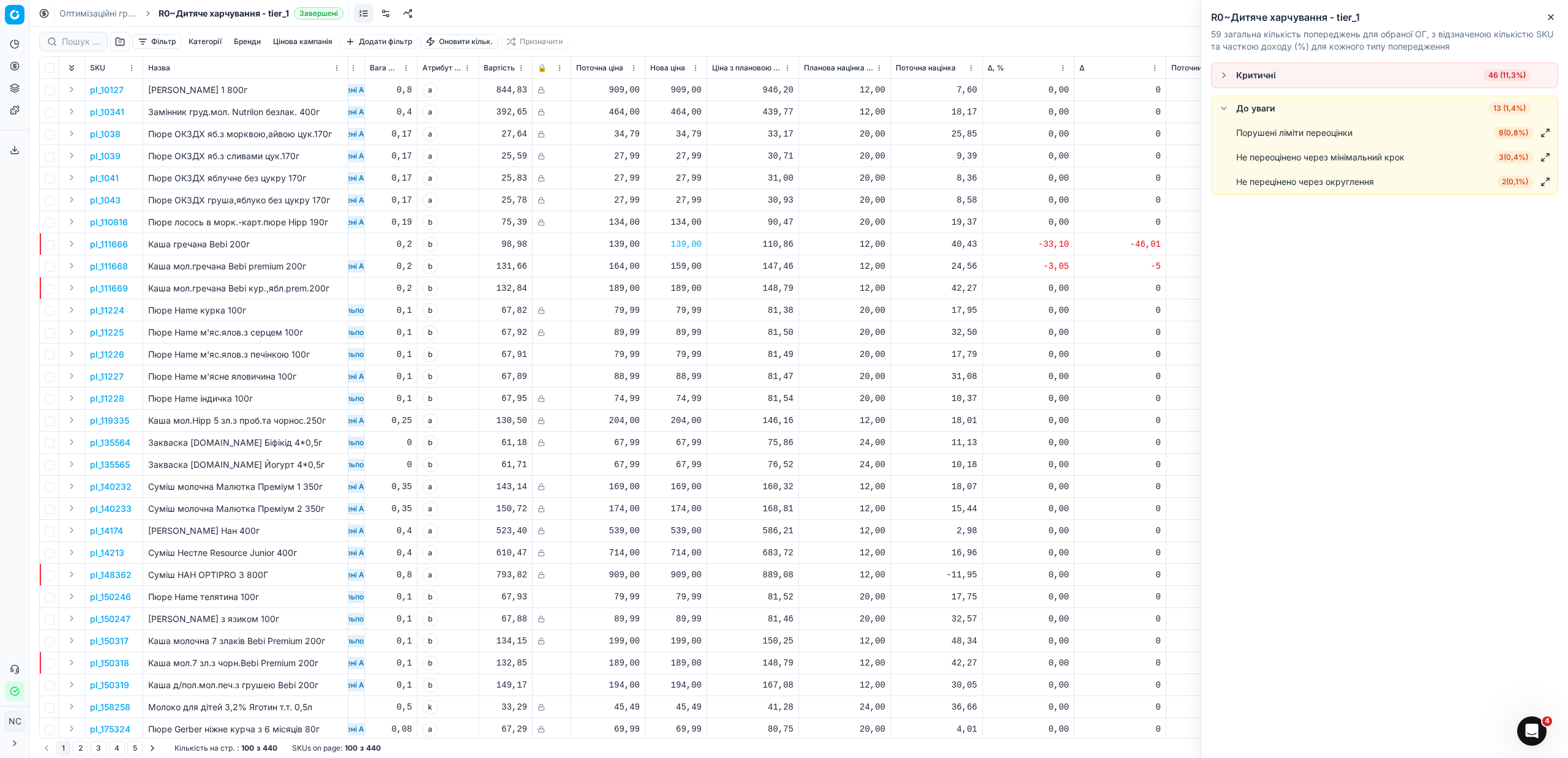
click at [1223, 72] on button "button" at bounding box center [1223, 75] width 15 height 15
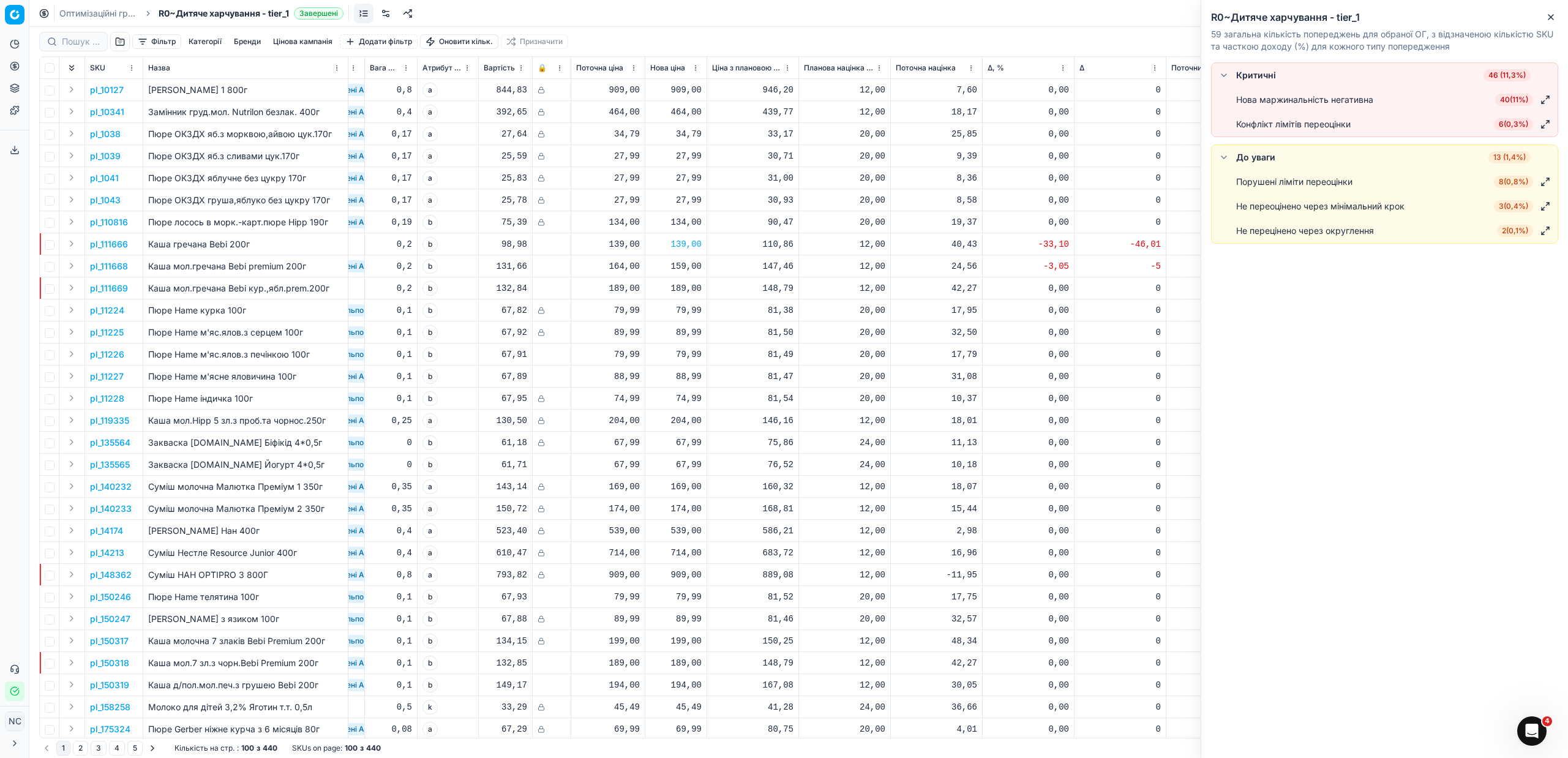
click at [1508, 102] on span "40 ( 11% )" at bounding box center [1514, 99] width 38 height 12
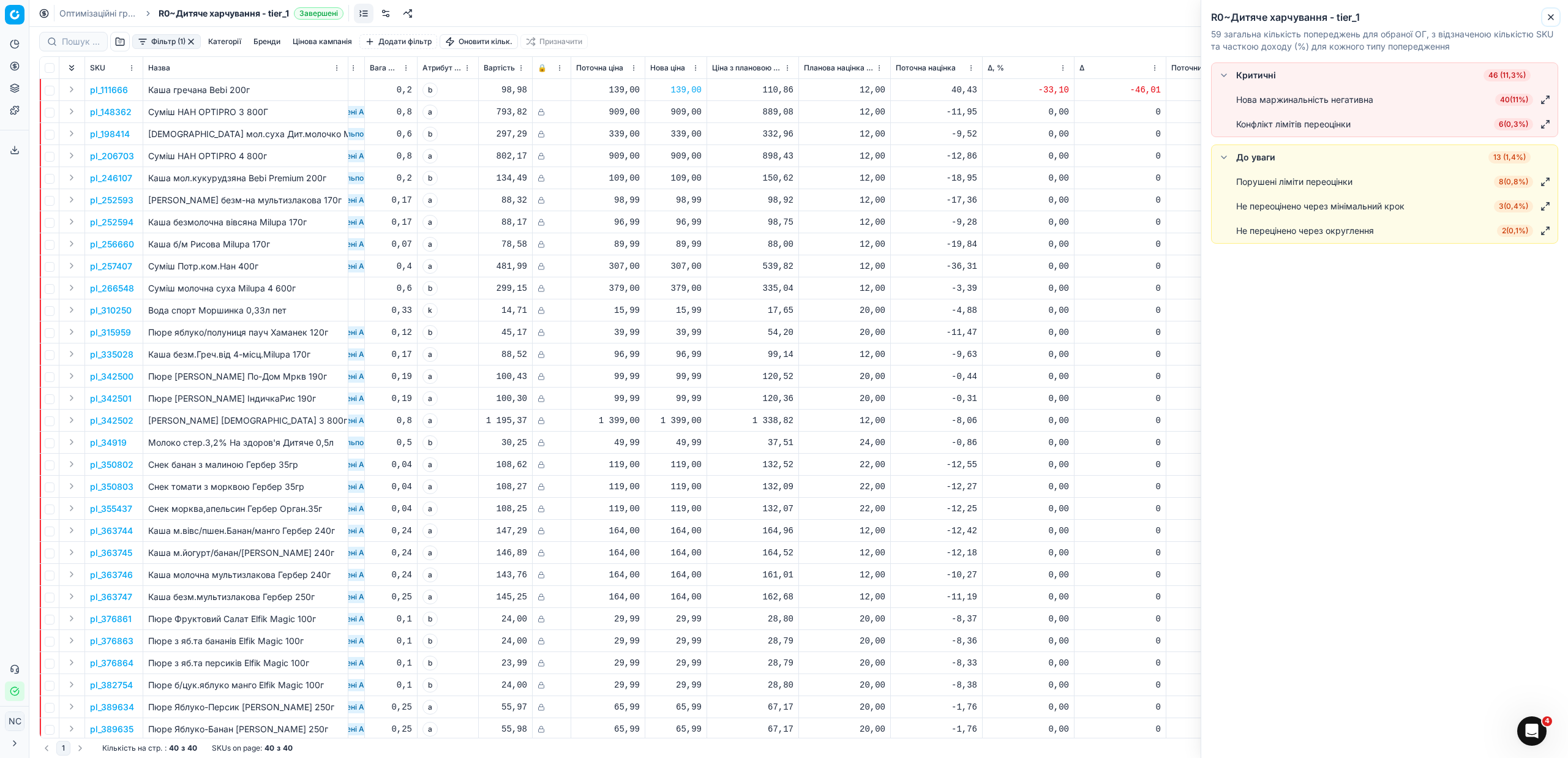
click at [1547, 16] on icon "button" at bounding box center [1550, 16] width 9 height 9
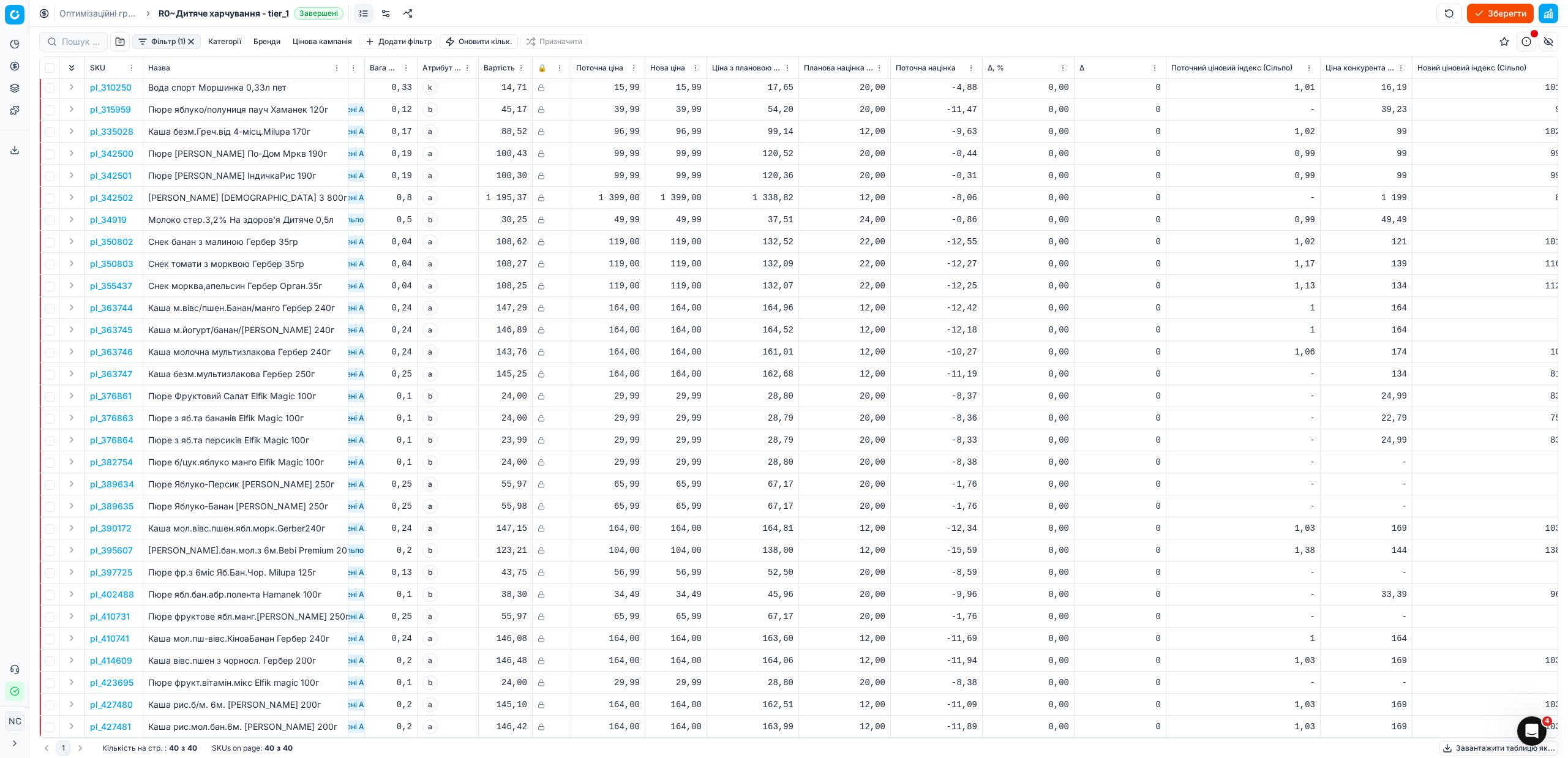
scroll to position [0, 323]
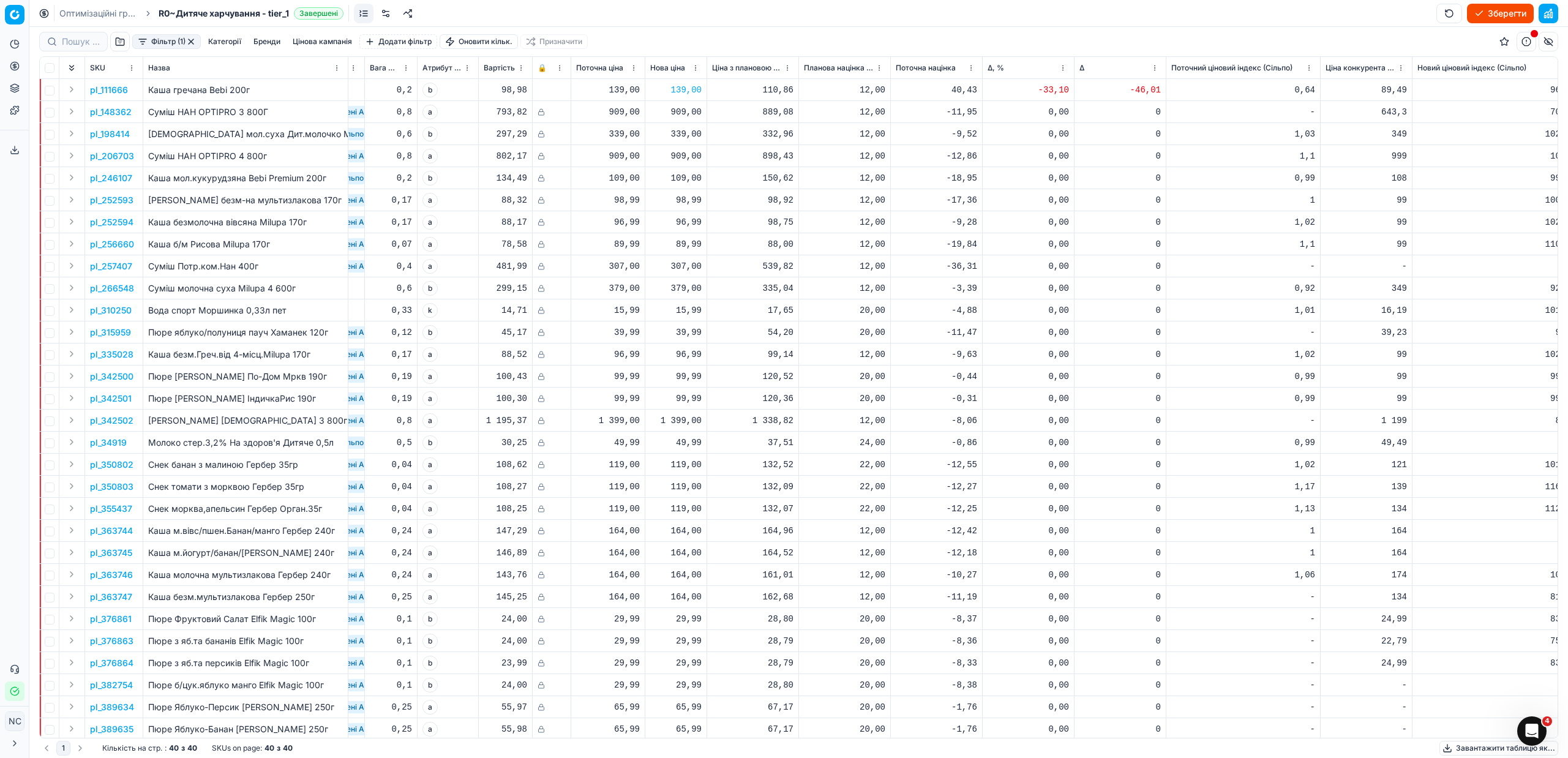
click at [189, 42] on button "button" at bounding box center [190, 41] width 9 height 9
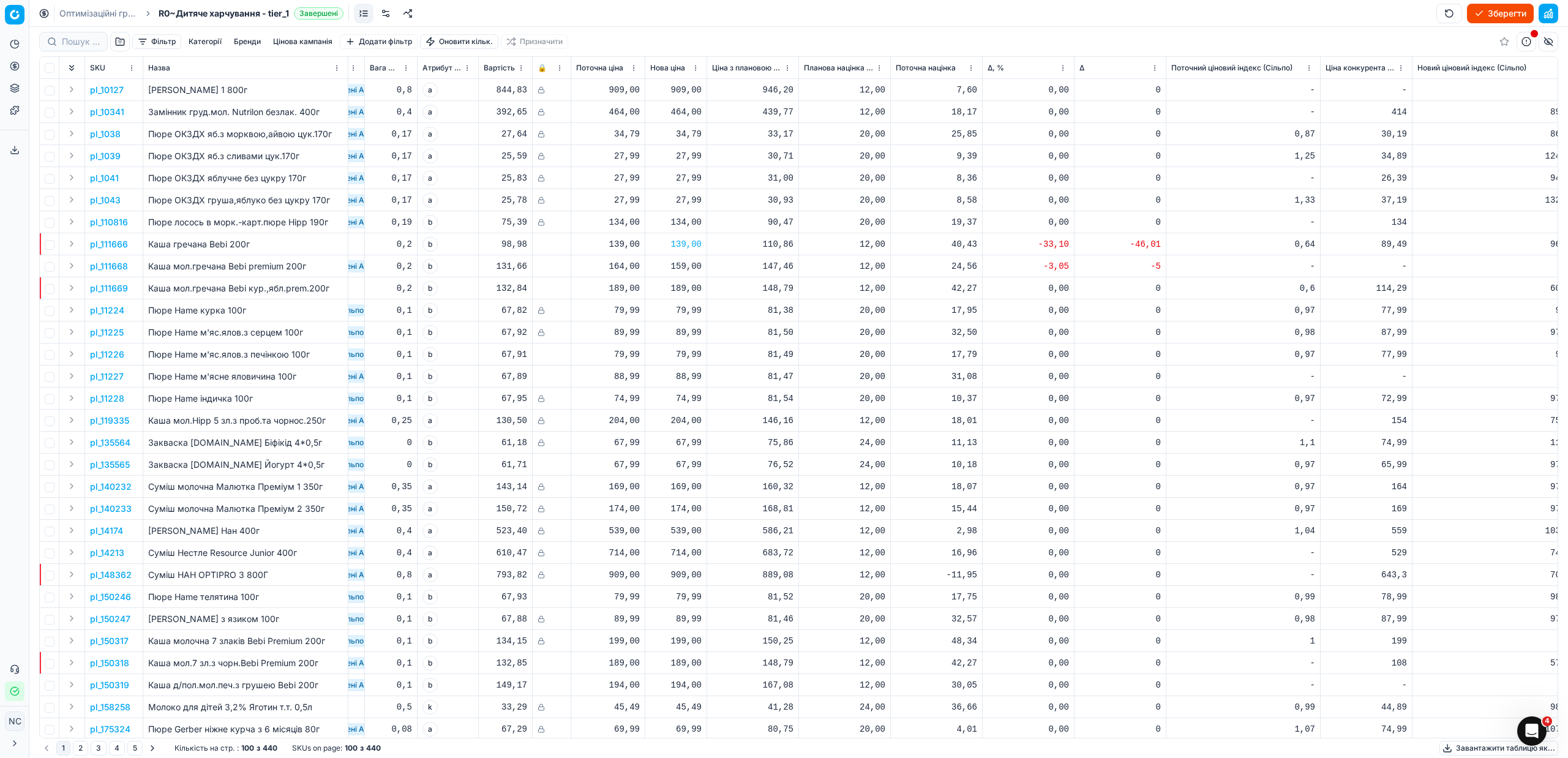
click at [1499, 13] on button "Зберегти" at bounding box center [1500, 13] width 67 height 20
click at [1499, 15] on button "Застосувати ціни" at bounding box center [1482, 13] width 102 height 20
click at [1499, 12] on button "Завантажити звіт" at bounding box center [1481, 13] width 104 height 20
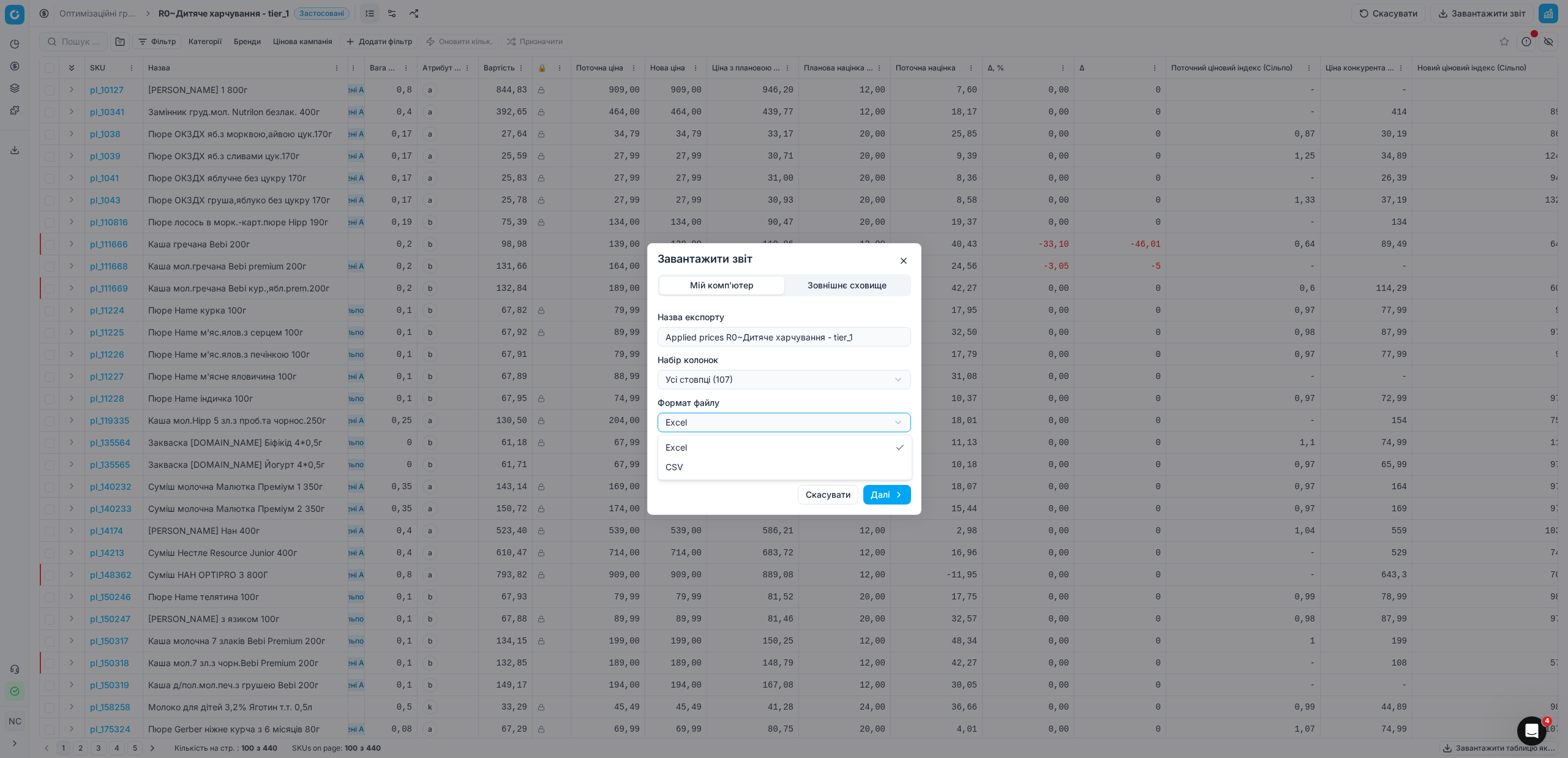
click at [898, 424] on div "Завантажити звіт Мій комп'ютер Зовнішнє сховище Назва експорту Applied prices R…" at bounding box center [784, 379] width 1568 height 758
click at [899, 424] on div "Завантажити звіт Мій комп'ютер Зовнішнє сховище Назва експорту Applied prices R…" at bounding box center [784, 379] width 1568 height 758
click at [900, 380] on div "Завантажити звіт Мій комп'ютер Зовнішнє сховище Назва експорту Applied prices R…" at bounding box center [784, 379] width 1568 height 758
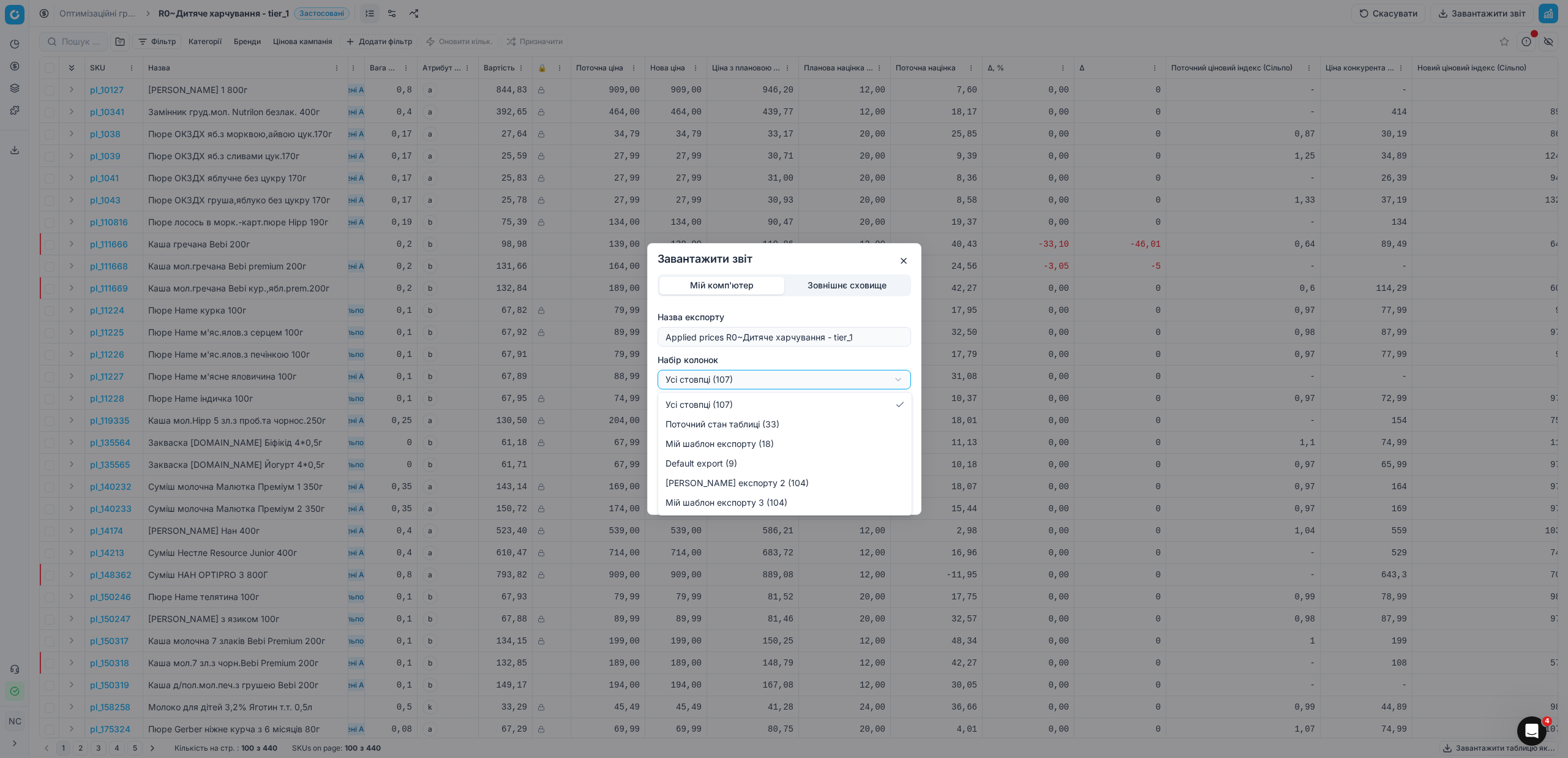
select select "custom"
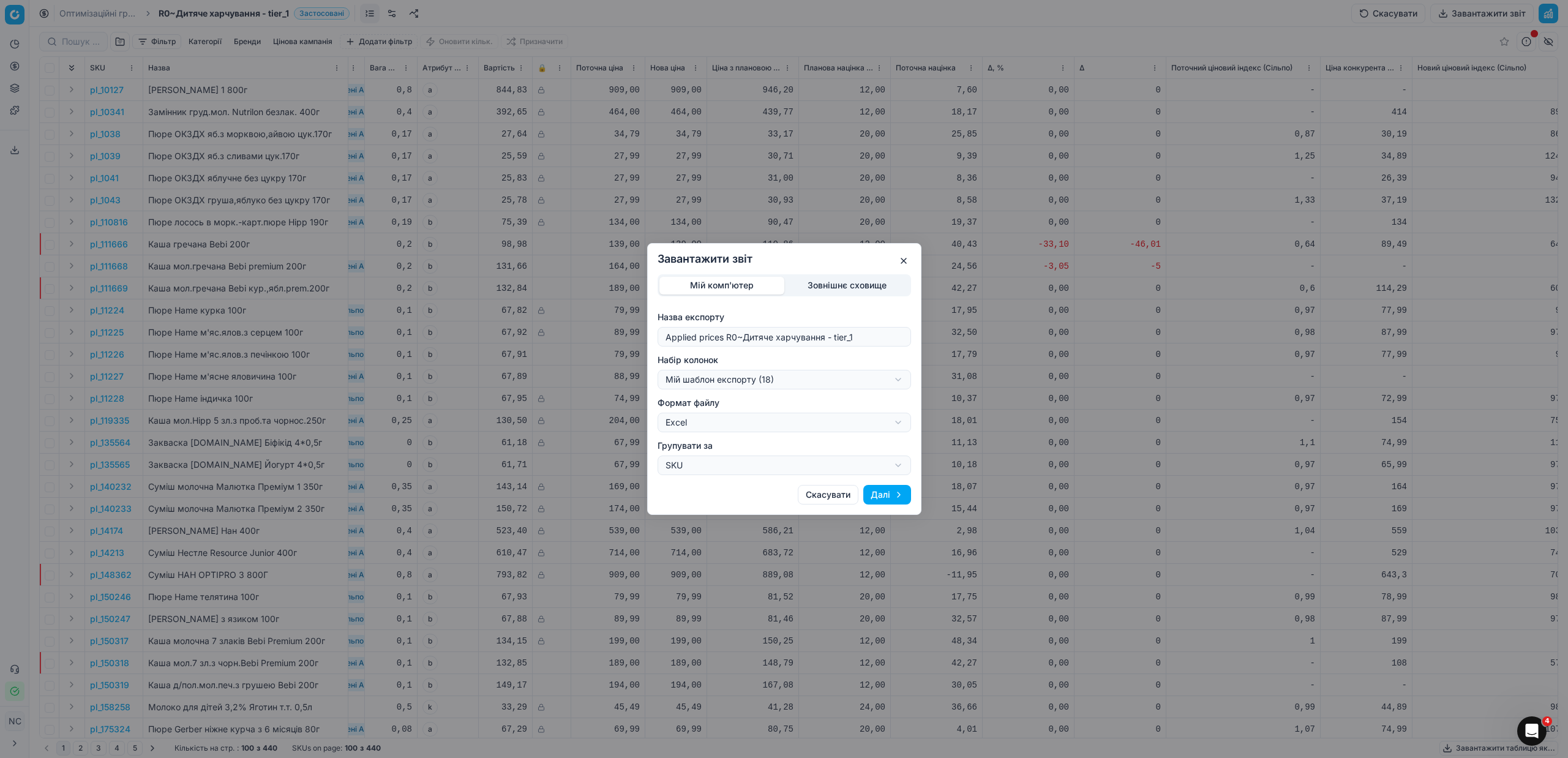
click at [883, 494] on button "Далі" at bounding box center [887, 495] width 48 height 20
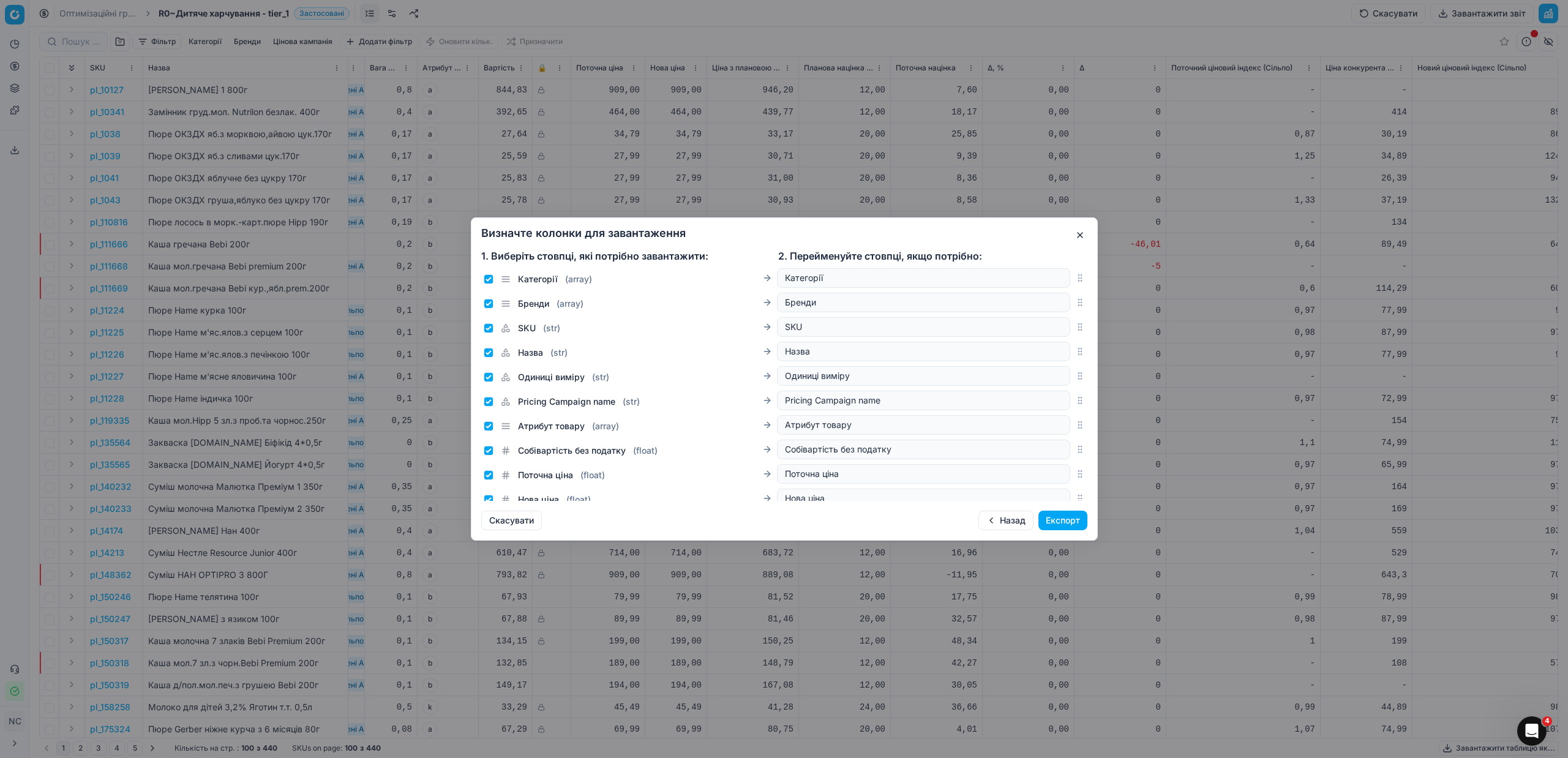
click at [1064, 519] on button "Експорт" at bounding box center [1062, 520] width 49 height 20
